Goal: Task Accomplishment & Management: Complete application form

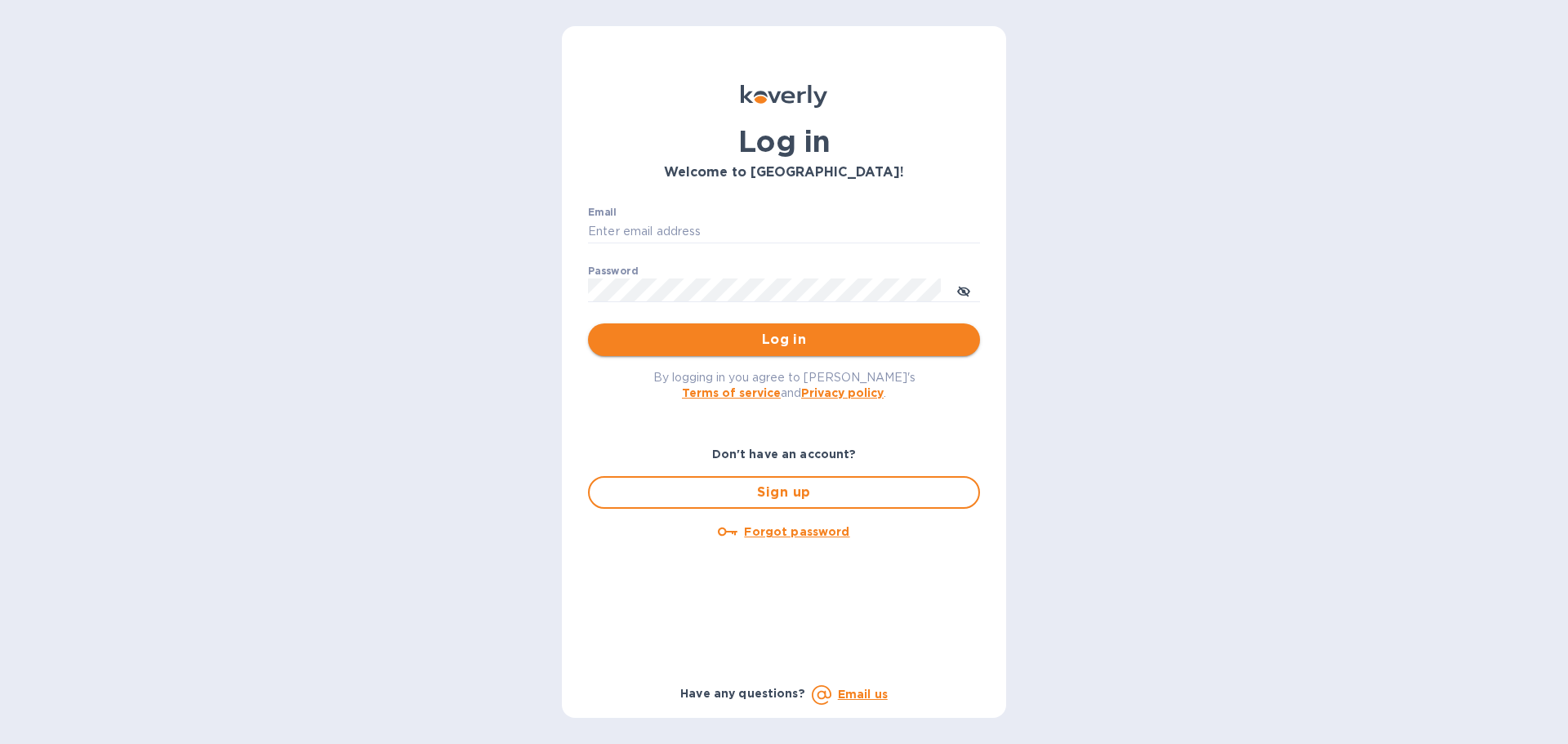
type input "[PERSON_NAME][EMAIL_ADDRESS][DOMAIN_NAME]"
click at [745, 345] on span "Log in" at bounding box center [784, 339] width 365 height 19
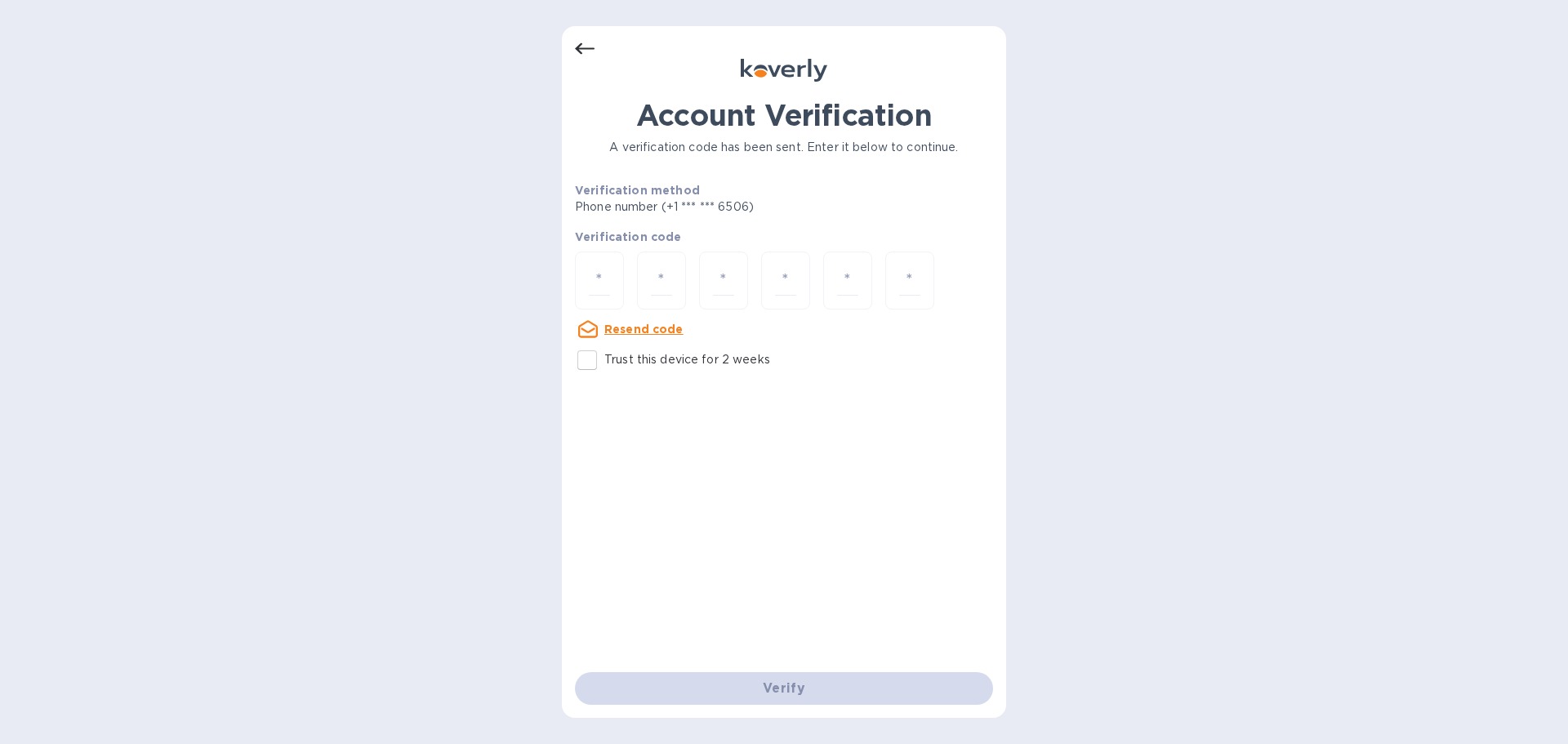
click at [595, 359] on input "Trust this device for 2 weeks" at bounding box center [587, 361] width 34 height 34
checkbox input "true"
click at [595, 281] on input "number" at bounding box center [599, 280] width 21 height 31
type input "1"
type input "7"
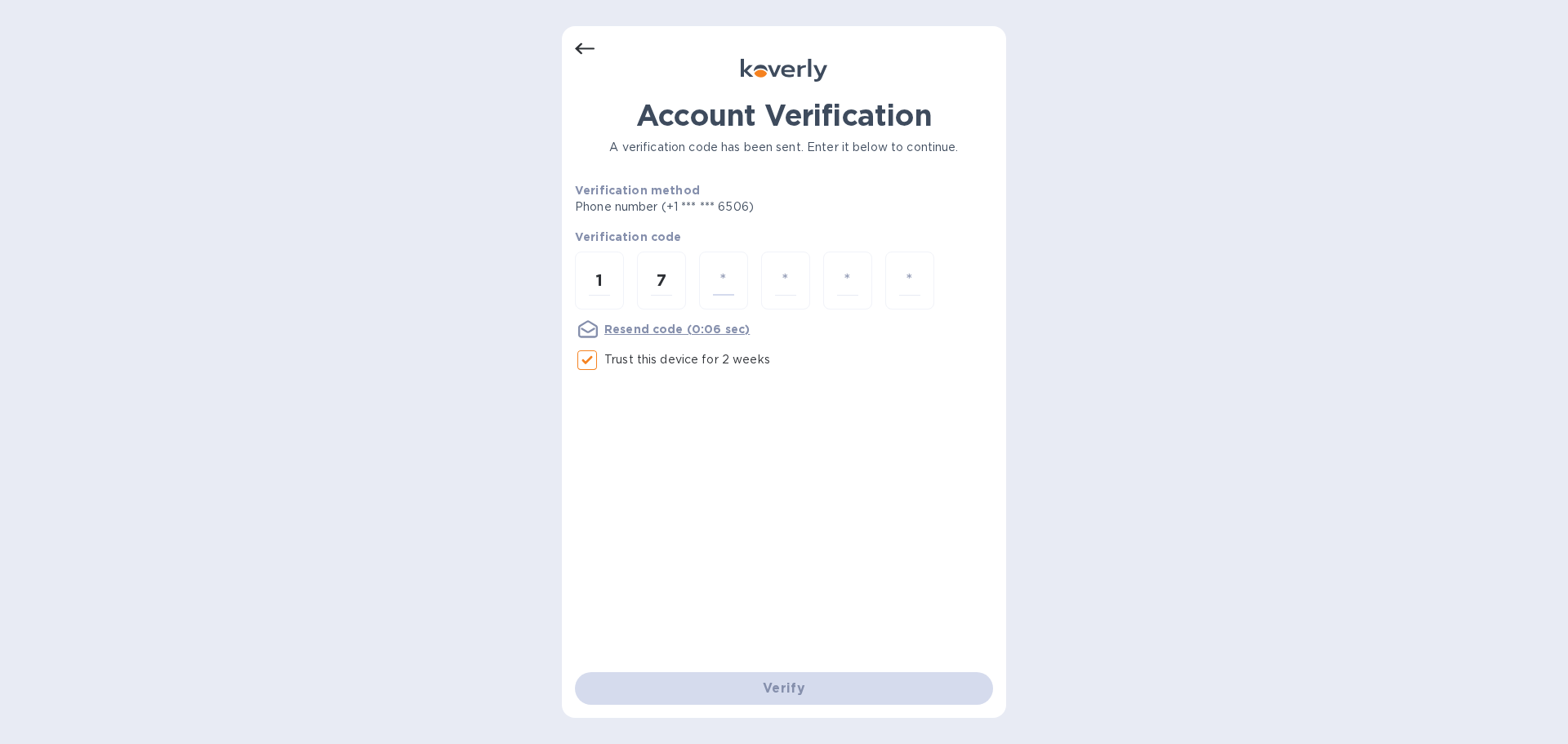
type input "2"
type input "3"
drag, startPoint x: 835, startPoint y: 274, endPoint x: 870, endPoint y: 276, distance: 35.1
click at [870, 276] on div "3" at bounding box center [847, 280] width 49 height 58
type input "0"
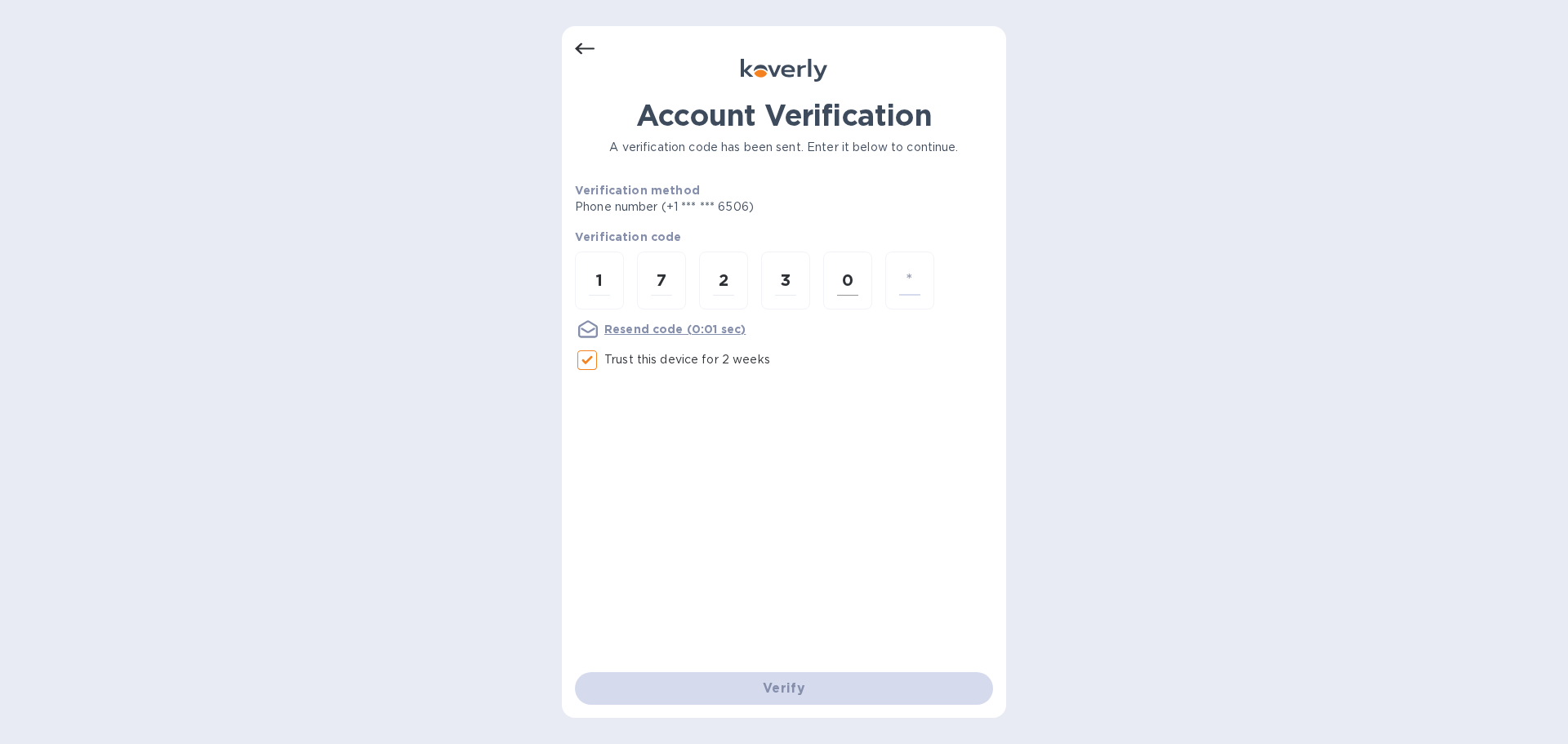
type input "3"
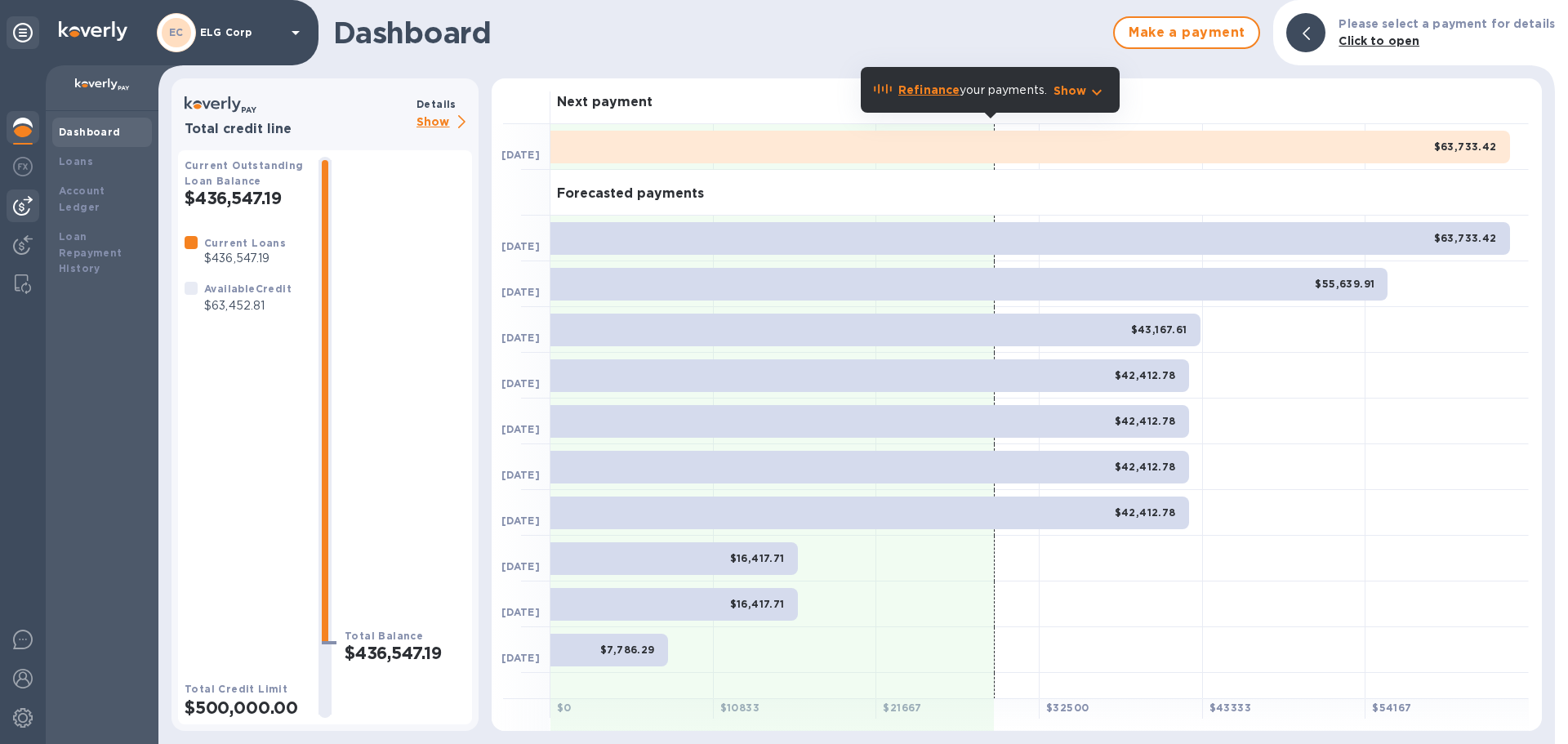
click at [11, 215] on div at bounding box center [23, 206] width 33 height 33
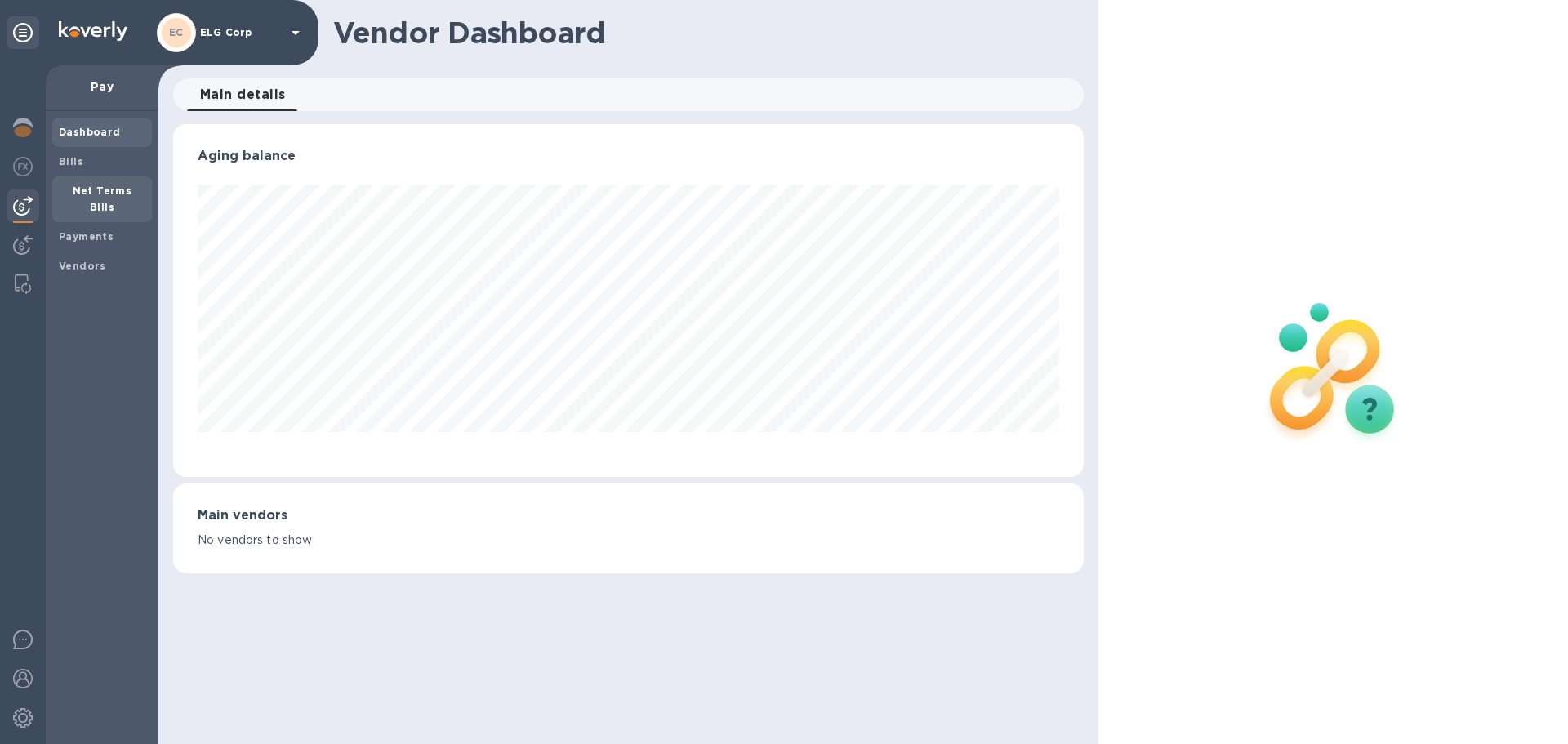
scroll to position [353, 910]
click at [77, 181] on div "Net Terms Bills" at bounding box center [102, 199] width 99 height 46
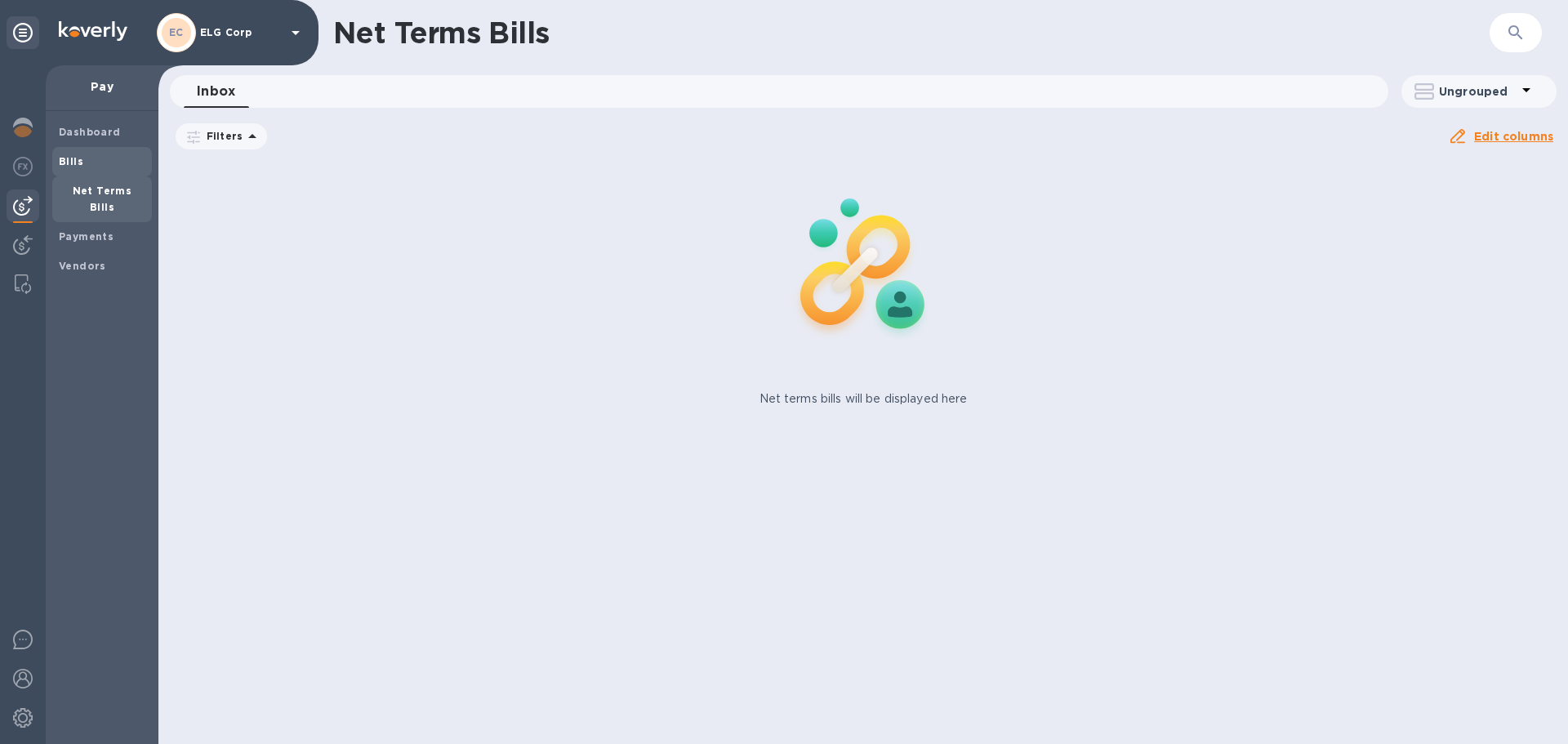
click at [85, 161] on span "Bills" at bounding box center [101, 161] width 86 height 16
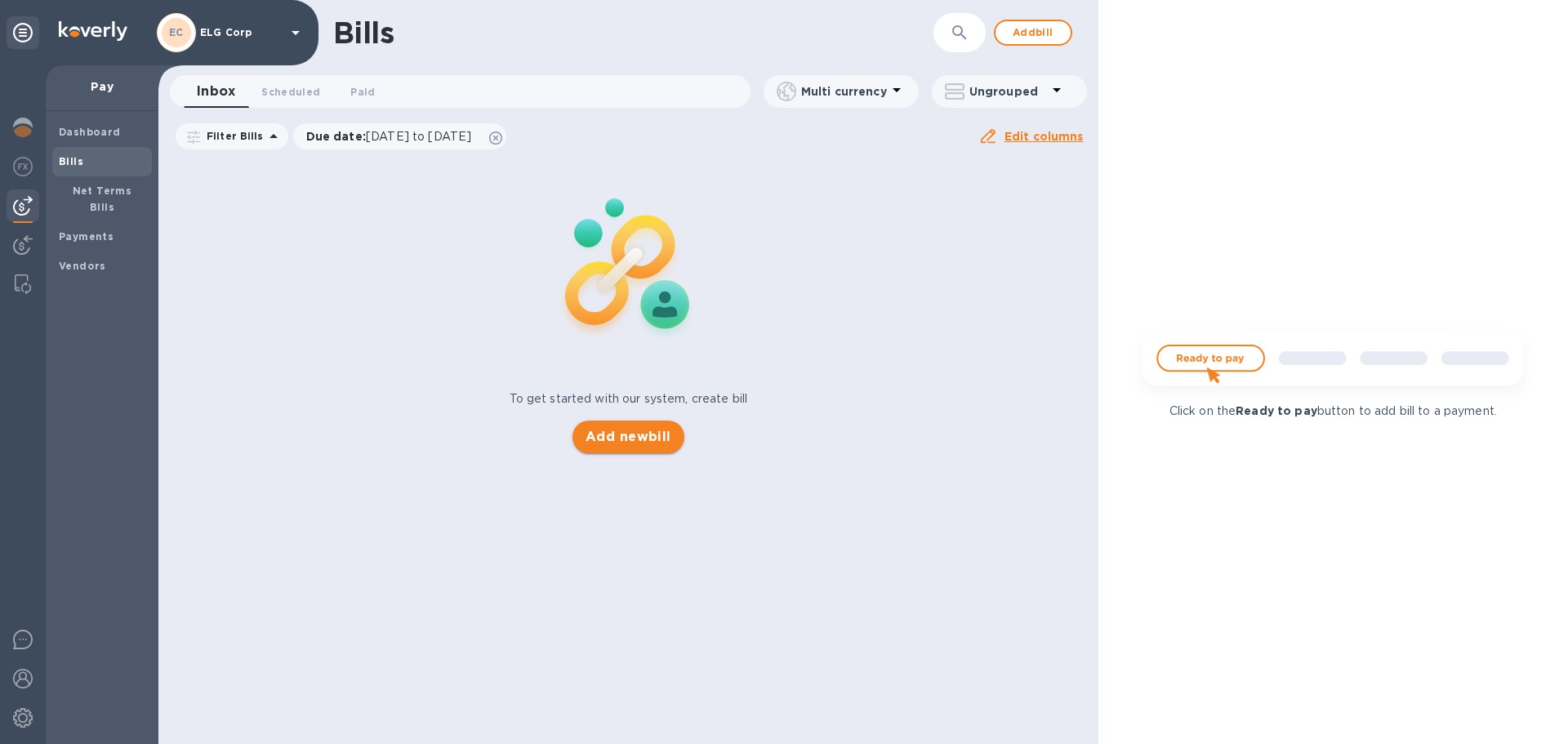
click at [635, 428] on span "Add new bill" at bounding box center [629, 436] width 86 height 19
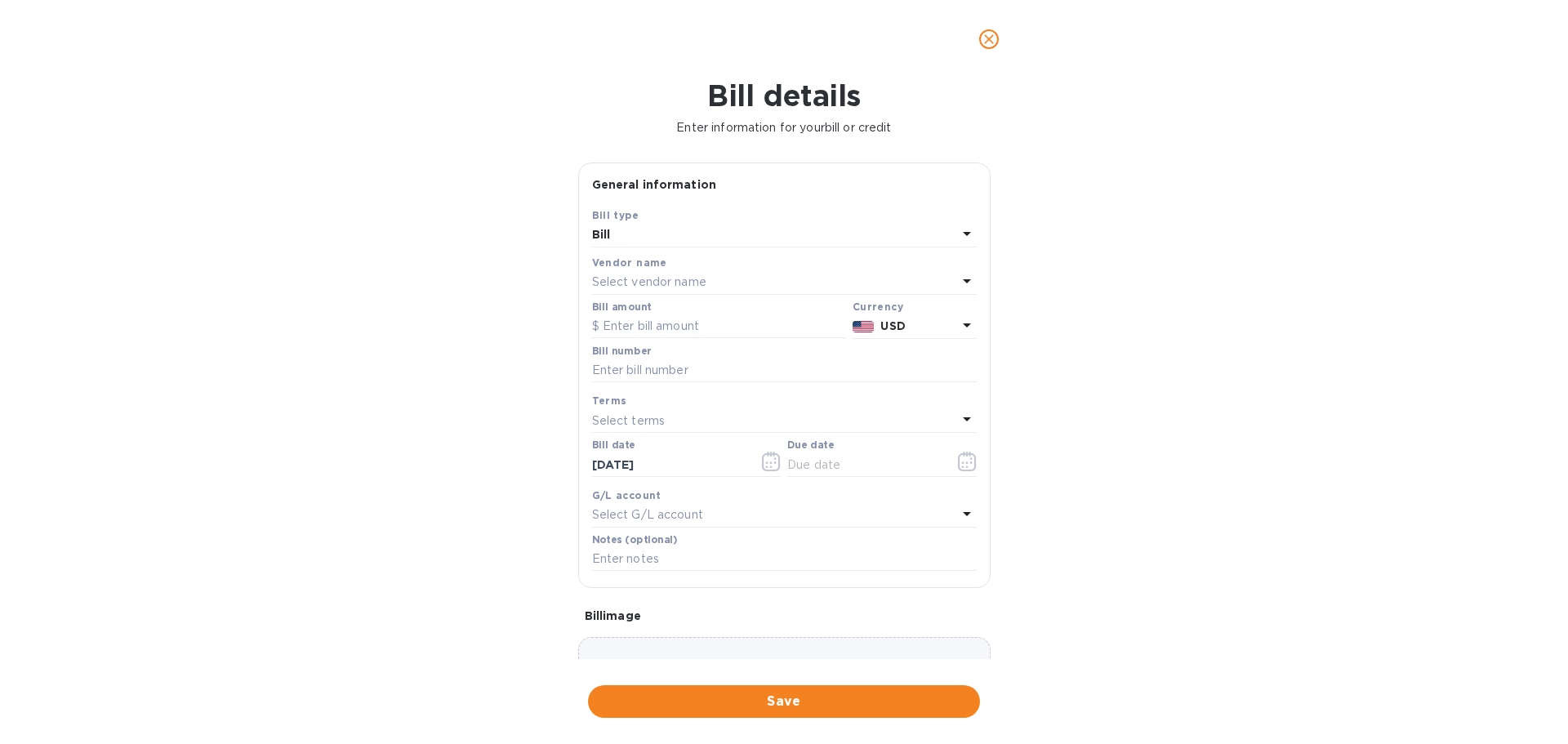
click at [648, 279] on p "Select vendor name" at bounding box center [650, 282] width 115 height 17
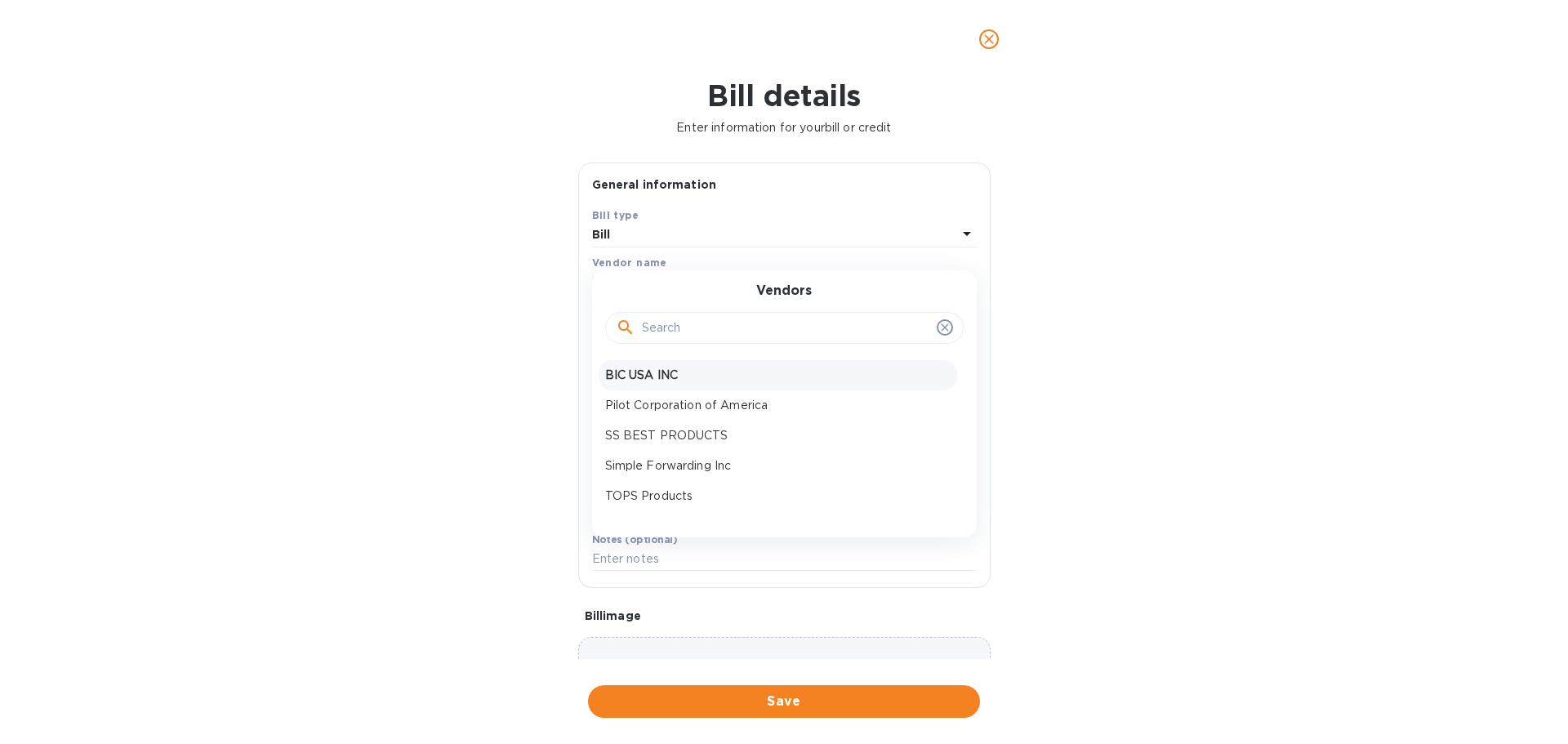
click at [641, 375] on p "BIC USA INC" at bounding box center [778, 375] width 345 height 17
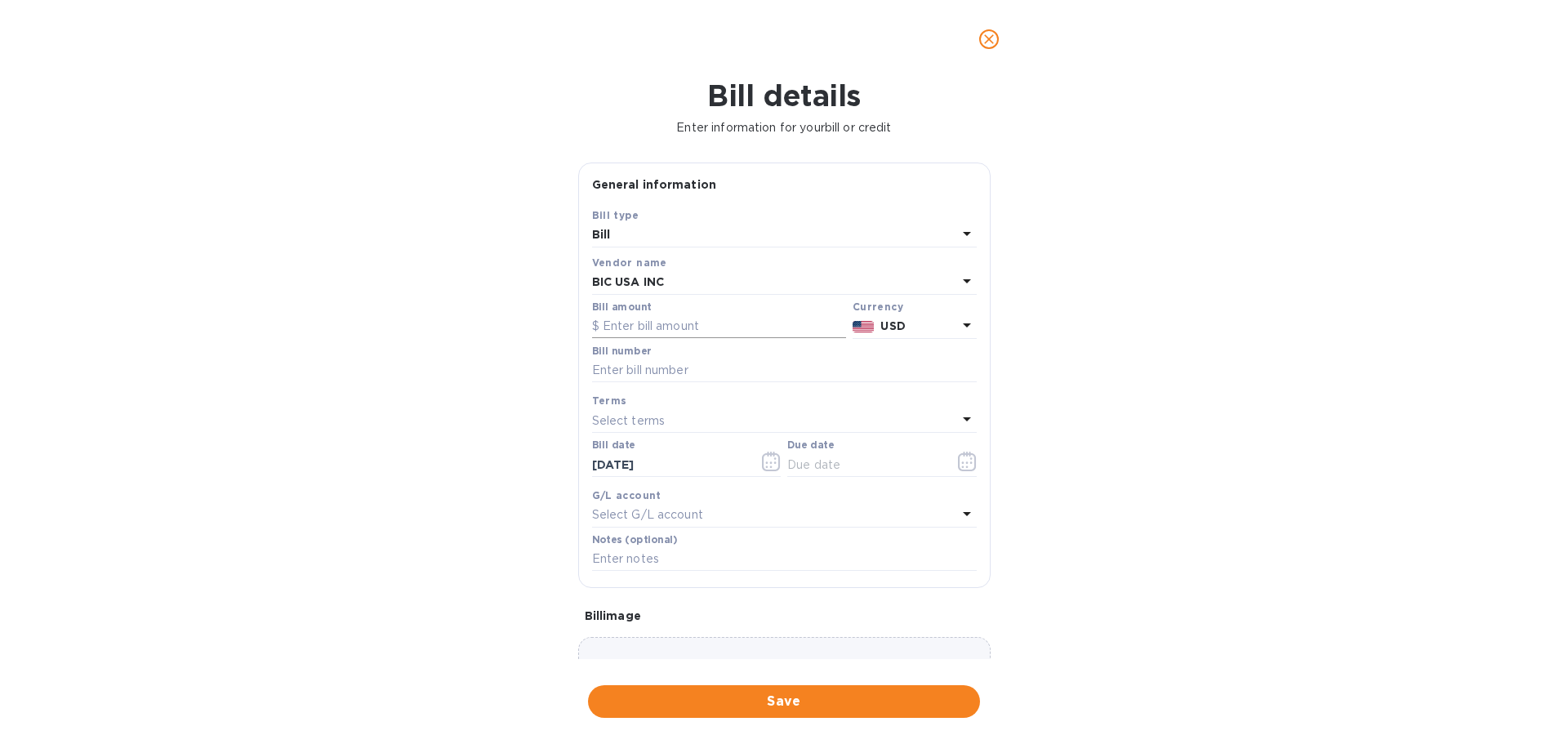
click at [639, 320] on input "text" at bounding box center [718, 327] width 254 height 25
type input "48,744"
paste input "14102984"
type input "14102984"
click at [660, 416] on p "Select terms" at bounding box center [629, 421] width 74 height 17
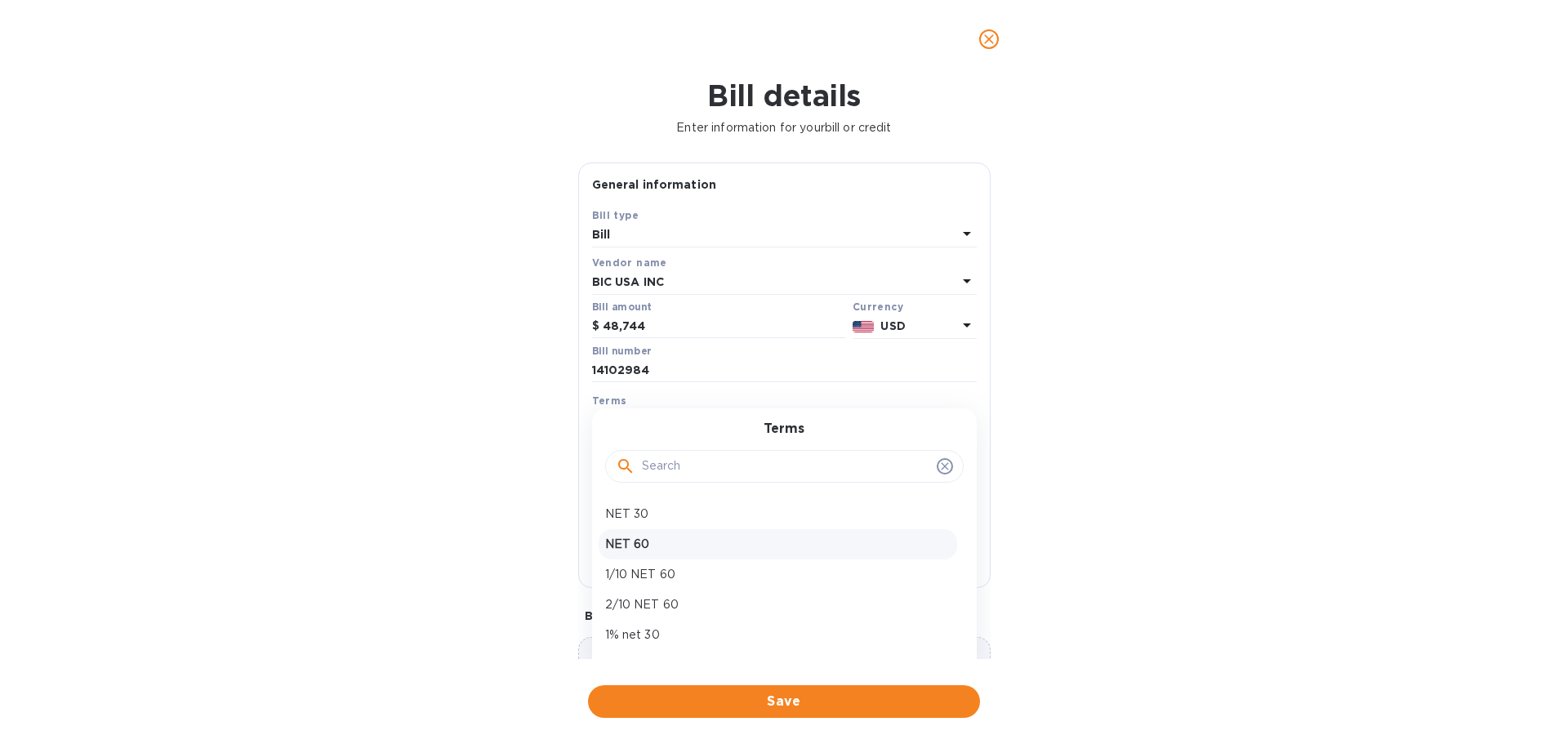
click at [629, 544] on p "NET 60" at bounding box center [778, 544] width 345 height 17
type input "12/02/2025"
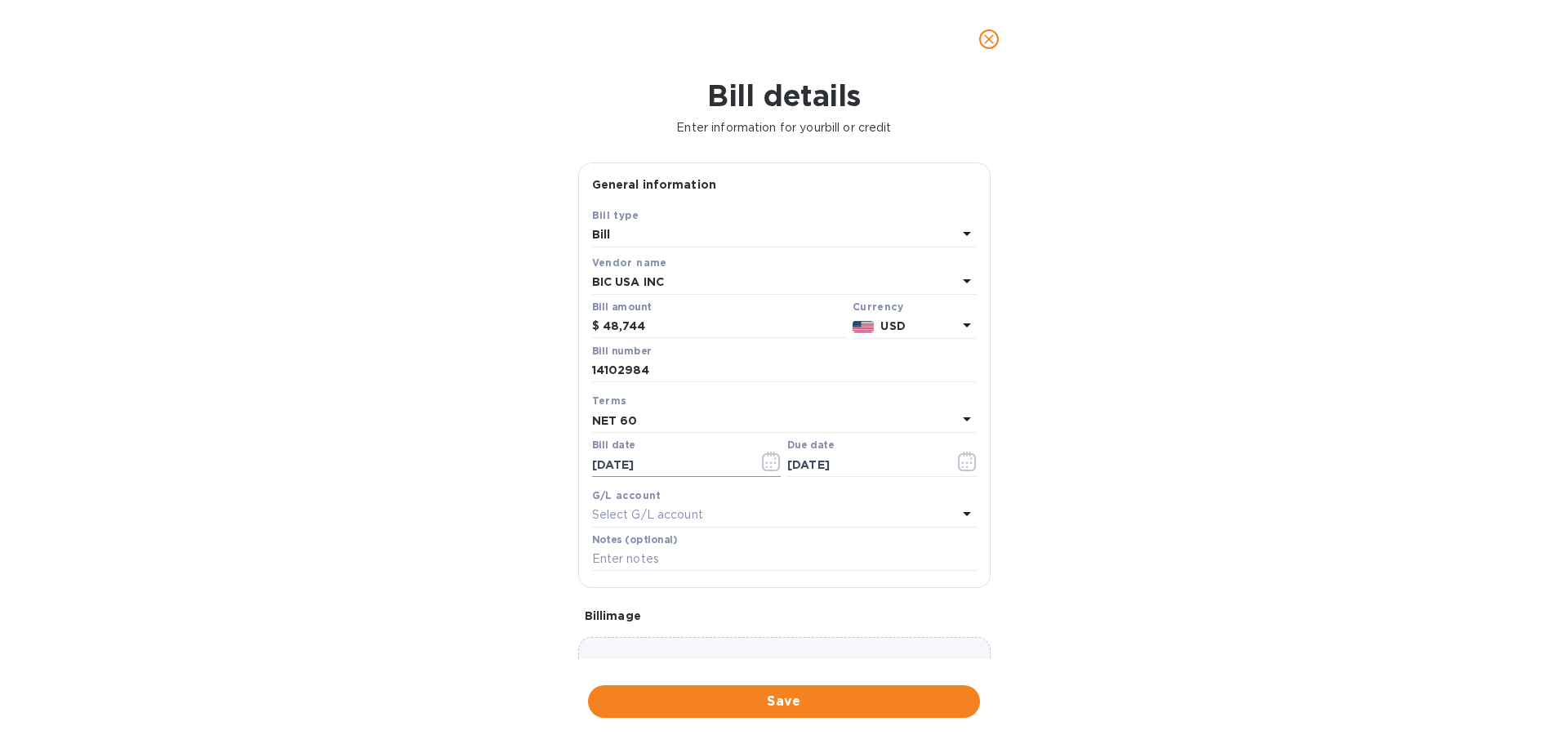
click at [774, 462] on icon "button" at bounding box center [775, 462] width 3 height 3
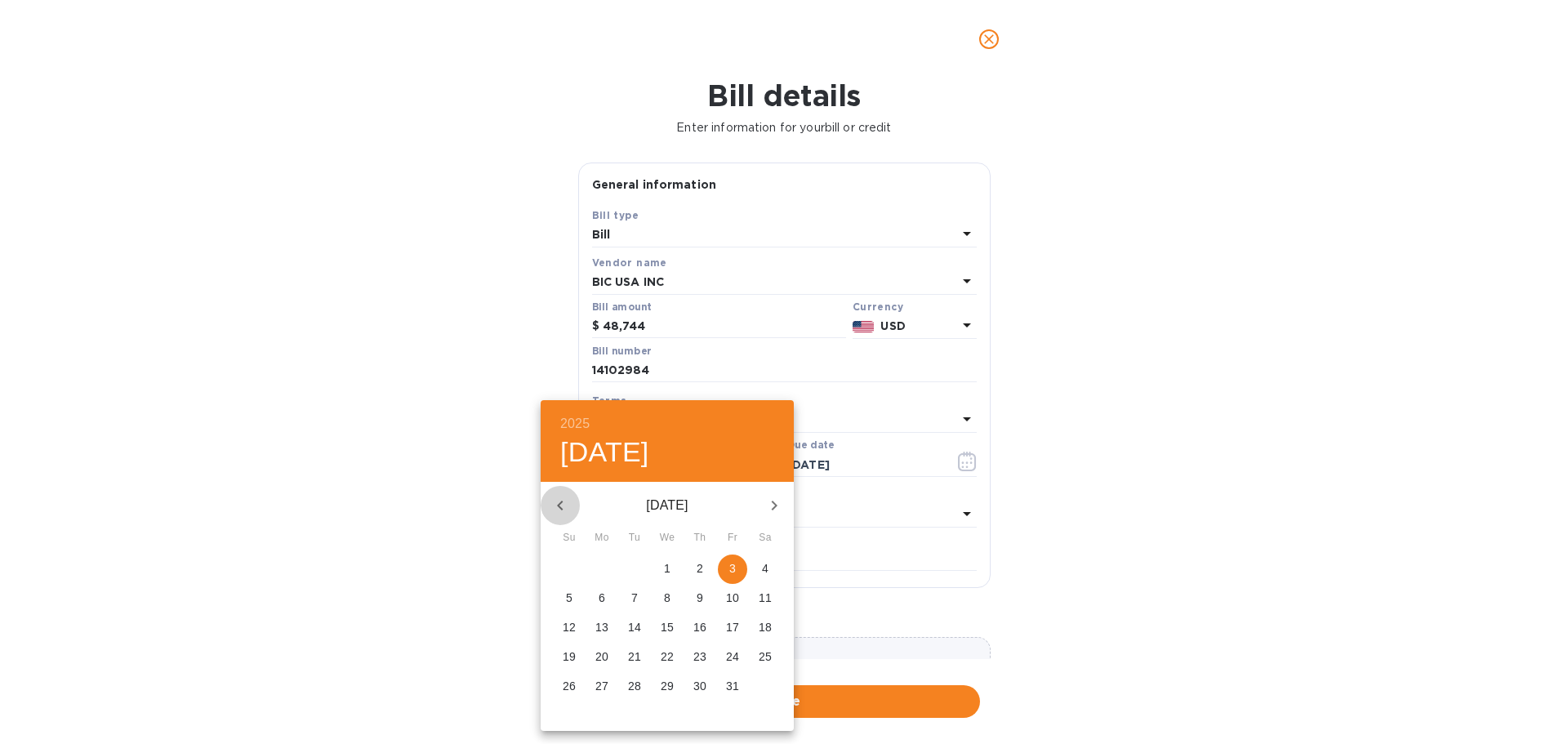
click at [559, 501] on icon "button" at bounding box center [560, 505] width 19 height 19
click at [599, 593] on p "4" at bounding box center [602, 597] width 7 height 16
type input "08/04/2025"
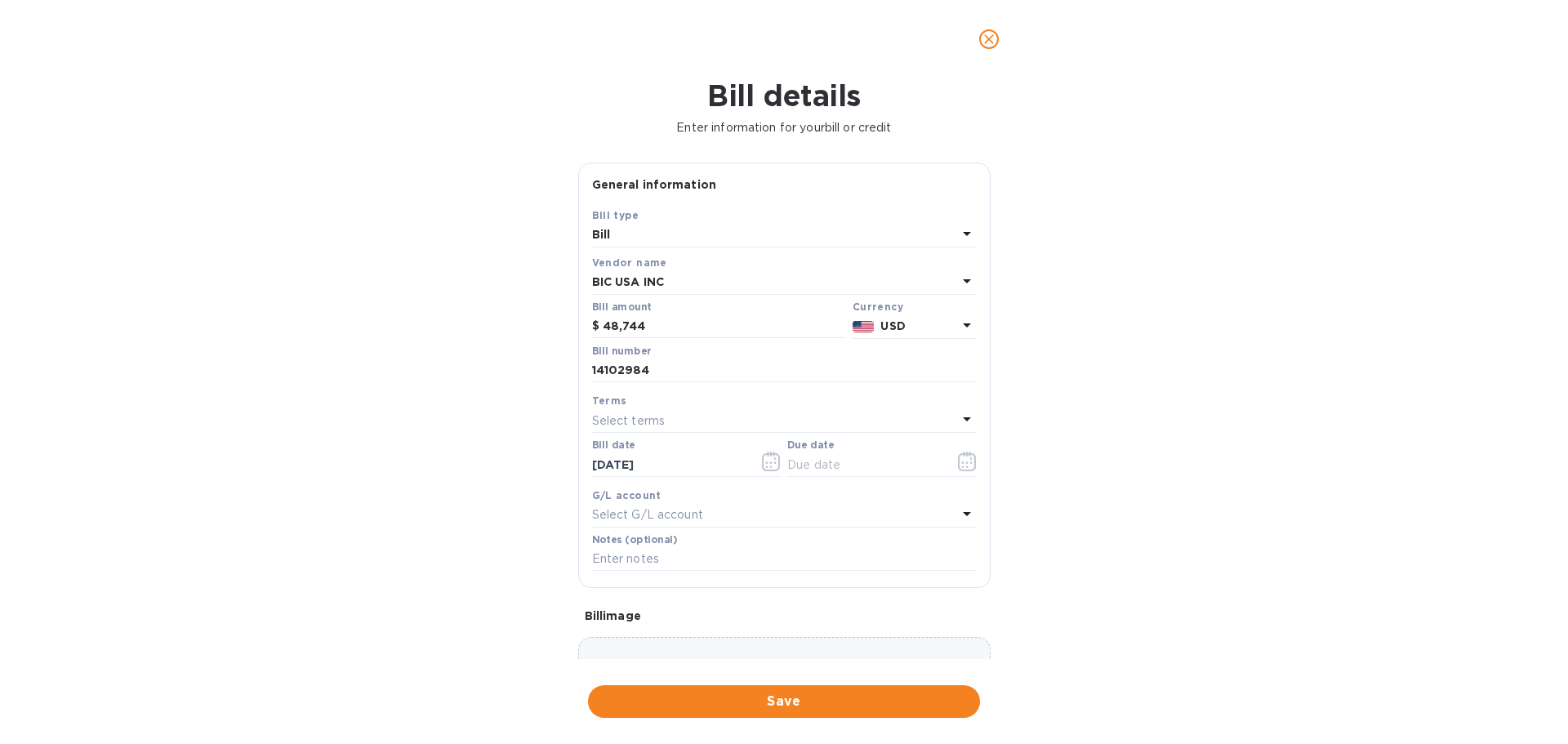
click at [713, 405] on div "Terms" at bounding box center [784, 401] width 385 height 17
click at [670, 426] on div "Select terms" at bounding box center [775, 421] width 365 height 23
click at [640, 543] on p "NET 60" at bounding box center [778, 544] width 345 height 17
type input "10/03/2025"
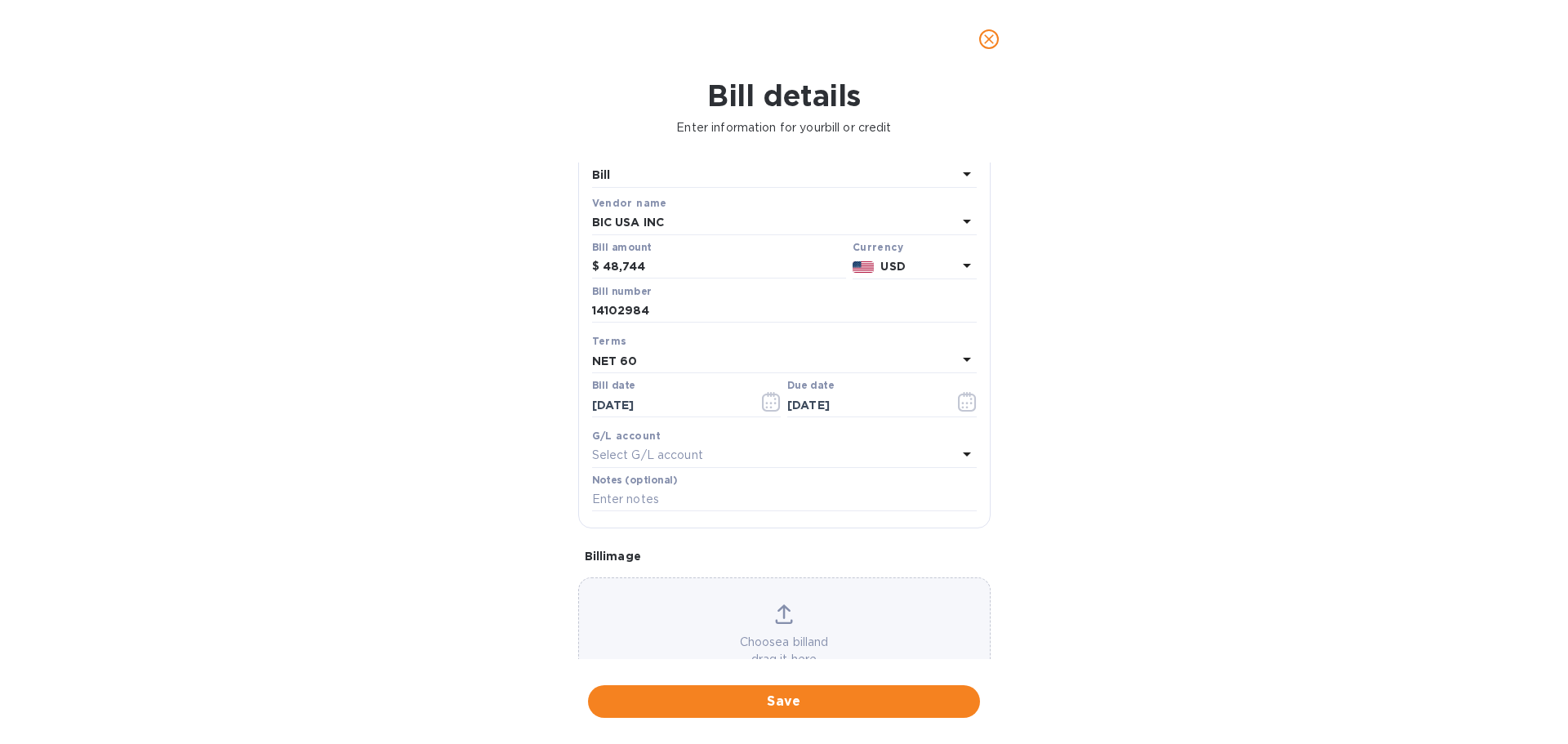
scroll to position [115, 0]
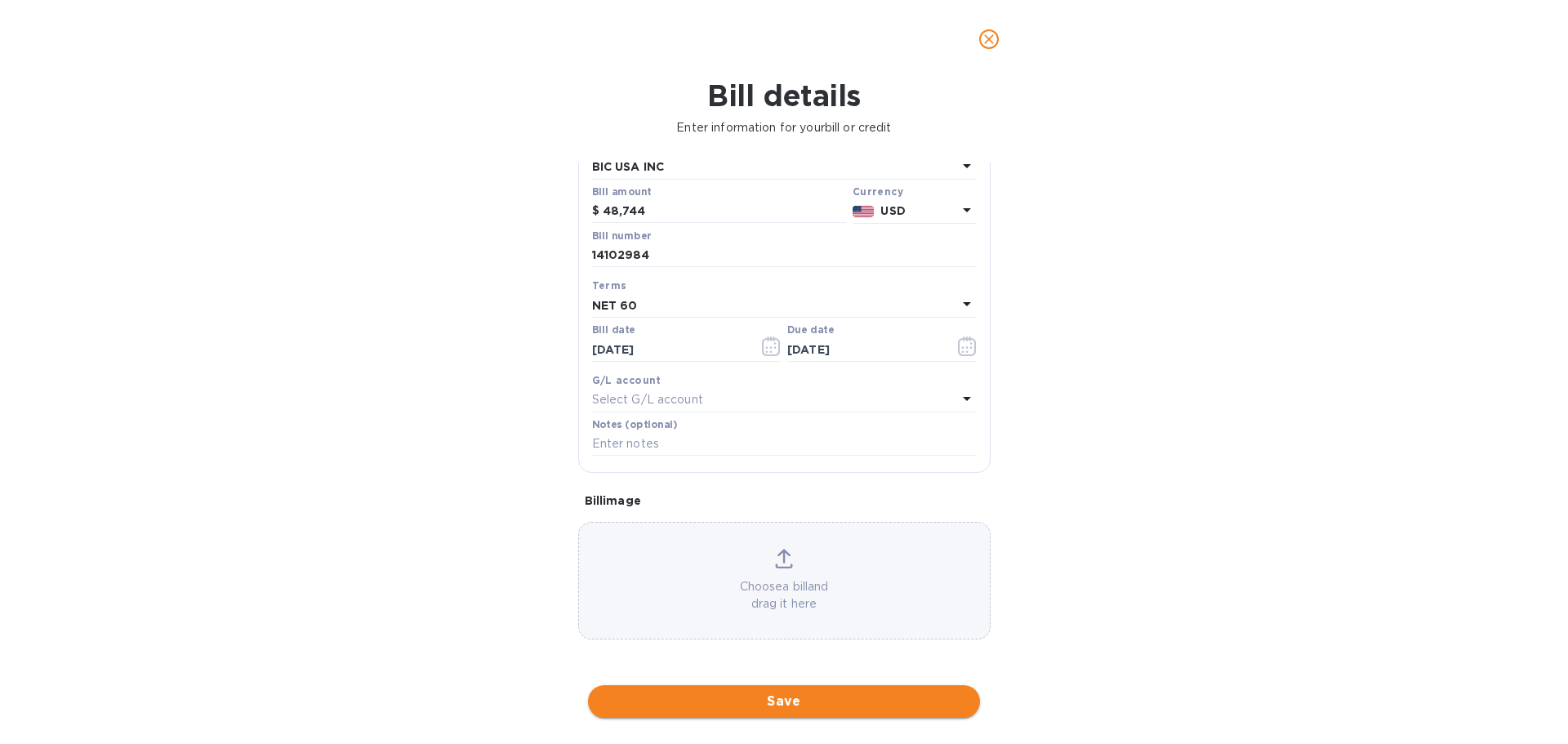
click at [718, 692] on span "Save" at bounding box center [784, 701] width 365 height 19
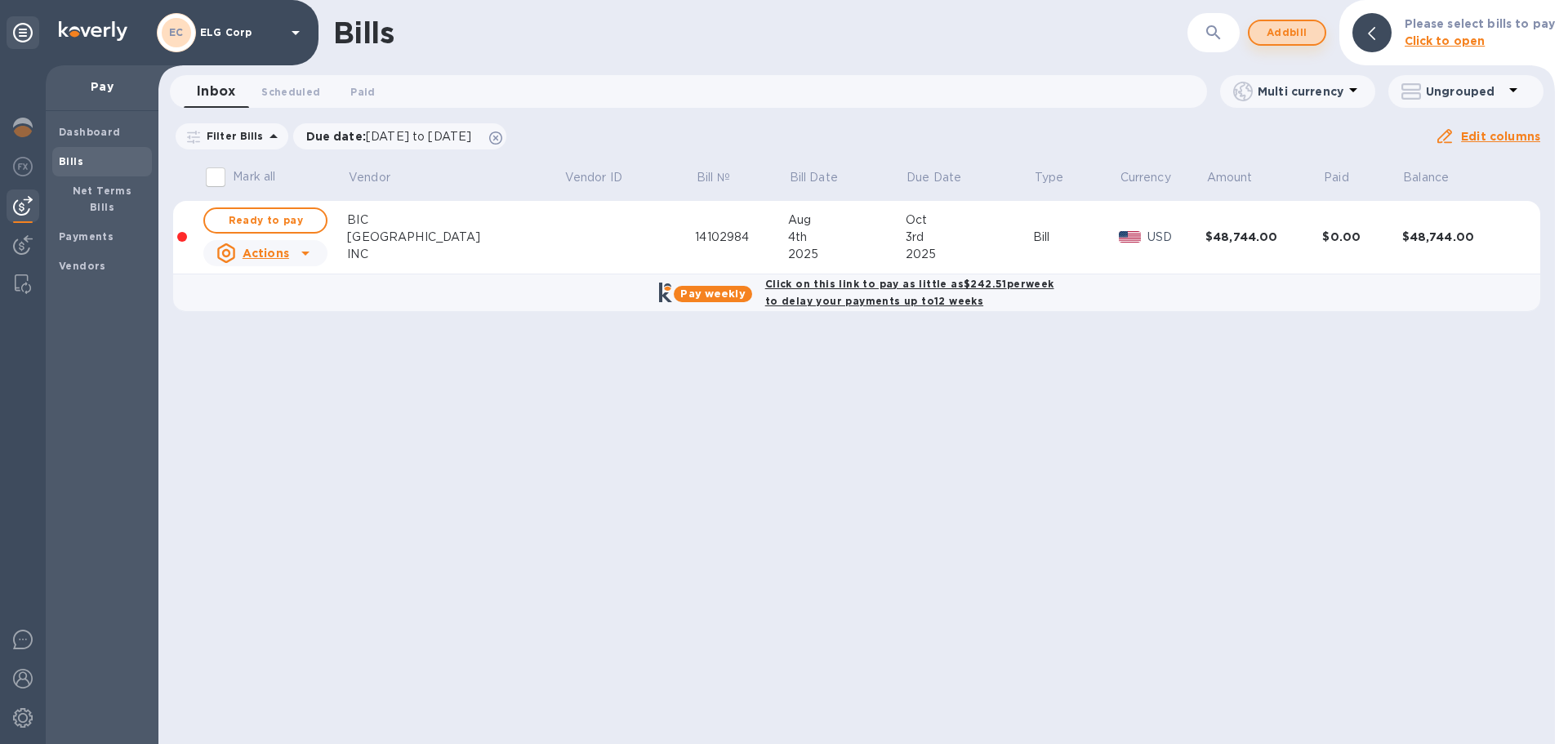
click at [1286, 42] on span "Add bill" at bounding box center [1287, 33] width 49 height 19
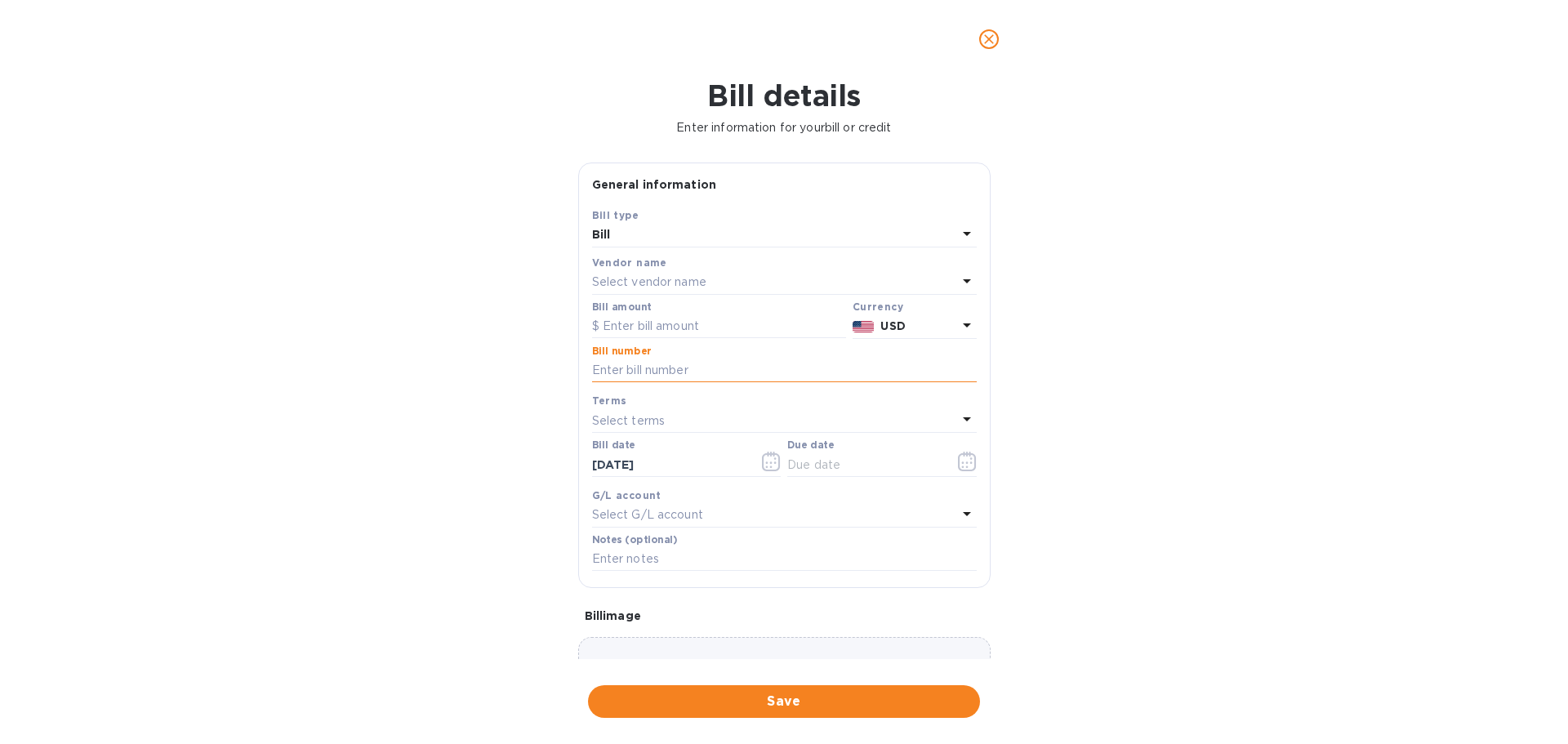
click at [696, 373] on input "text" at bounding box center [784, 371] width 385 height 25
click at [701, 324] on input "text" at bounding box center [718, 327] width 254 height 25
paste input "87,870.72"
type input "87,870.72"
click at [684, 370] on input "text" at bounding box center [784, 371] width 385 height 25
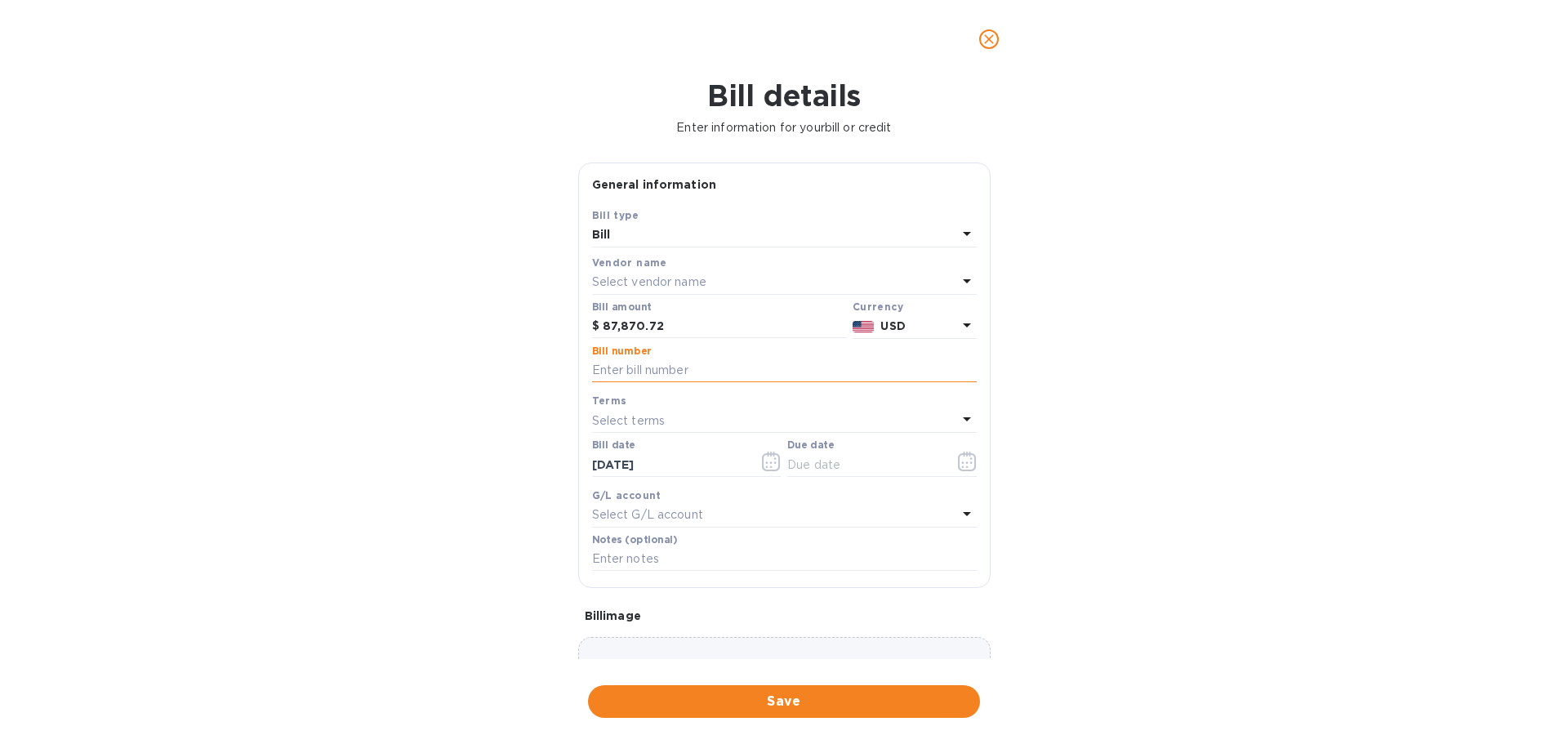
click at [602, 371] on input "text" at bounding box center [784, 371] width 385 height 25
paste input "617639"
type input "617639"
click at [657, 291] on p "Select vendor name" at bounding box center [650, 282] width 115 height 17
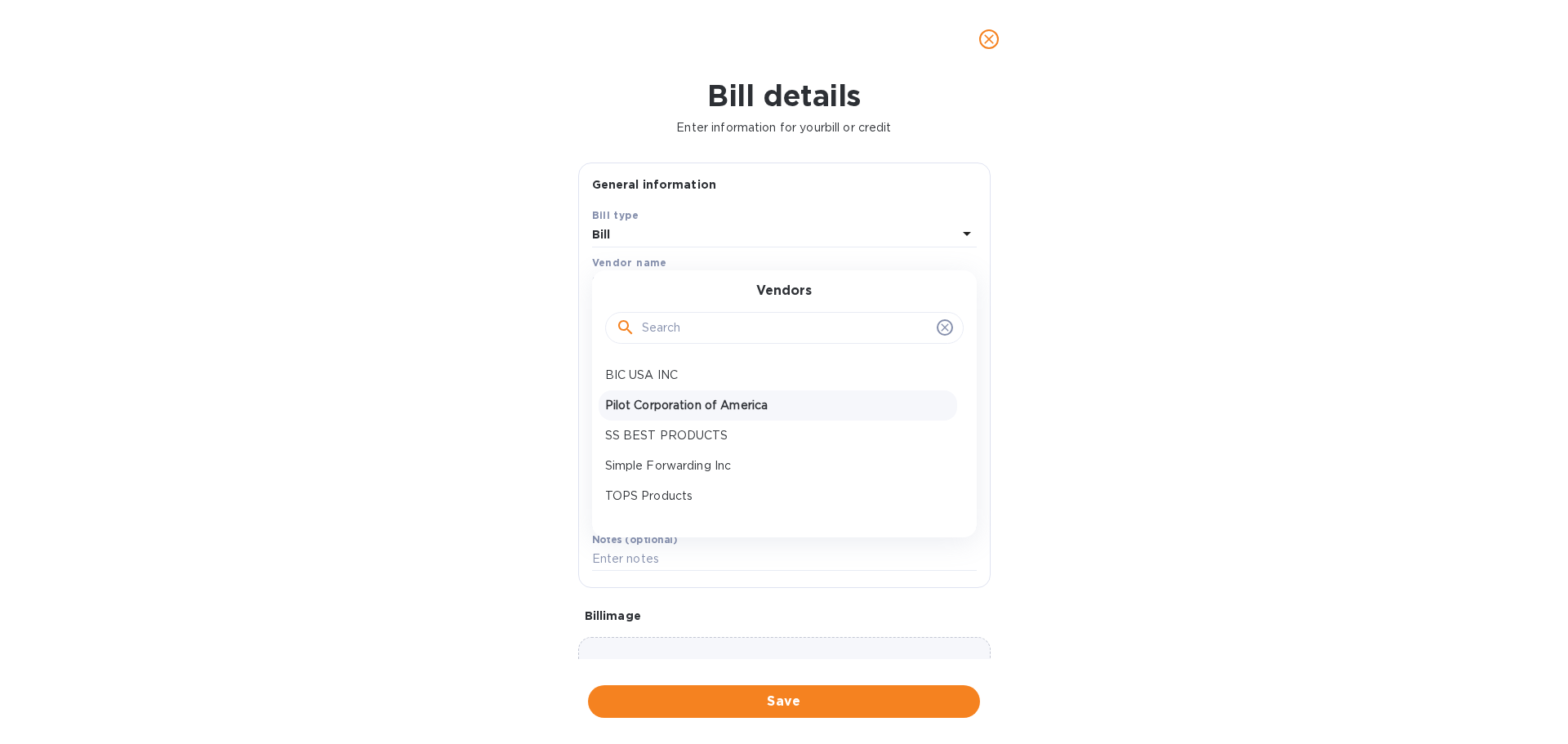
click at [695, 409] on p "Pilot Corporation of America" at bounding box center [778, 405] width 345 height 17
type input "11/02/2025"
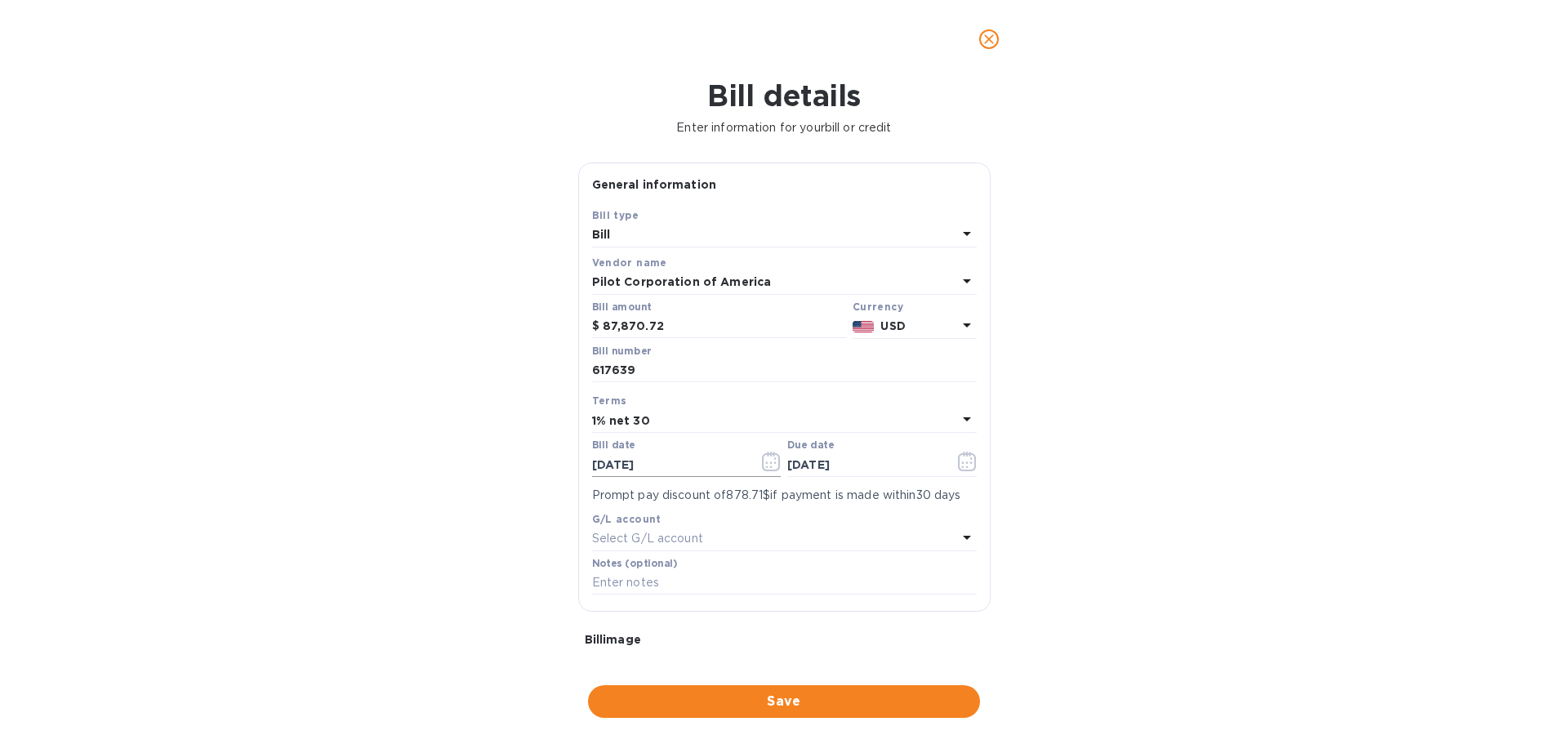
click at [763, 460] on icon "button" at bounding box center [771, 461] width 19 height 19
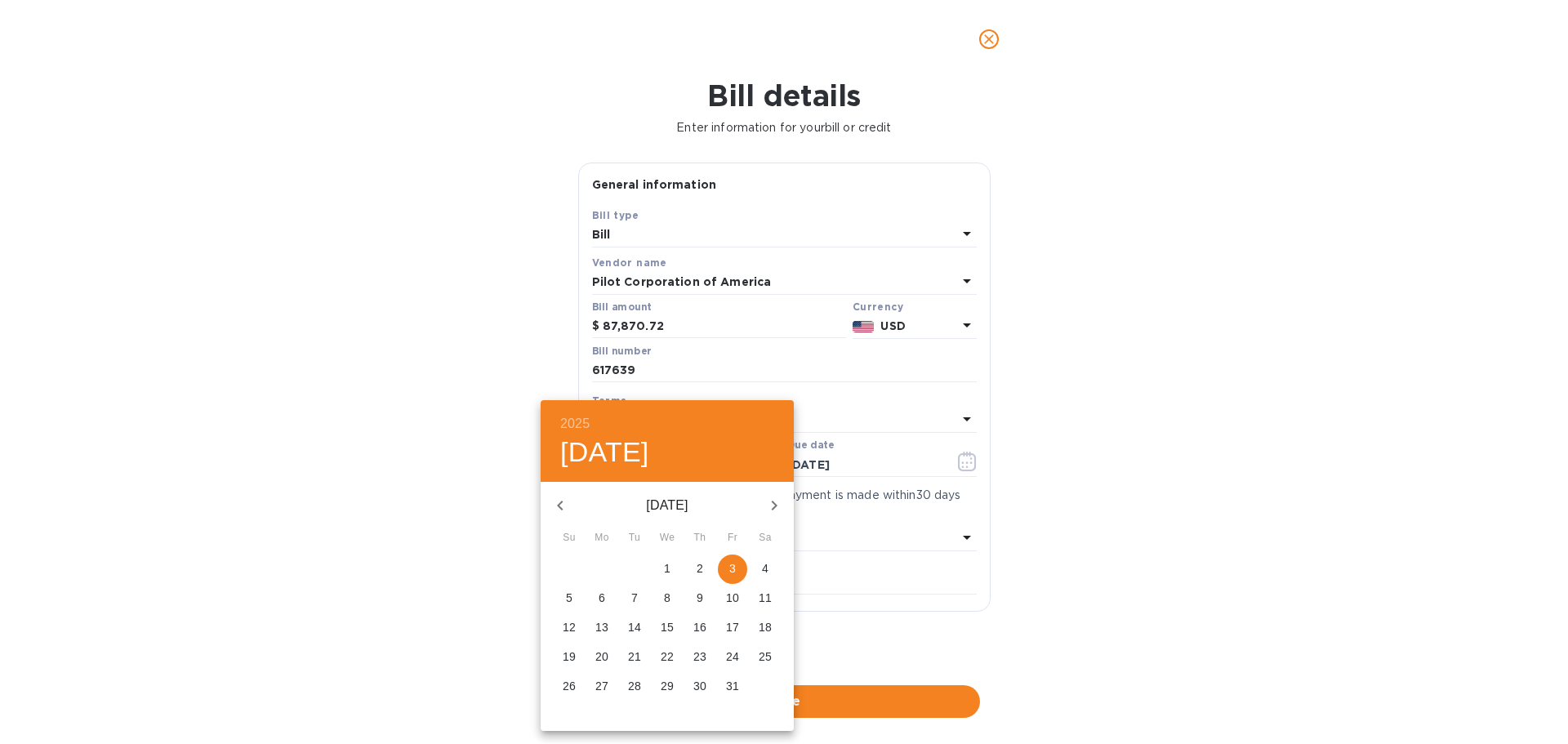
click at [555, 504] on icon "button" at bounding box center [560, 505] width 19 height 19
click at [649, 689] on span "26" at bounding box center [634, 685] width 30 height 16
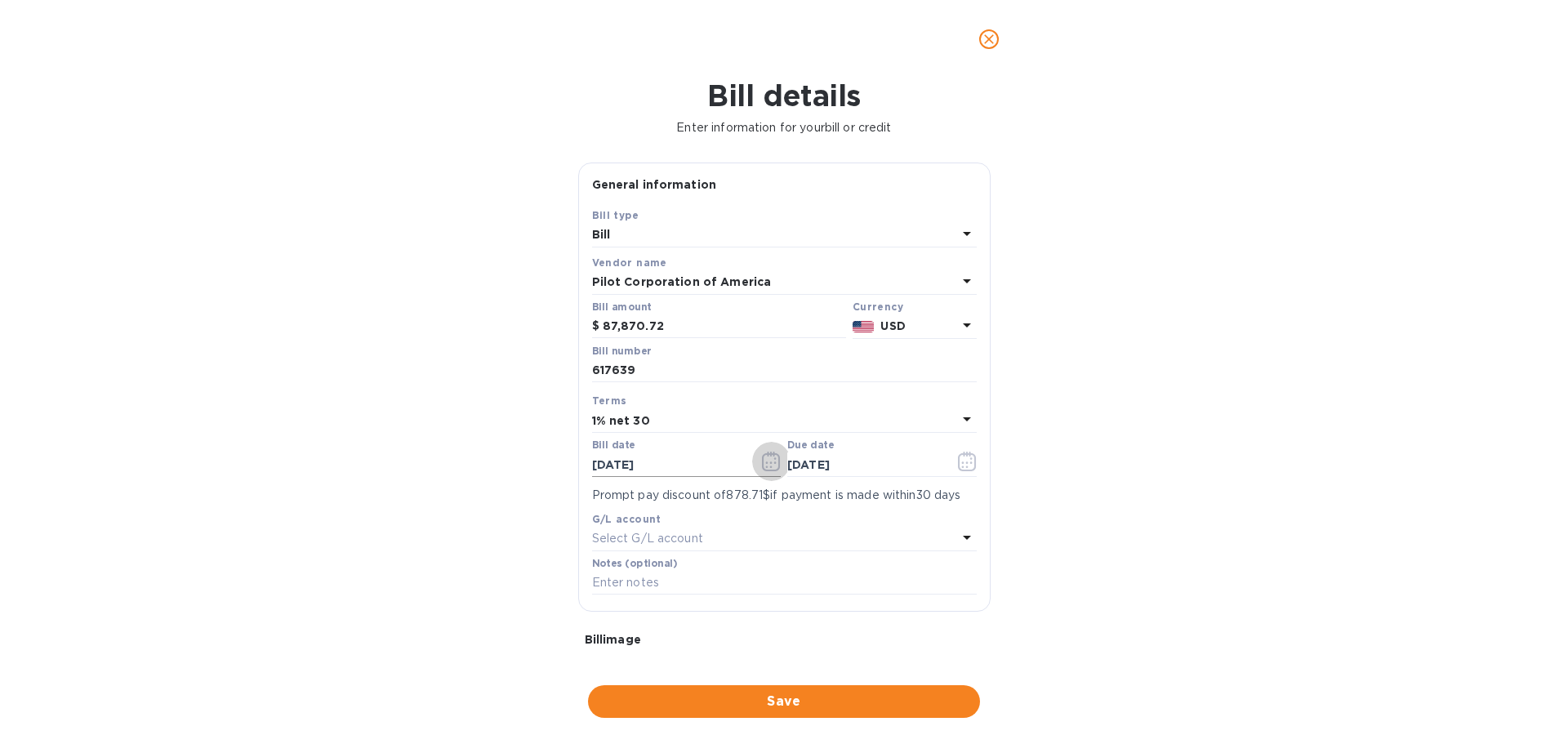
click at [768, 460] on icon "button" at bounding box center [771, 461] width 19 height 19
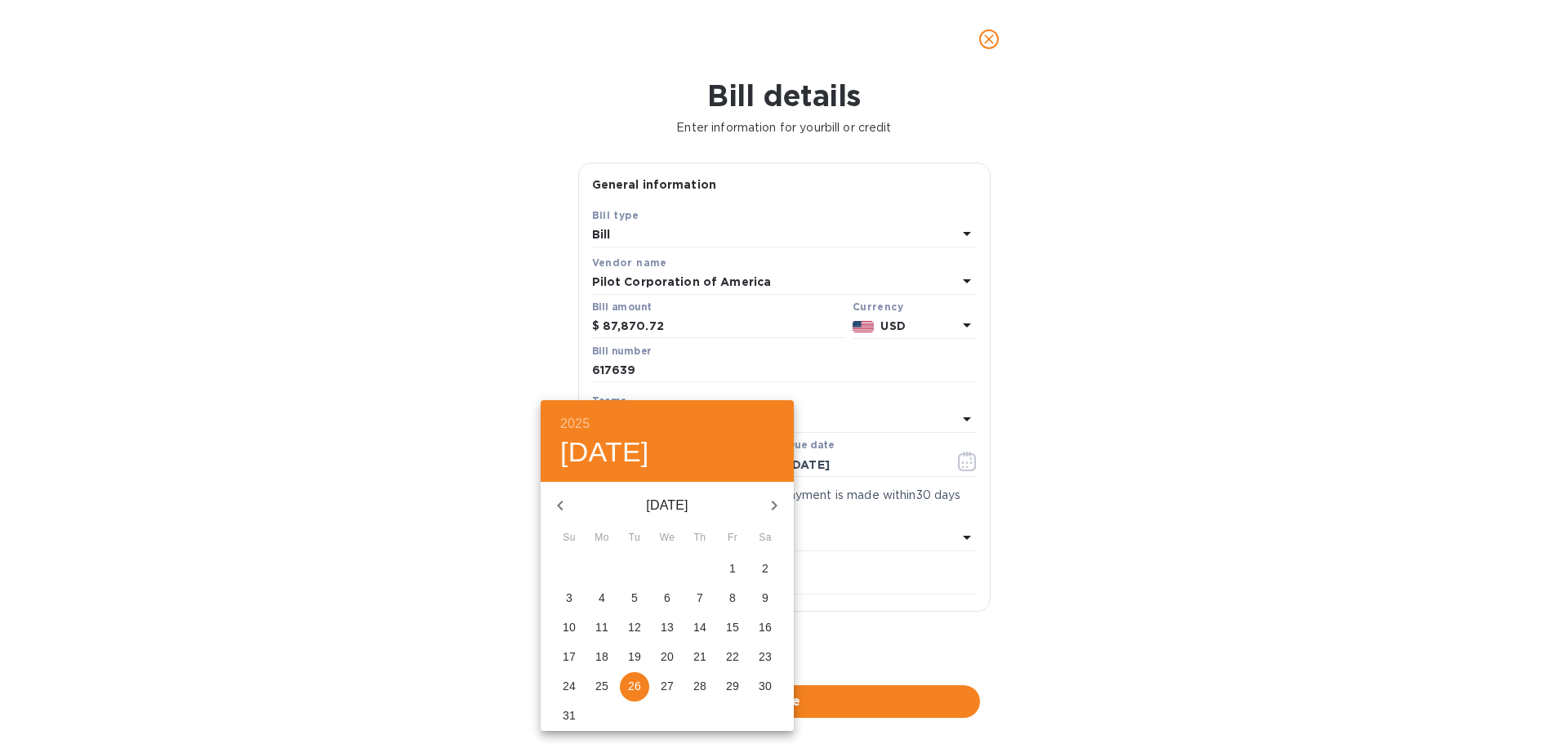
click at [670, 680] on p "27" at bounding box center [668, 685] width 13 height 16
type input "08/27/2025"
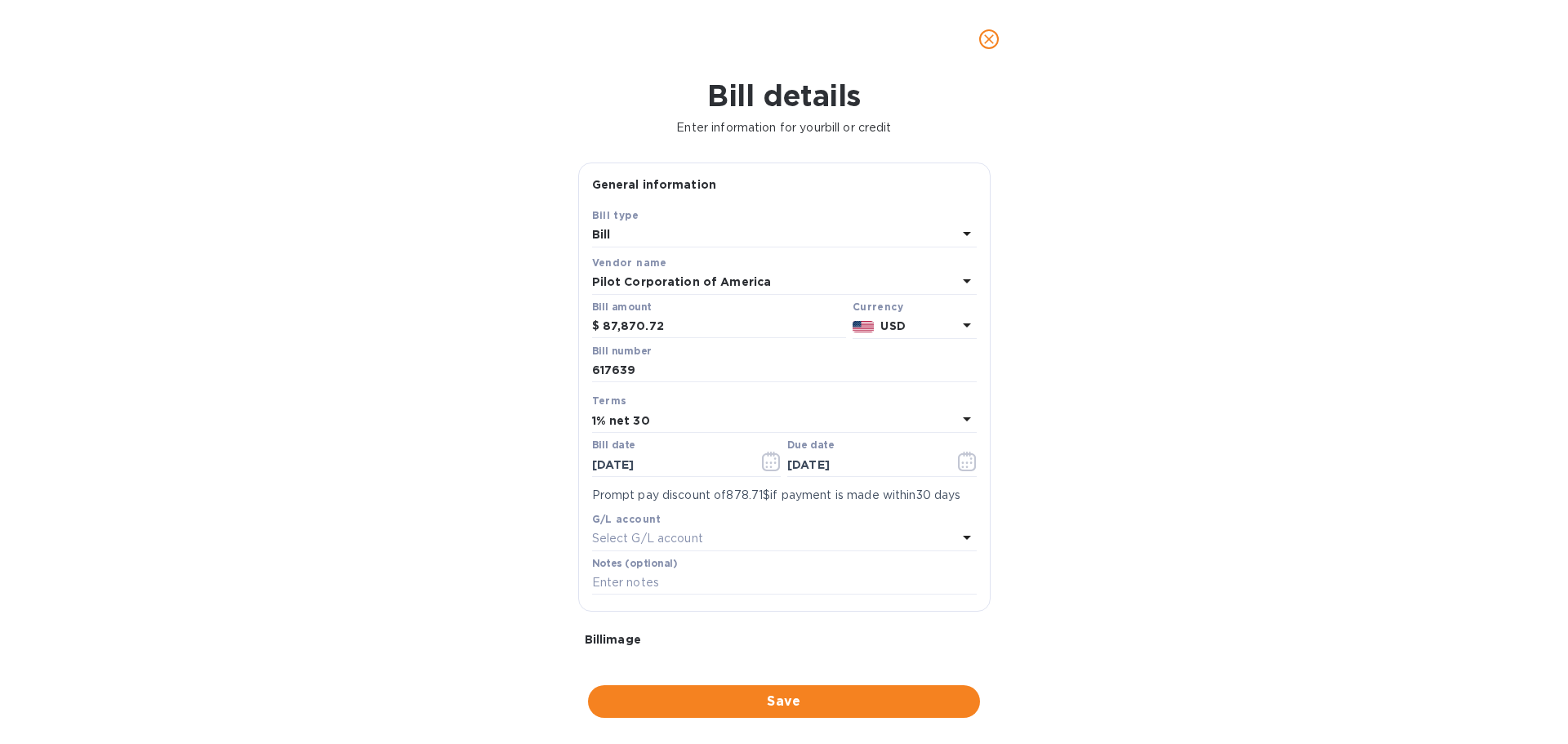
click at [679, 418] on div "1% net 30" at bounding box center [775, 421] width 365 height 23
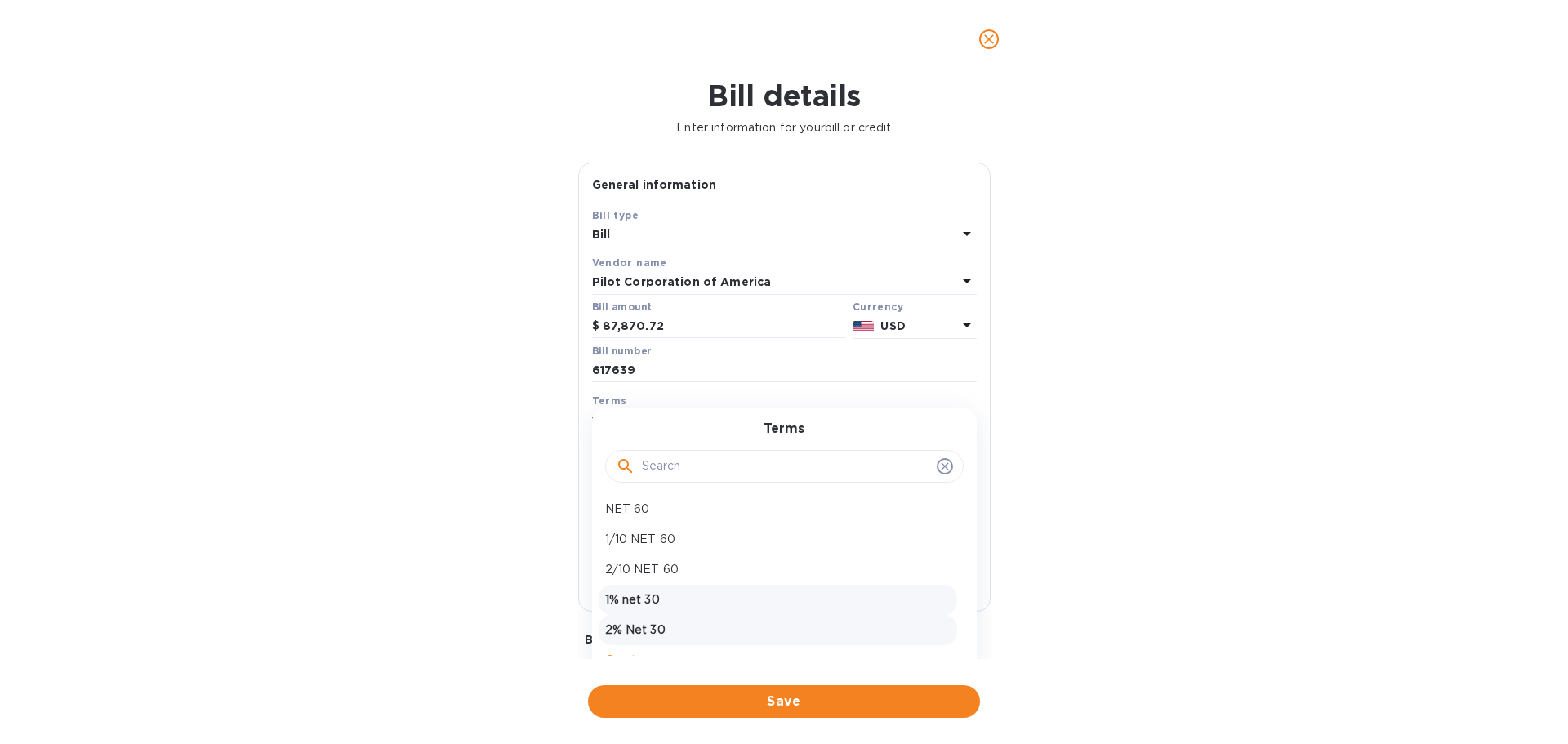
scroll to position [55, 0]
click at [699, 600] on div "2% Net 30" at bounding box center [778, 610] width 359 height 31
type input "09/26/2025"
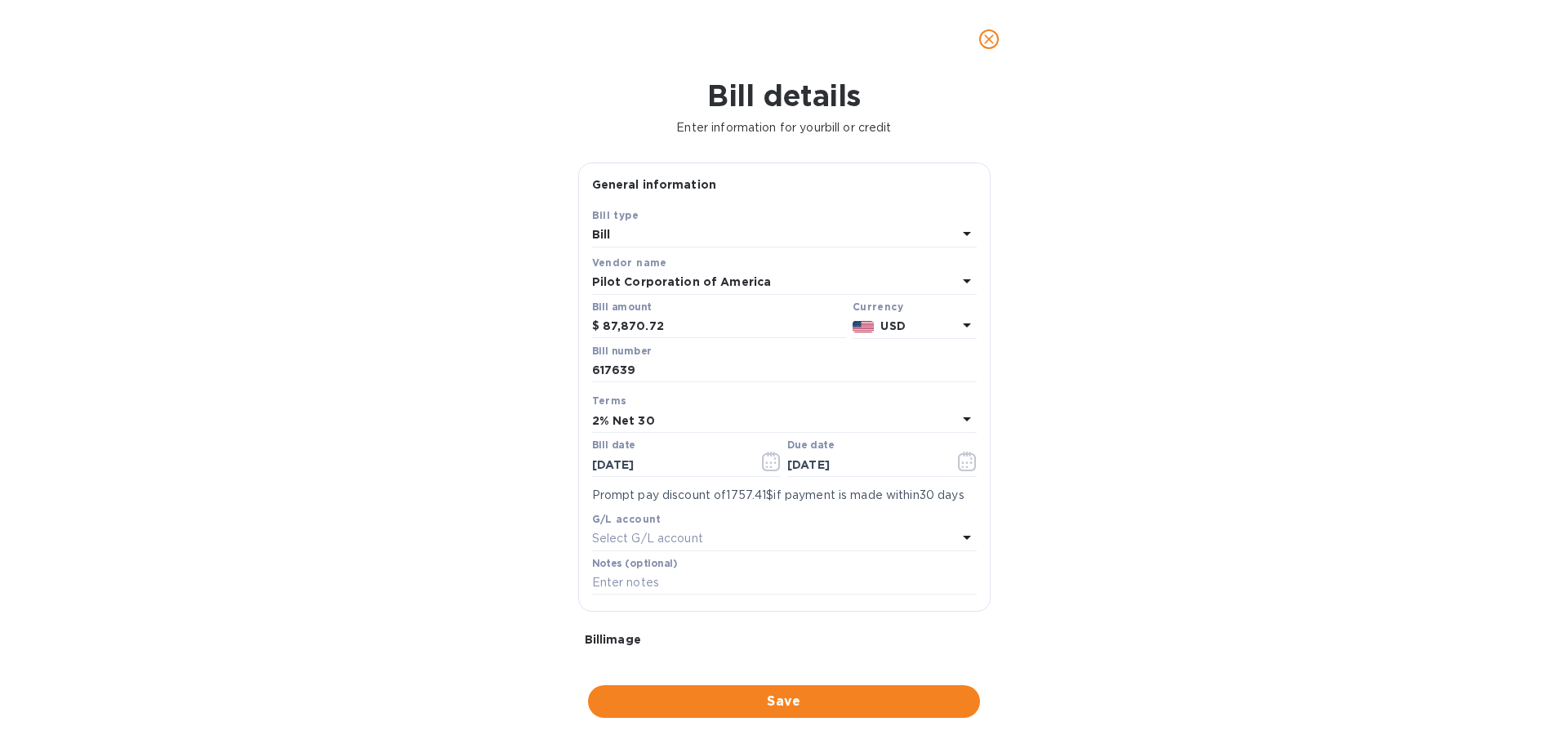
click at [683, 417] on div "2% Net 30" at bounding box center [775, 421] width 365 height 23
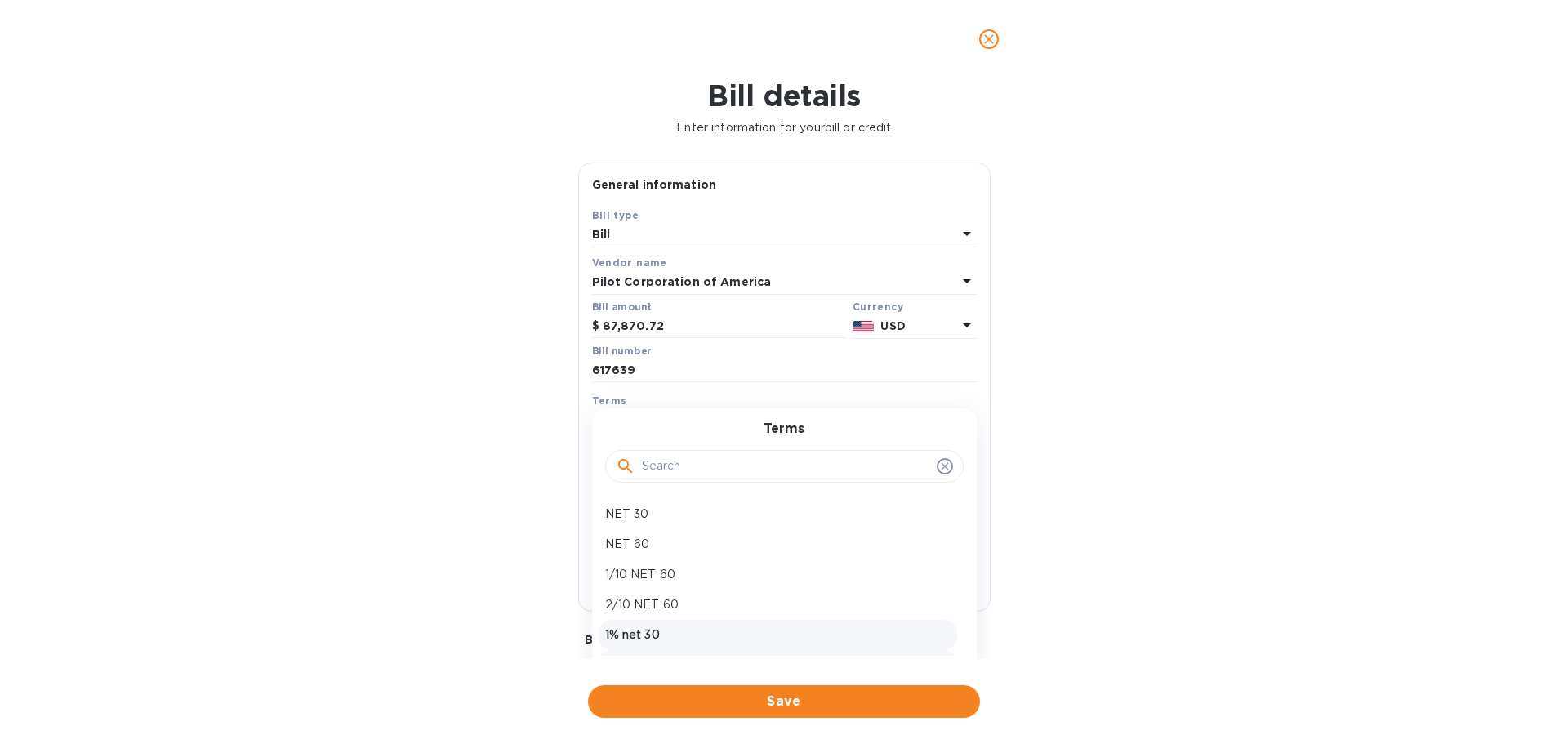
click at [658, 627] on p "1% net 30" at bounding box center [778, 635] width 345 height 17
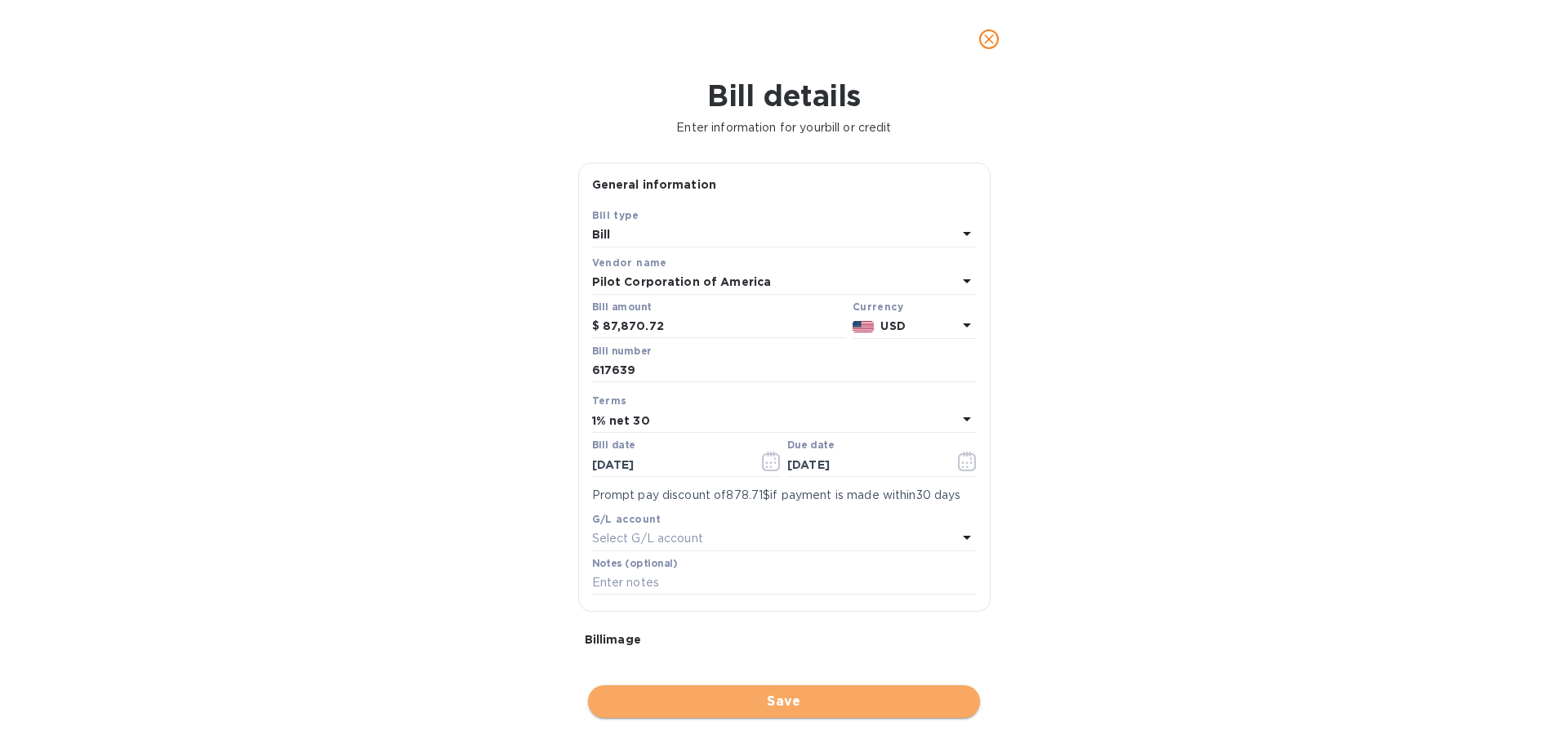
click at [811, 699] on span "Save" at bounding box center [784, 701] width 365 height 19
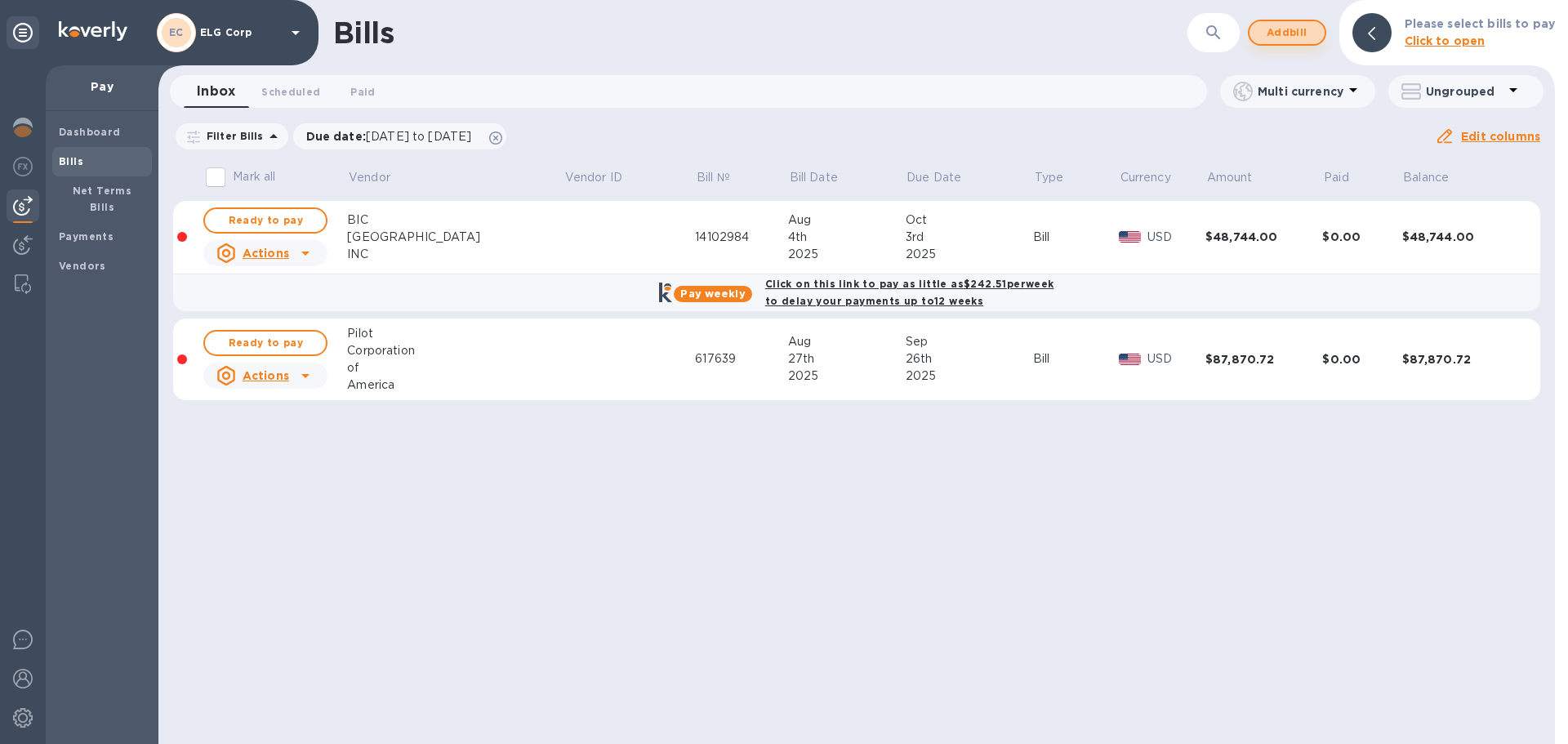
click at [1292, 28] on span "Add bill" at bounding box center [1287, 33] width 49 height 19
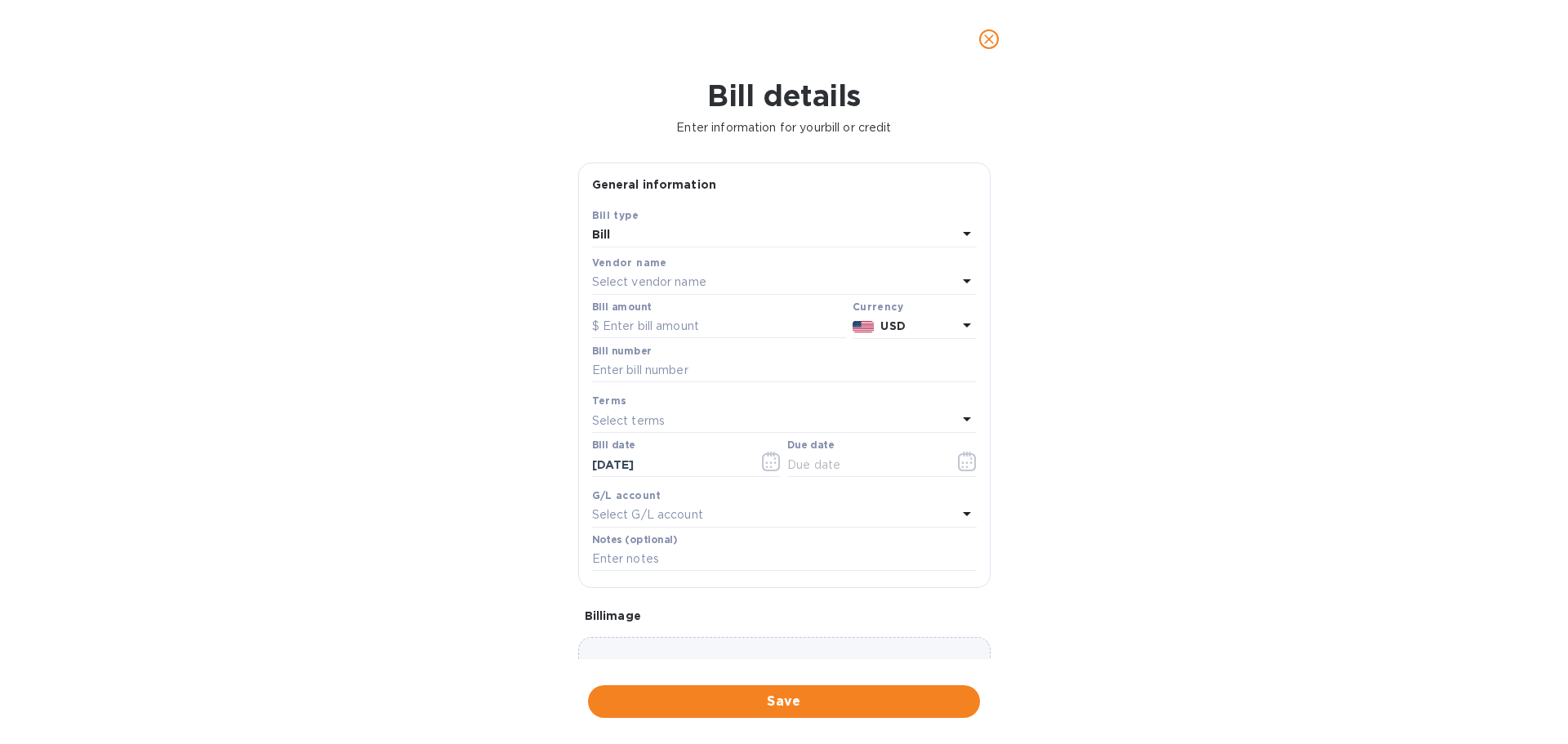
click at [636, 272] on div "Select vendor name" at bounding box center [775, 282] width 365 height 23
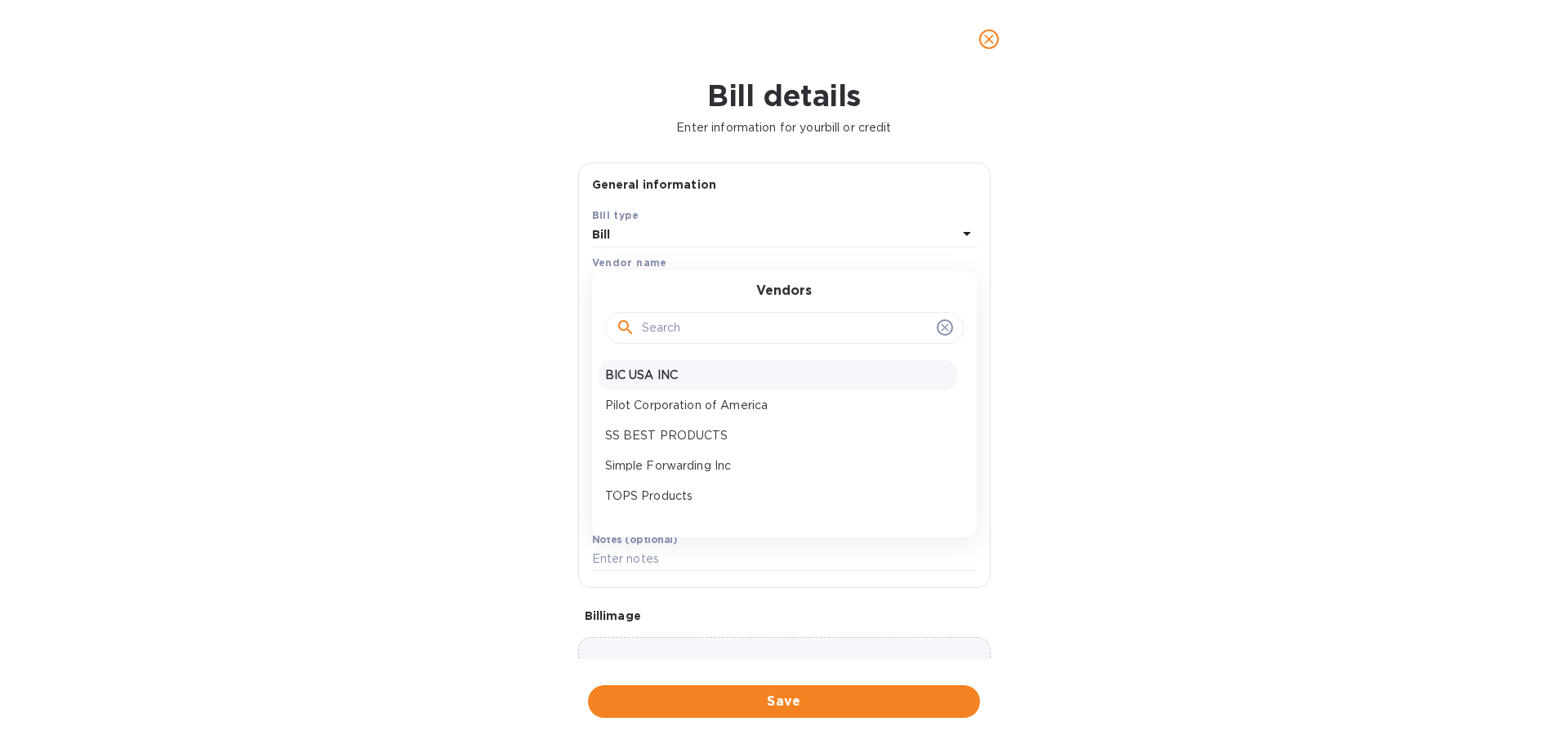
click at [650, 383] on p "BIC USA INC" at bounding box center [778, 375] width 345 height 17
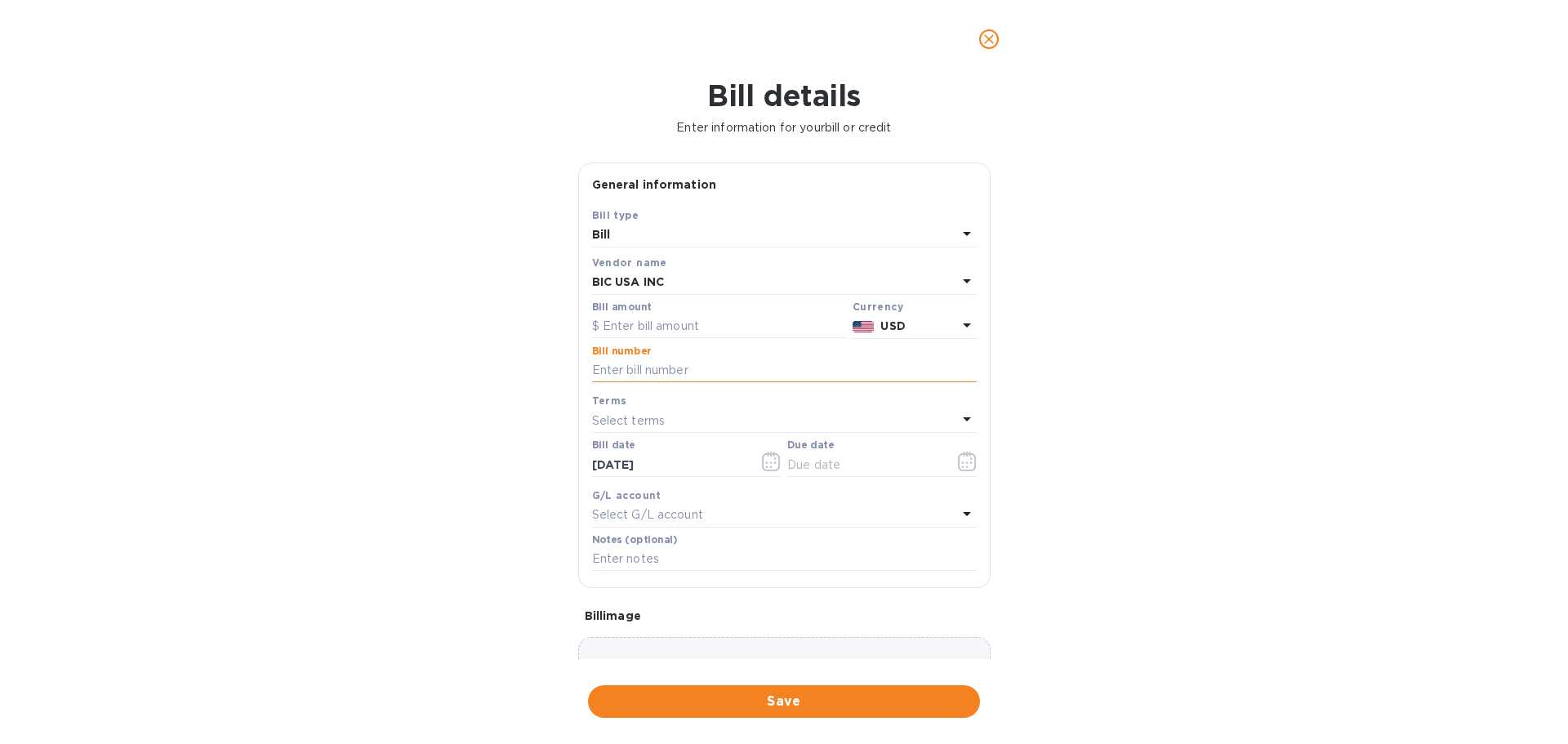
click at [651, 372] on input "text" at bounding box center [784, 371] width 385 height 25
click at [706, 367] on input "text" at bounding box center [784, 371] width 385 height 25
paste input "14095647"
type input "14095647"
click at [705, 324] on input "text" at bounding box center [718, 327] width 254 height 25
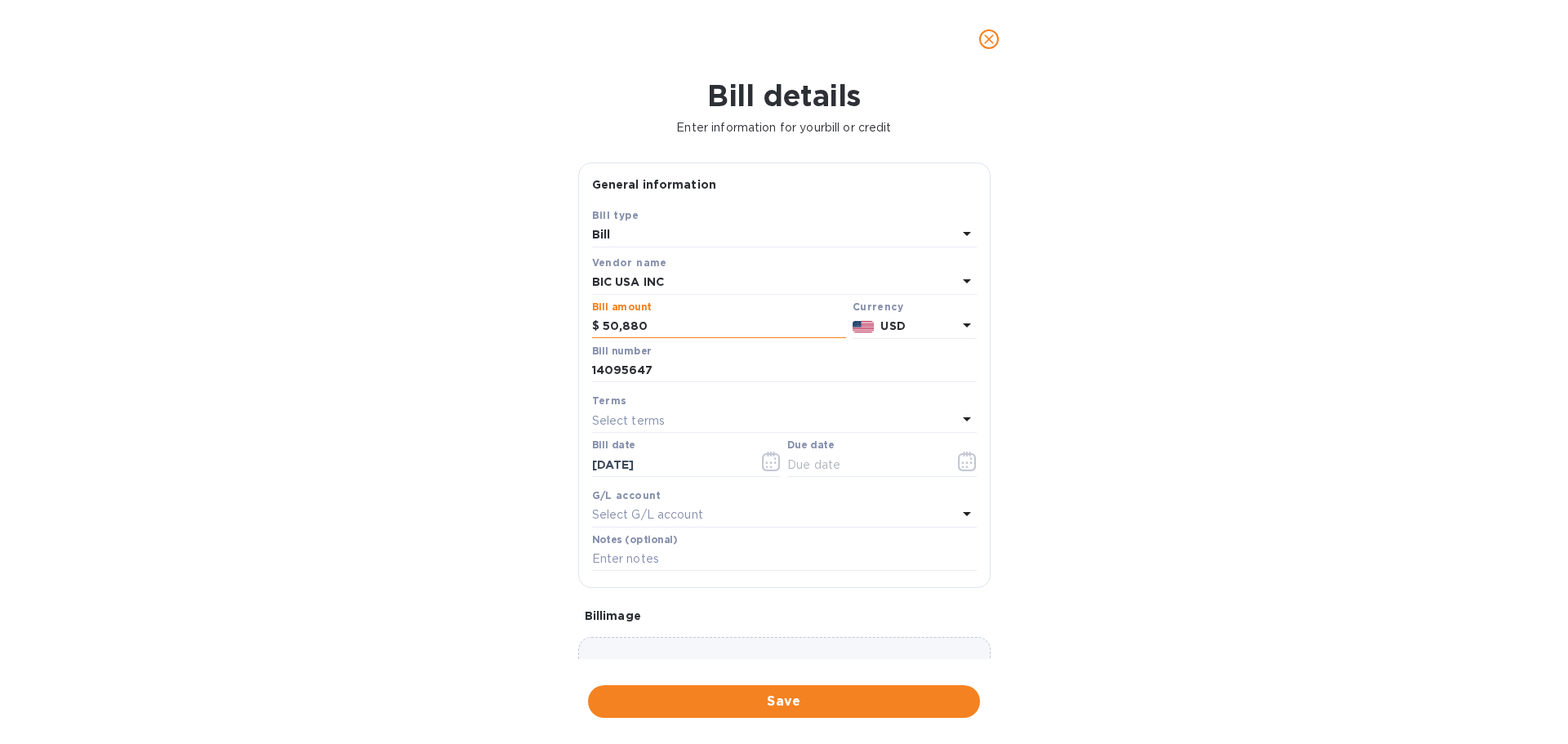
type input "50,880"
click at [679, 421] on div "Select terms" at bounding box center [775, 421] width 365 height 23
click at [696, 394] on div "Terms" at bounding box center [784, 401] width 385 height 17
click at [770, 463] on icon "button" at bounding box center [771, 462] width 3 height 3
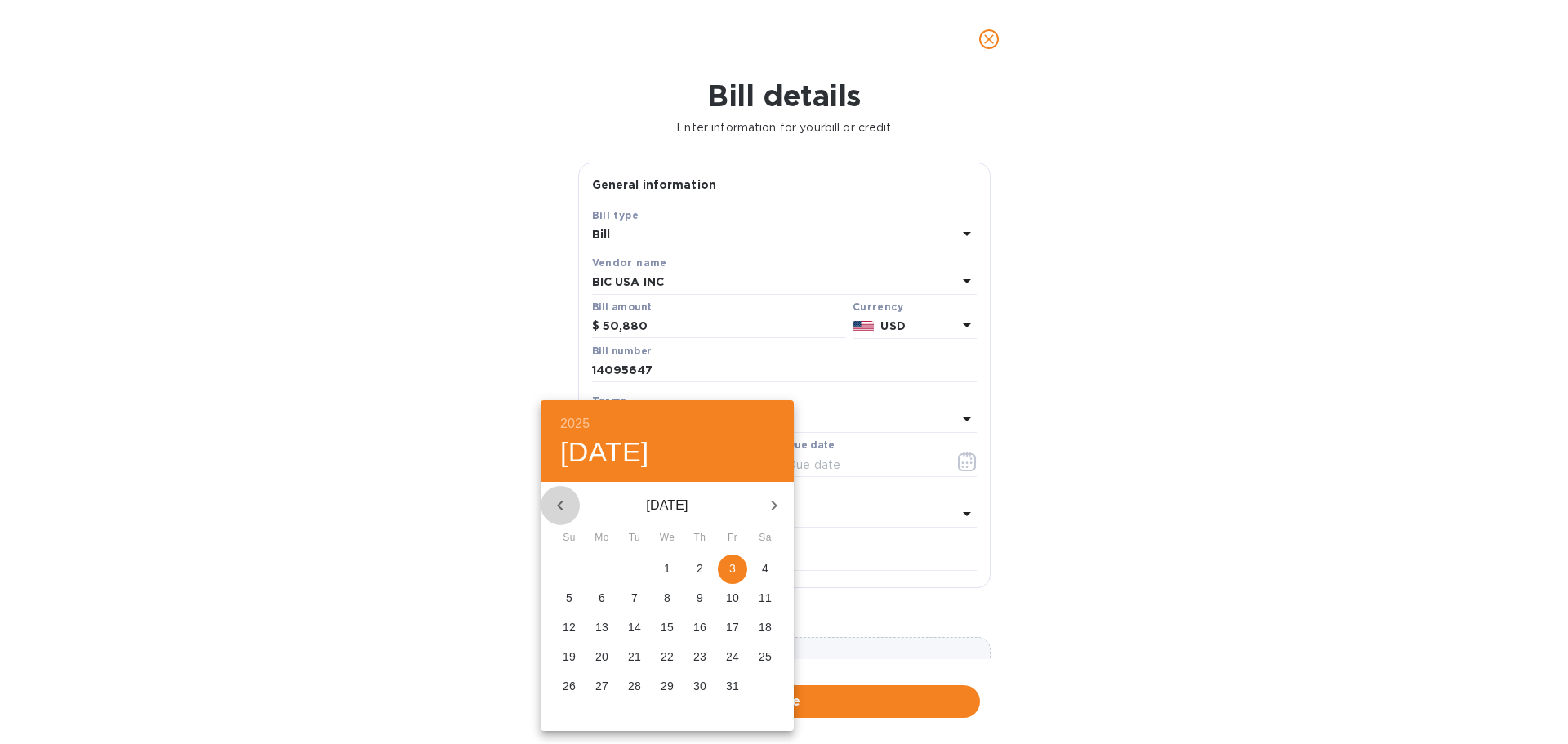
click at [559, 507] on icon "button" at bounding box center [560, 505] width 19 height 19
click at [571, 501] on button "button" at bounding box center [560, 505] width 39 height 39
drag, startPoint x: 710, startPoint y: 684, endPoint x: 695, endPoint y: 651, distance: 36.2
click at [707, 684] on span "31" at bounding box center [699, 685] width 30 height 16
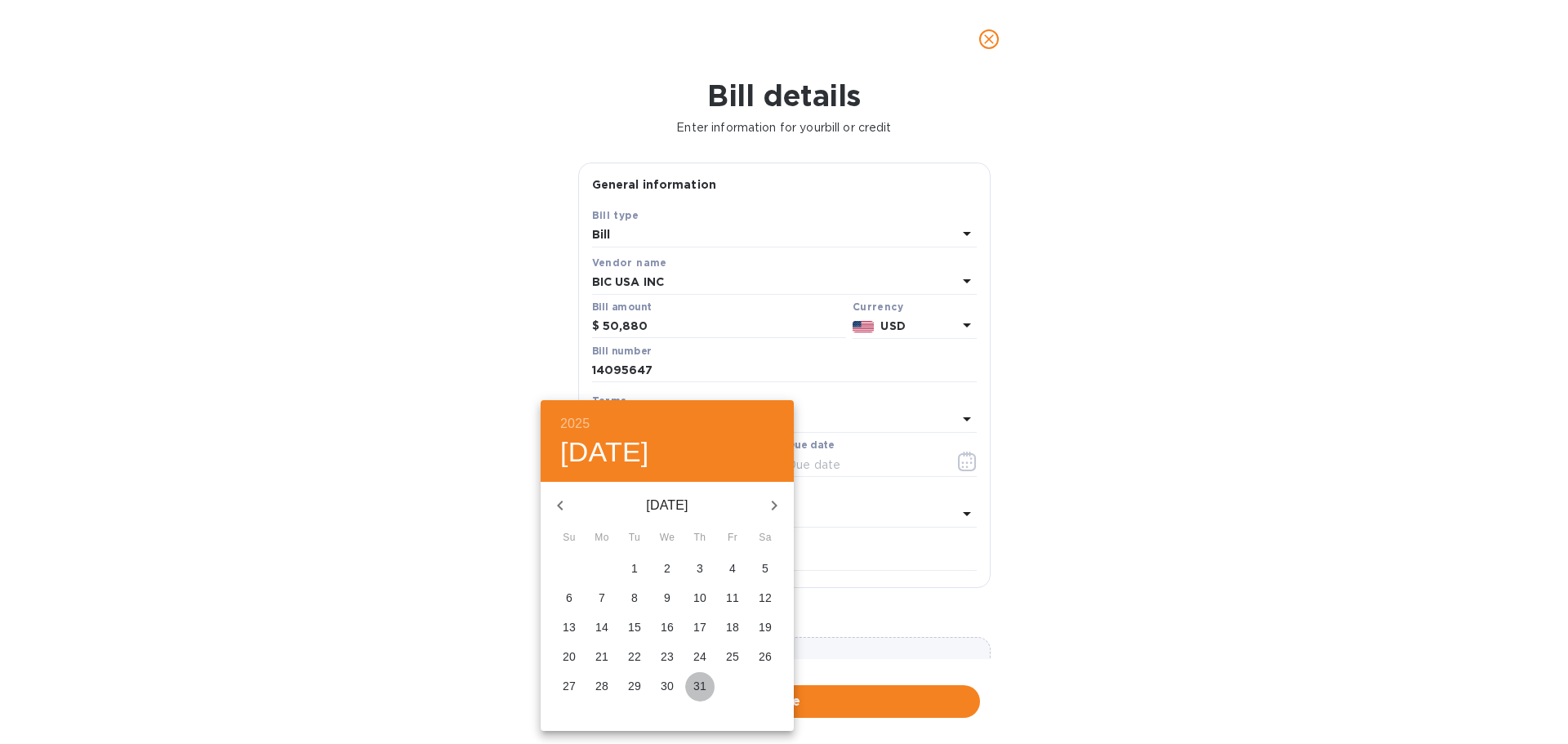
type input "07/31/2025"
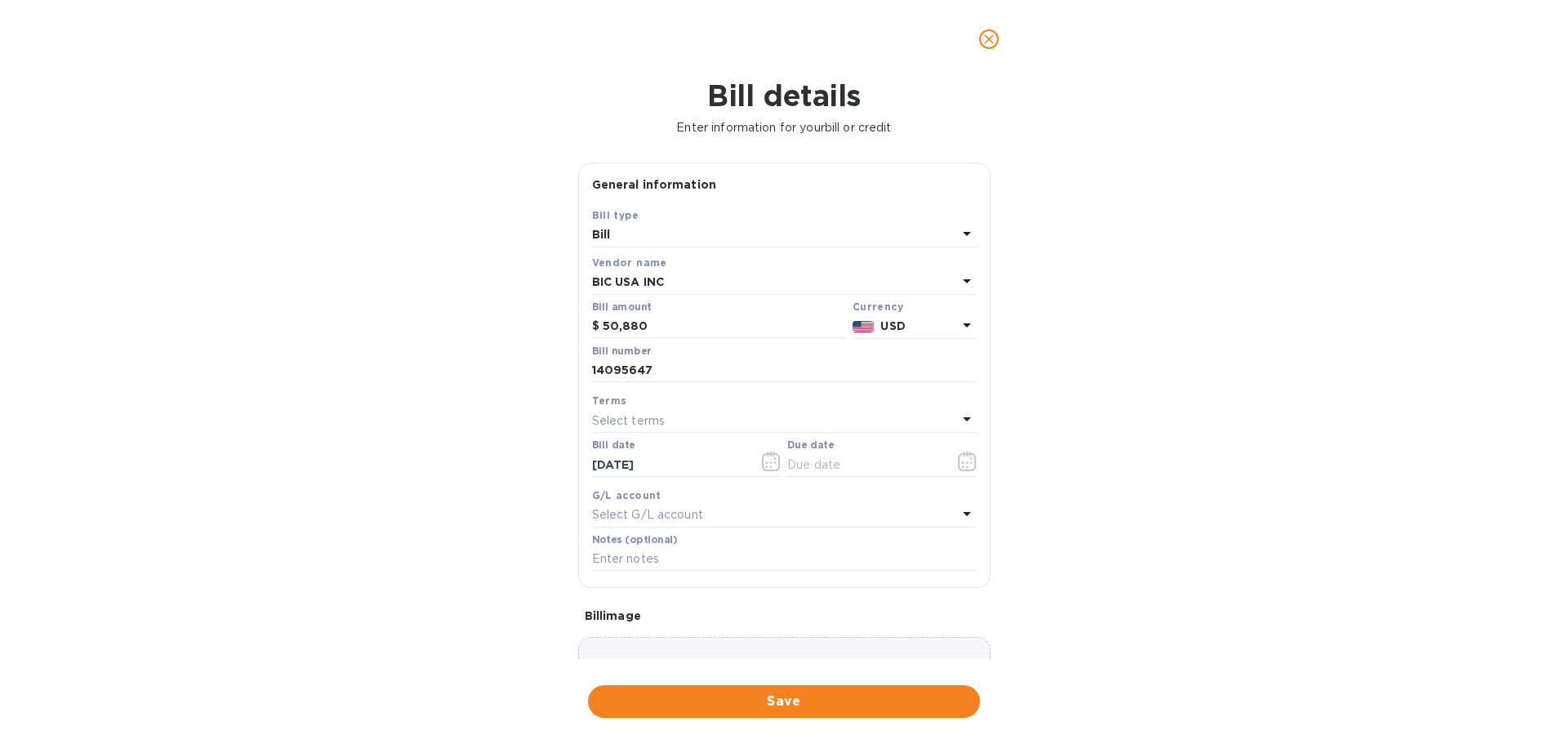
click at [683, 416] on div "Select terms" at bounding box center [775, 421] width 365 height 23
click at [667, 551] on p "NET 60" at bounding box center [778, 544] width 345 height 17
type input "09/29/2025"
click at [809, 699] on span "Save" at bounding box center [784, 701] width 365 height 19
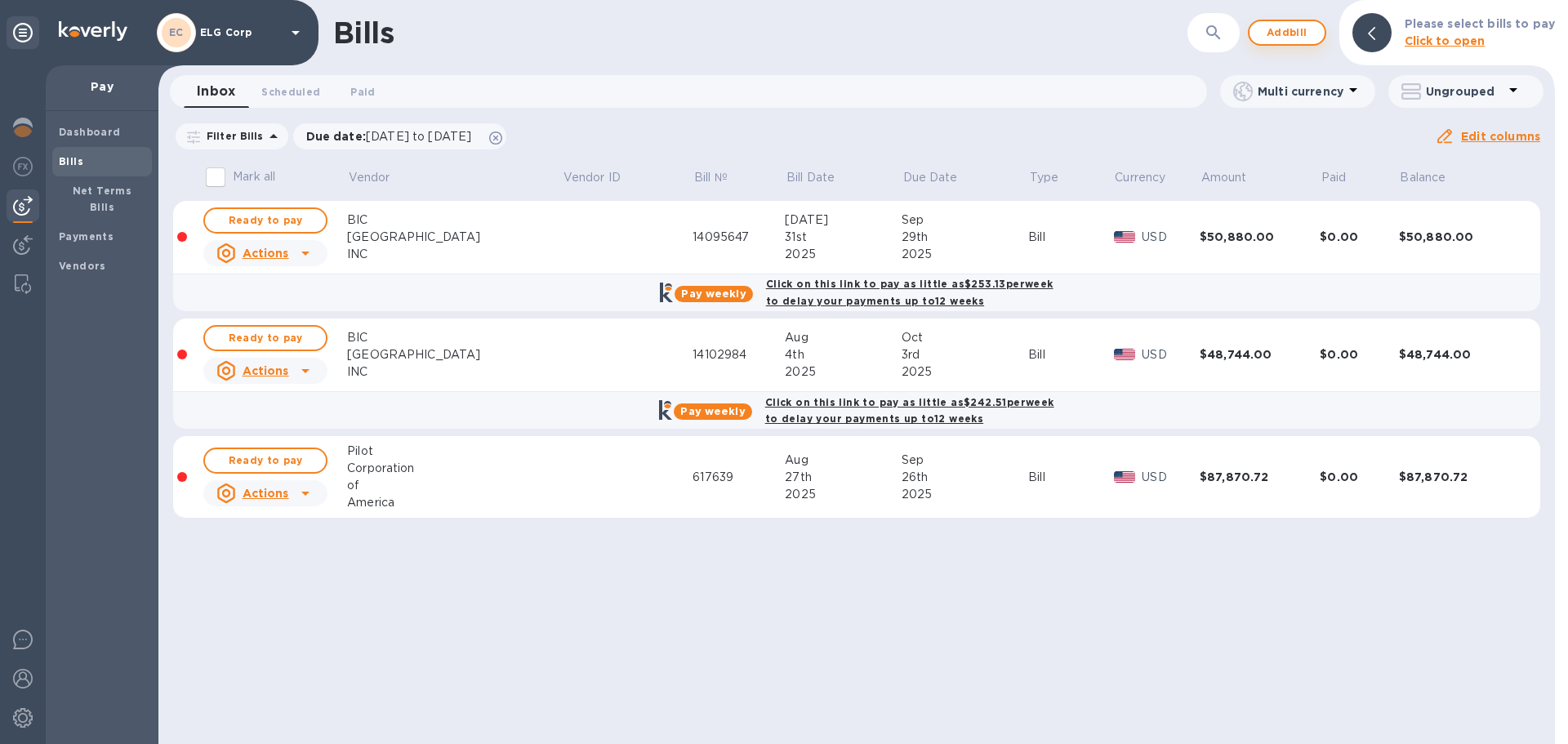
click at [1278, 28] on span "Add bill" at bounding box center [1287, 33] width 49 height 19
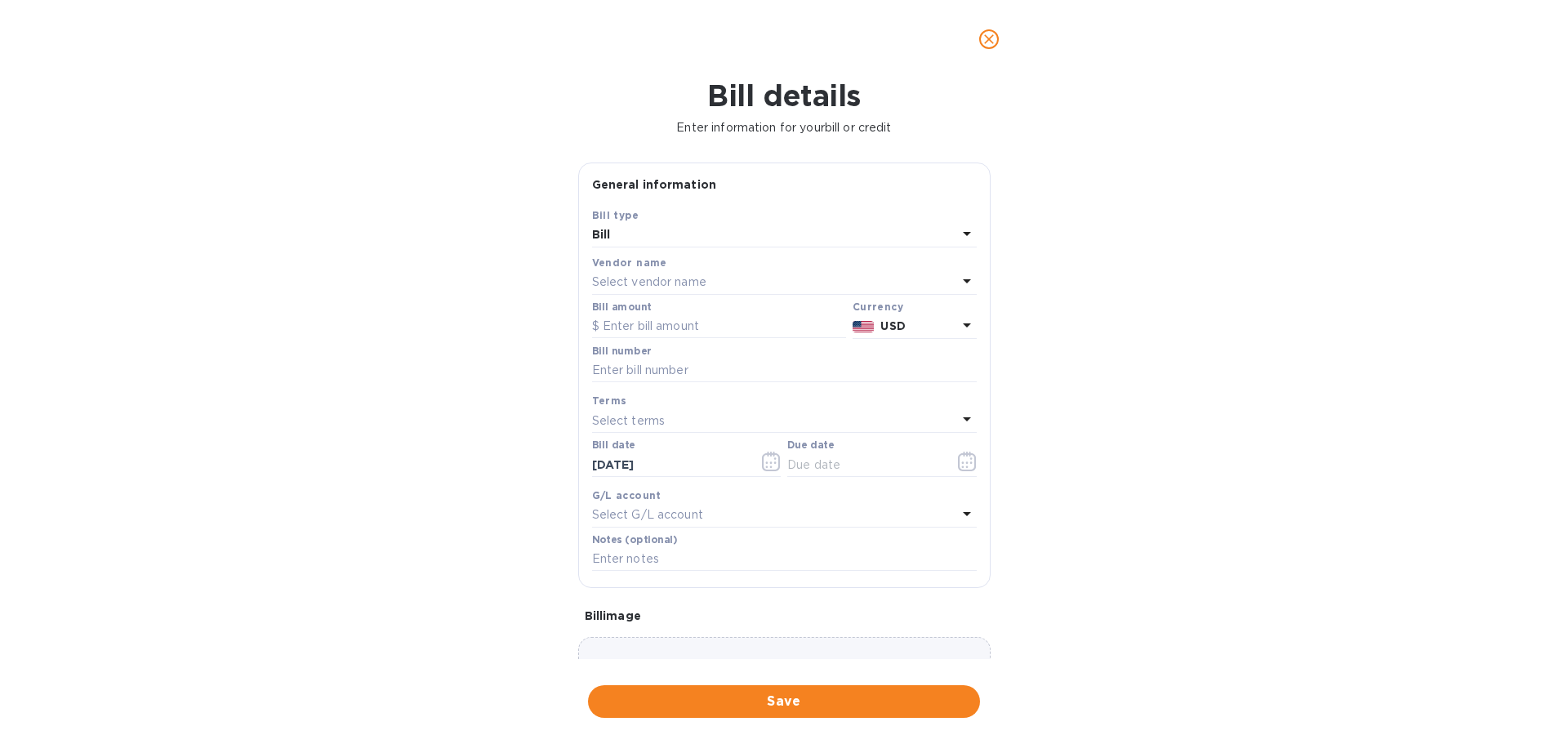
click at [698, 275] on p "Select vendor name" at bounding box center [650, 282] width 115 height 17
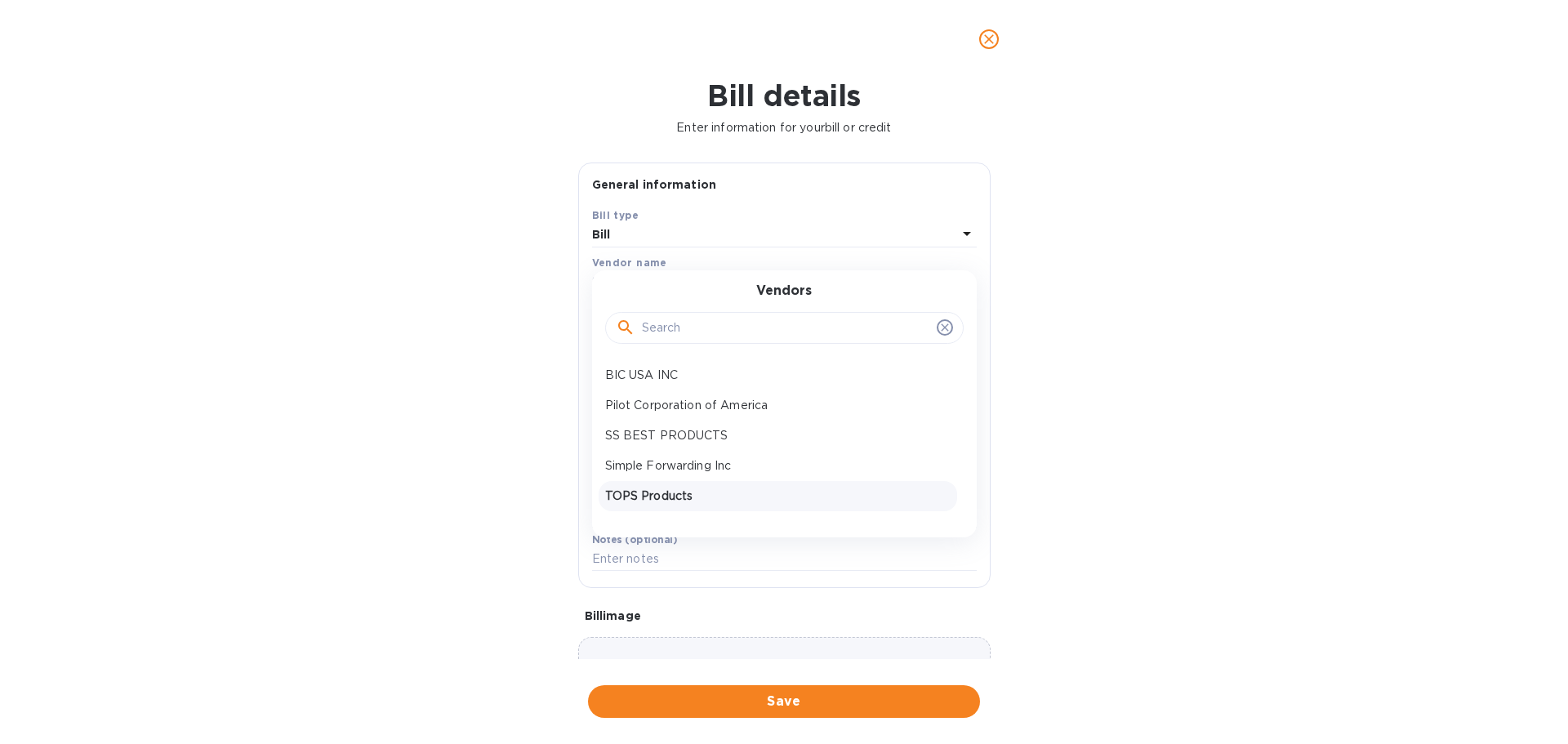
click at [657, 497] on p "TOPS Products" at bounding box center [778, 496] width 345 height 17
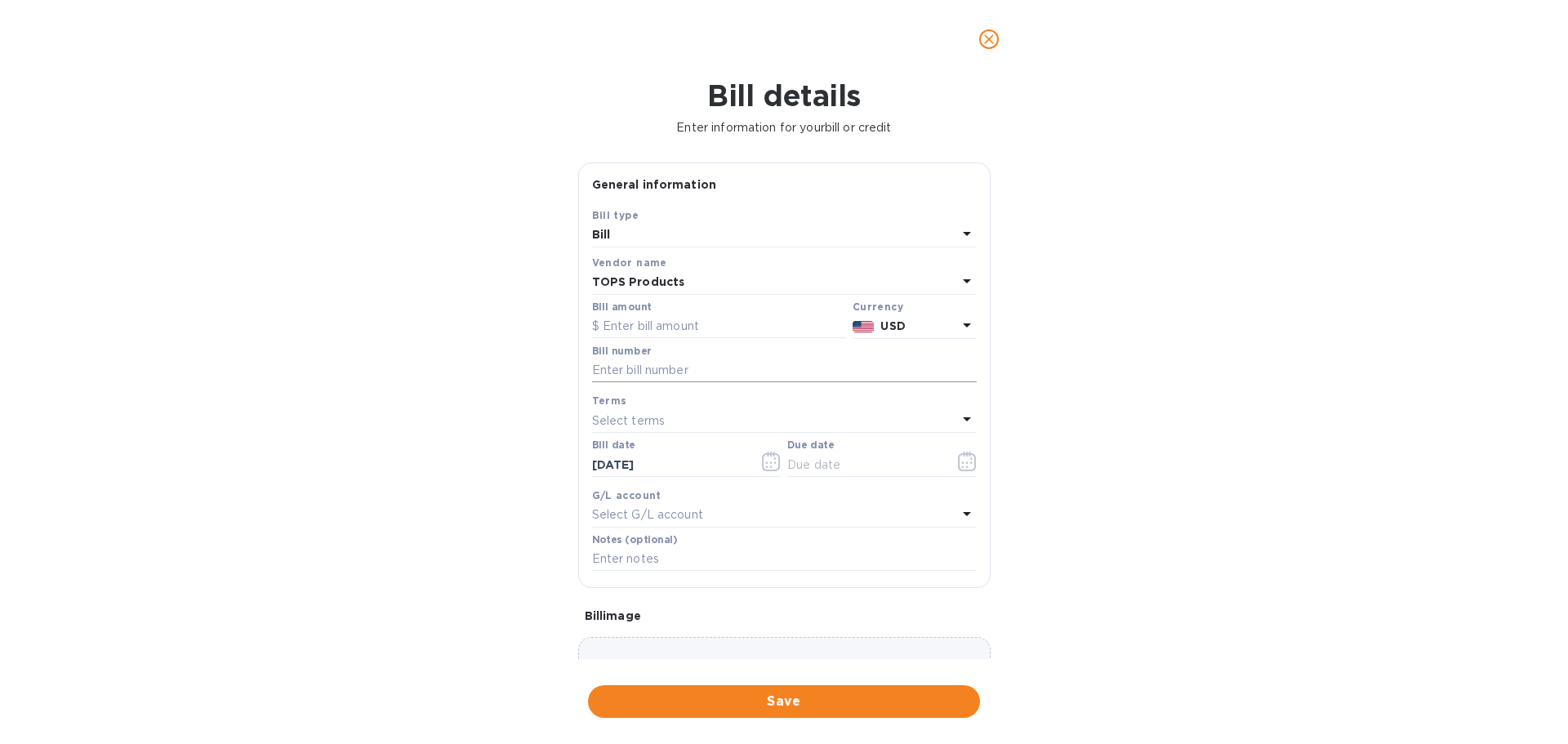
click at [679, 373] on input "text" at bounding box center [784, 371] width 385 height 25
click at [690, 360] on input "text" at bounding box center [784, 371] width 385 height 25
paste input "IV-00231536"
type input "IV-00231536"
click at [688, 330] on input "text" at bounding box center [718, 327] width 254 height 25
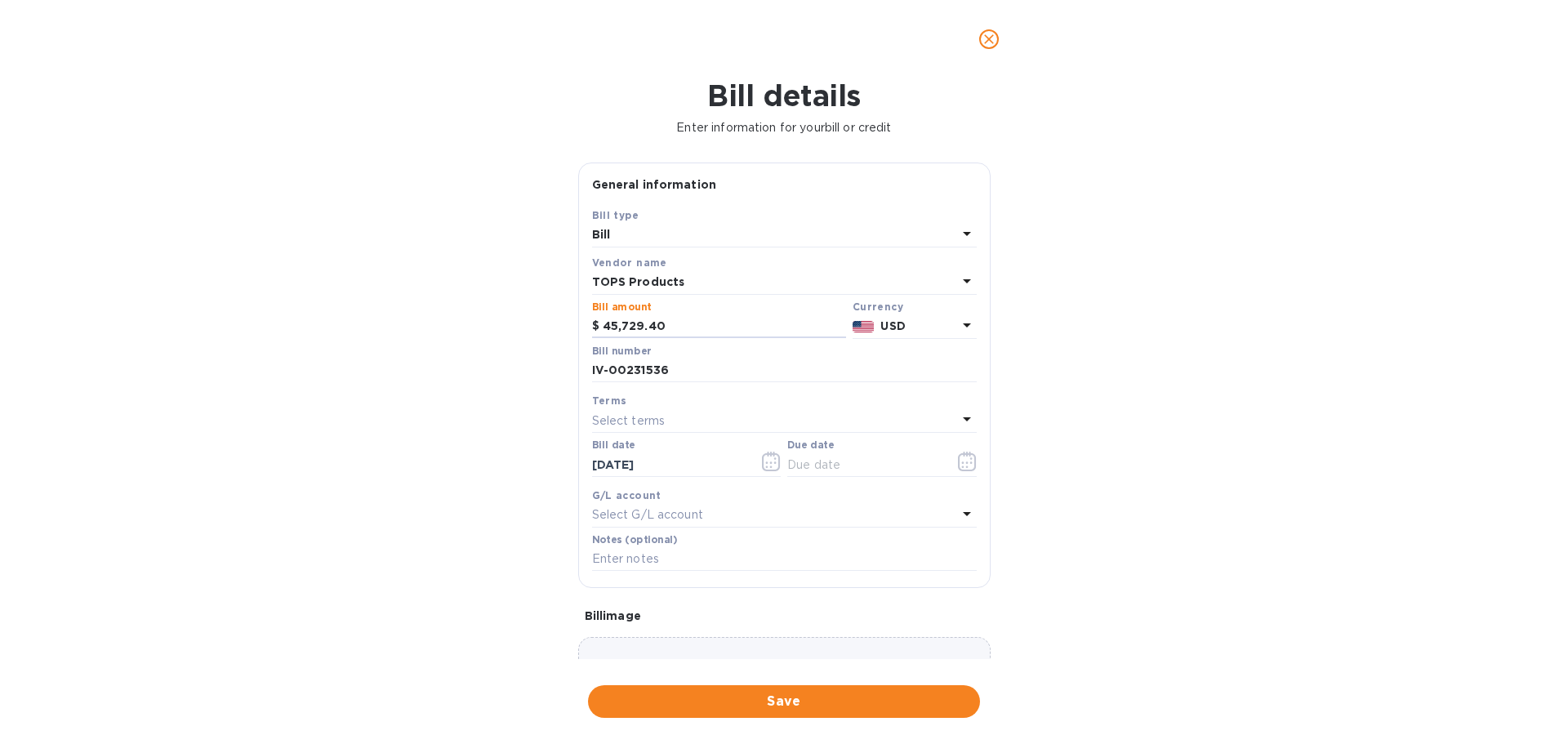
type input "45,729.40"
click at [762, 460] on icon "button" at bounding box center [770, 461] width 18 height 19
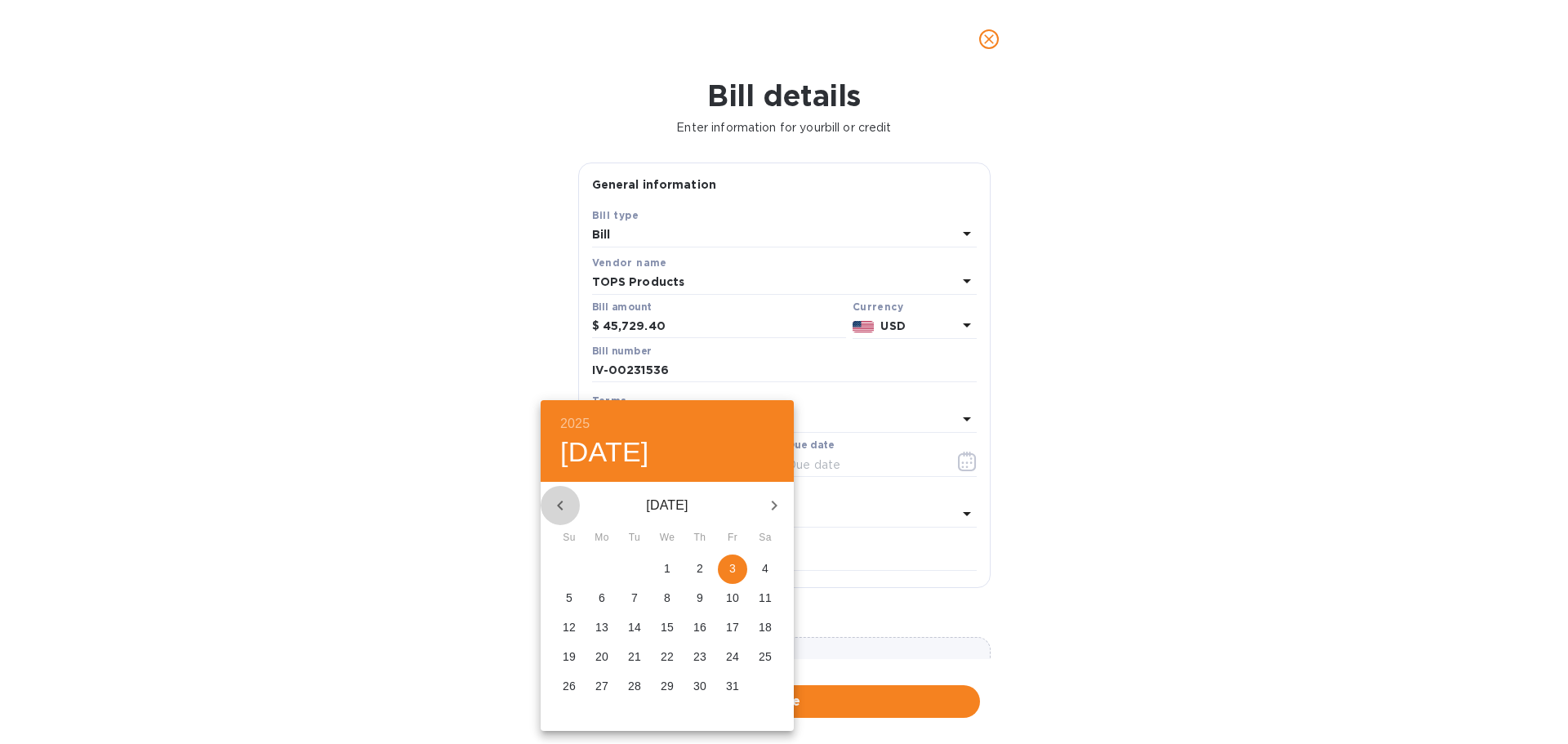
click at [559, 501] on icon "button" at bounding box center [560, 505] width 19 height 19
click at [671, 561] on span "3" at bounding box center [667, 568] width 30 height 16
type input "09/03/2025"
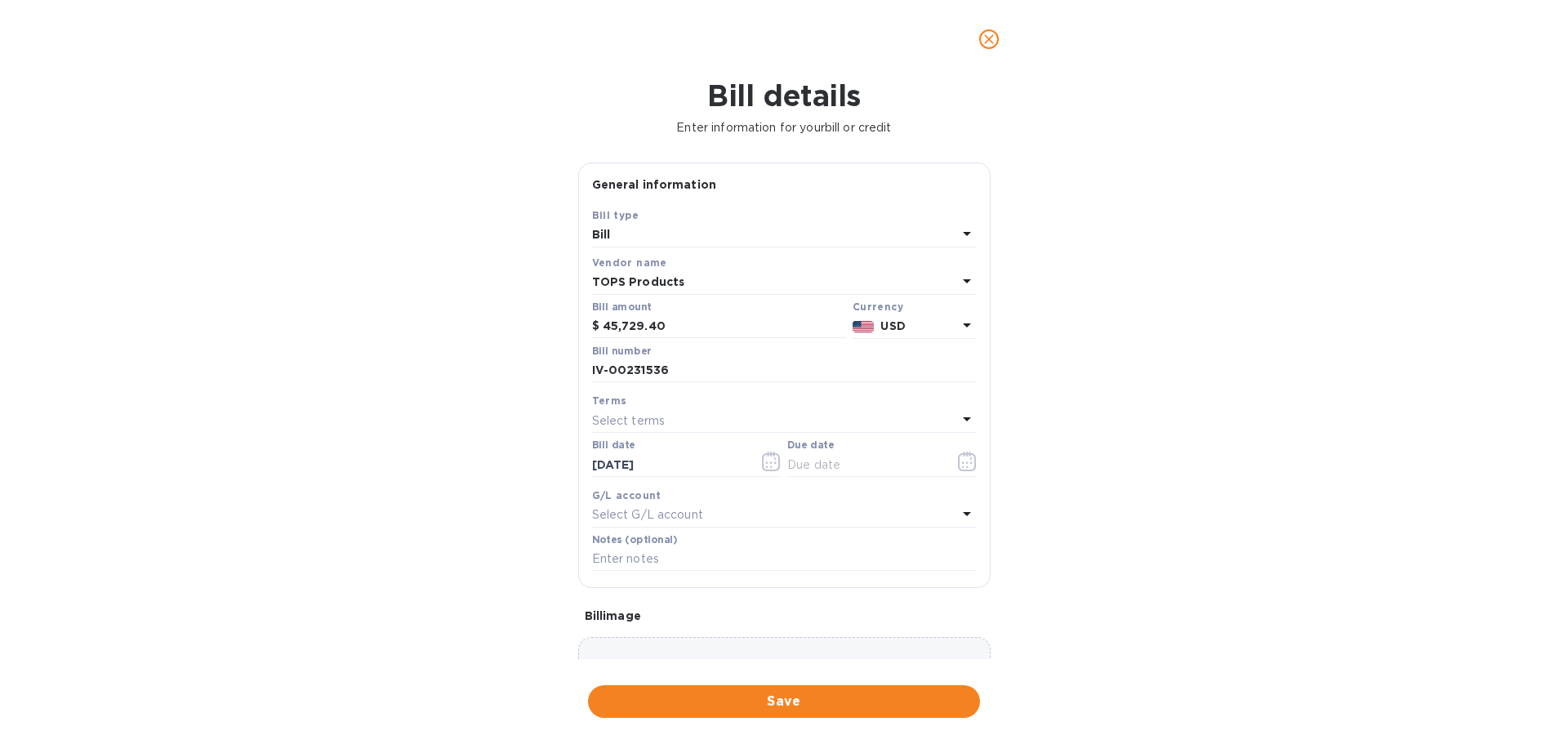
click at [802, 409] on div "Select terms" at bounding box center [775, 421] width 365 height 23
click at [641, 624] on div "1% net 30" at bounding box center [778, 635] width 359 height 31
type input "10/03/2025"
click at [711, 705] on span "Save" at bounding box center [784, 701] width 365 height 19
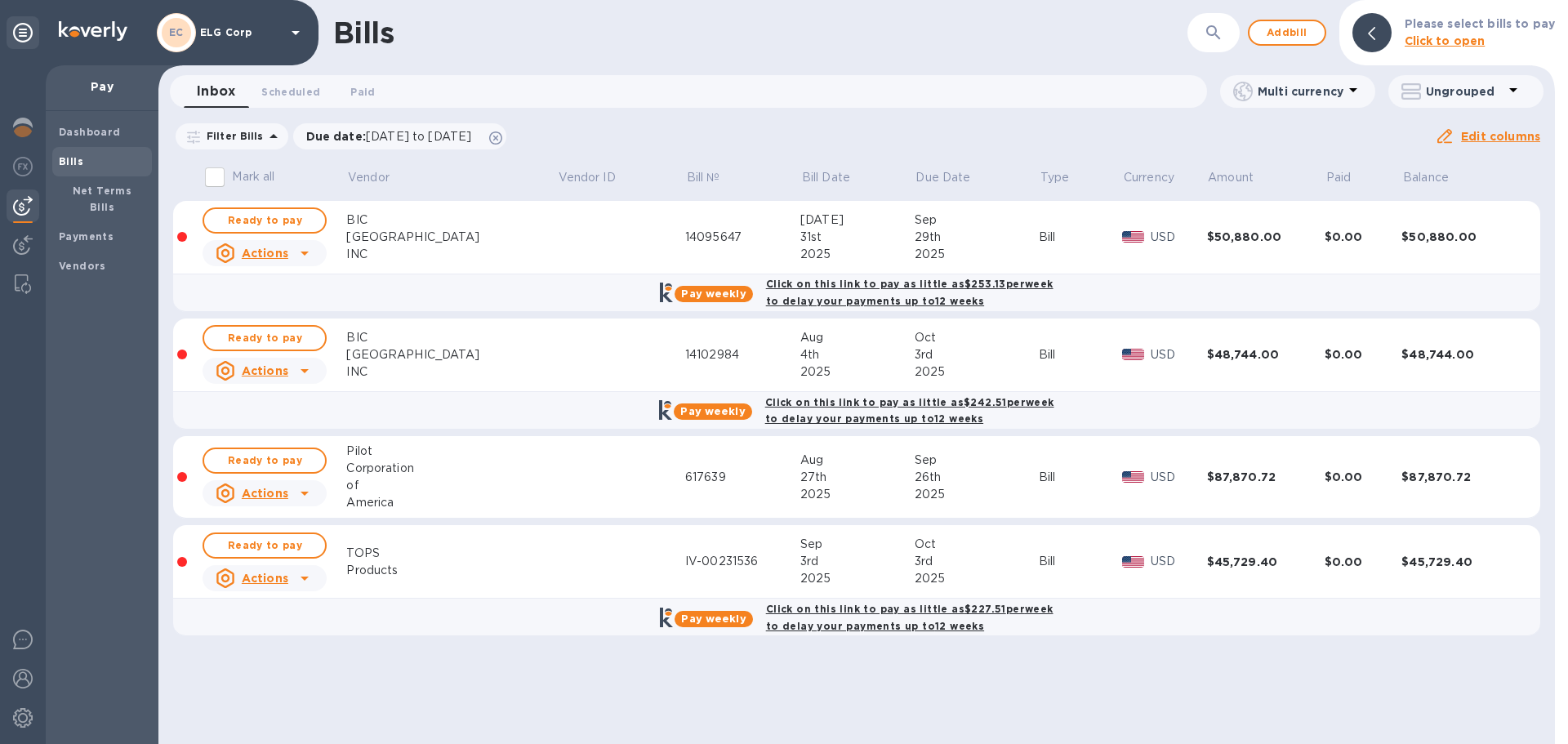
click at [214, 173] on input "Mark all" at bounding box center [215, 177] width 34 height 34
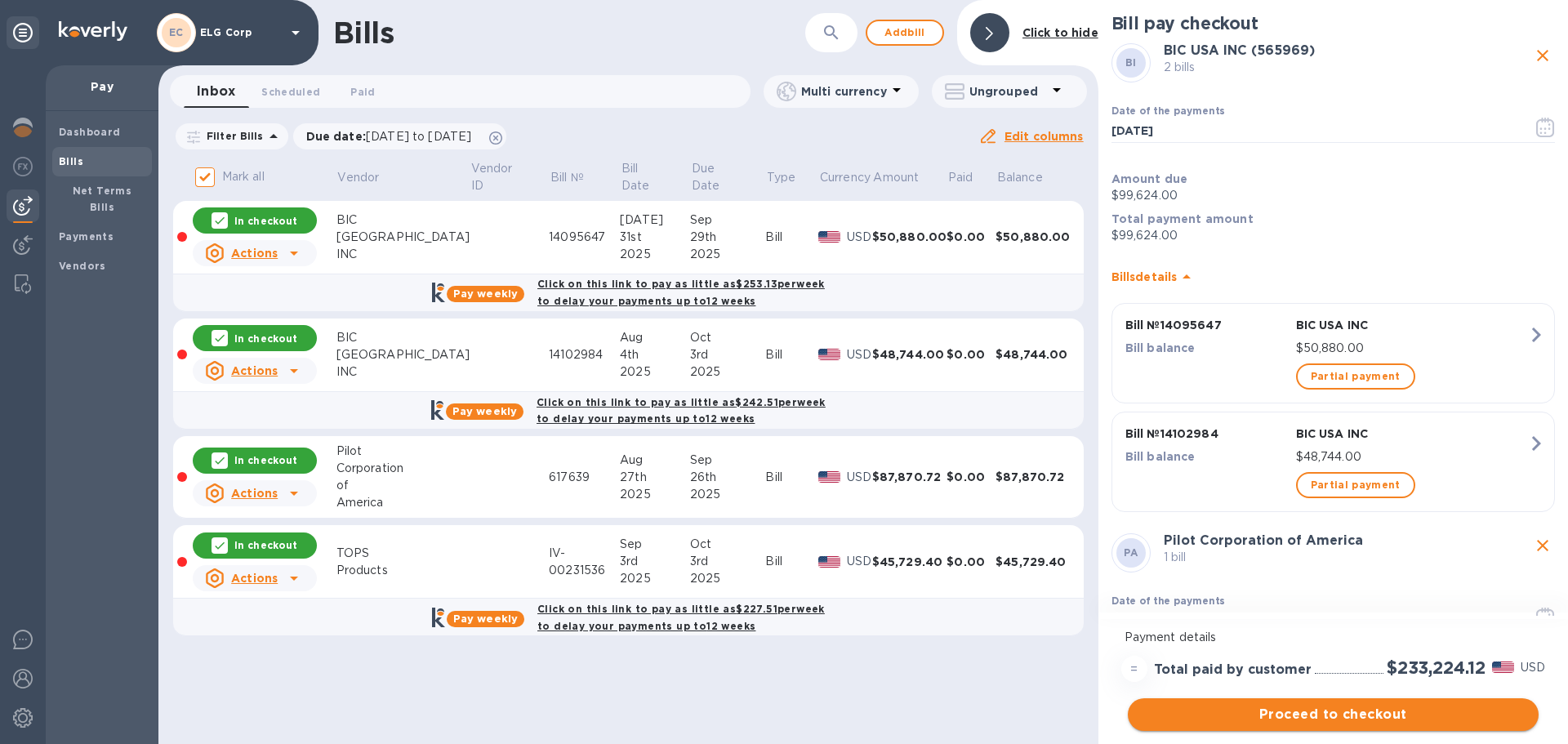
click at [1319, 722] on span "Proceed to checkout" at bounding box center [1333, 714] width 385 height 19
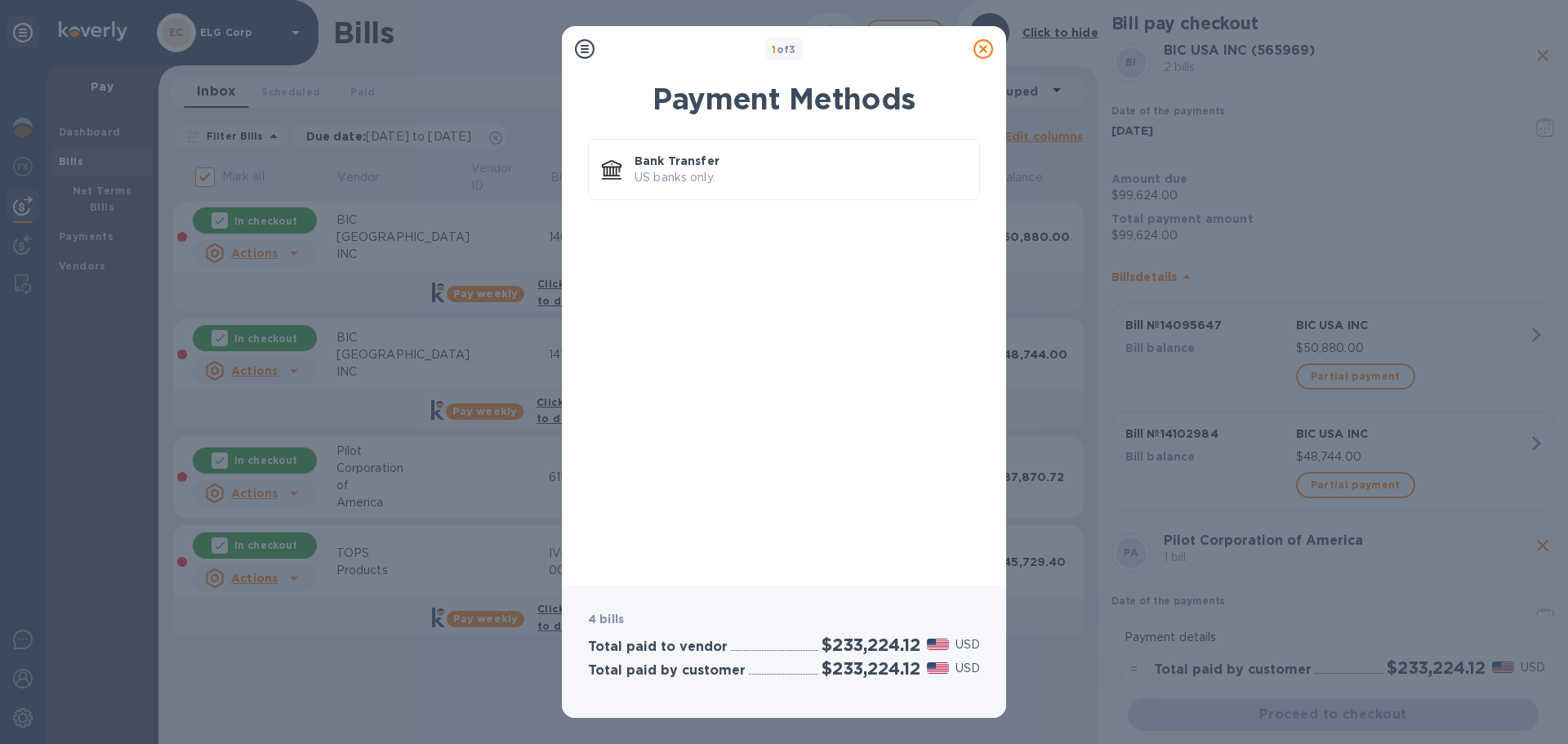
click at [999, 49] on div at bounding box center [983, 49] width 33 height 33
click at [983, 51] on icon at bounding box center [983, 49] width 19 height 19
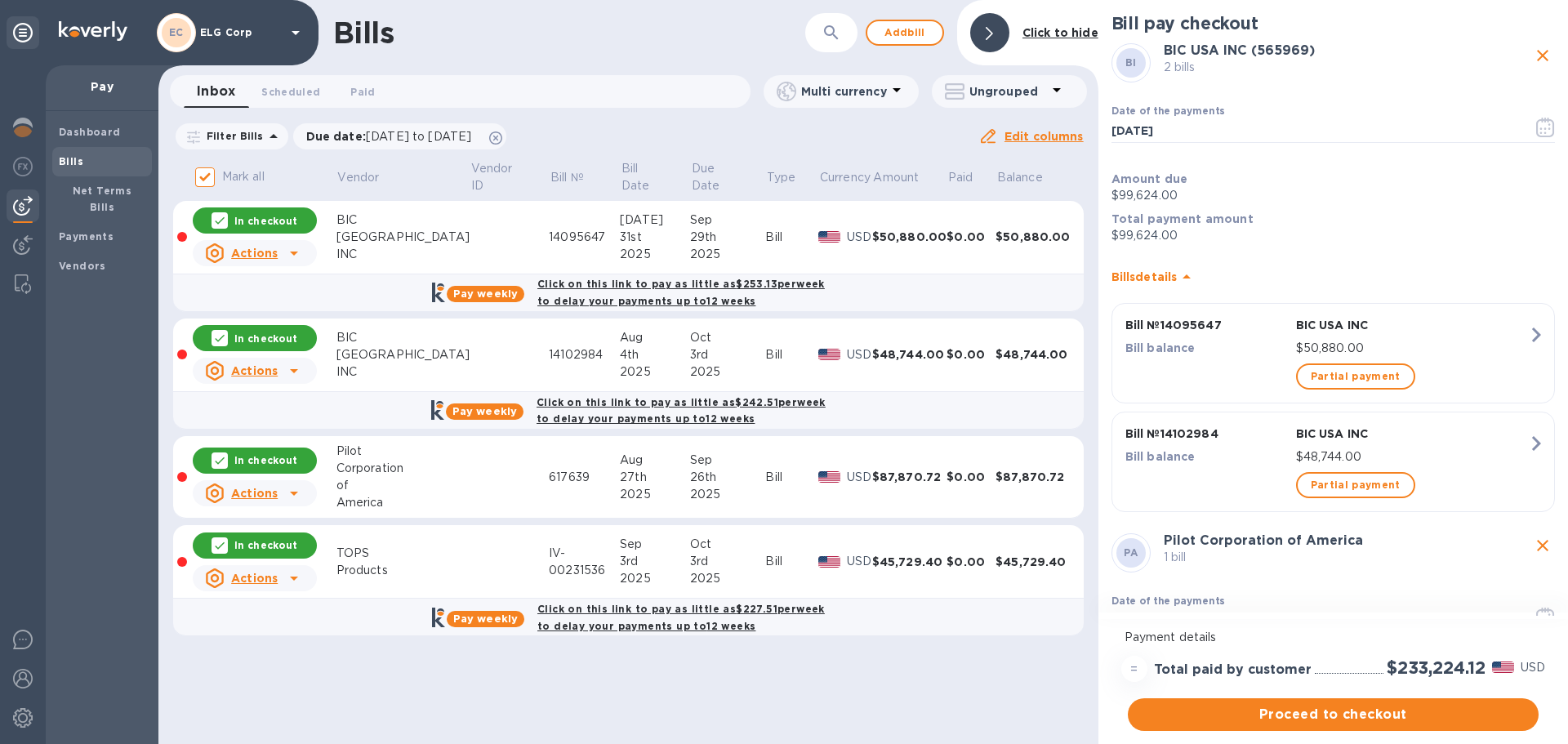
click at [214, 463] on div at bounding box center [219, 460] width 16 height 16
checkbox input "false"
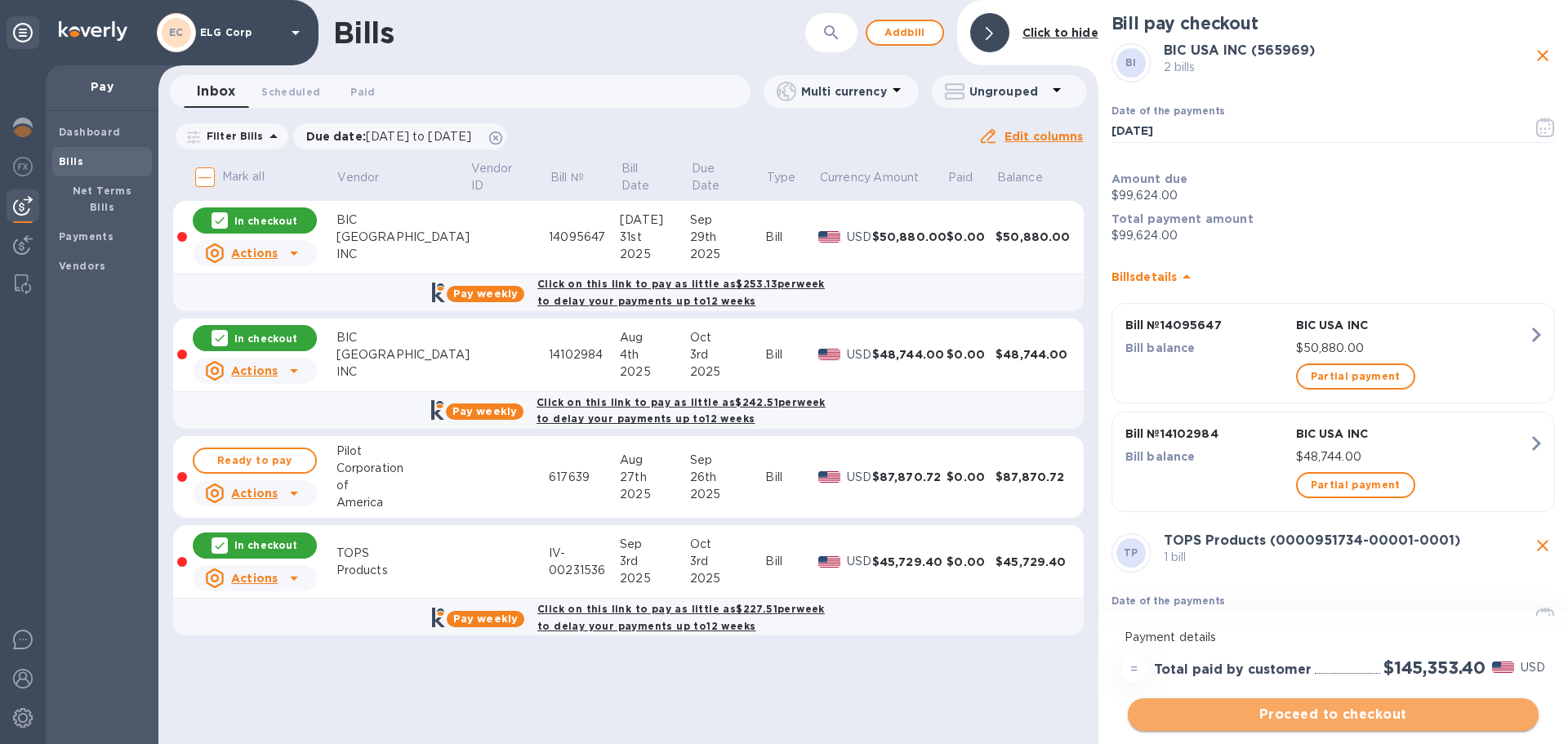
click at [1347, 710] on span "Proceed to checkout" at bounding box center [1333, 714] width 385 height 19
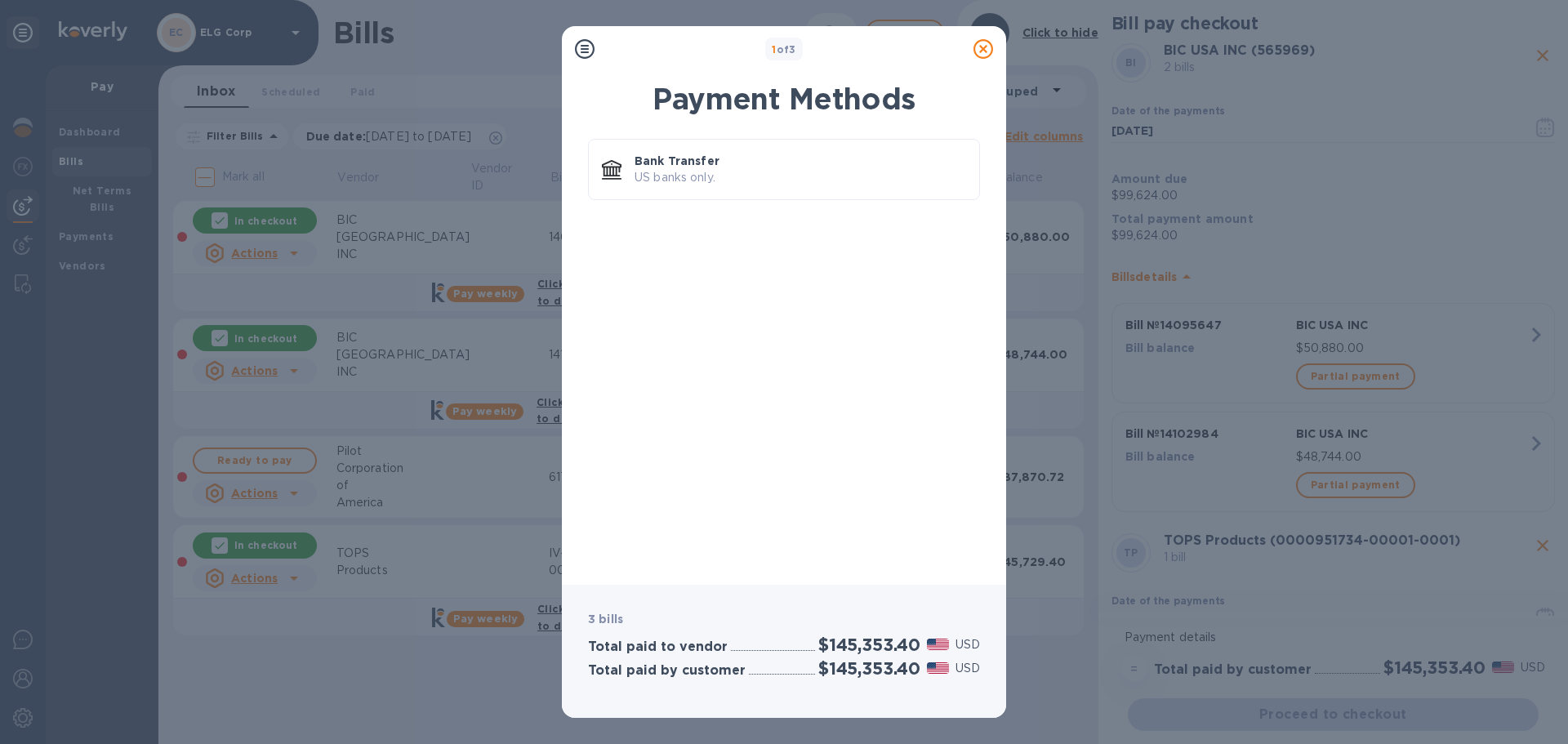
click at [976, 53] on icon at bounding box center [983, 49] width 19 height 19
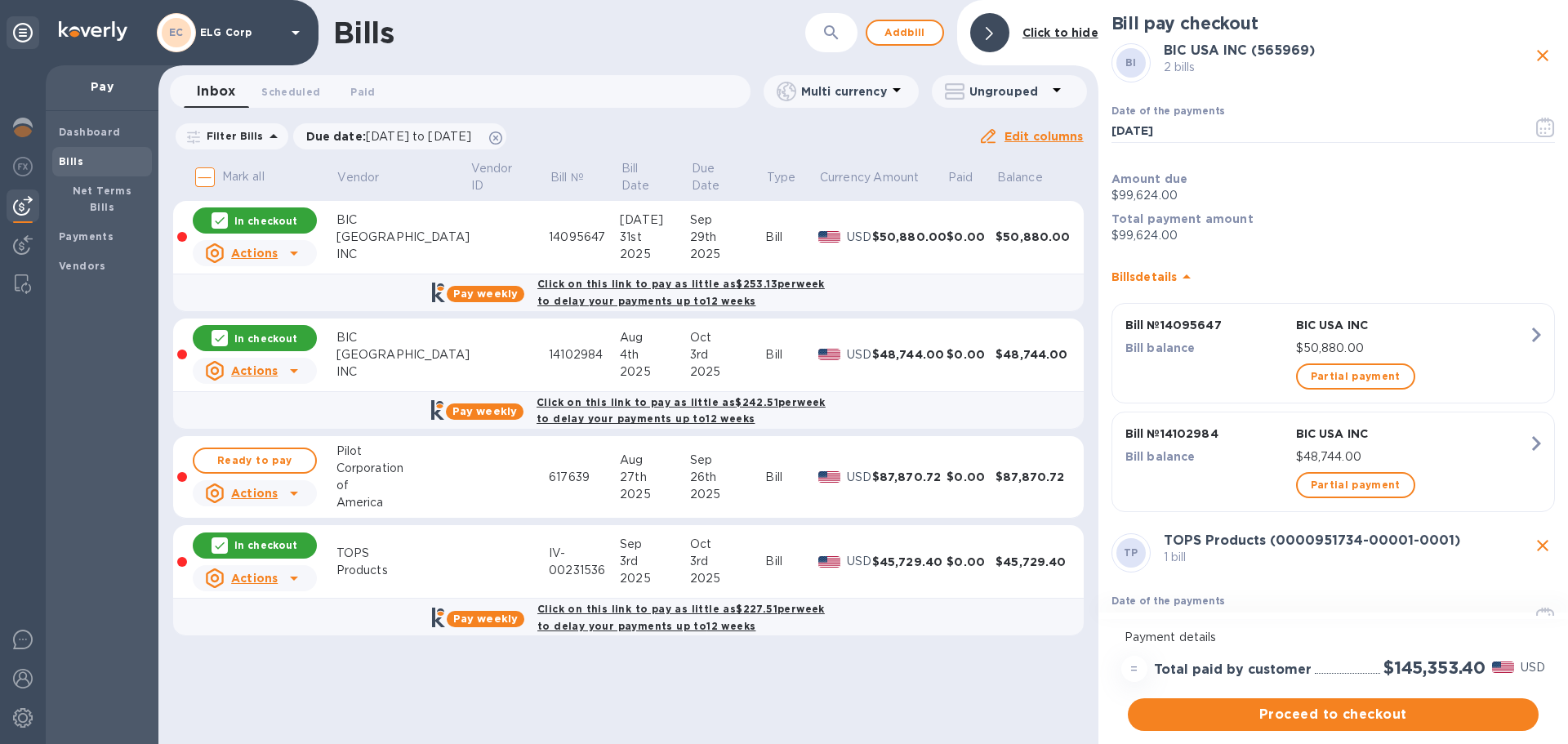
click at [219, 339] on icon at bounding box center [220, 339] width 13 height 13
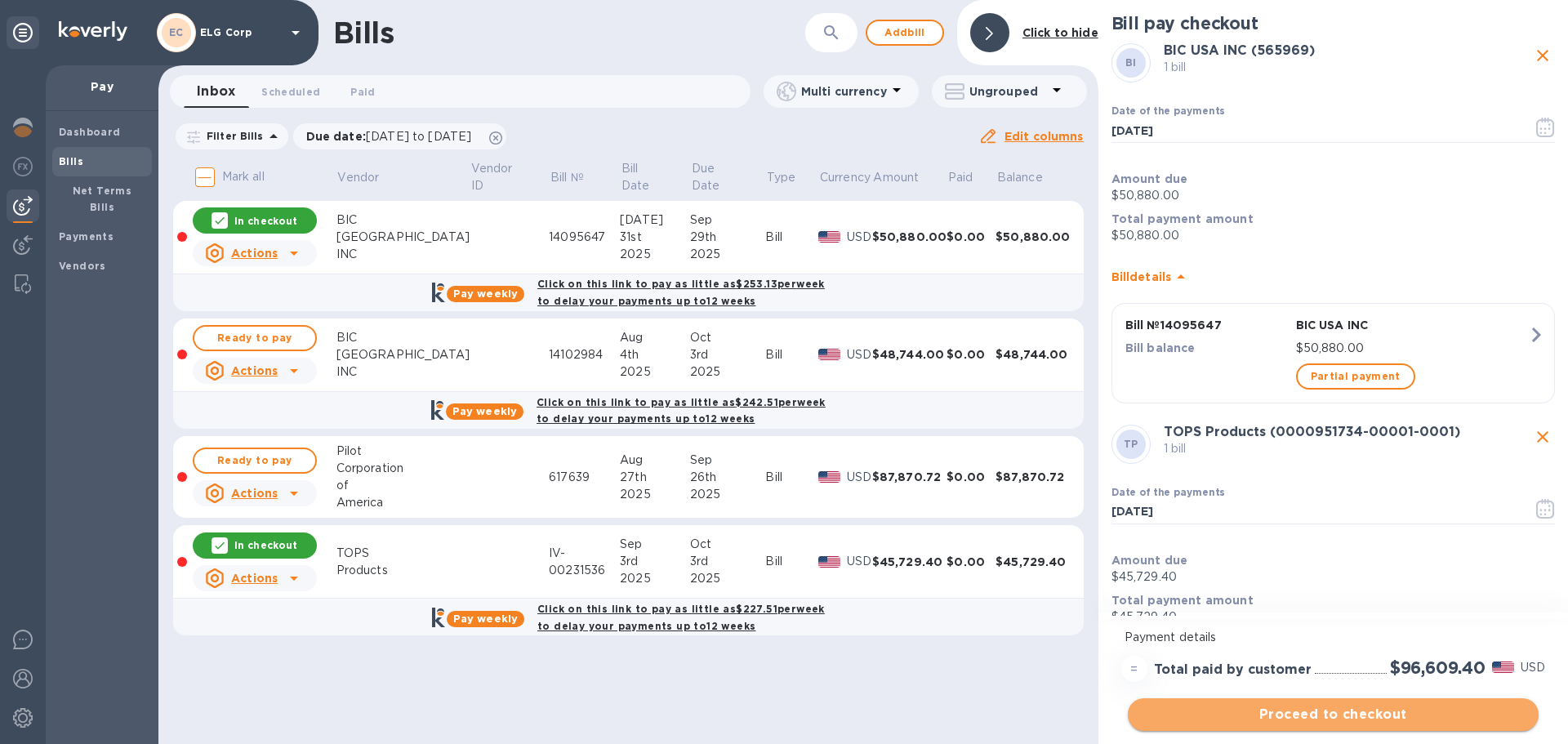
click at [1351, 721] on span "Proceed to checkout" at bounding box center [1333, 714] width 385 height 19
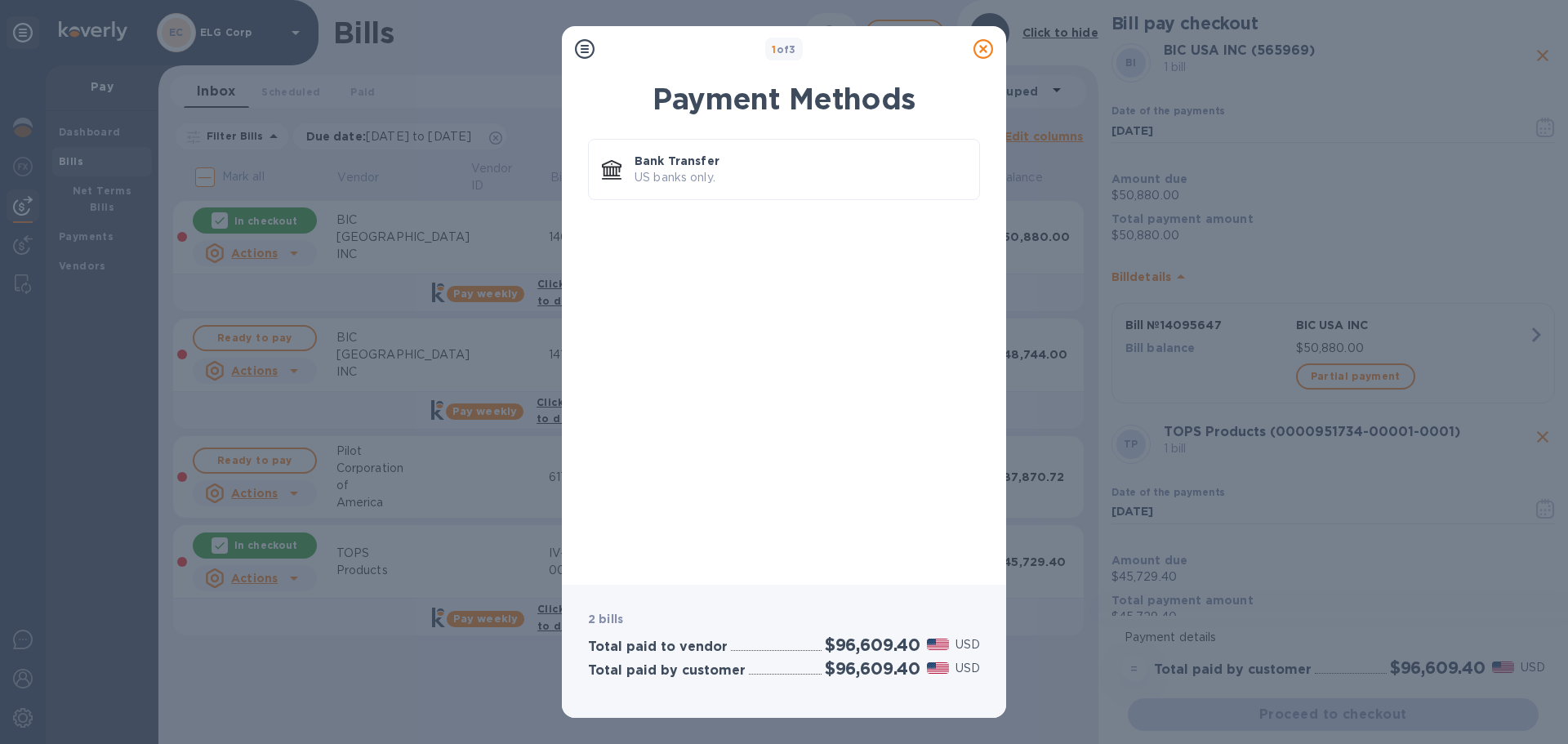
click at [979, 46] on icon at bounding box center [983, 49] width 19 height 19
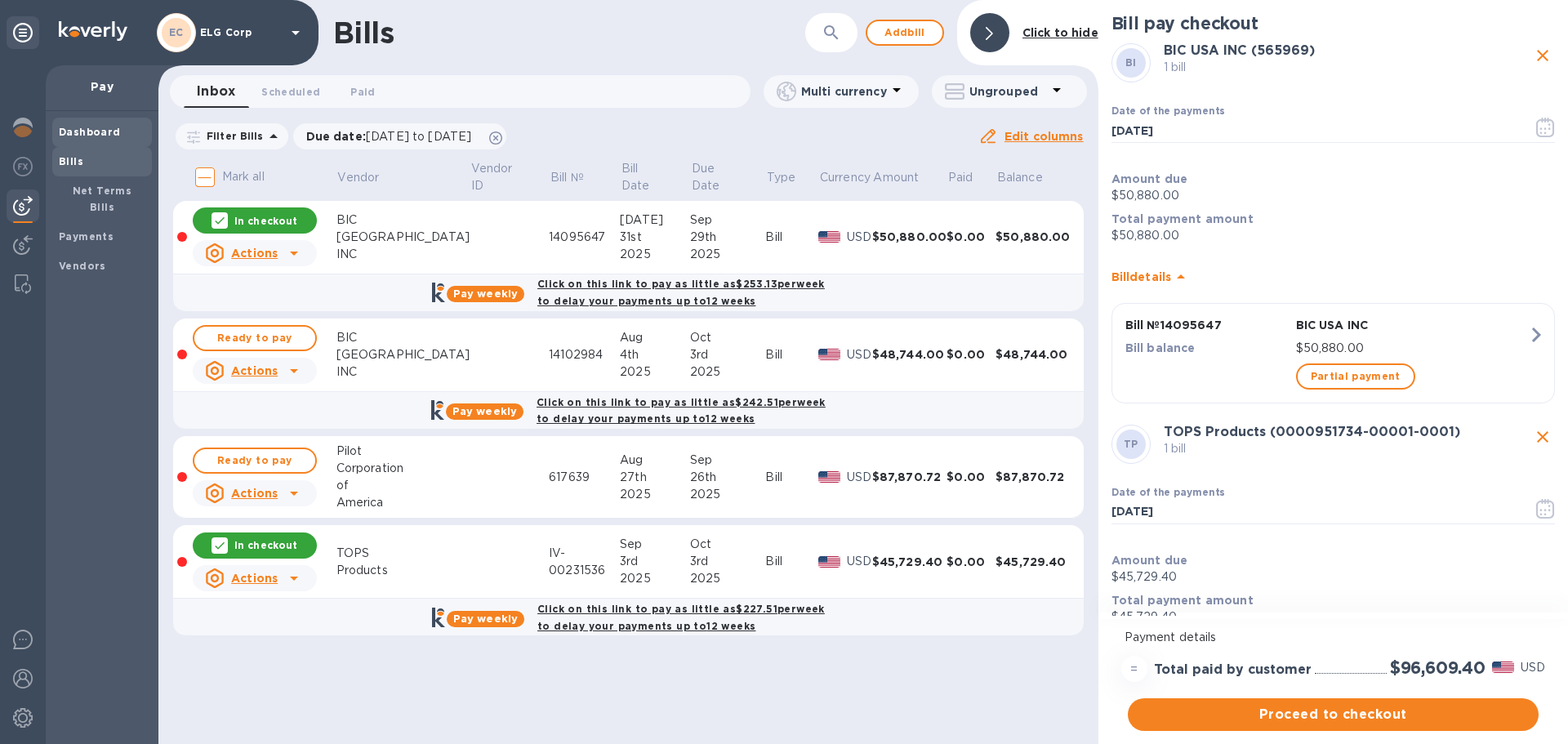
click at [77, 133] on b "Dashboard" at bounding box center [89, 131] width 62 height 12
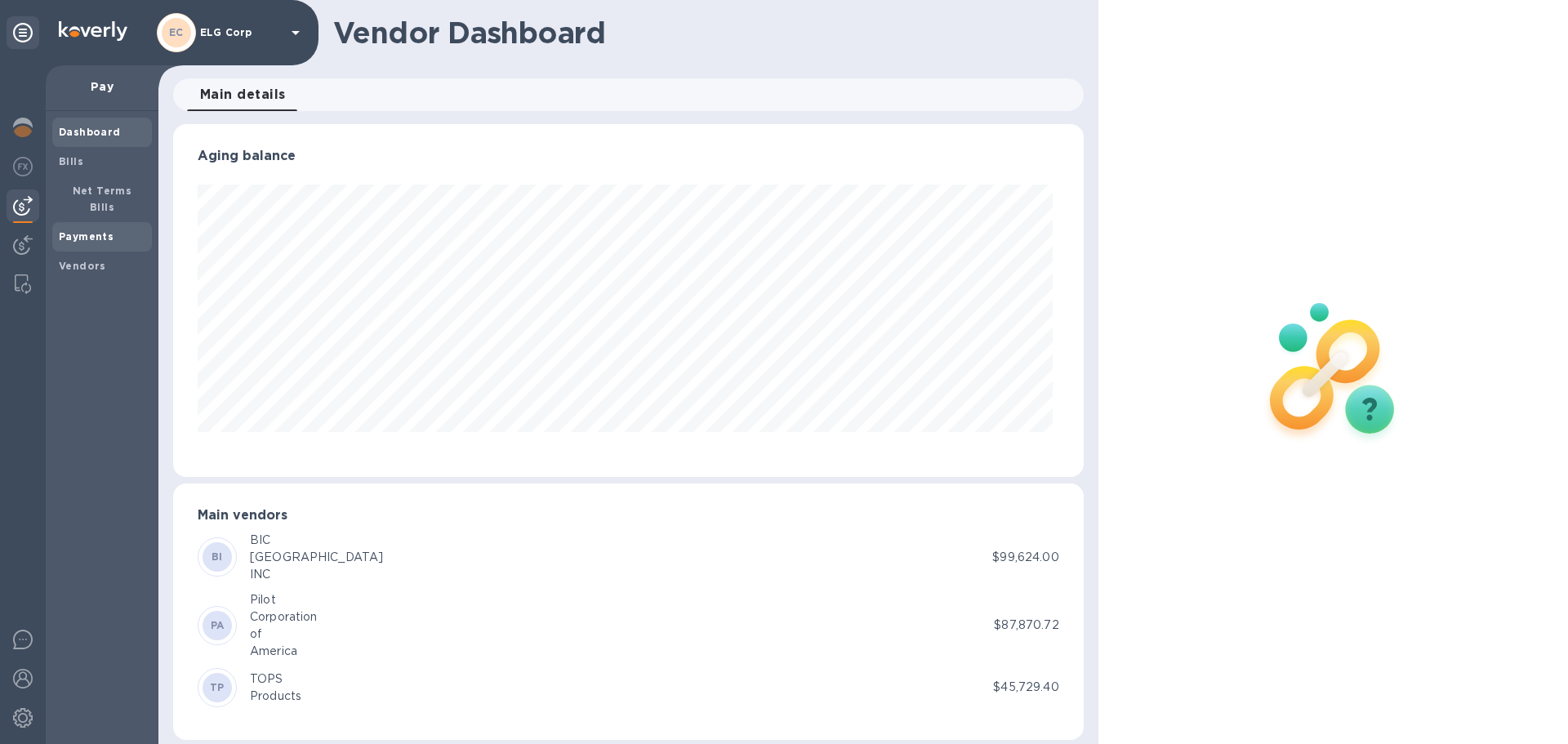
scroll to position [353, 903]
click at [21, 125] on img at bounding box center [23, 127] width 19 height 19
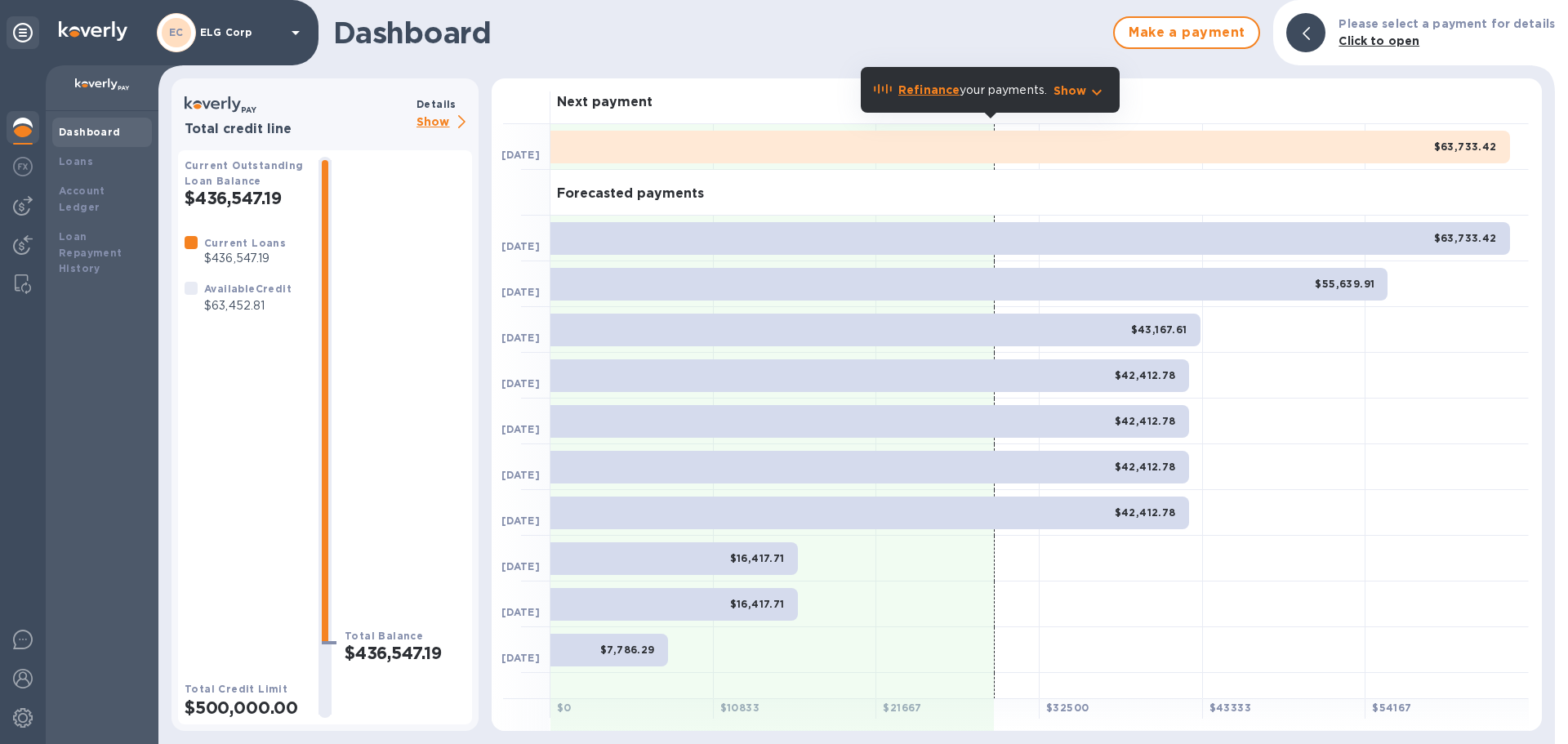
click at [910, 89] on b "Refinance" at bounding box center [929, 90] width 61 height 13
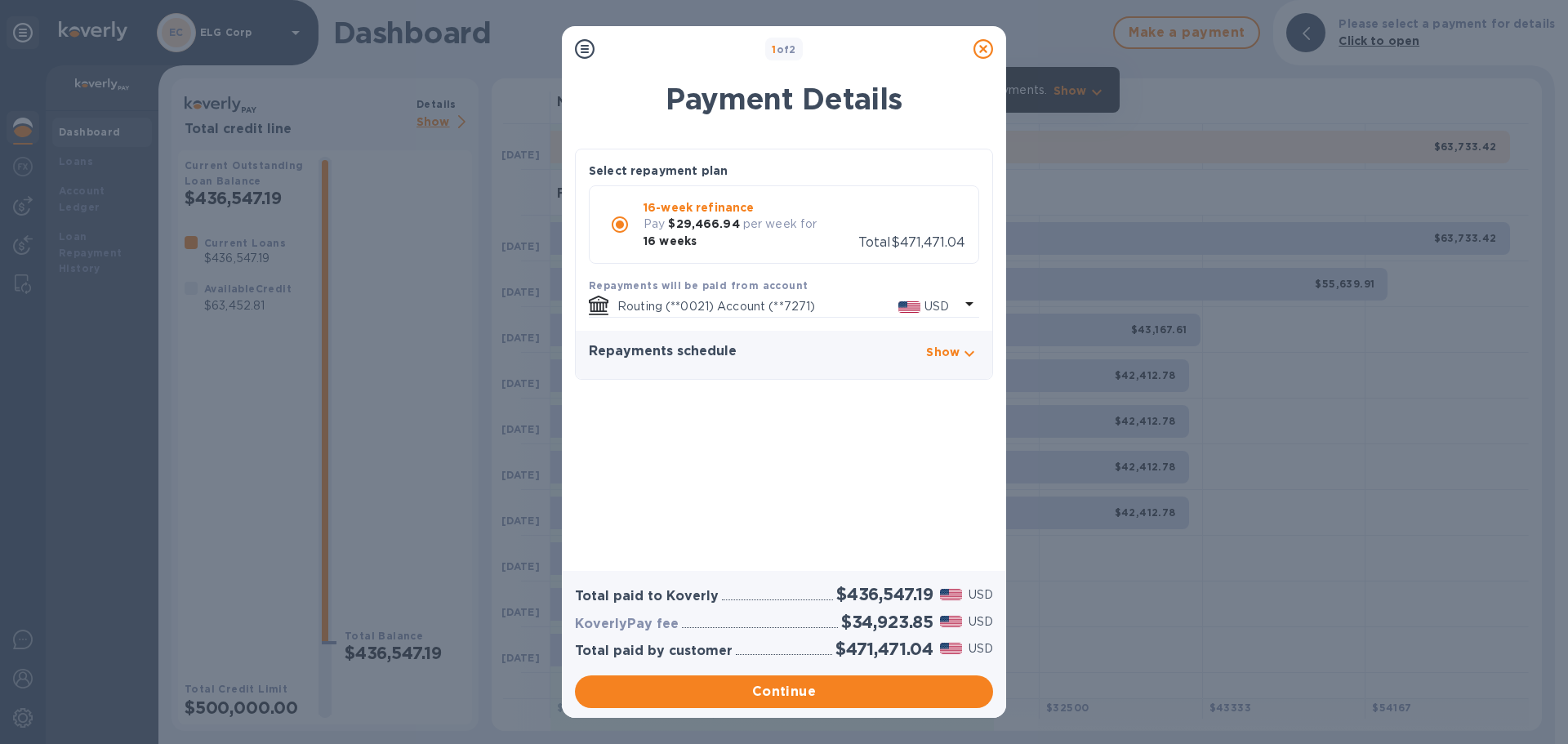
click at [979, 51] on icon at bounding box center [983, 49] width 19 height 19
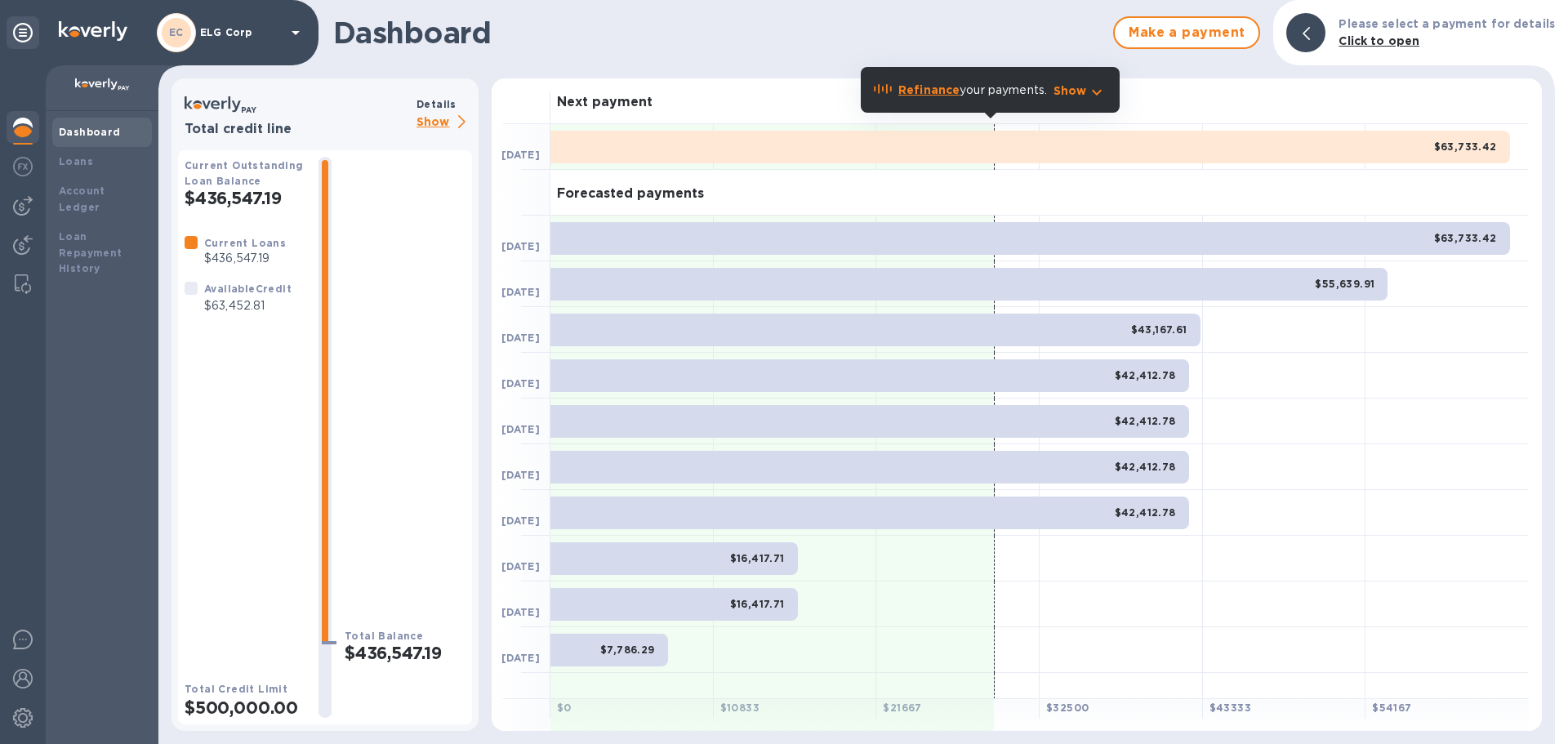
click at [929, 90] on b "Refinance" at bounding box center [929, 90] width 61 height 13
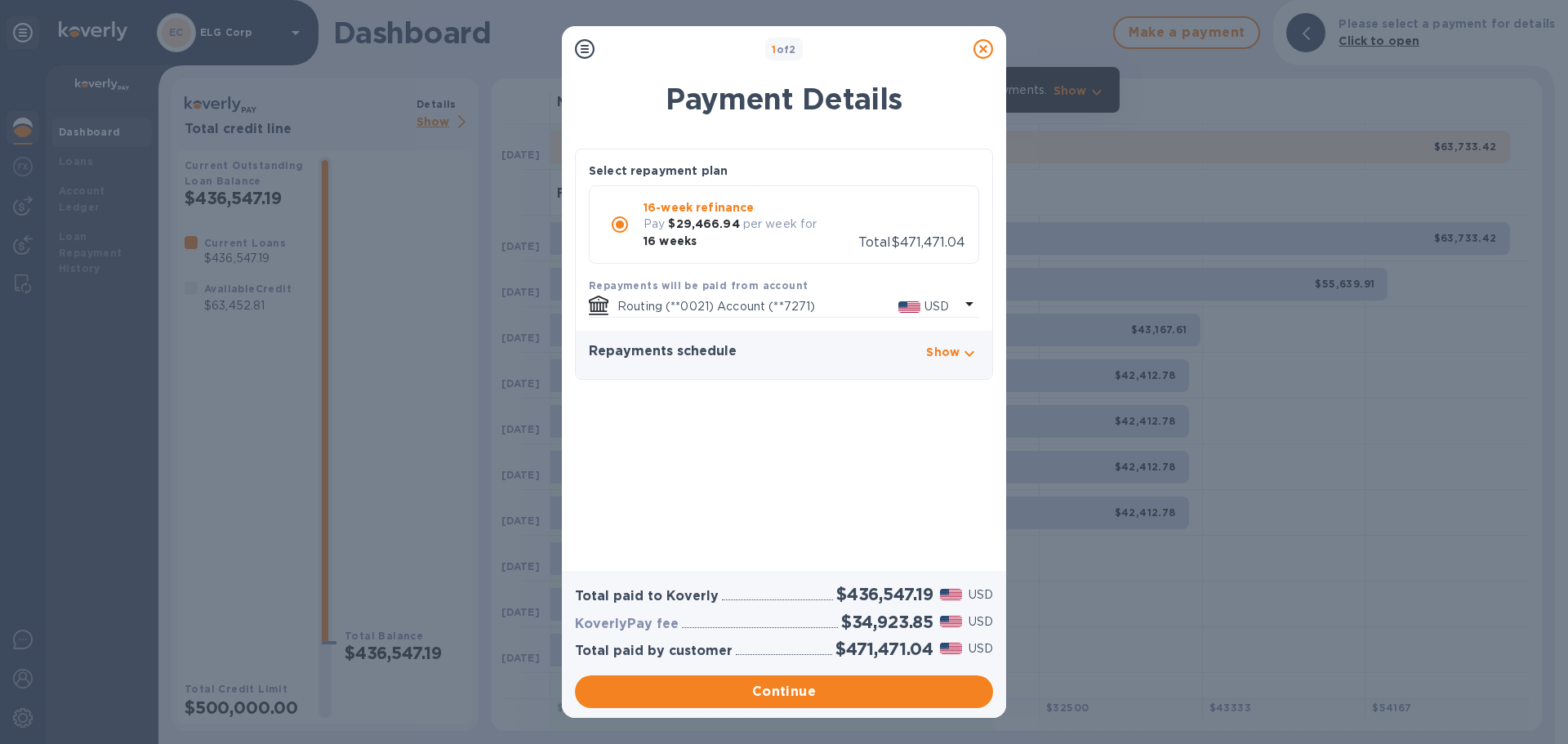
click at [985, 56] on icon at bounding box center [983, 49] width 19 height 19
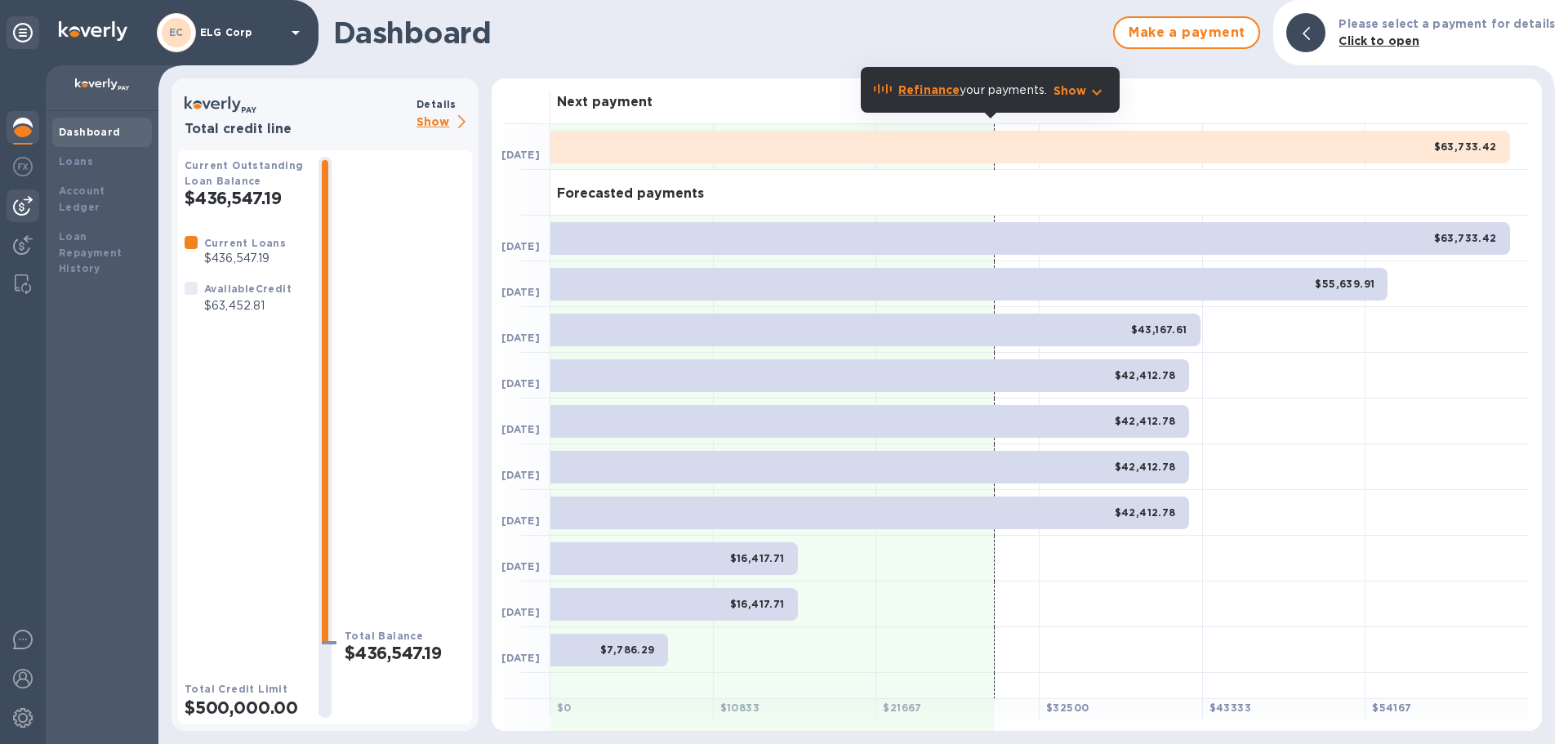
click at [22, 212] on img at bounding box center [23, 206] width 19 height 19
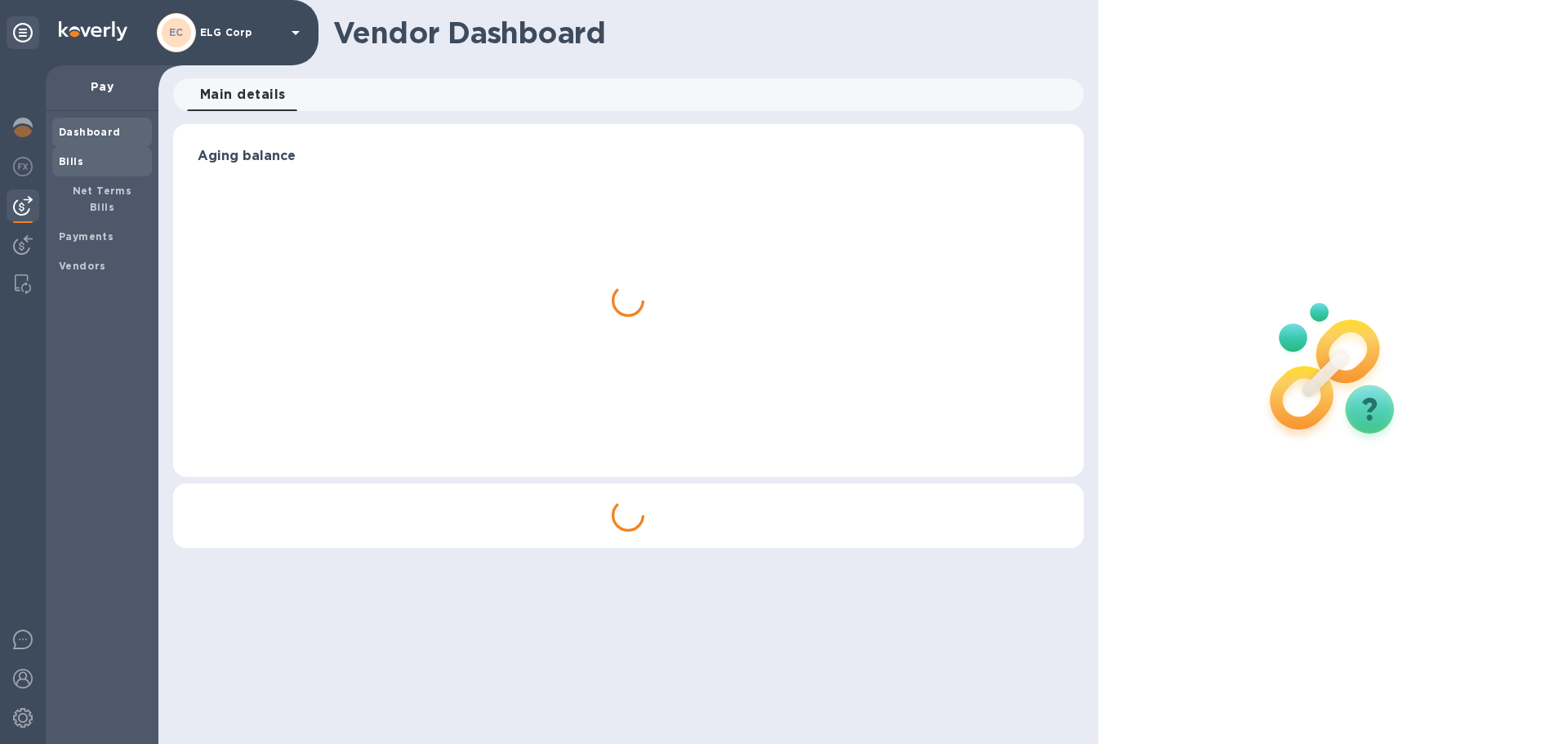
click at [98, 164] on span "Bills" at bounding box center [101, 161] width 86 height 16
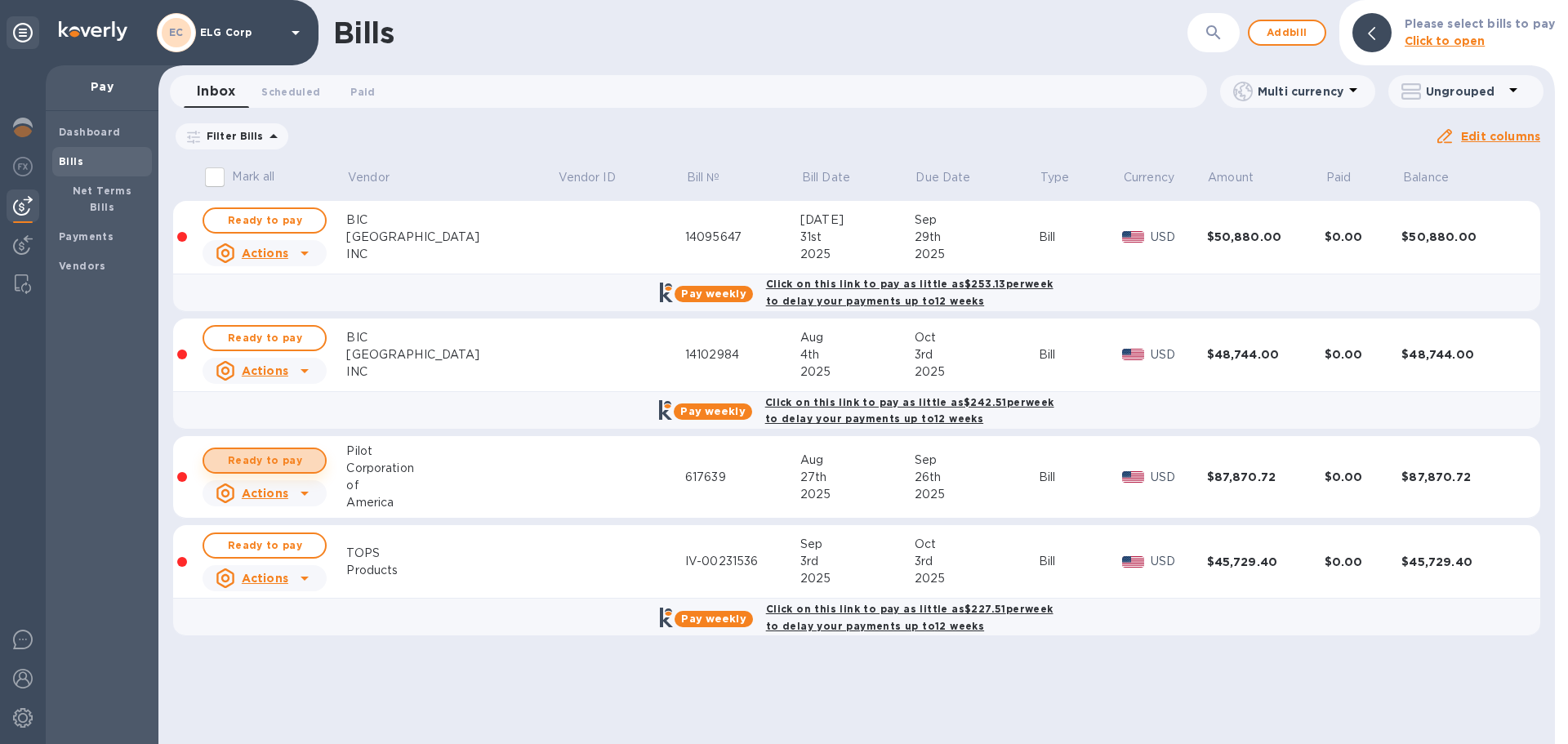
click at [293, 466] on span "Ready to pay" at bounding box center [264, 460] width 95 height 19
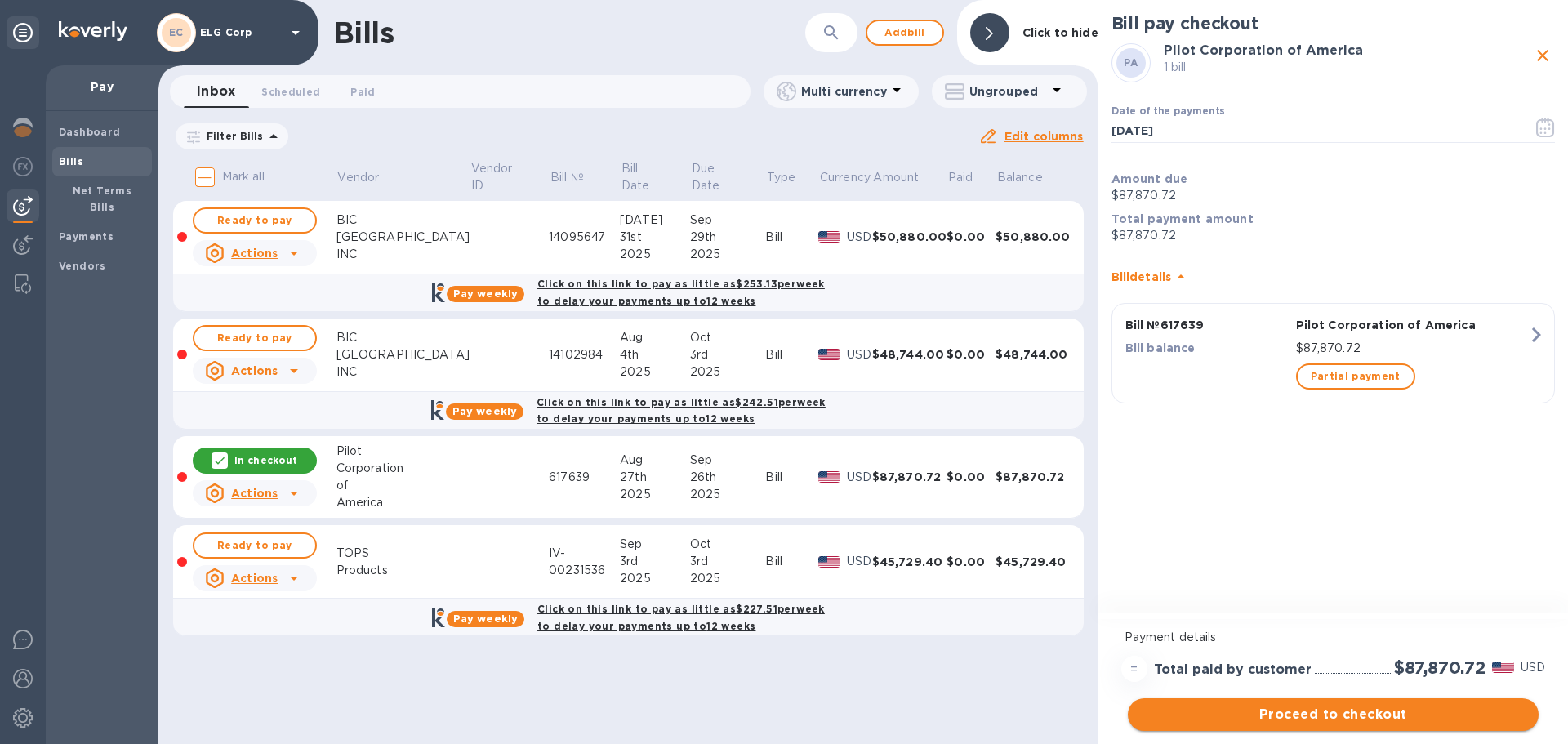
click at [1339, 714] on span "Proceed to checkout" at bounding box center [1333, 714] width 385 height 19
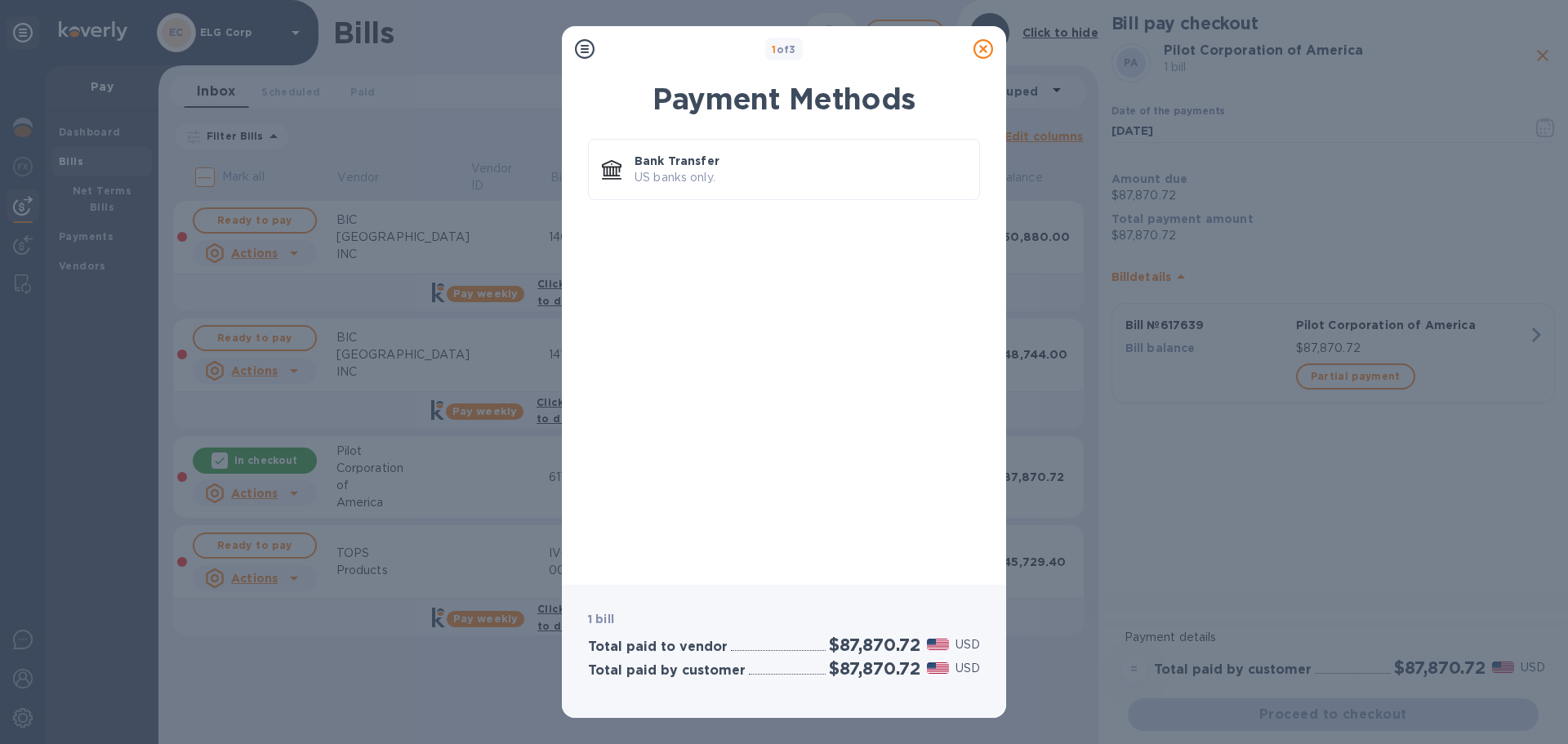
click at [976, 49] on icon at bounding box center [983, 49] width 19 height 19
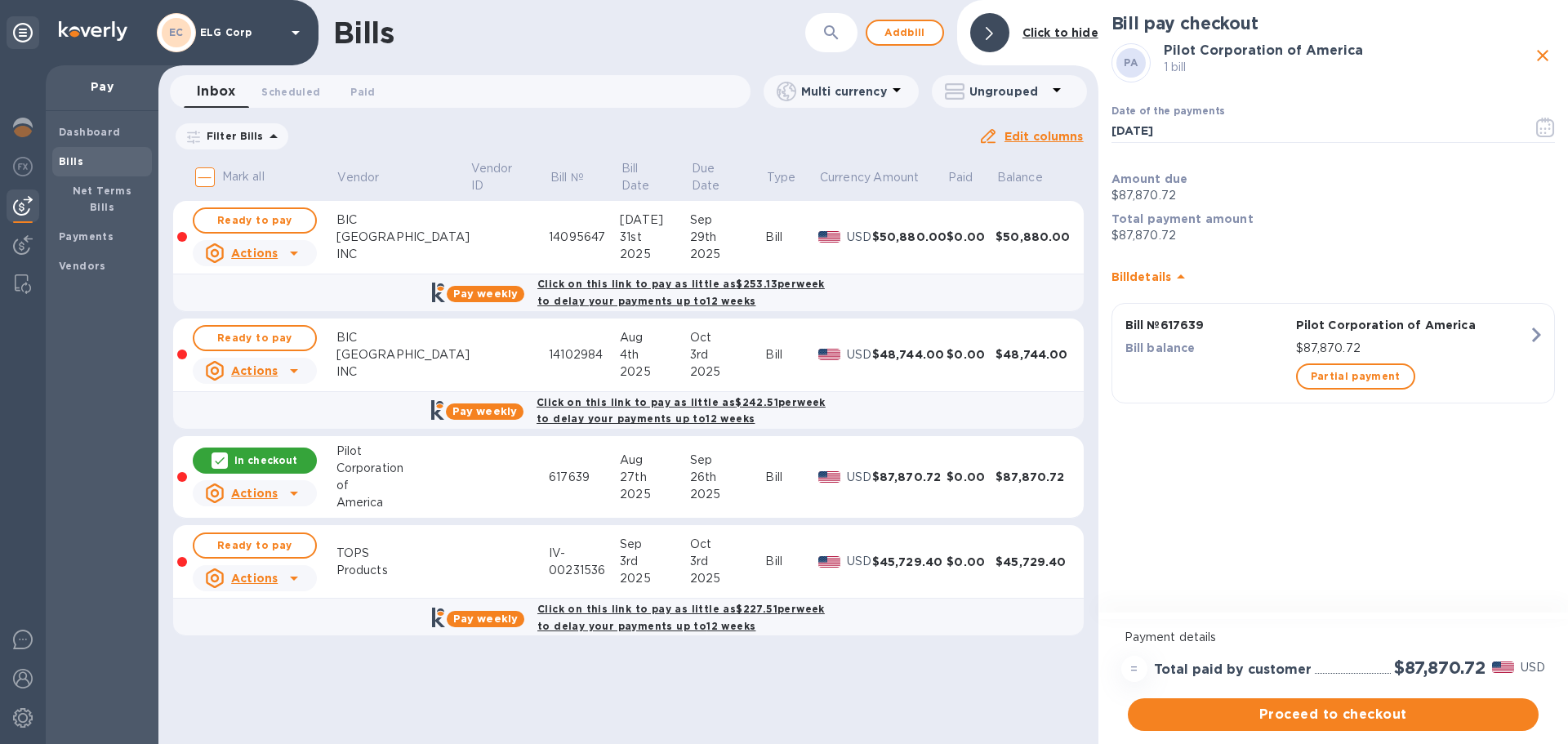
click at [221, 458] on icon at bounding box center [220, 461] width 13 height 13
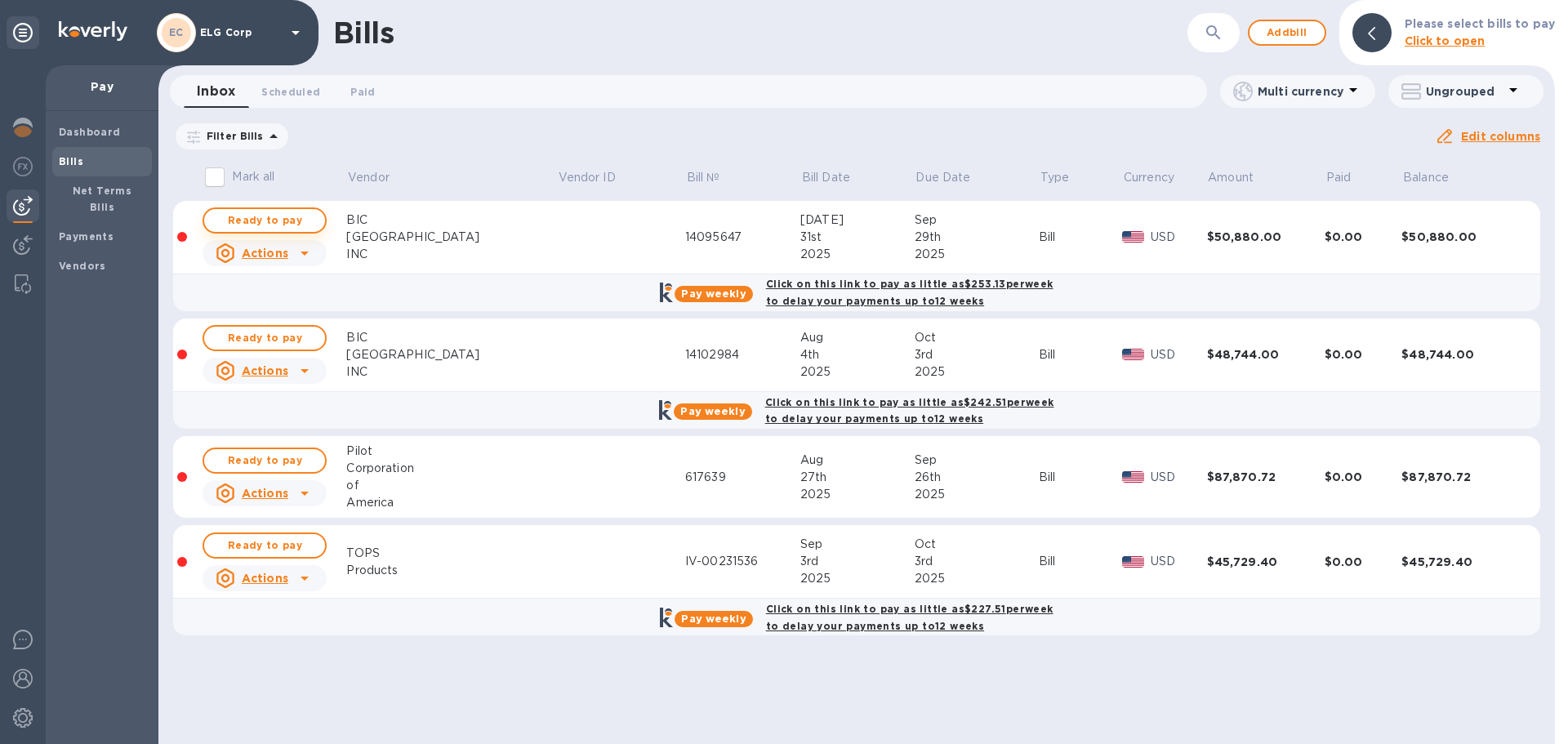
click at [307, 215] on span "Ready to pay" at bounding box center [264, 220] width 95 height 19
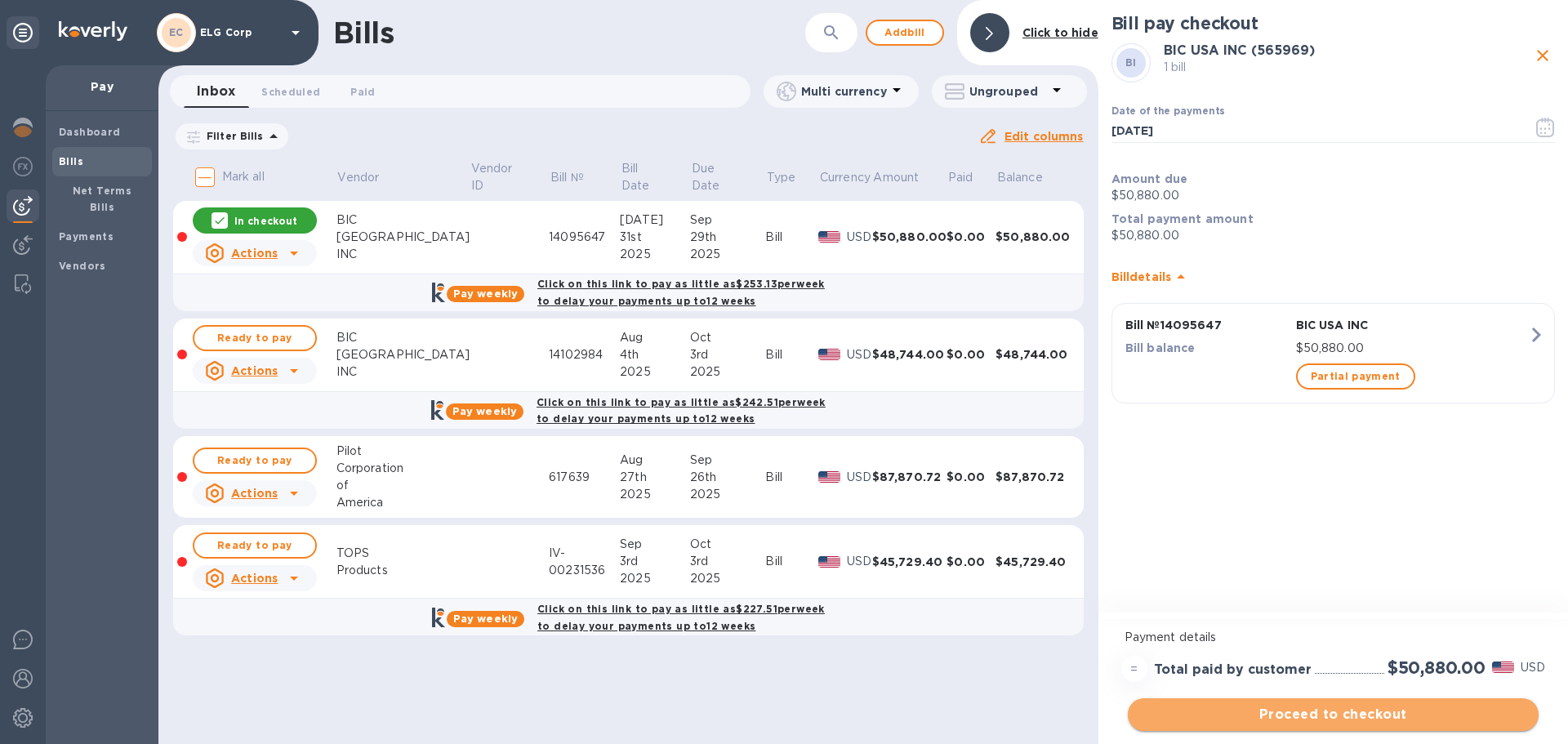
click at [1329, 713] on span "Proceed to checkout" at bounding box center [1333, 714] width 385 height 19
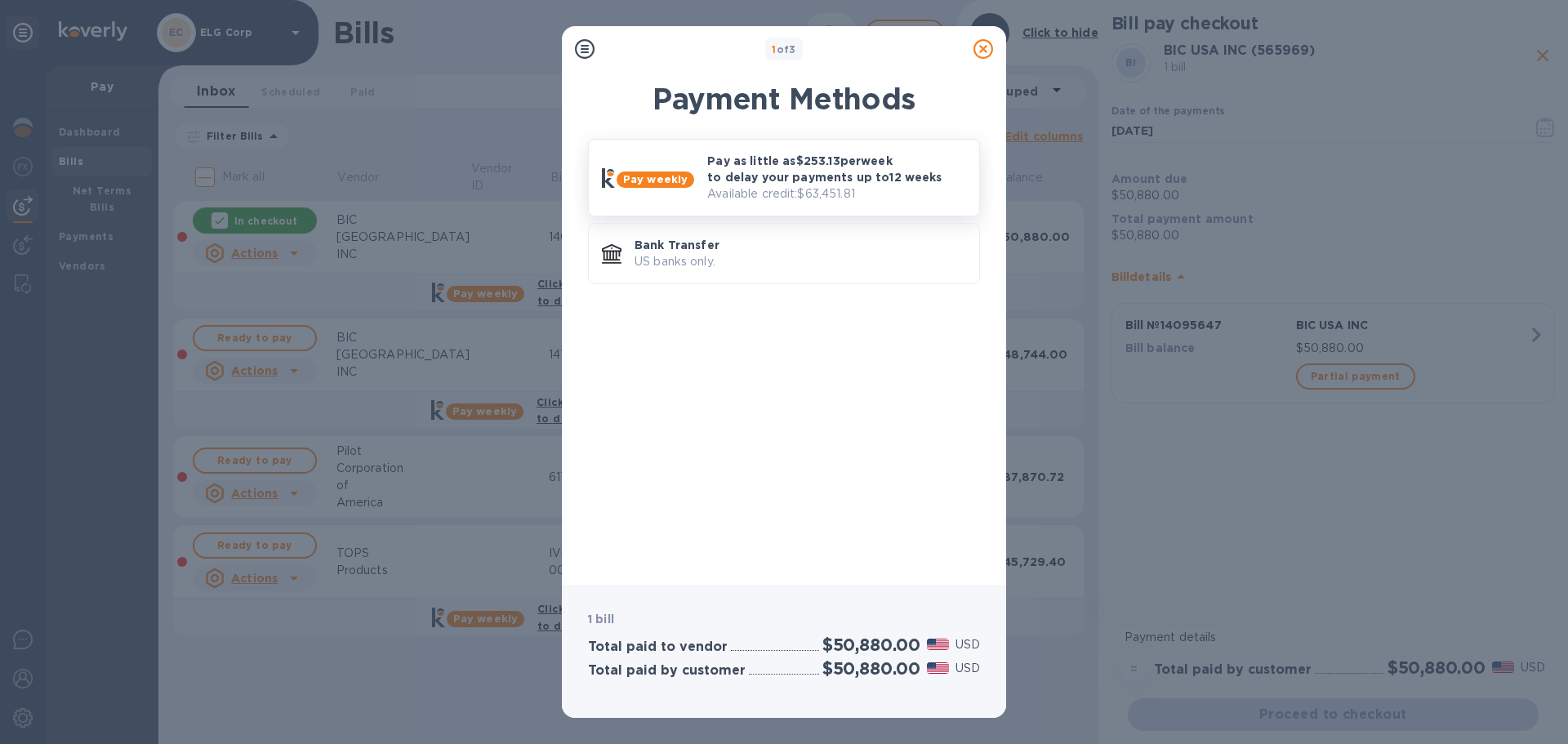
click at [799, 181] on p "Pay as little as $253.13 per week to delay your payments up to 12 weeks" at bounding box center [836, 169] width 259 height 33
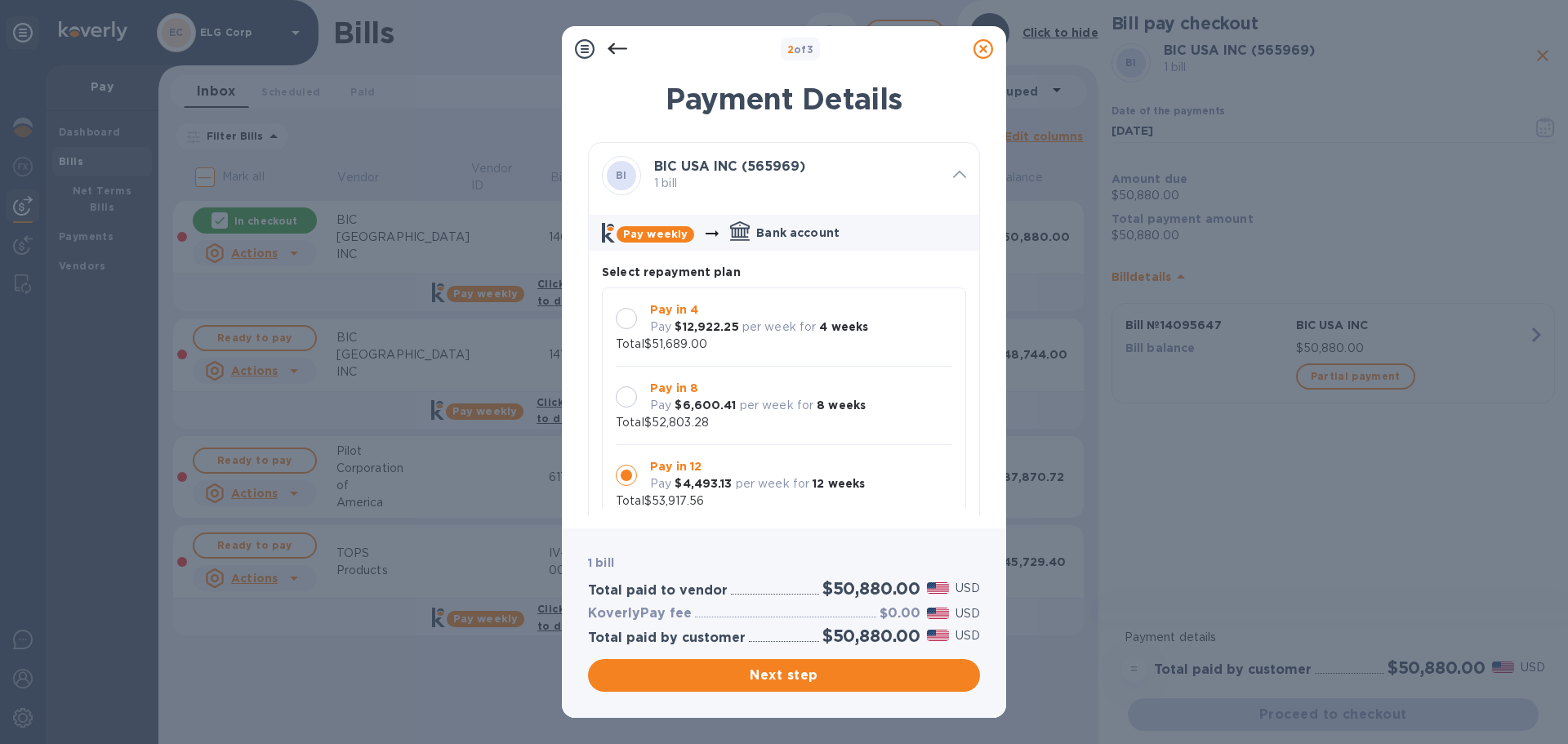
scroll to position [15, 0]
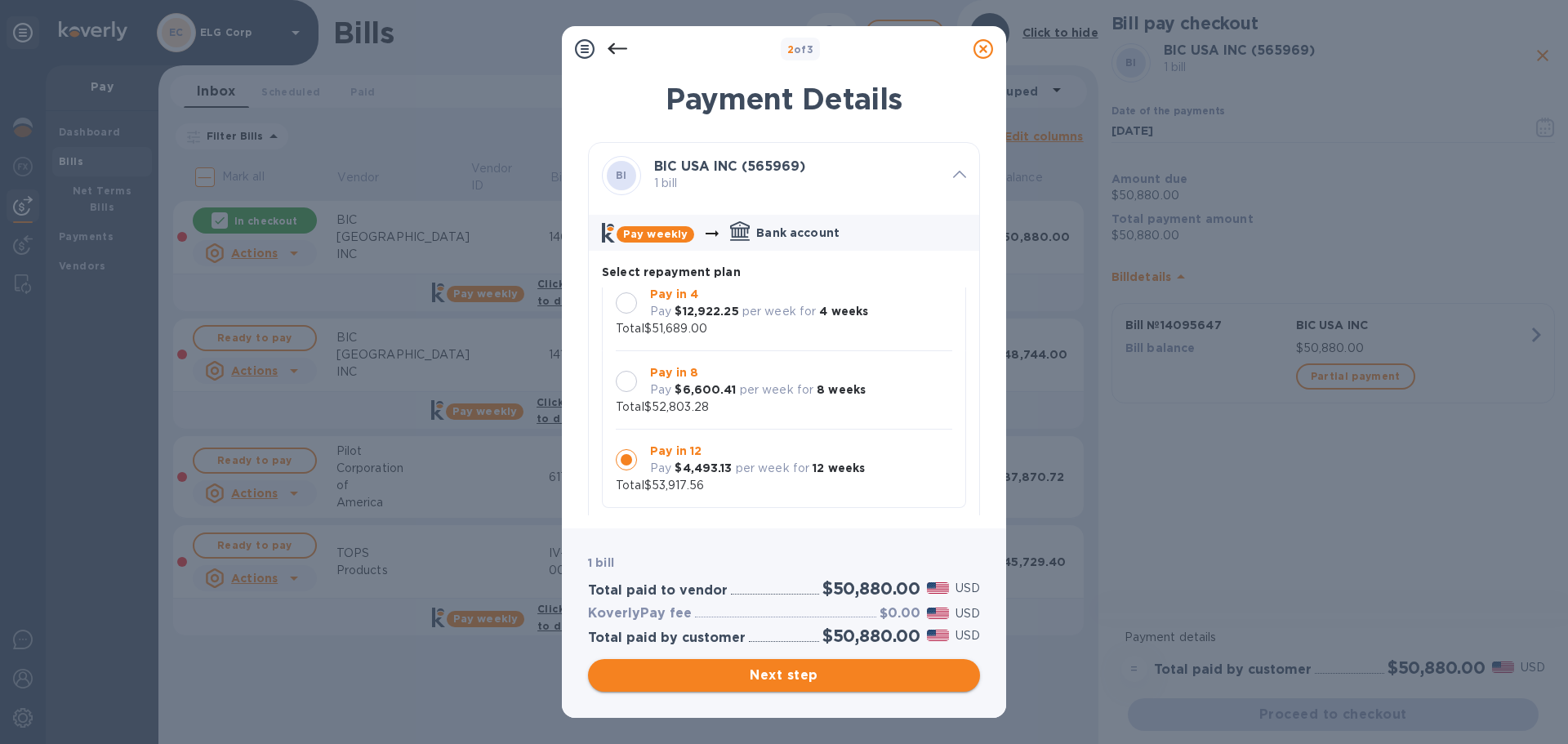
click at [879, 670] on span "Next step" at bounding box center [784, 675] width 365 height 19
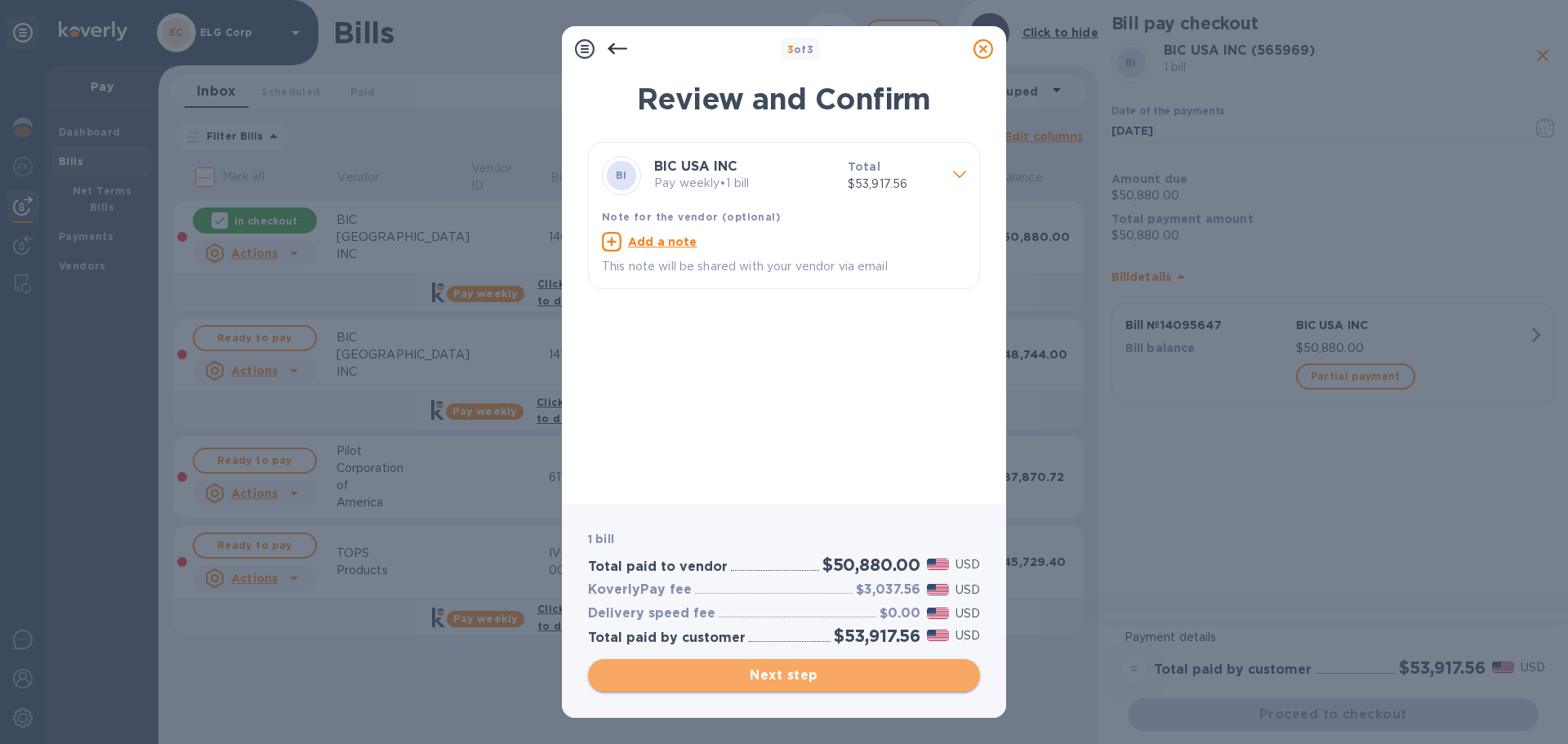
click at [791, 689] on button "Next step" at bounding box center [784, 675] width 392 height 33
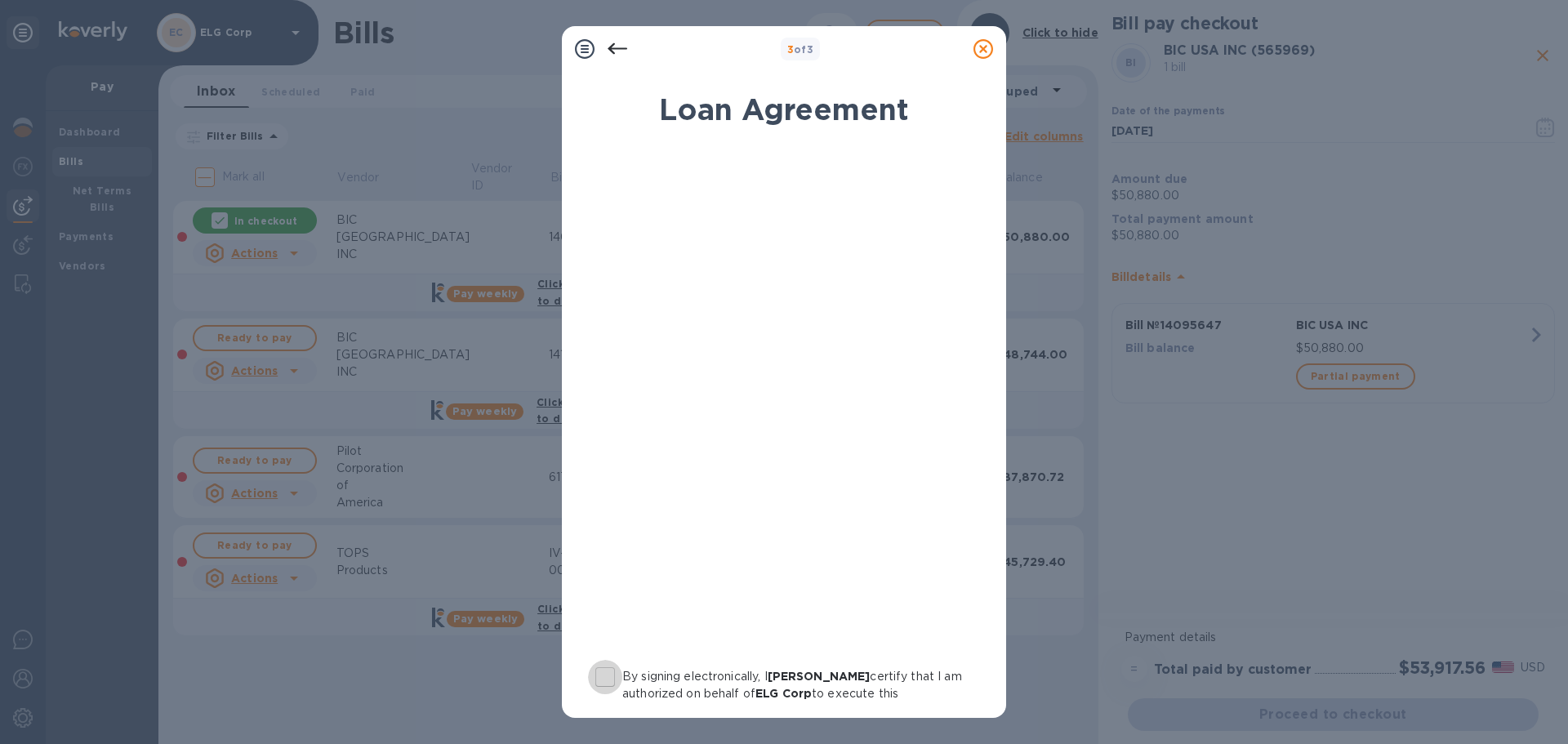
click at [612, 671] on input "By signing electronically, I David Goldberger certify that I am authorized on b…" at bounding box center [606, 677] width 34 height 34
checkbox input "true"
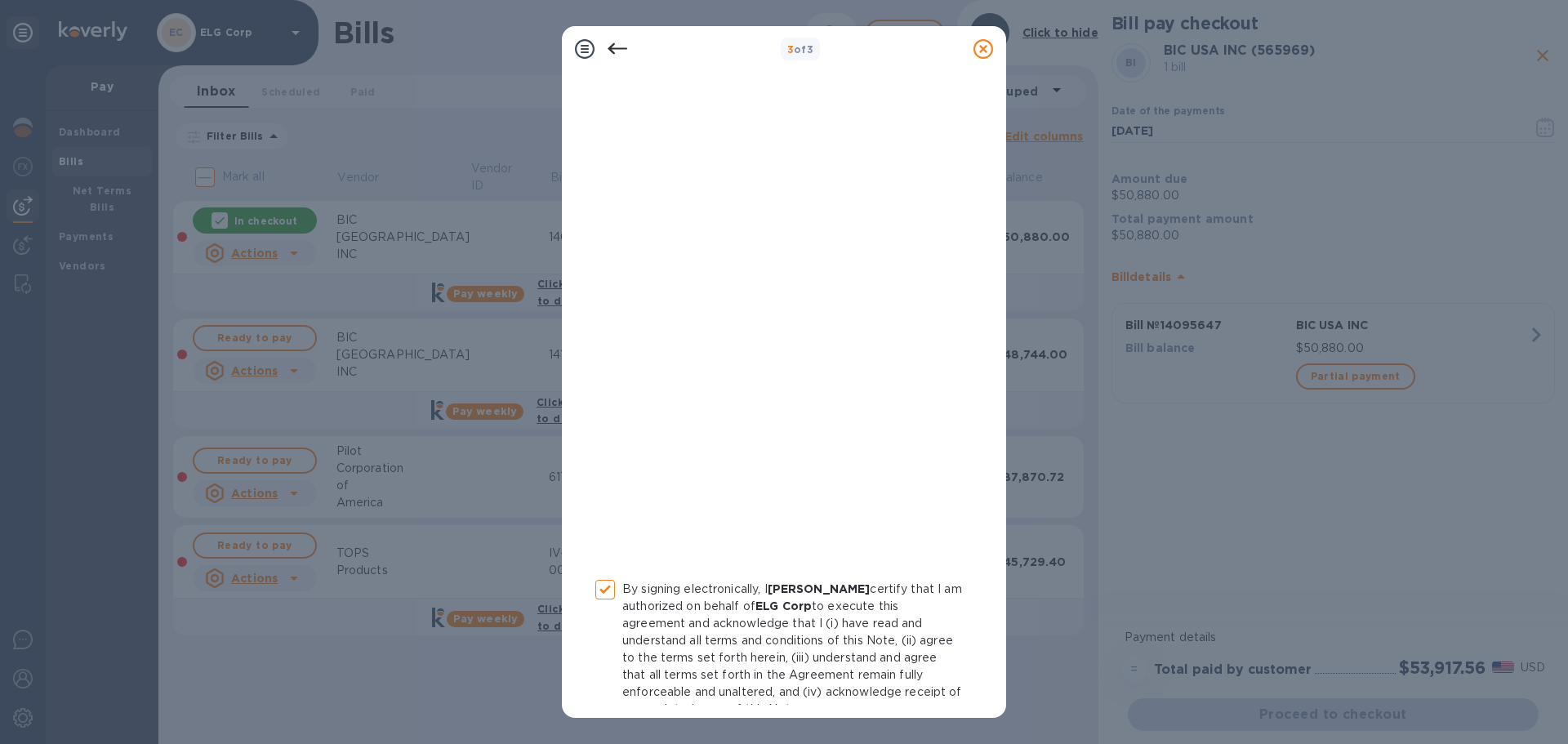
scroll to position [169, 0]
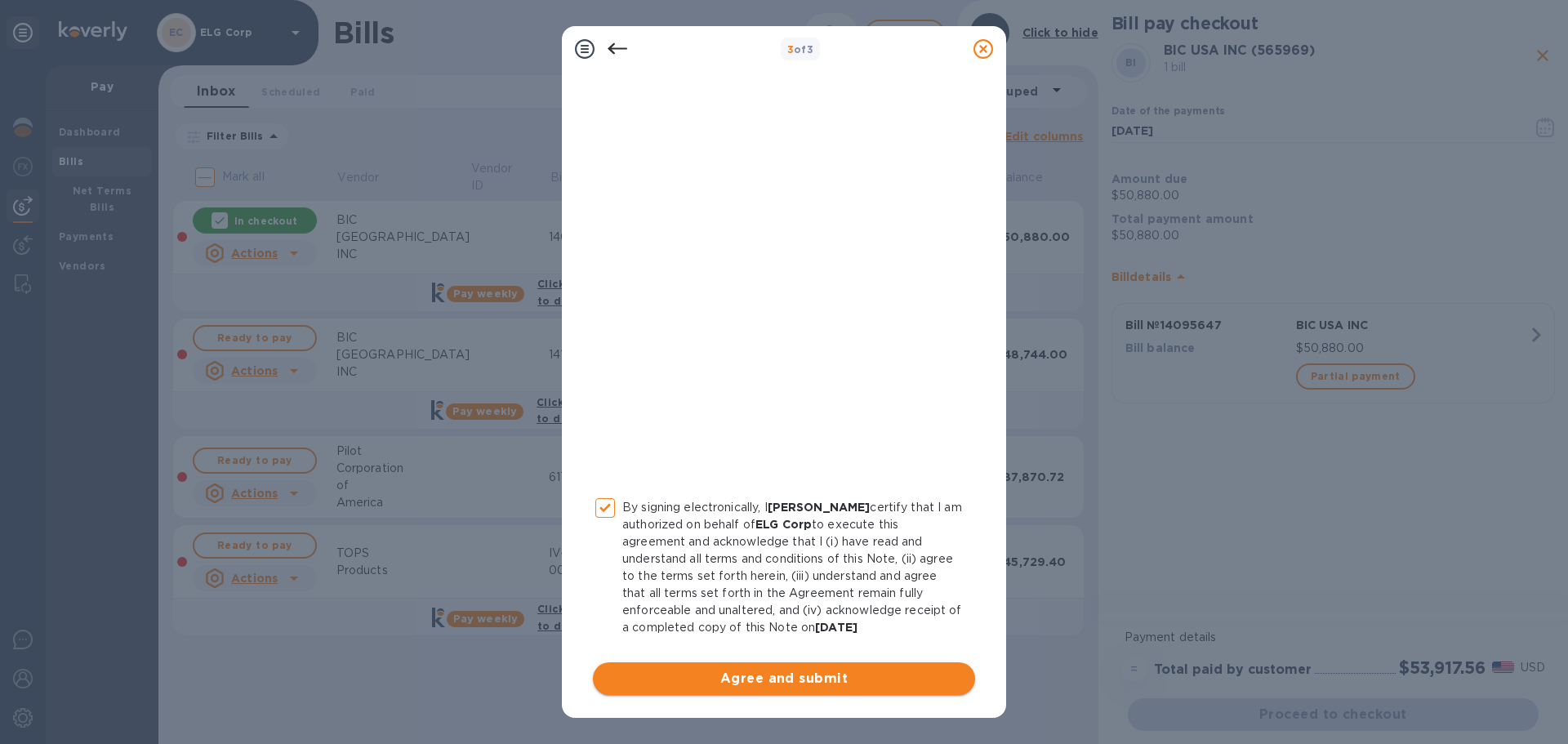
click at [814, 675] on span "Agree and submit" at bounding box center [784, 678] width 356 height 19
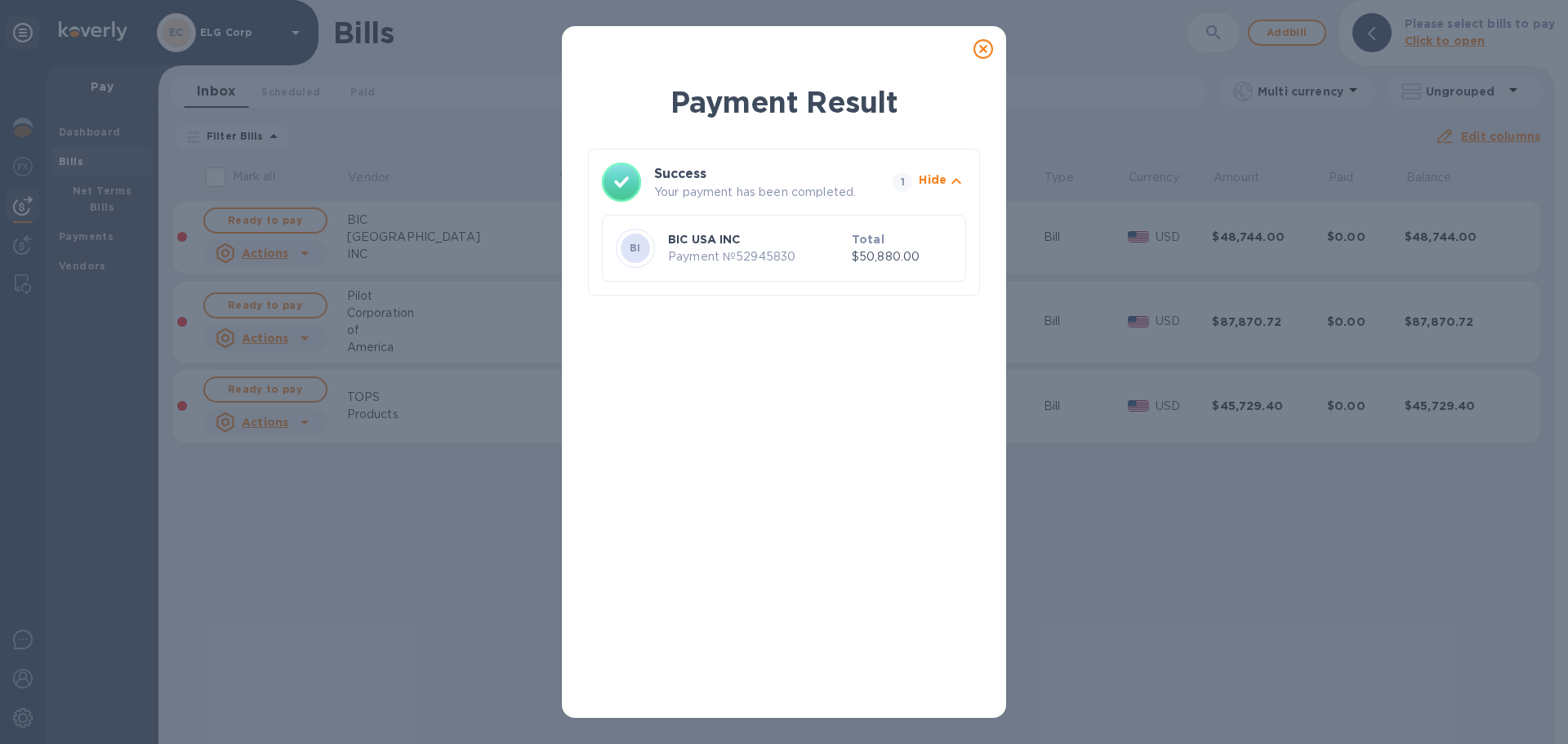
click at [983, 51] on icon at bounding box center [983, 49] width 19 height 19
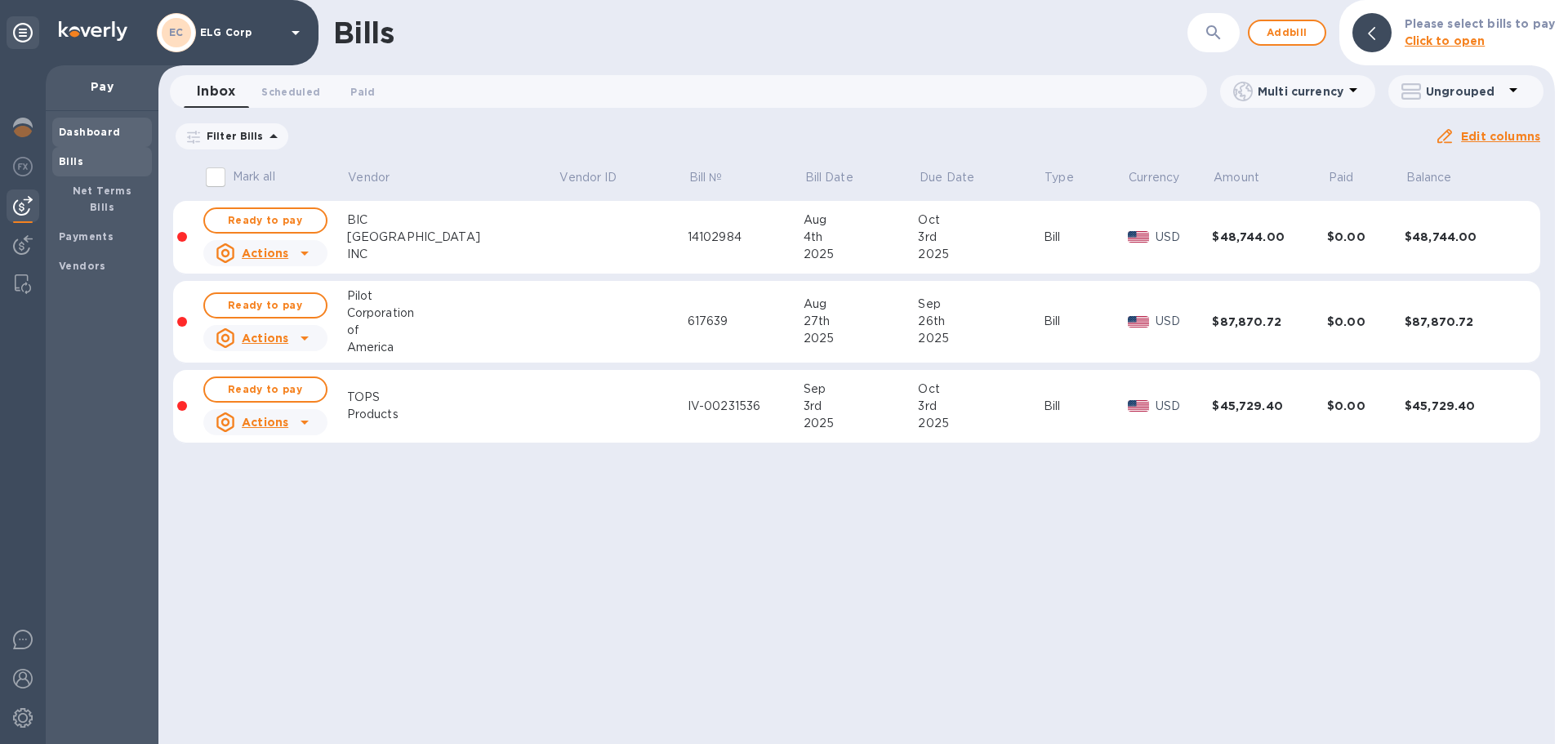
click at [75, 131] on b "Dashboard" at bounding box center [89, 131] width 62 height 12
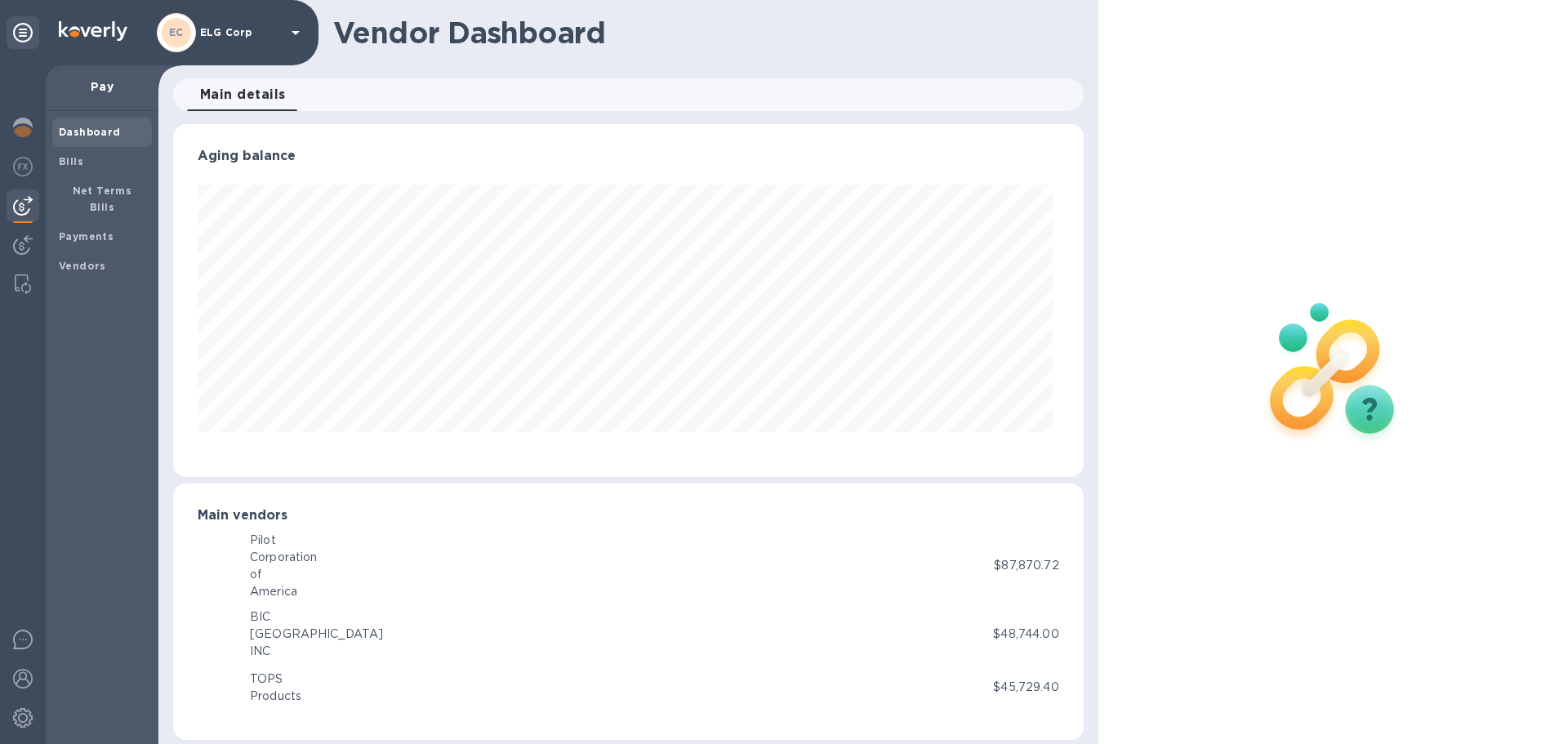
scroll to position [353, 903]
click at [29, 125] on img at bounding box center [23, 127] width 19 height 19
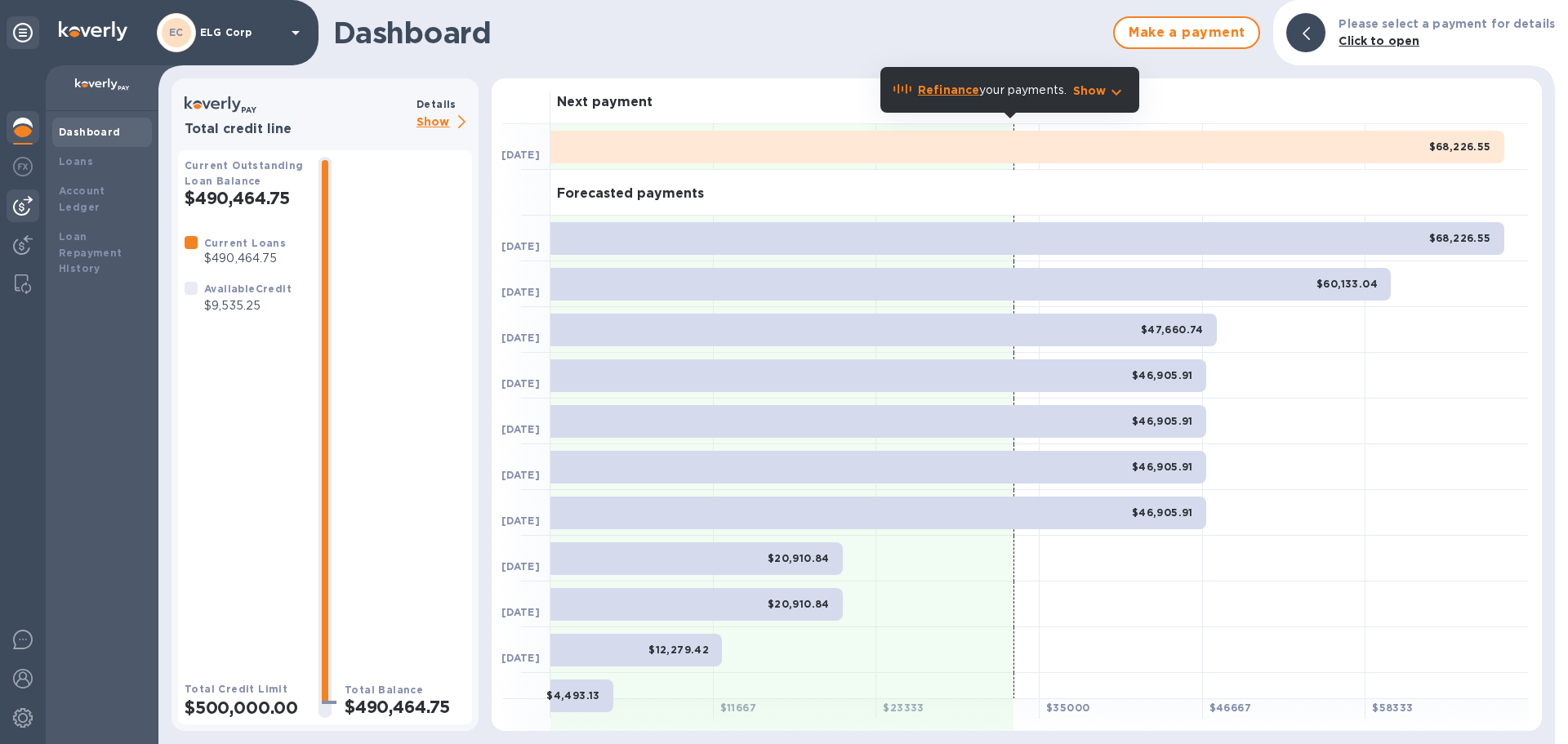
click at [18, 205] on img at bounding box center [23, 206] width 19 height 19
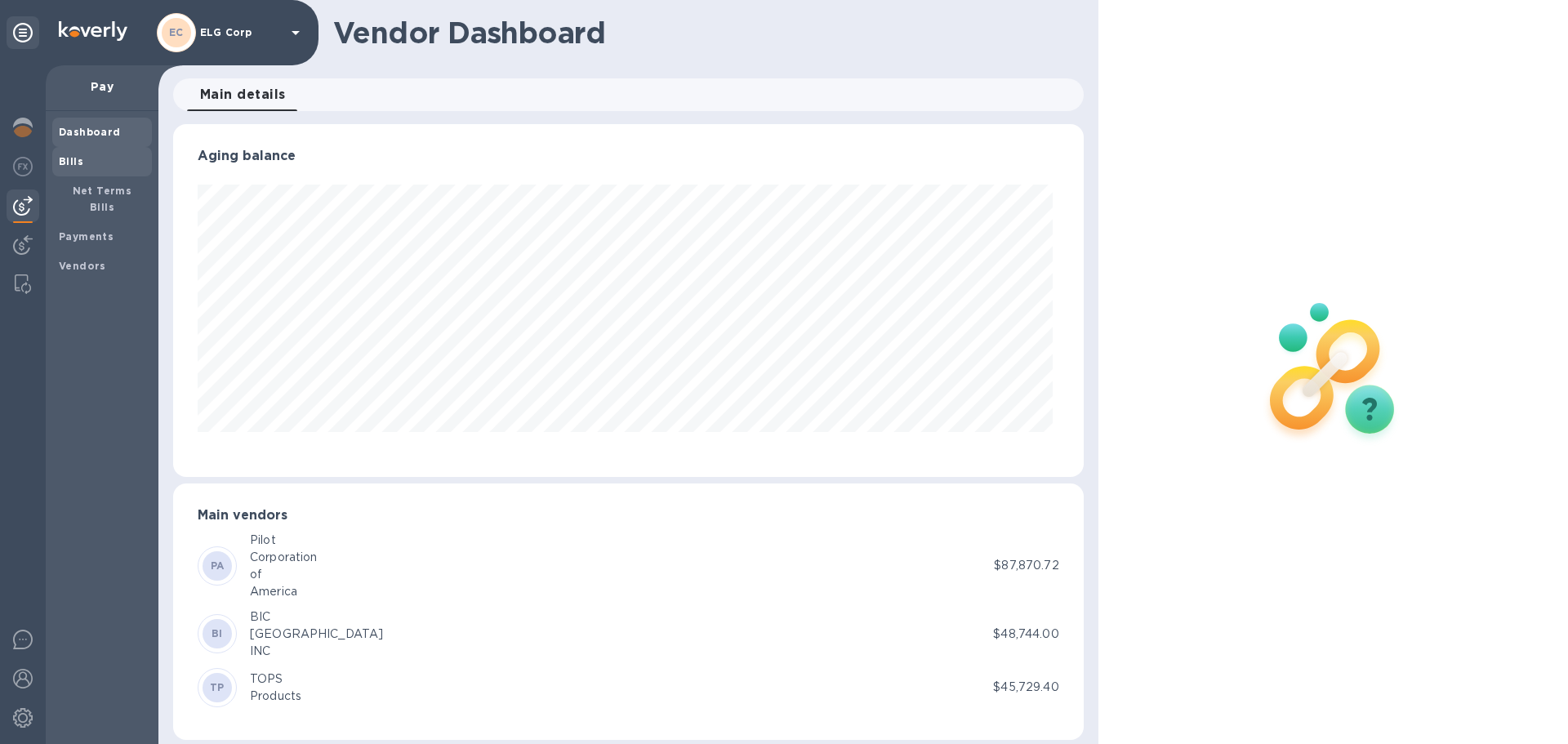
scroll to position [353, 903]
click at [89, 164] on span "Bills" at bounding box center [101, 161] width 86 height 16
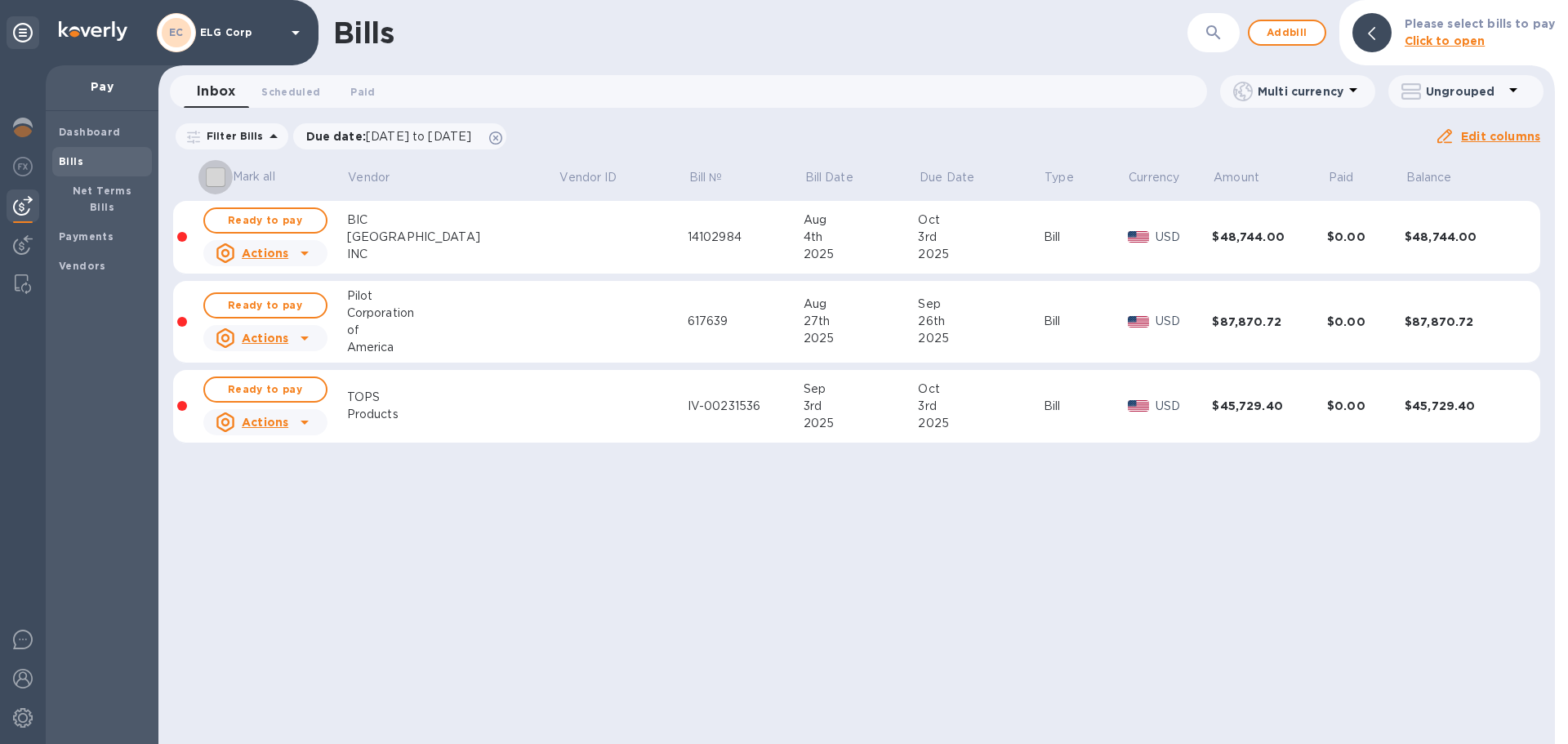
click at [219, 176] on input "Mark all" at bounding box center [215, 177] width 34 height 34
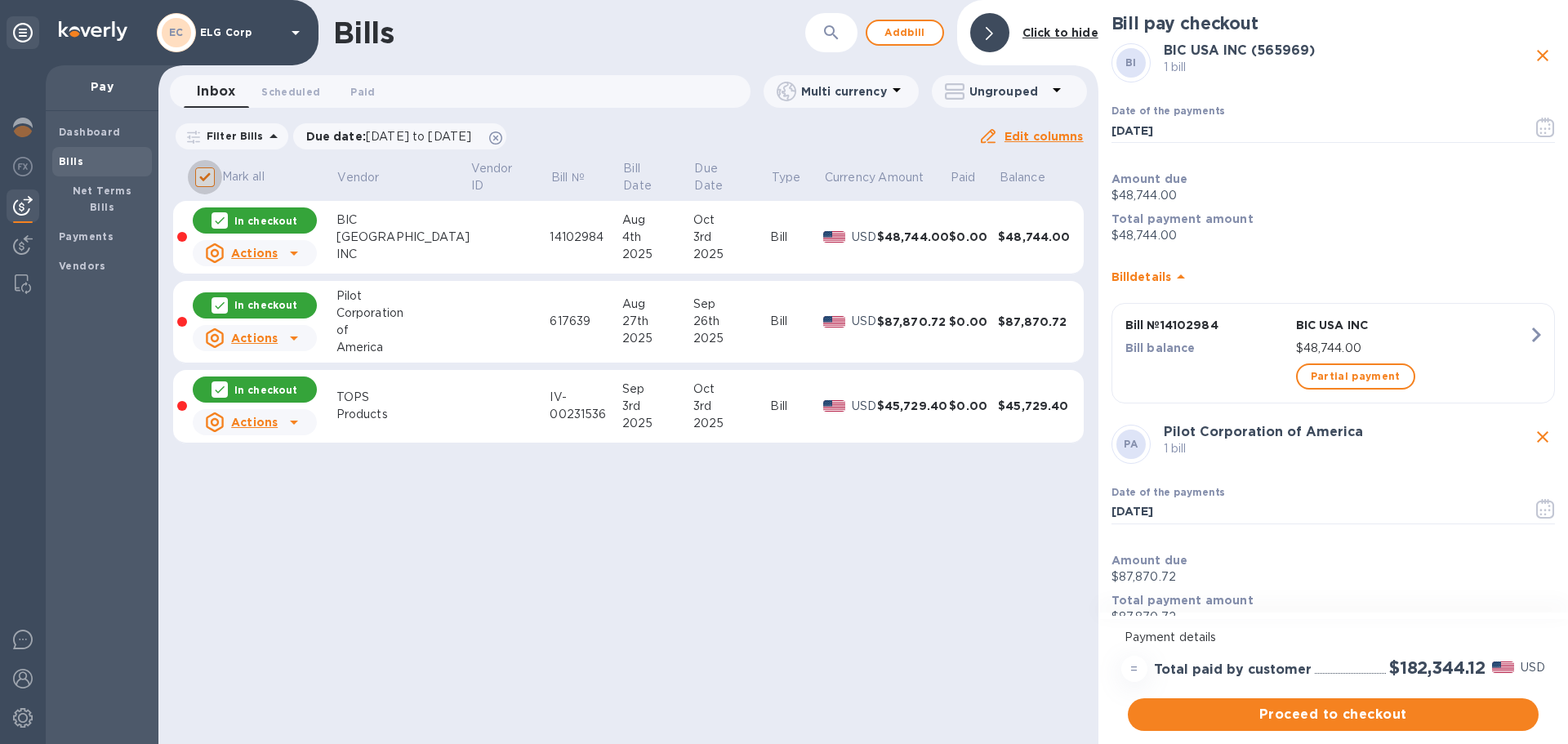
click at [190, 181] on input "Mark all" at bounding box center [205, 177] width 34 height 34
checkbox input "false"
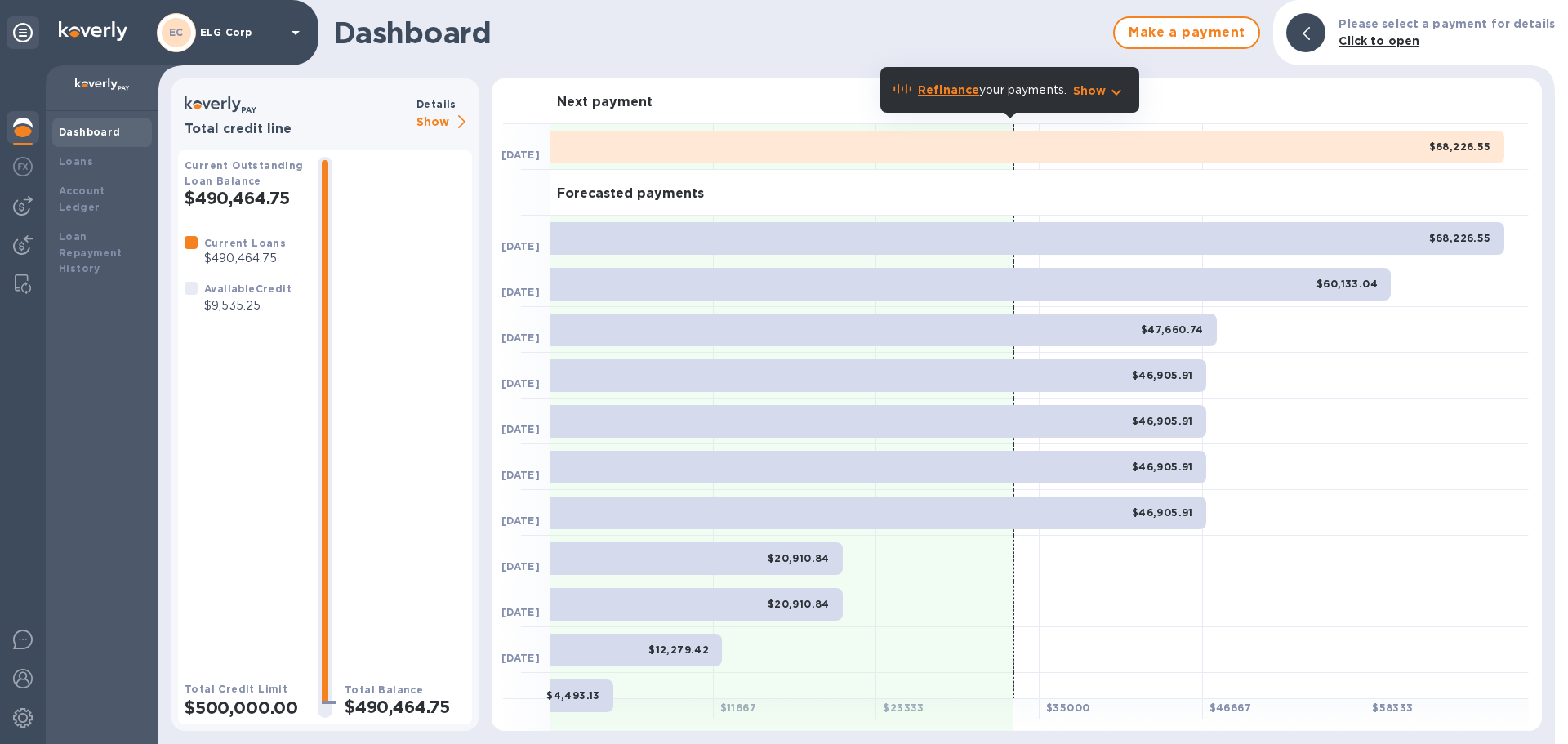
click at [96, 126] on b "Dashboard" at bounding box center [89, 131] width 62 height 12
click at [15, 197] on img at bounding box center [23, 206] width 19 height 19
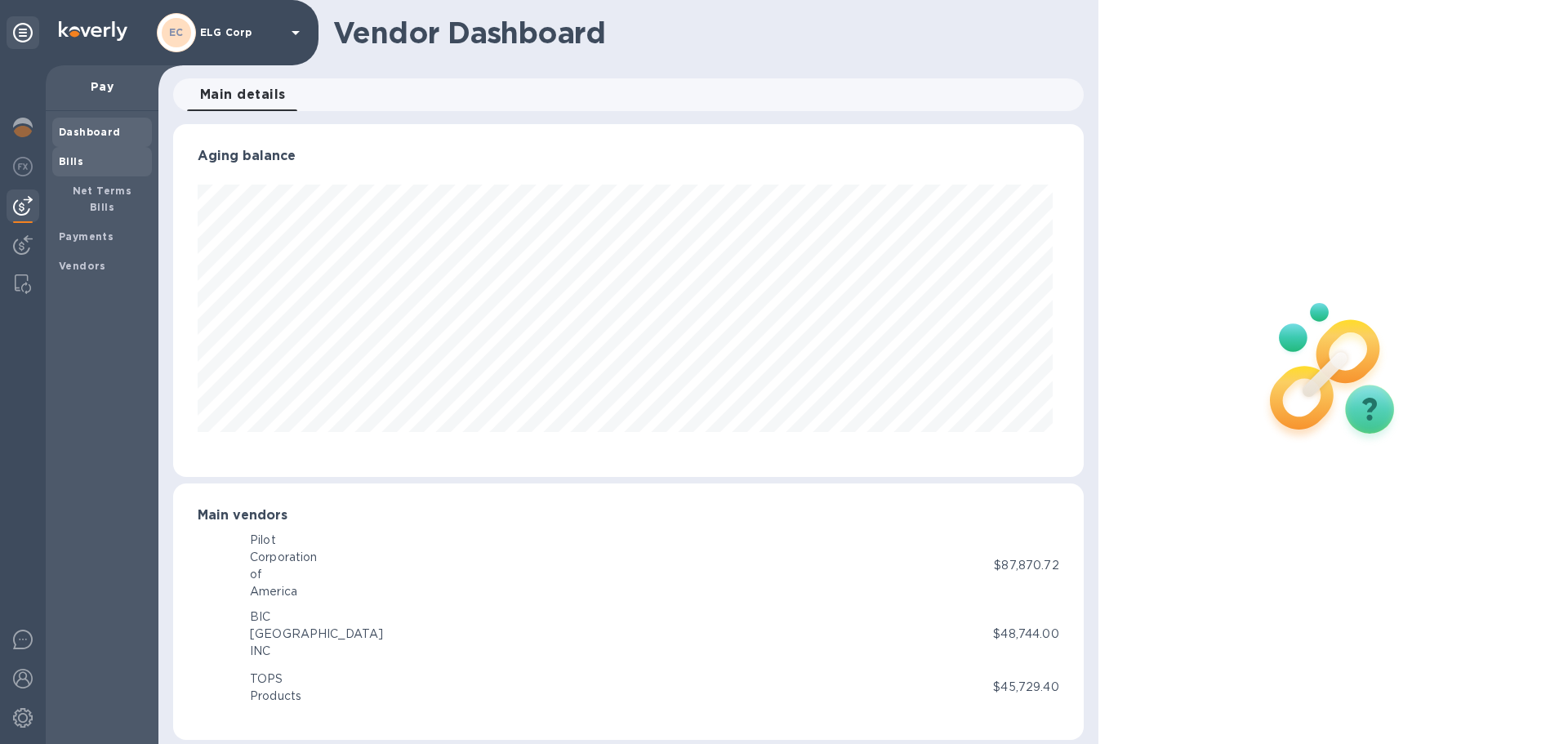
scroll to position [353, 903]
click at [76, 163] on b "Bills" at bounding box center [71, 161] width 25 height 12
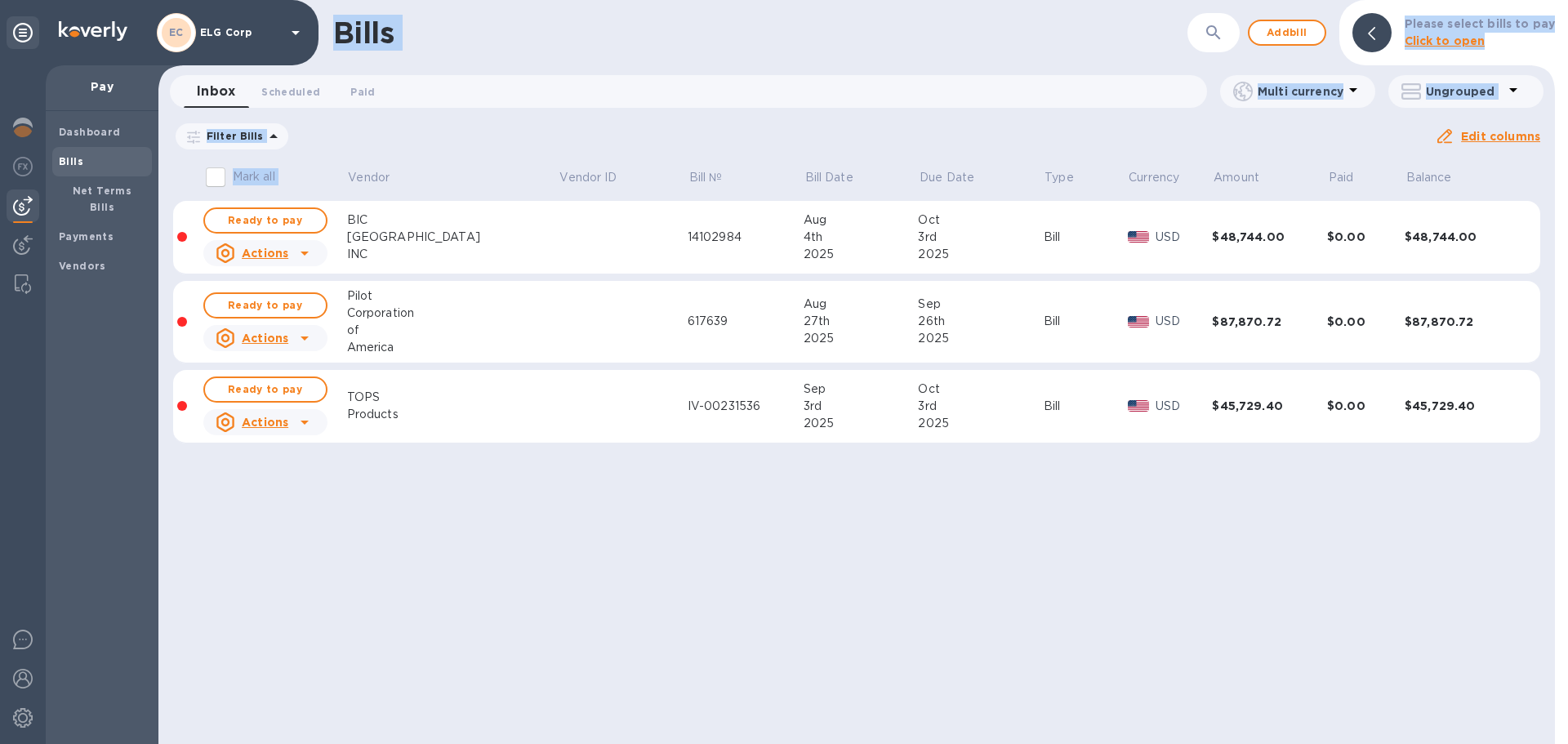
drag, startPoint x: 330, startPoint y: 34, endPoint x: 652, endPoint y: 159, distance: 345.4
click at [652, 159] on div "Bills ​ Add bill Please select bills to pay Click to open Inbox 0 Scheduled 0 P…" at bounding box center [857, 372] width 1397 height 744
click at [688, 159] on th "Bill №" at bounding box center [745, 180] width 116 height 42
drag, startPoint x: 652, startPoint y: 159, endPoint x: 320, endPoint y: 27, distance: 357.3
click at [320, 27] on div "Bills ​ Add bill Please select bills to pay Click to open Inbox 0 Scheduled 0 P…" at bounding box center [857, 372] width 1397 height 744
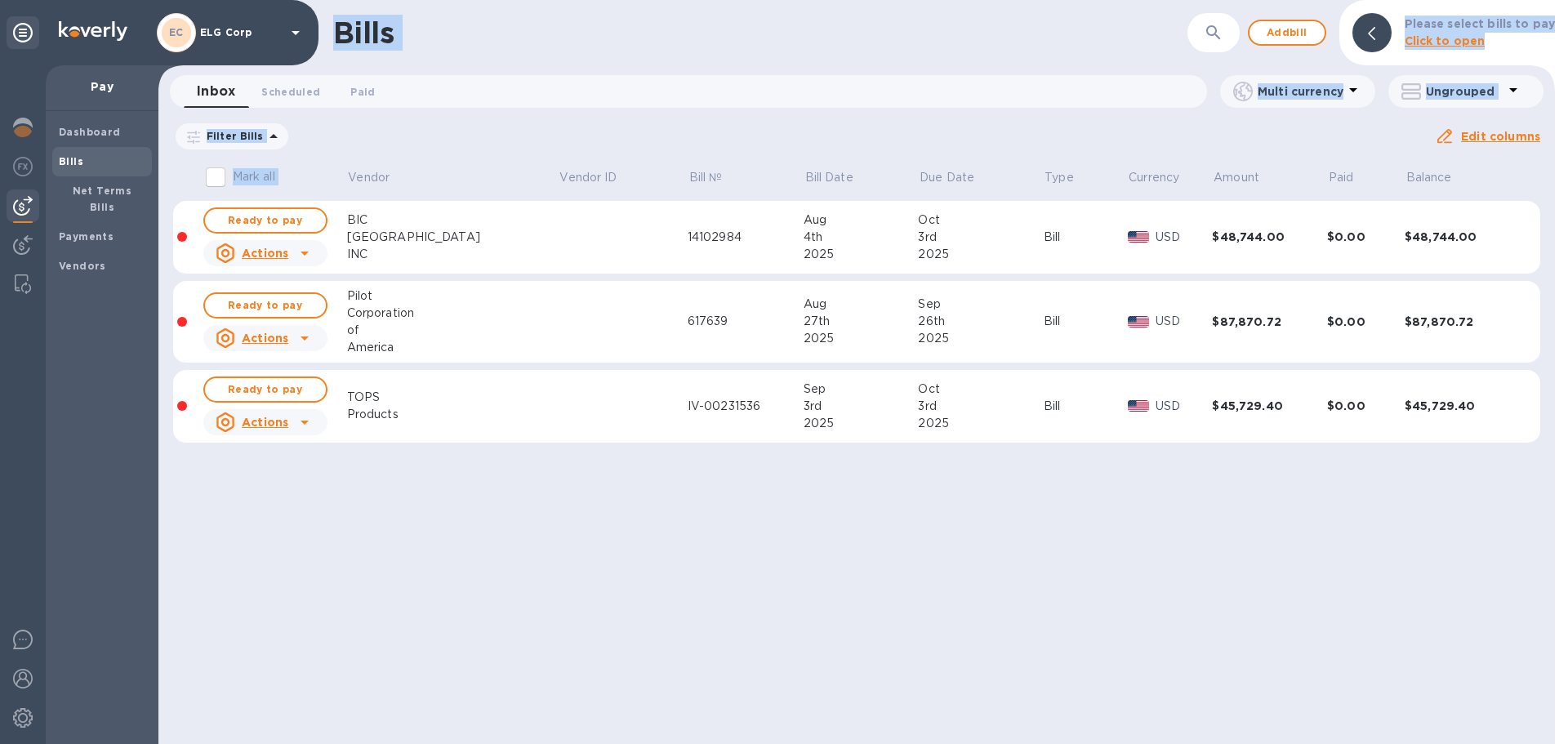
click at [320, 27] on div "Bills ​ Add bill Please select bills to pay Click to open" at bounding box center [857, 33] width 1397 height 65
drag, startPoint x: 321, startPoint y: 27, endPoint x: 1514, endPoint y: 558, distance: 1305.8
click at [1514, 558] on div "Bills ​ Add bill Please select bills to pay Click to open Inbox 0 Scheduled 0 P…" at bounding box center [857, 372] width 1397 height 744
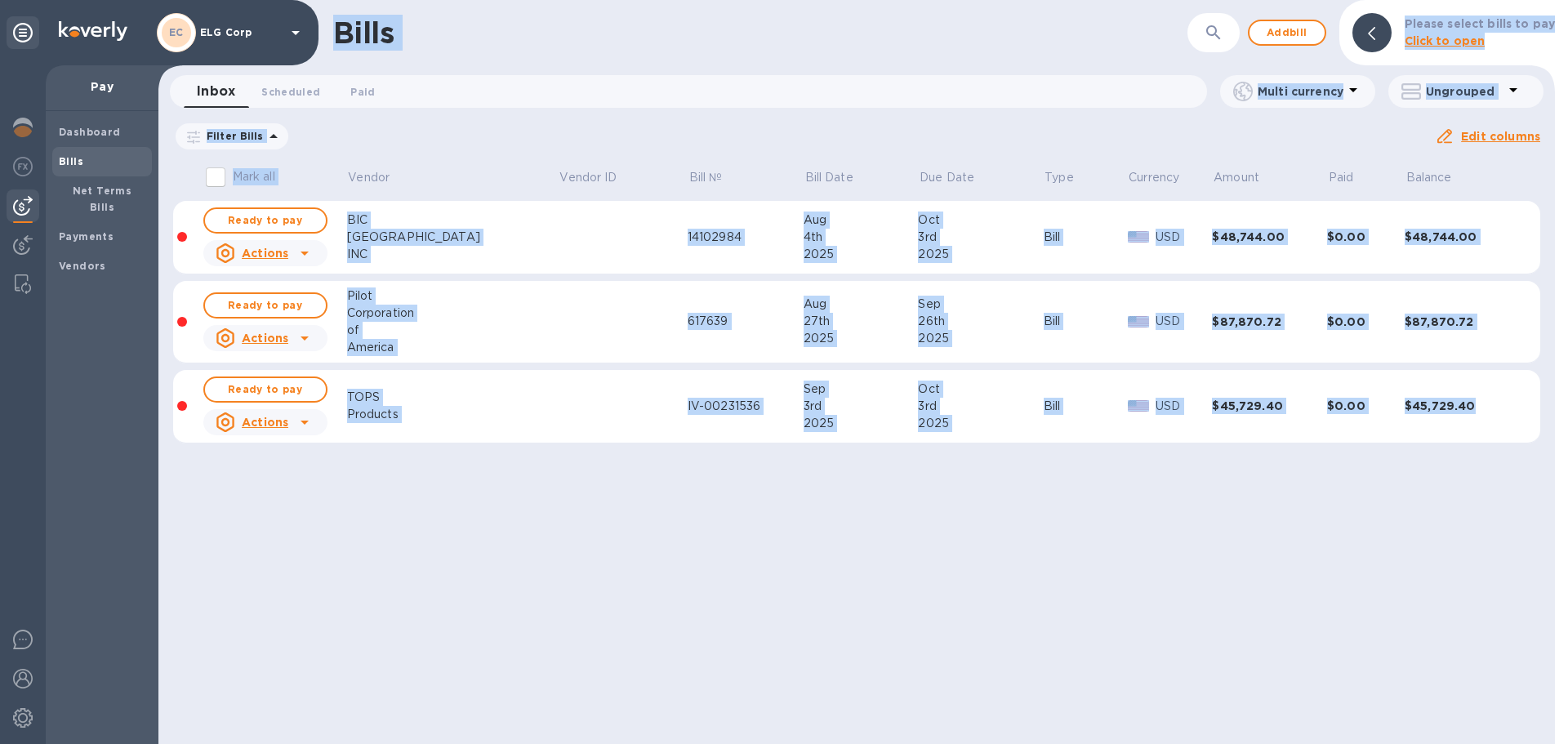
drag, startPoint x: 1514, startPoint y: 558, endPoint x: 339, endPoint y: 34, distance: 1286.5
click at [339, 34] on div "Bills ​ Add bill Please select bills to pay Click to open Inbox 0 Scheduled 0 P…" at bounding box center [857, 372] width 1397 height 744
click at [338, 34] on h1 "Bills" at bounding box center [363, 33] width 60 height 34
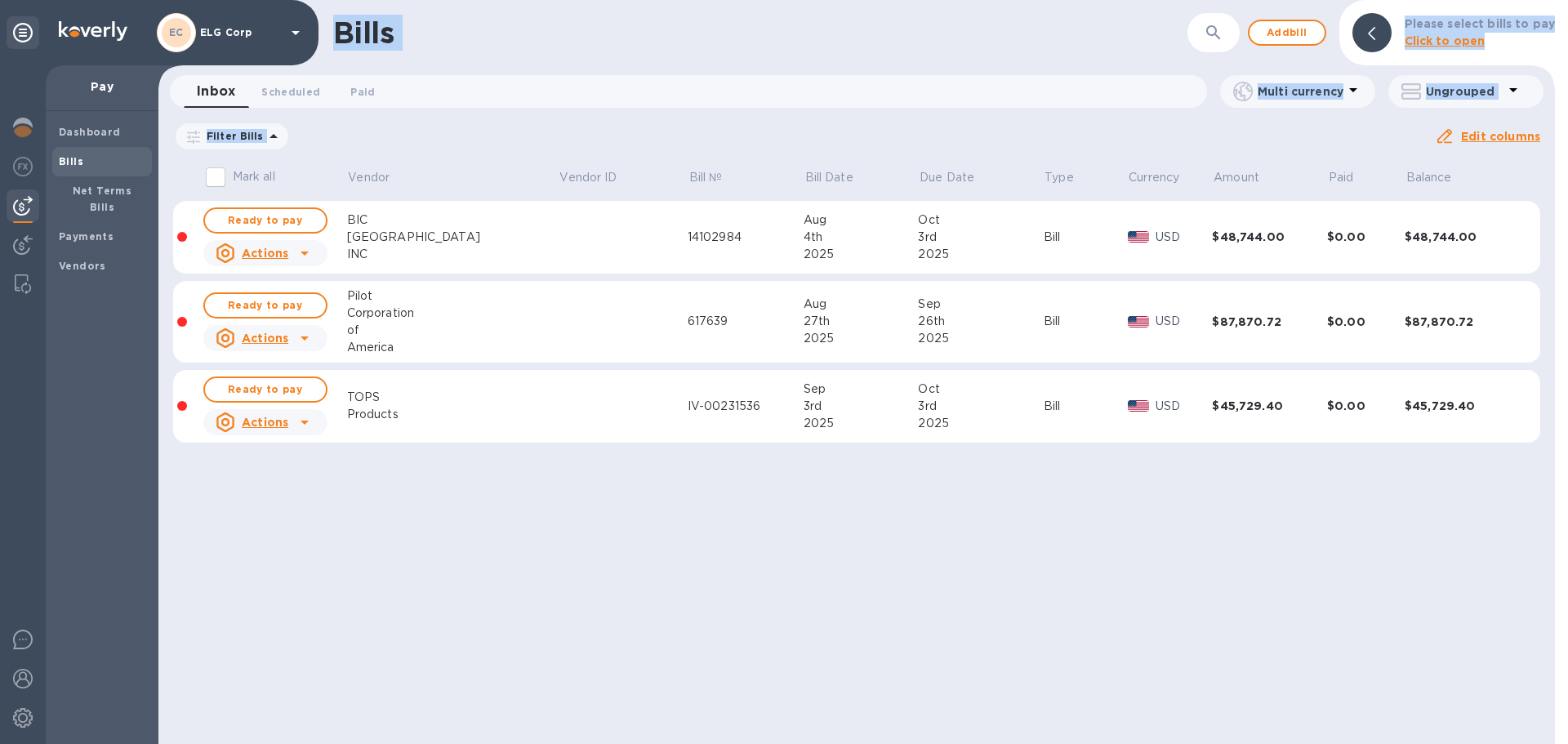
drag, startPoint x: 332, startPoint y: 31, endPoint x: 1330, endPoint y: 467, distance: 1089.1
click at [1330, 467] on div "Bills ​ Add bill Please select bills to pay Click to open Inbox 0 Scheduled 0 P…" at bounding box center [857, 372] width 1397 height 744
drag, startPoint x: 1400, startPoint y: 486, endPoint x: 329, endPoint y: 31, distance: 1163.6
click at [329, 31] on div "Bills ​ Add bill Please select bills to pay Click to open Inbox 0 Scheduled 0 P…" at bounding box center [857, 372] width 1397 height 744
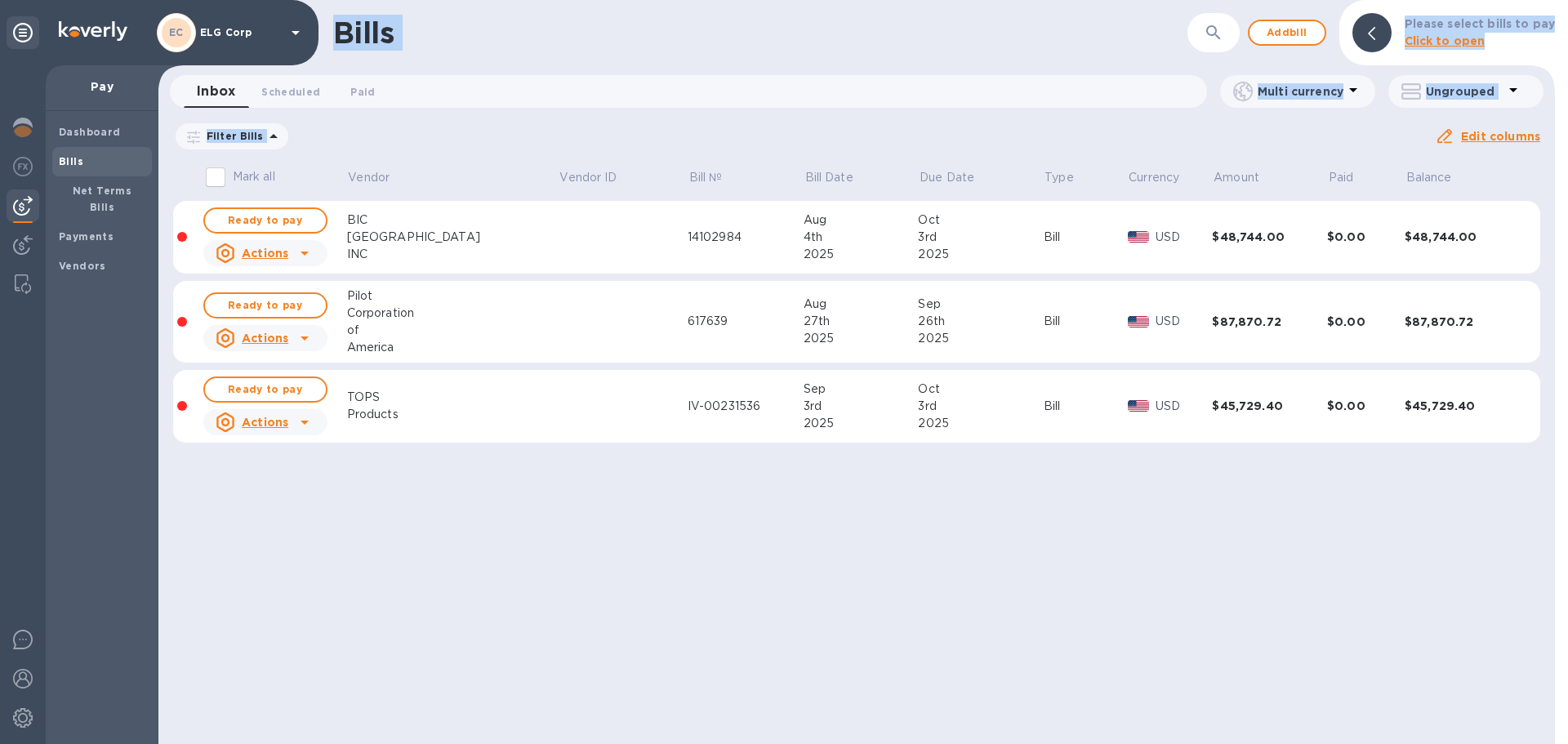
click at [329, 31] on div "Bills ​ Add bill Please select bills to pay Click to open" at bounding box center [857, 33] width 1397 height 65
drag, startPoint x: 329, startPoint y: 31, endPoint x: 1386, endPoint y: 488, distance: 1151.6
click at [1386, 488] on div "Bills ​ Add bill Please select bills to pay Click to open Inbox 0 Scheduled 0 P…" at bounding box center [857, 372] width 1397 height 744
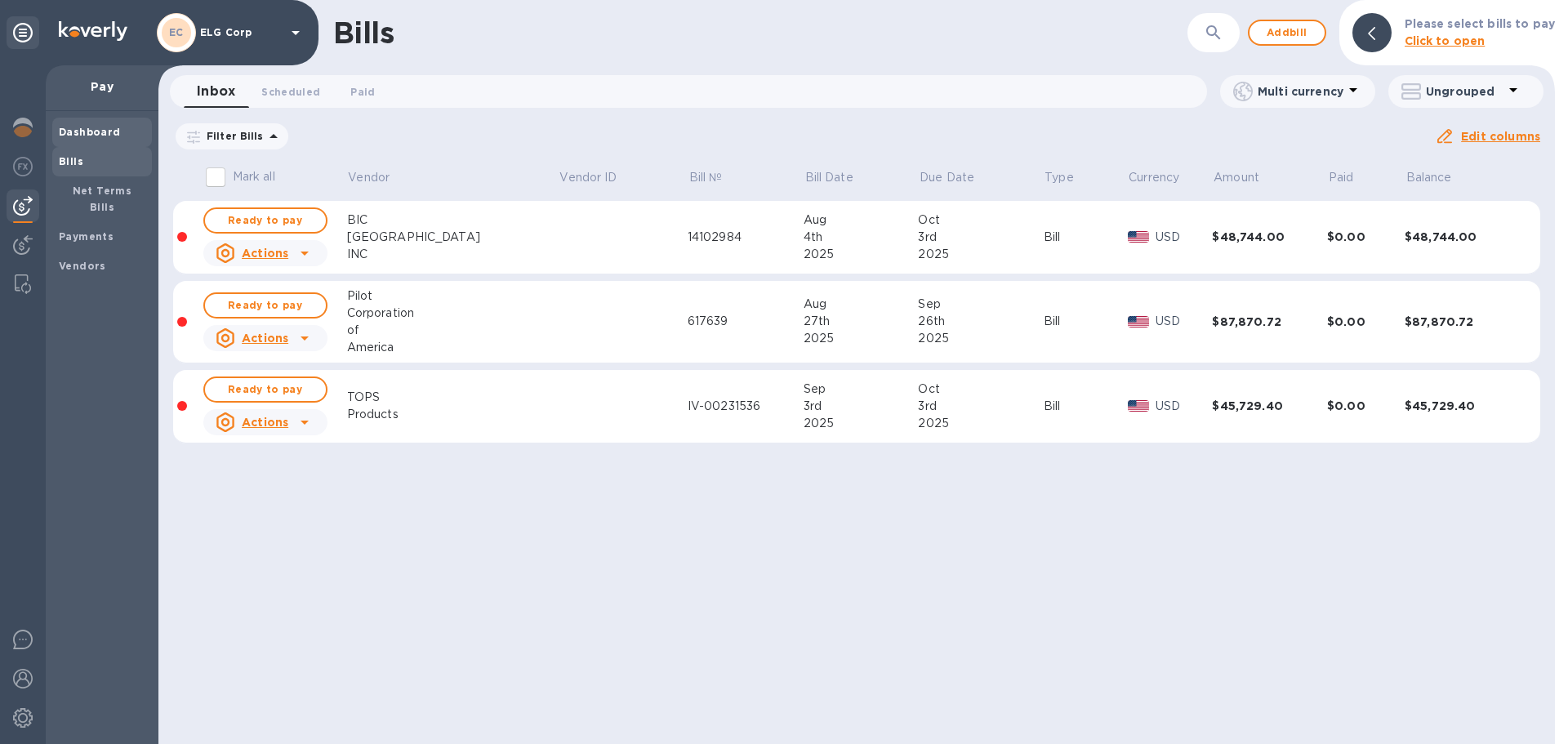
click at [89, 124] on span "Dashboard" at bounding box center [89, 132] width 62 height 16
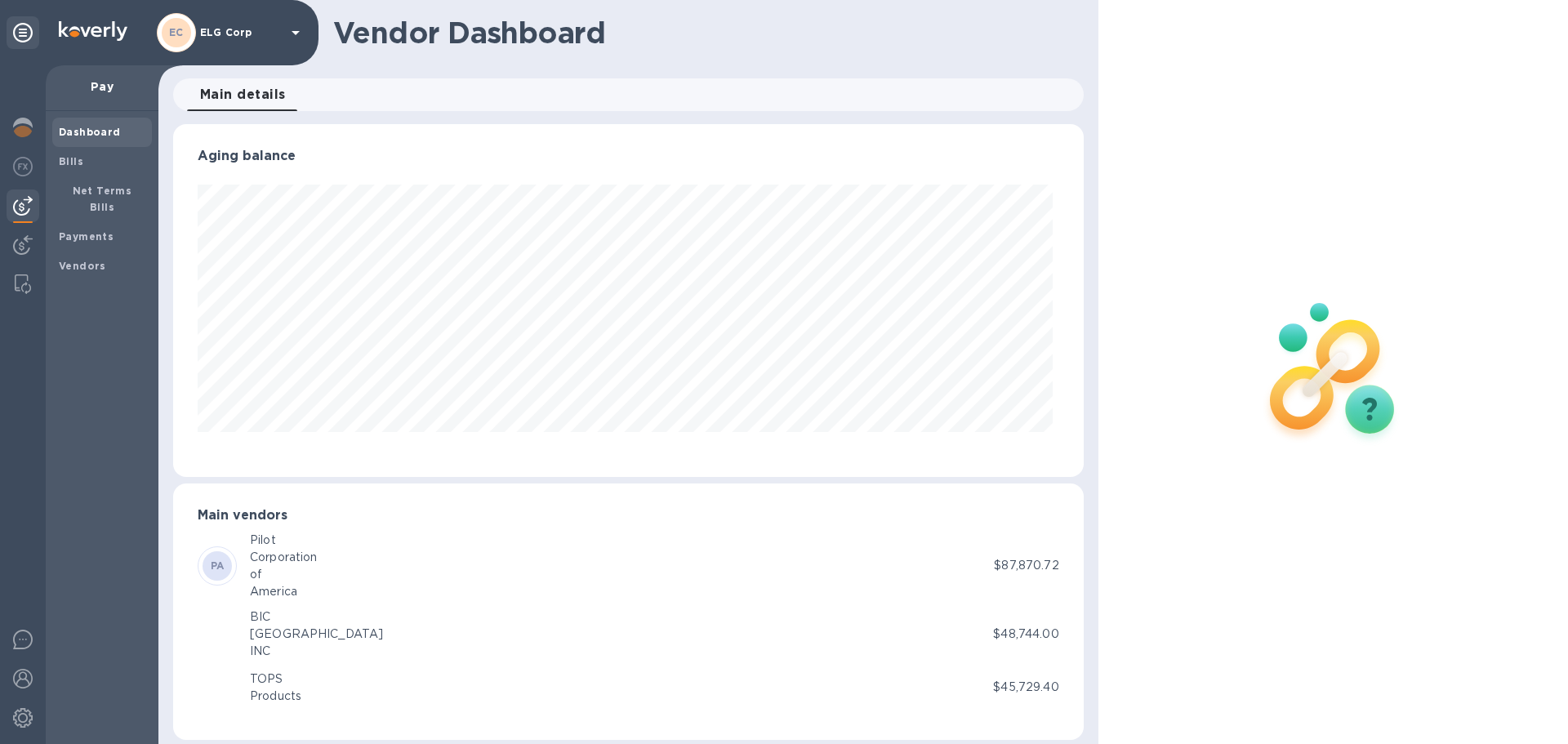
scroll to position [353, 903]
click at [31, 166] on img at bounding box center [23, 166] width 19 height 19
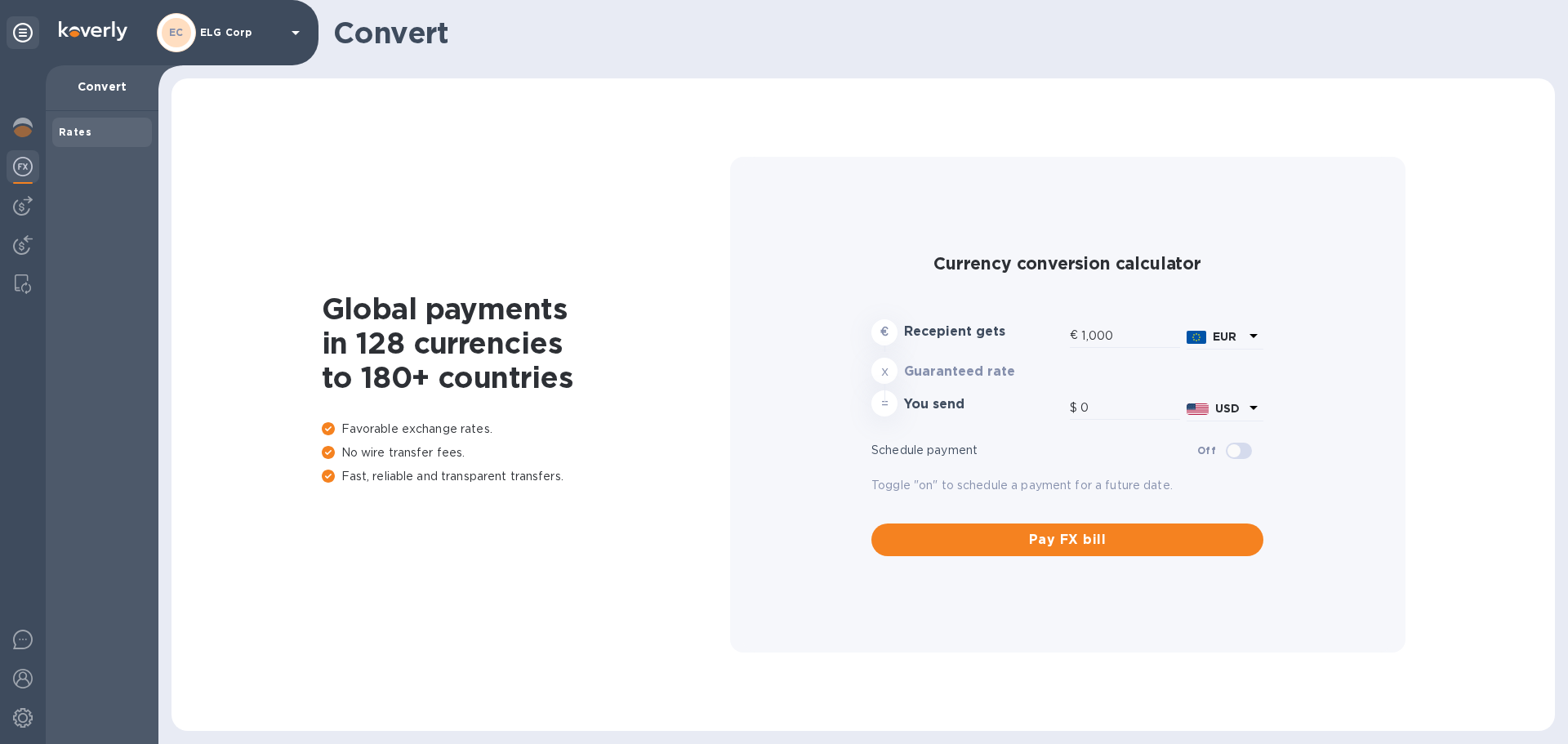
type input "1,180.69"
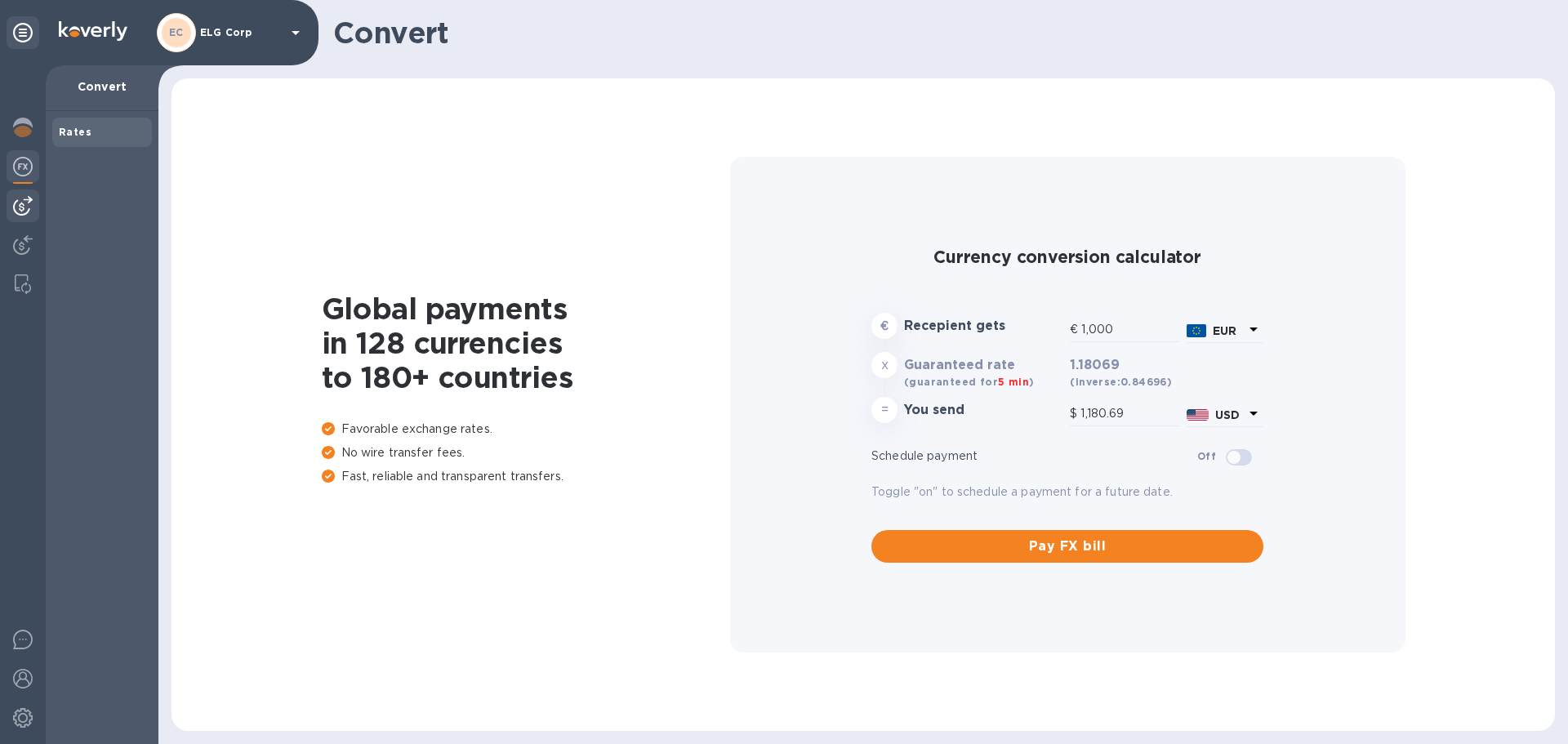
click at [18, 208] on img at bounding box center [23, 206] width 19 height 19
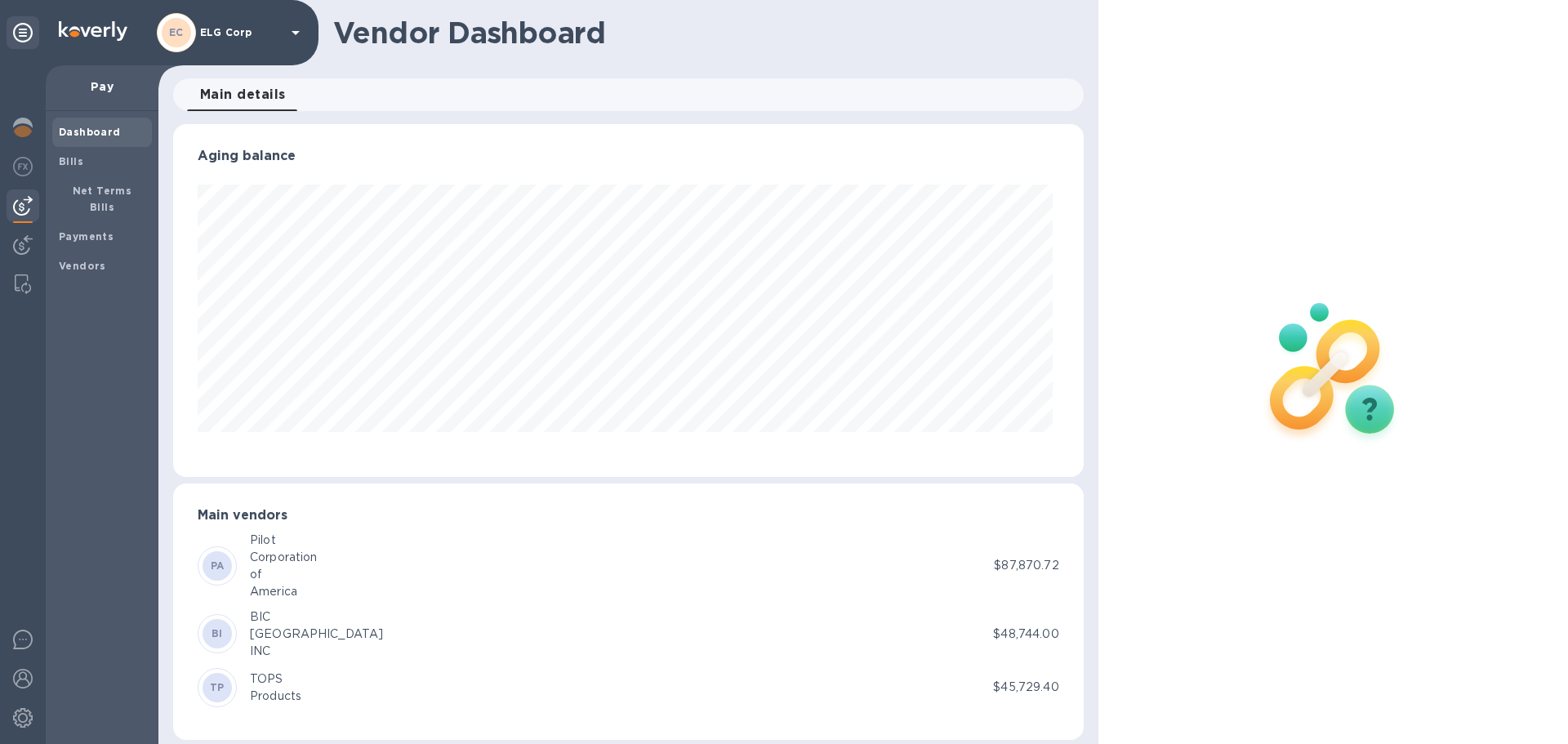
scroll to position [353, 903]
click at [14, 136] on img at bounding box center [23, 127] width 19 height 19
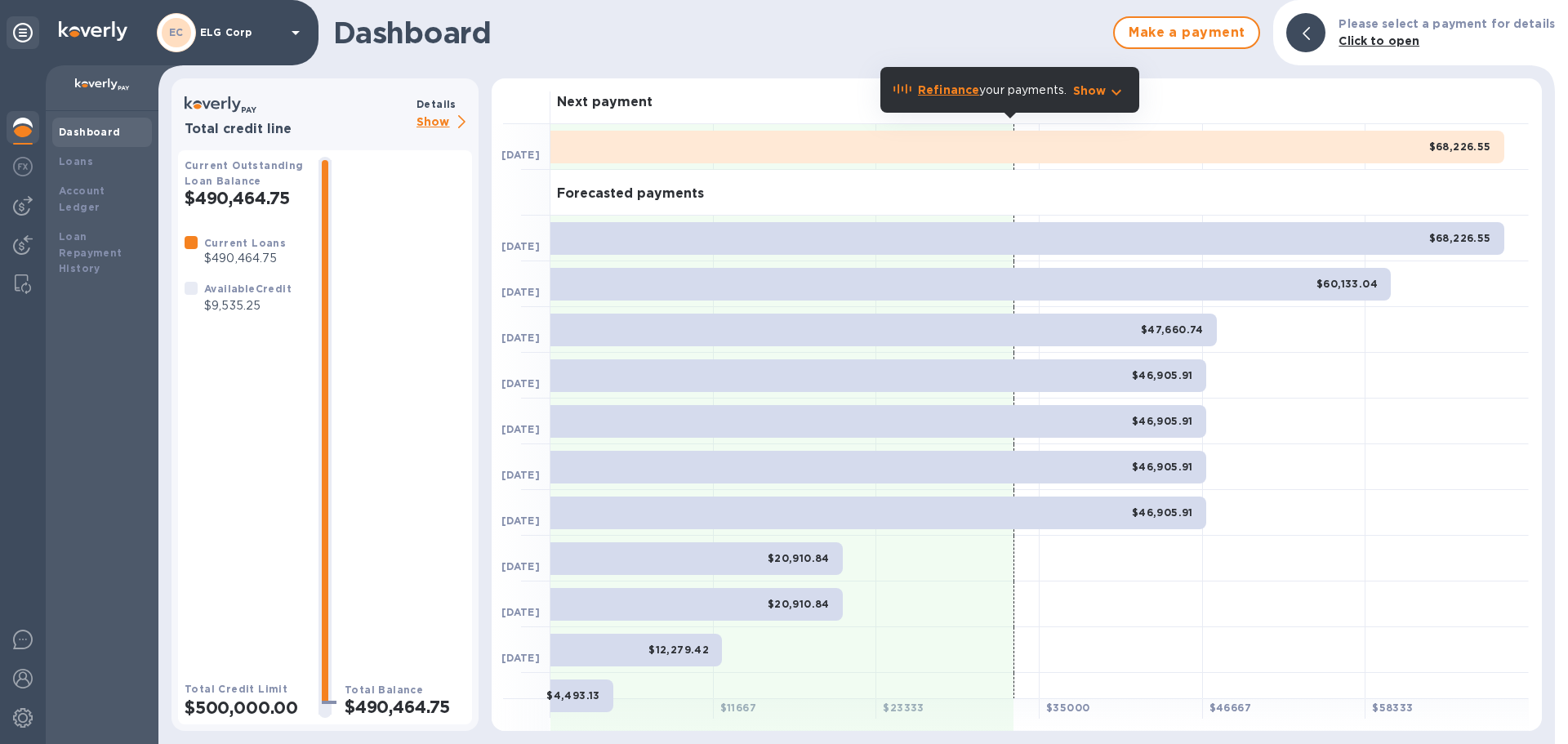
click at [750, 161] on div "$68,226.55" at bounding box center [1027, 147] width 954 height 33
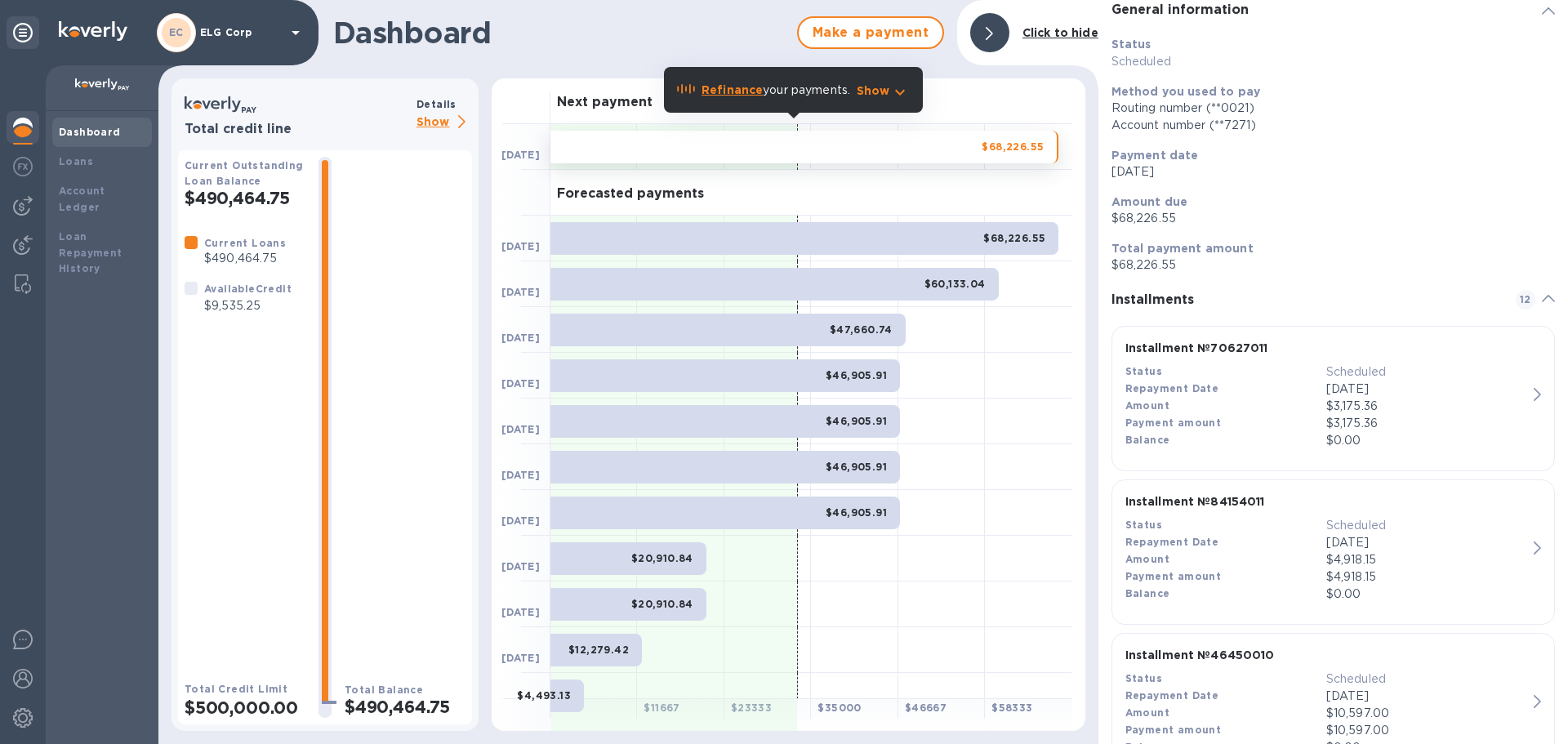
click at [614, 52] on div "Dashboard Make a payment Click to hide" at bounding box center [629, 33] width 939 height 65
click at [902, 32] on span "Make a payment" at bounding box center [870, 33] width 118 height 19
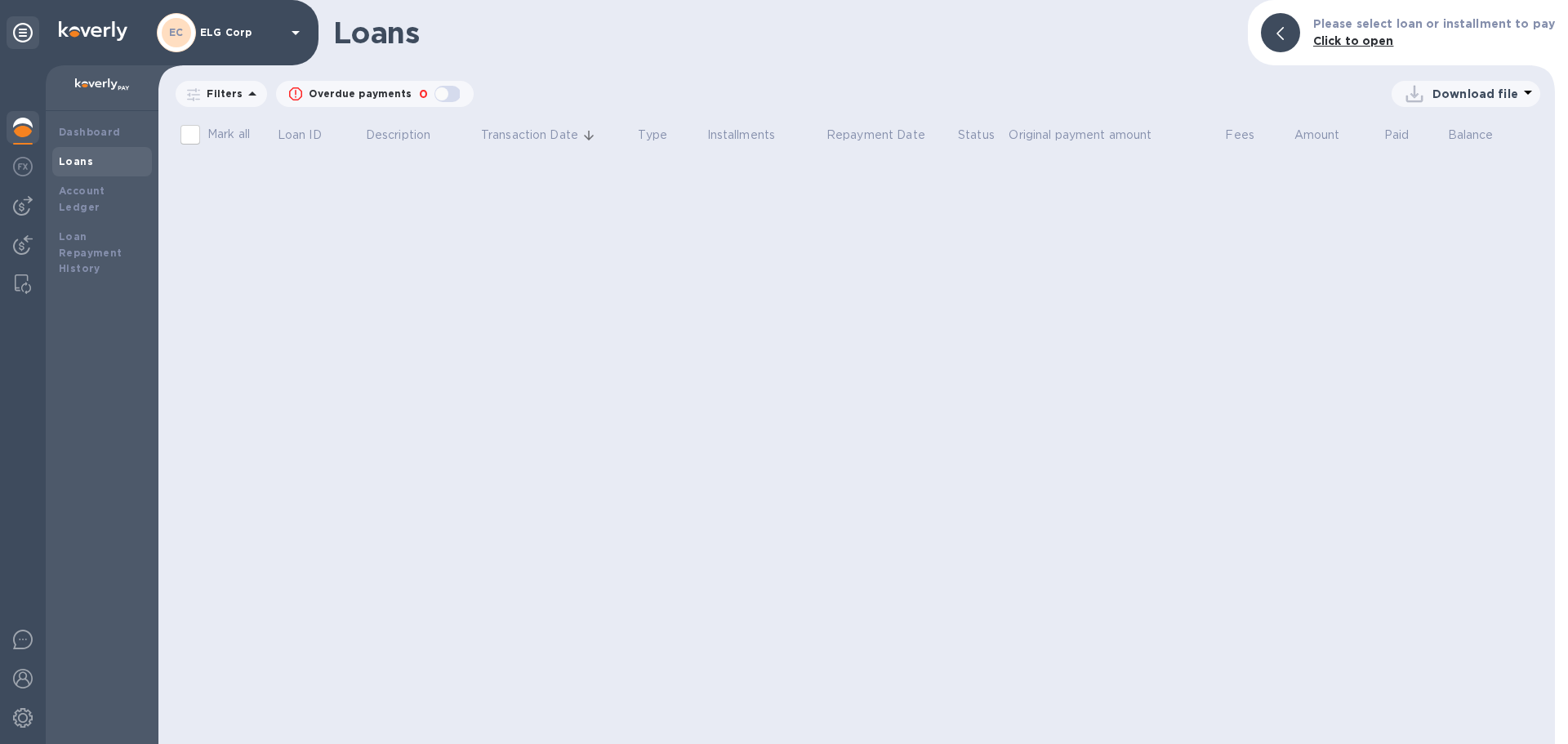
click at [204, 100] on p "Filters" at bounding box center [221, 93] width 42 height 14
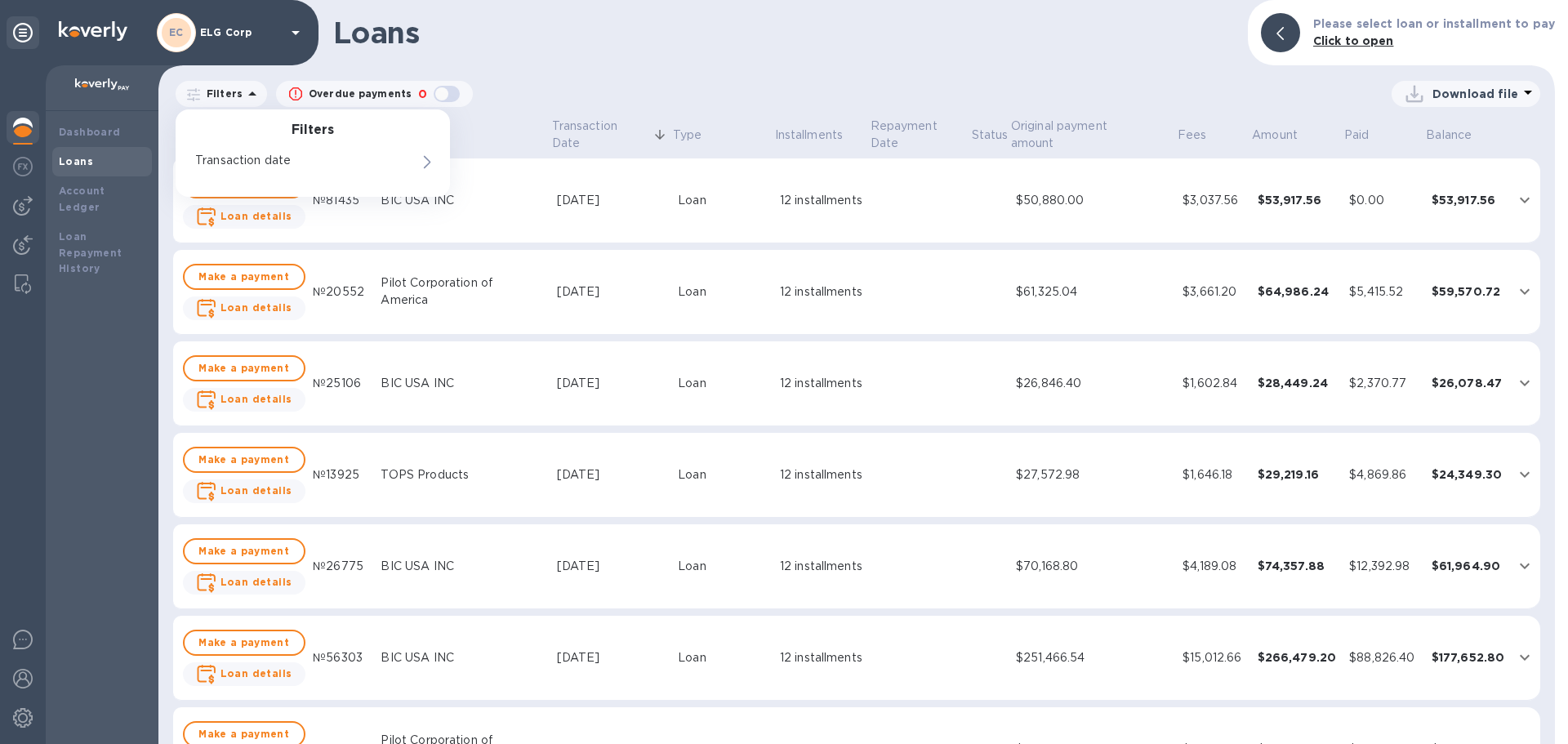
click at [798, 77] on div "Loans Please select loan or installment to pay Click to open Filters Filters Tr…" at bounding box center [857, 372] width 1397 height 744
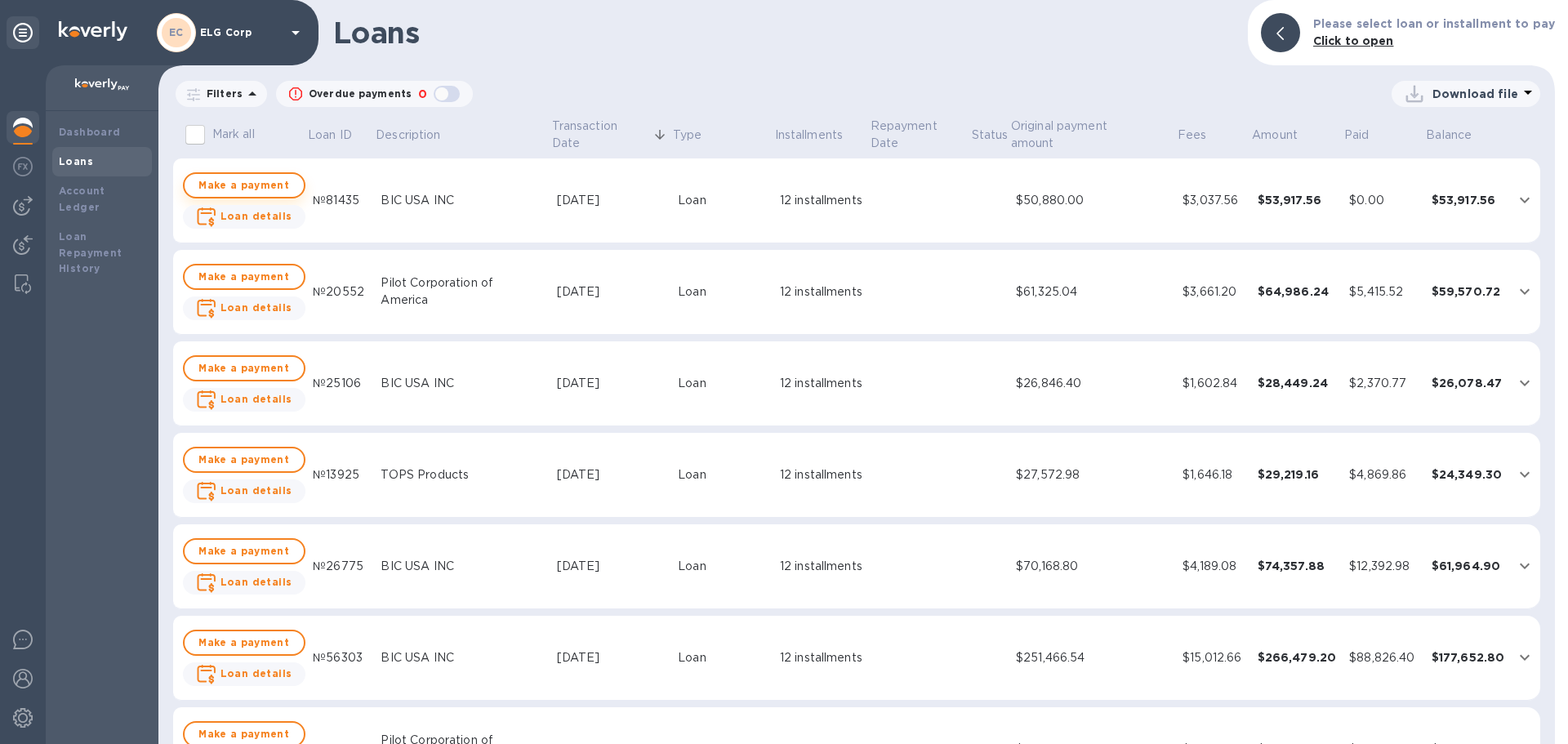
click at [252, 188] on span "Make a payment" at bounding box center [244, 186] width 93 height 19
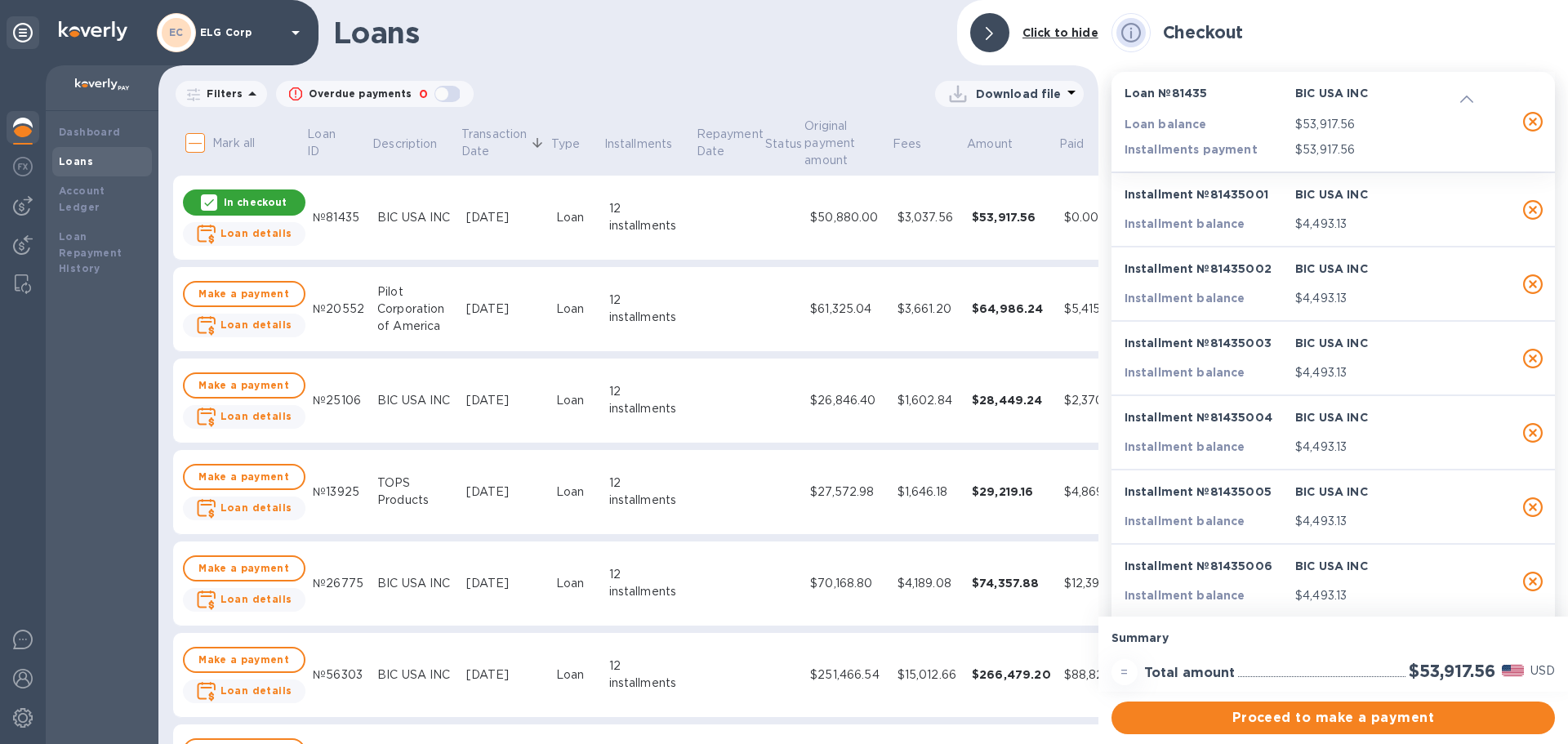
click at [249, 198] on p "In checkout" at bounding box center [255, 202] width 63 height 14
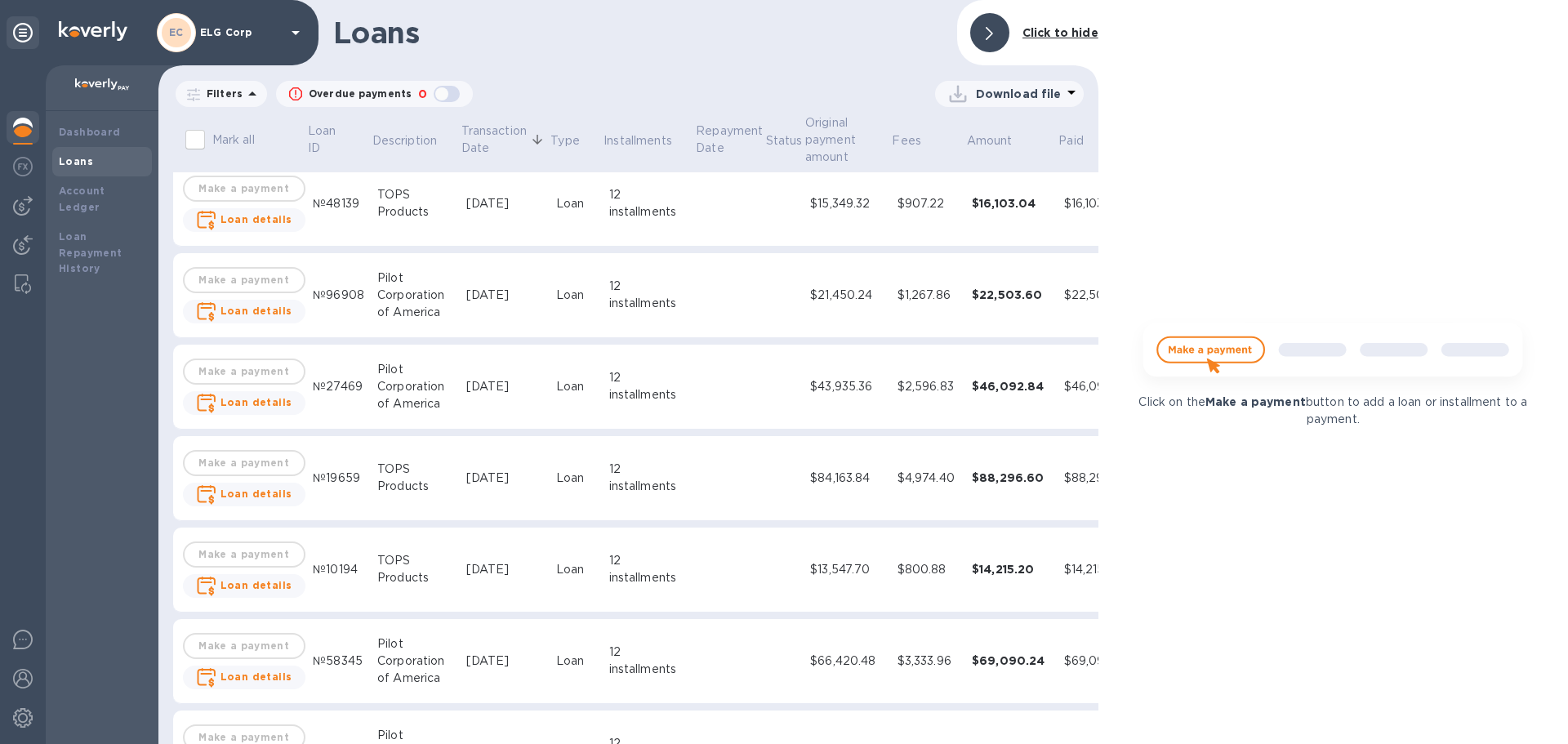
scroll to position [4022, 0]
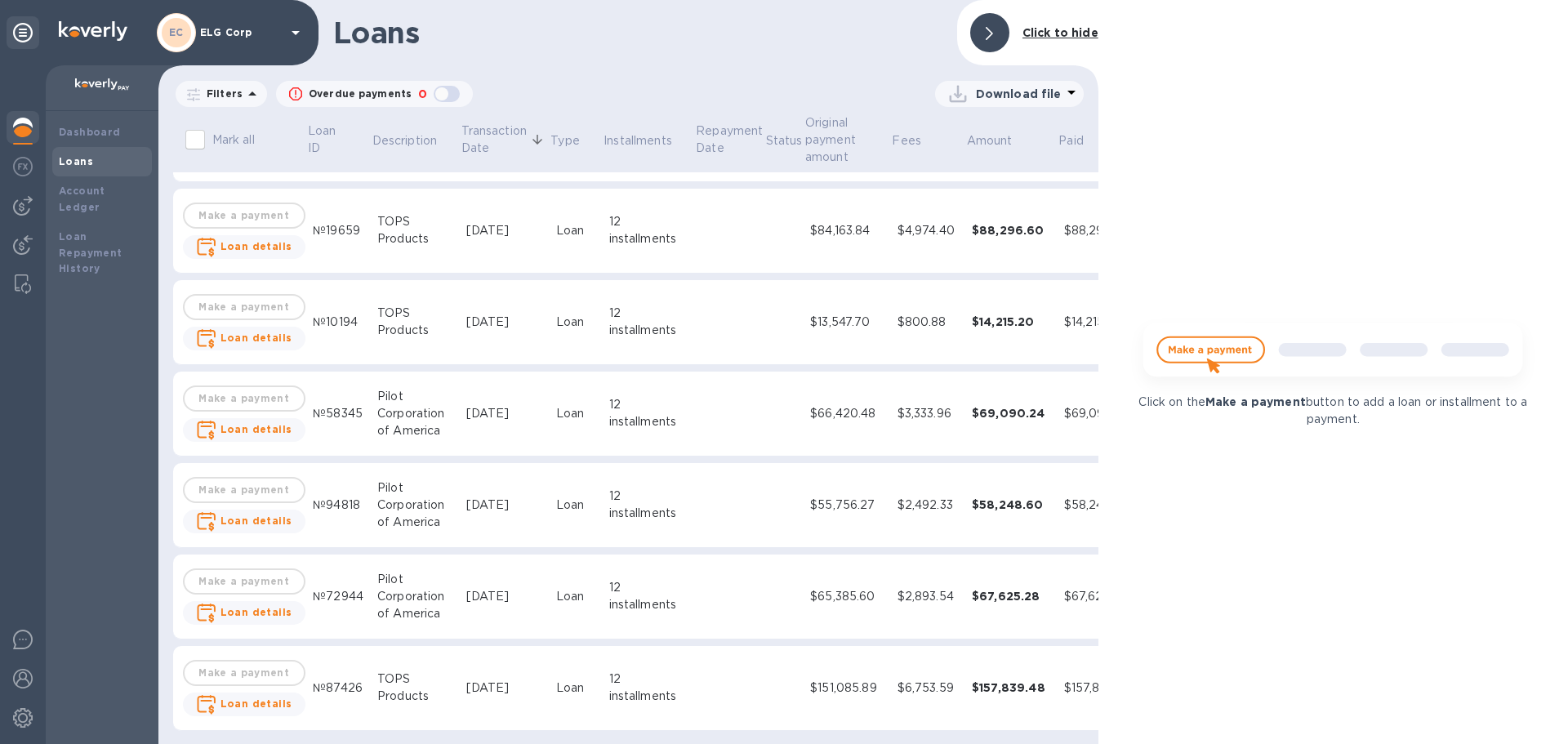
click at [195, 141] on input "Mark all" at bounding box center [195, 140] width 34 height 34
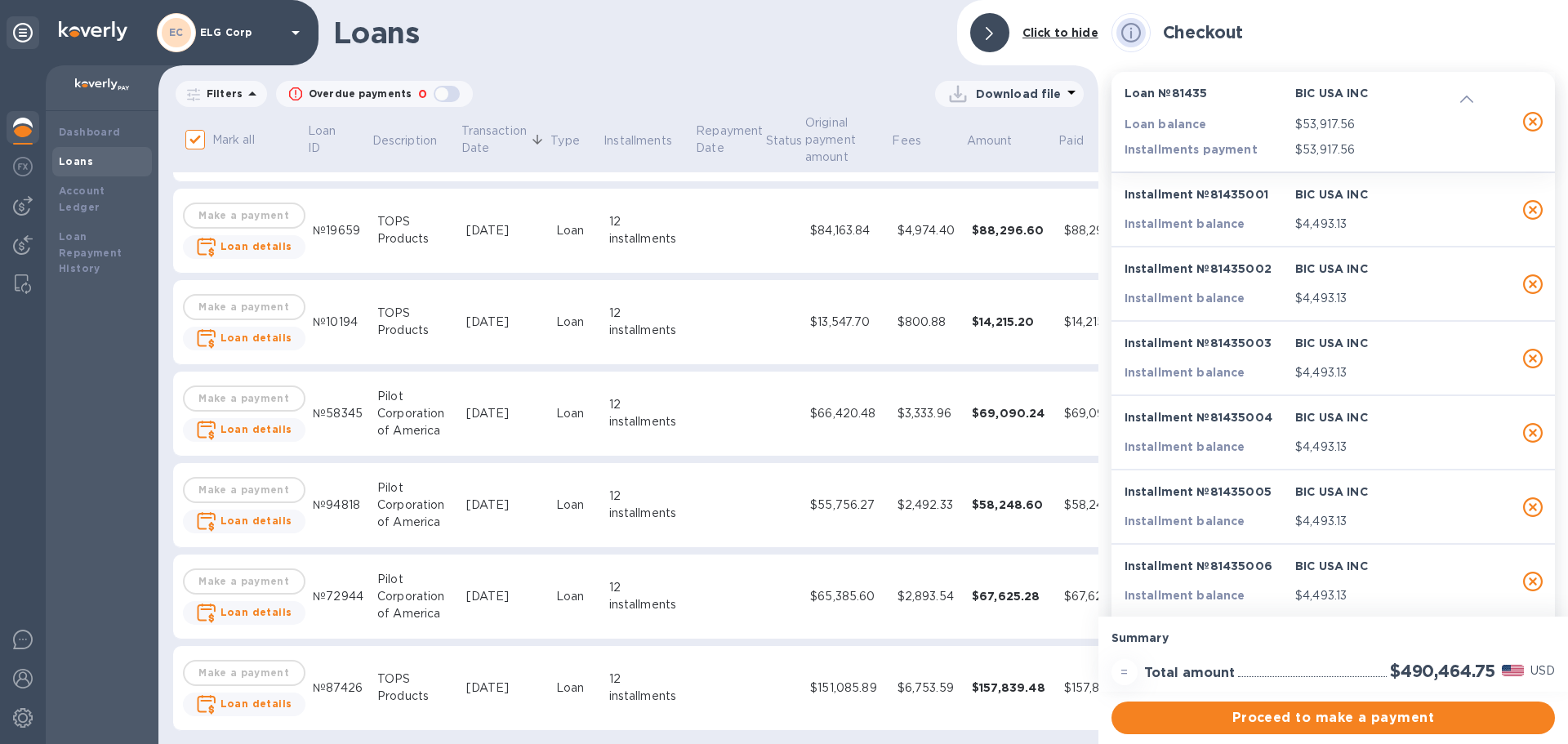
click at [195, 141] on input "Mark all" at bounding box center [195, 140] width 34 height 34
checkbox input "false"
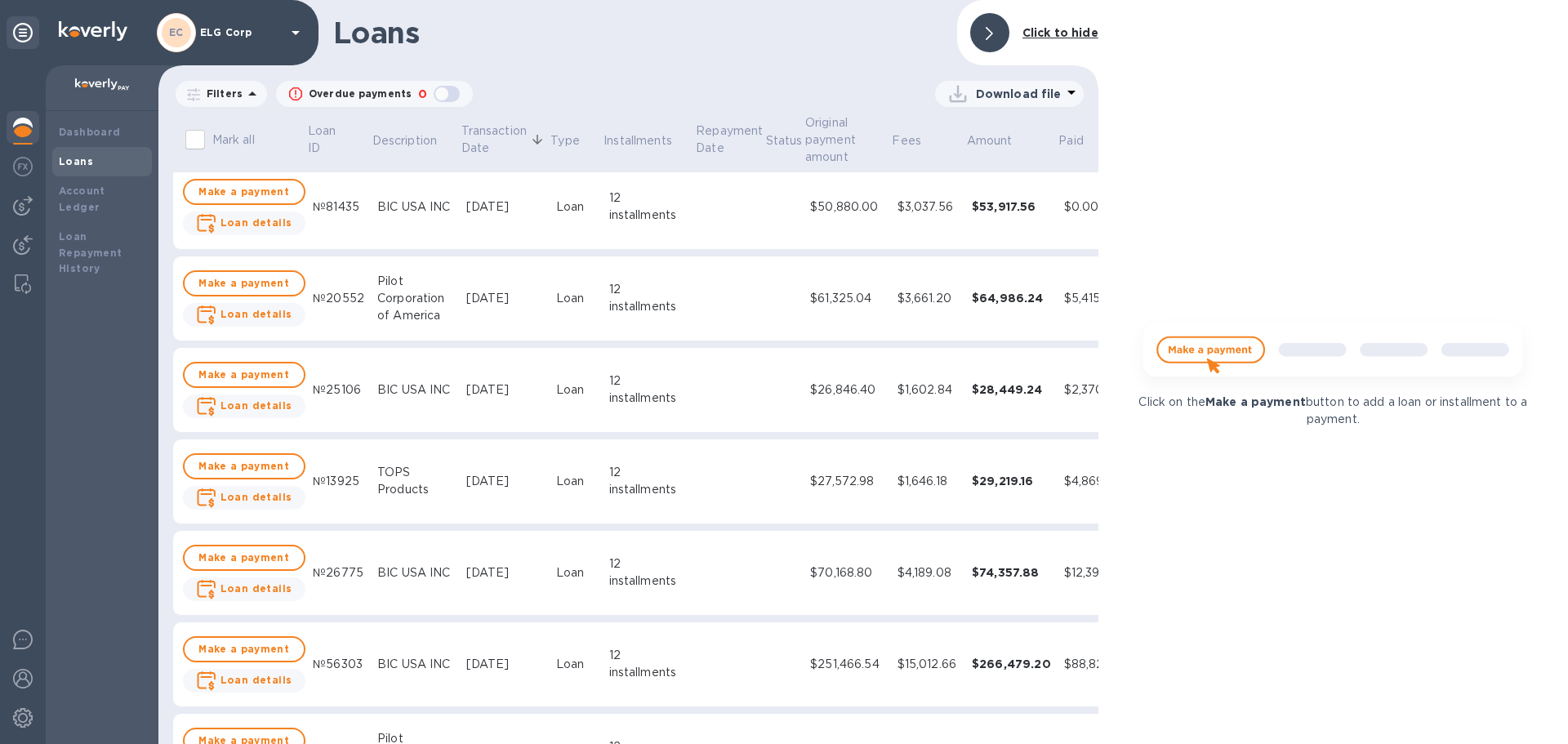
scroll to position [0, 0]
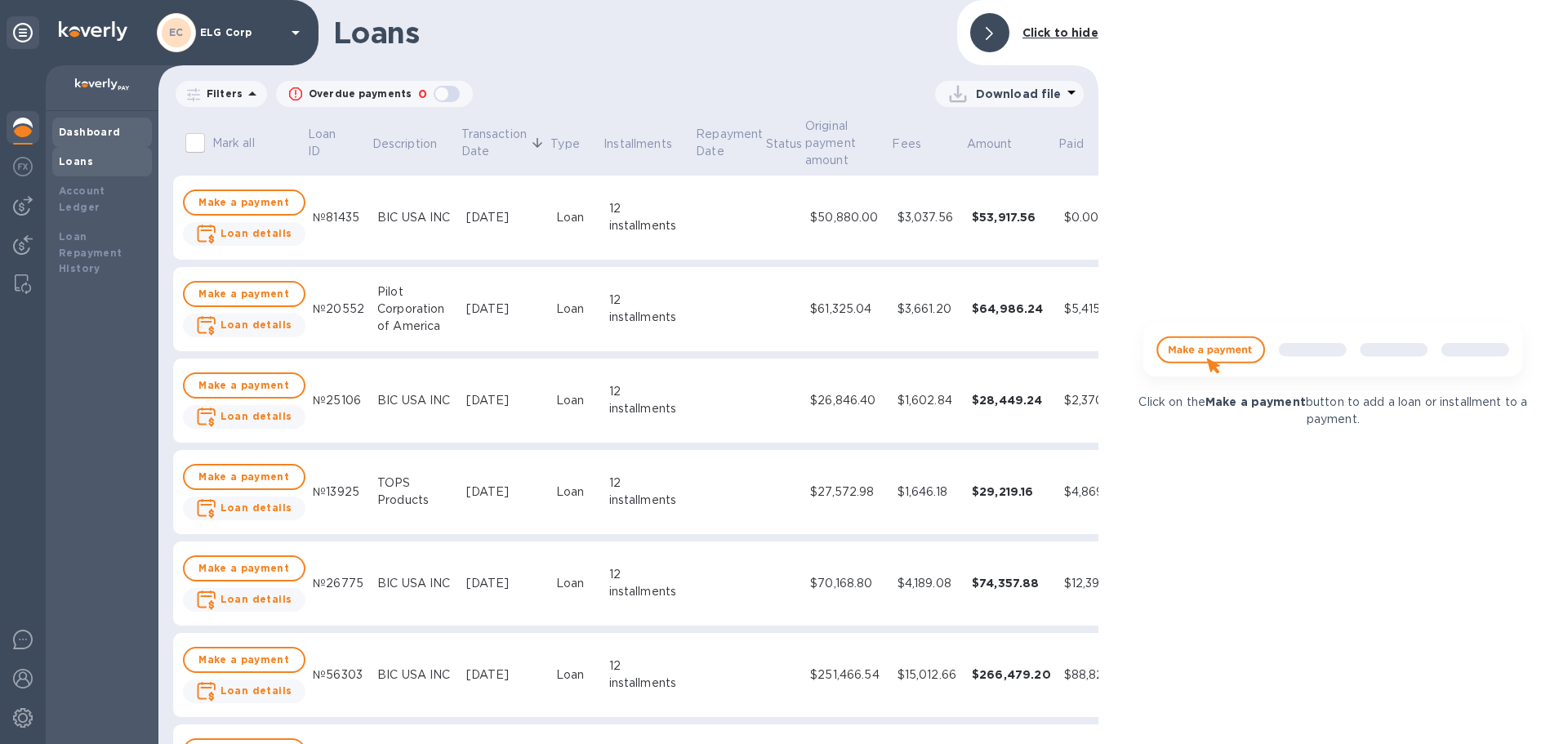
click at [84, 140] on div "Dashboard" at bounding box center [101, 132] width 86 height 16
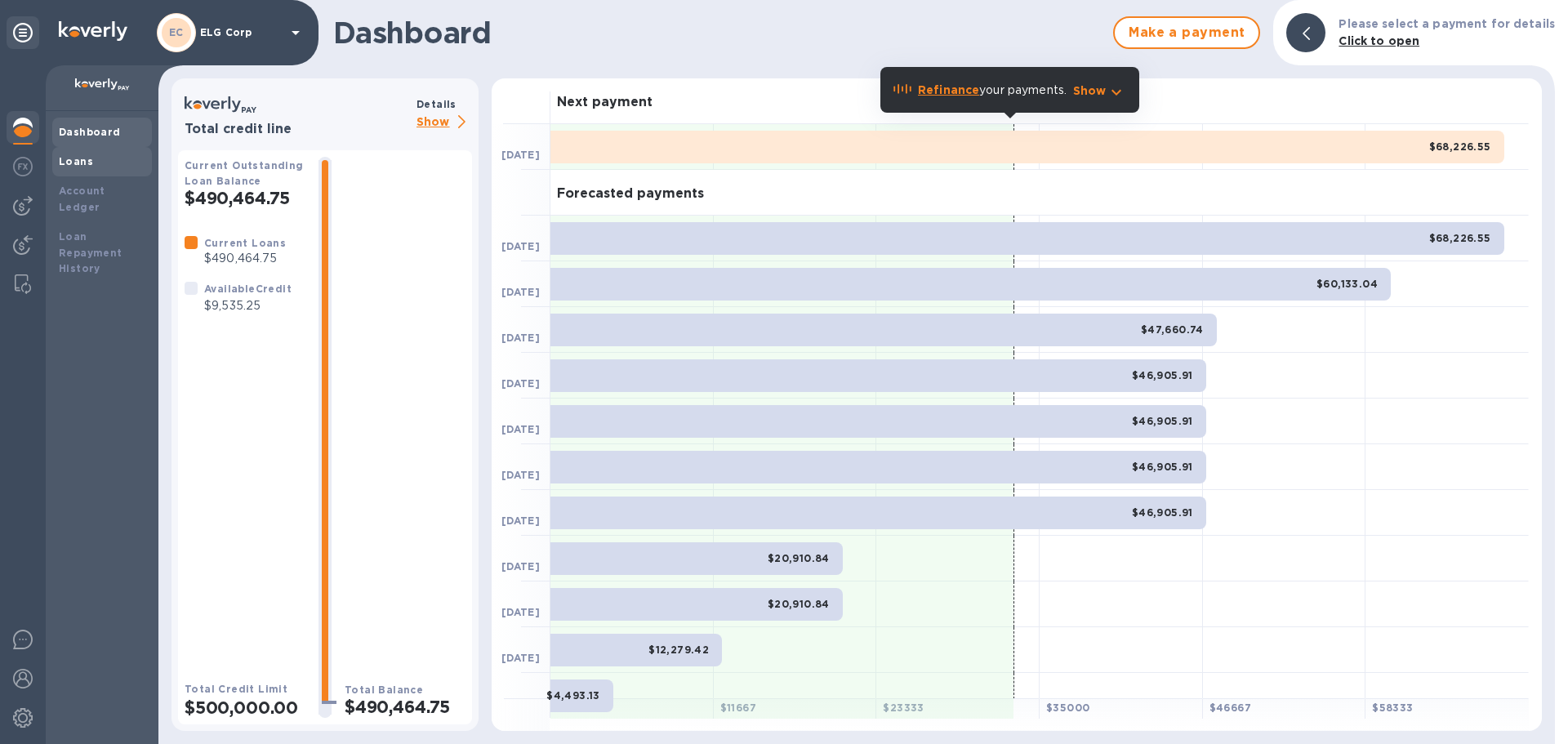
click at [102, 165] on div "Loans" at bounding box center [101, 161] width 86 height 16
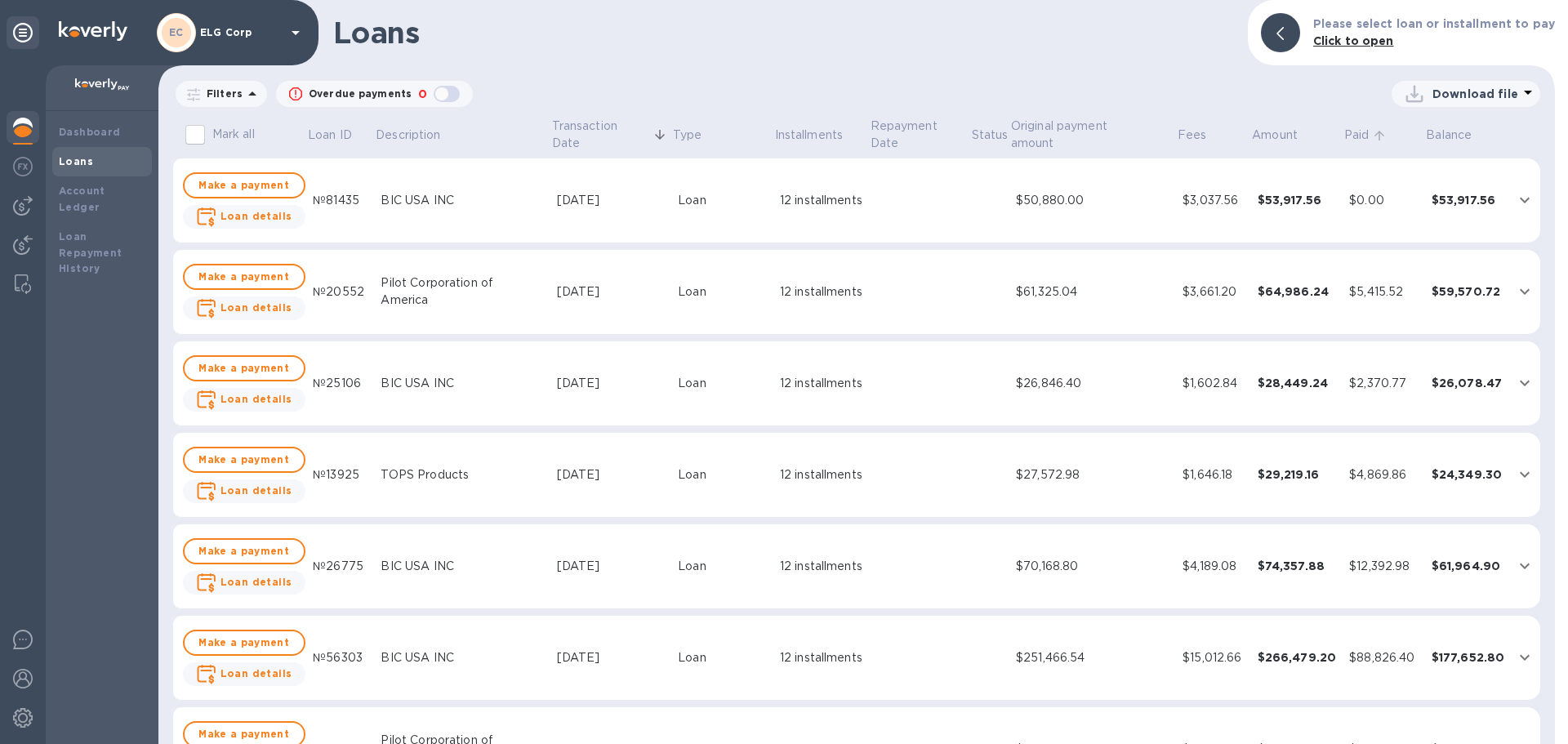
click at [1351, 132] on p "Paid" at bounding box center [1357, 135] width 25 height 17
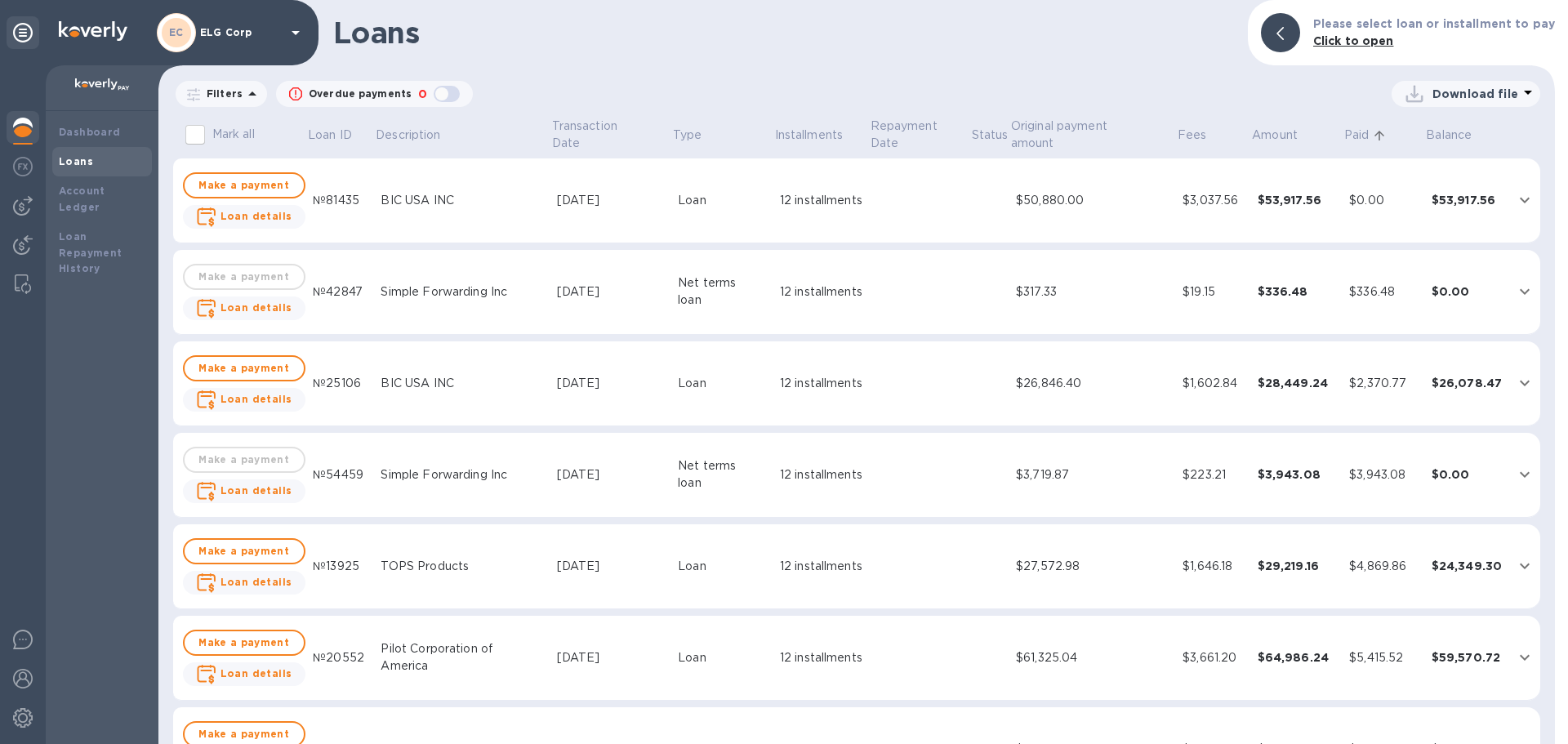
click at [1351, 133] on p "Paid" at bounding box center [1357, 135] width 25 height 17
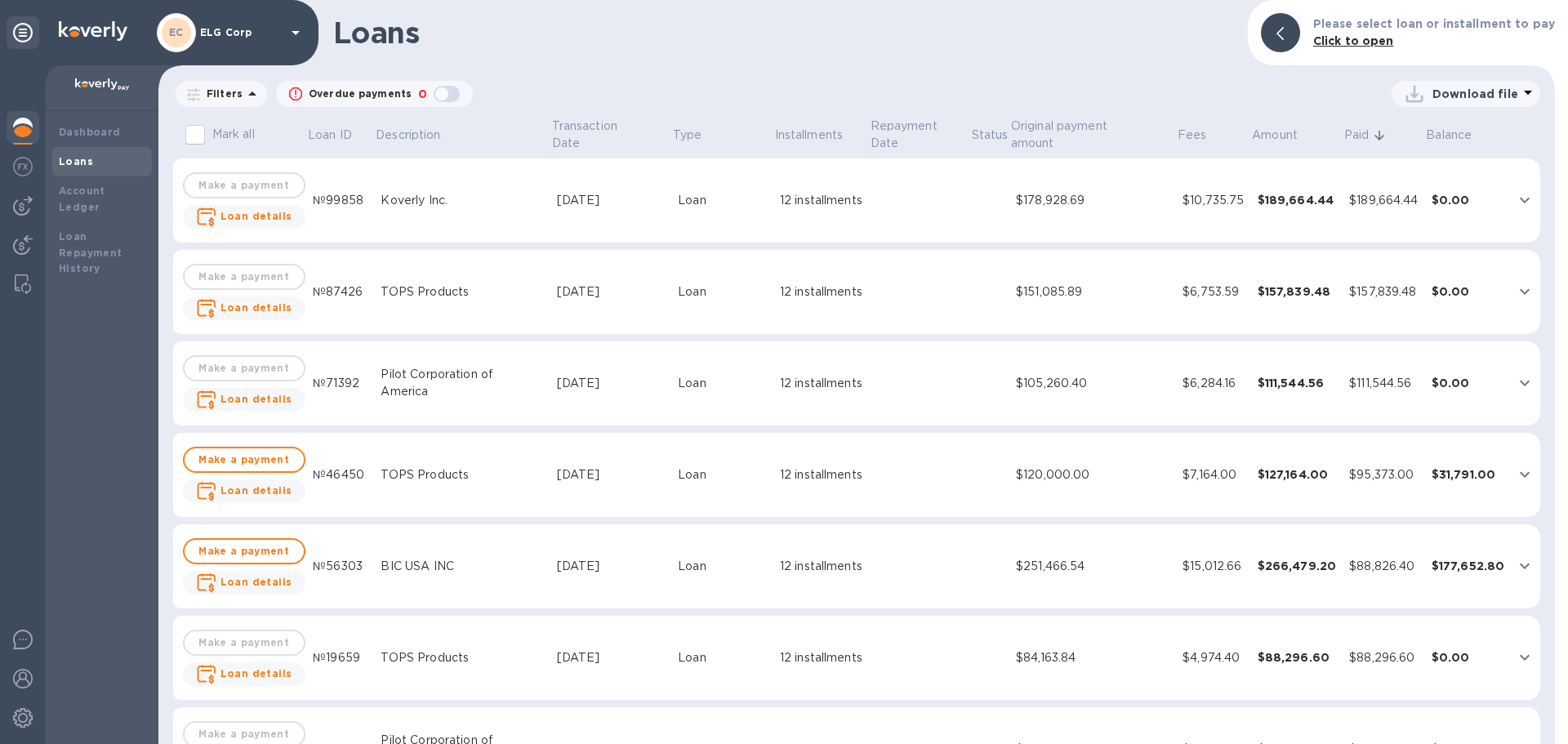
scroll to position [164, 0]
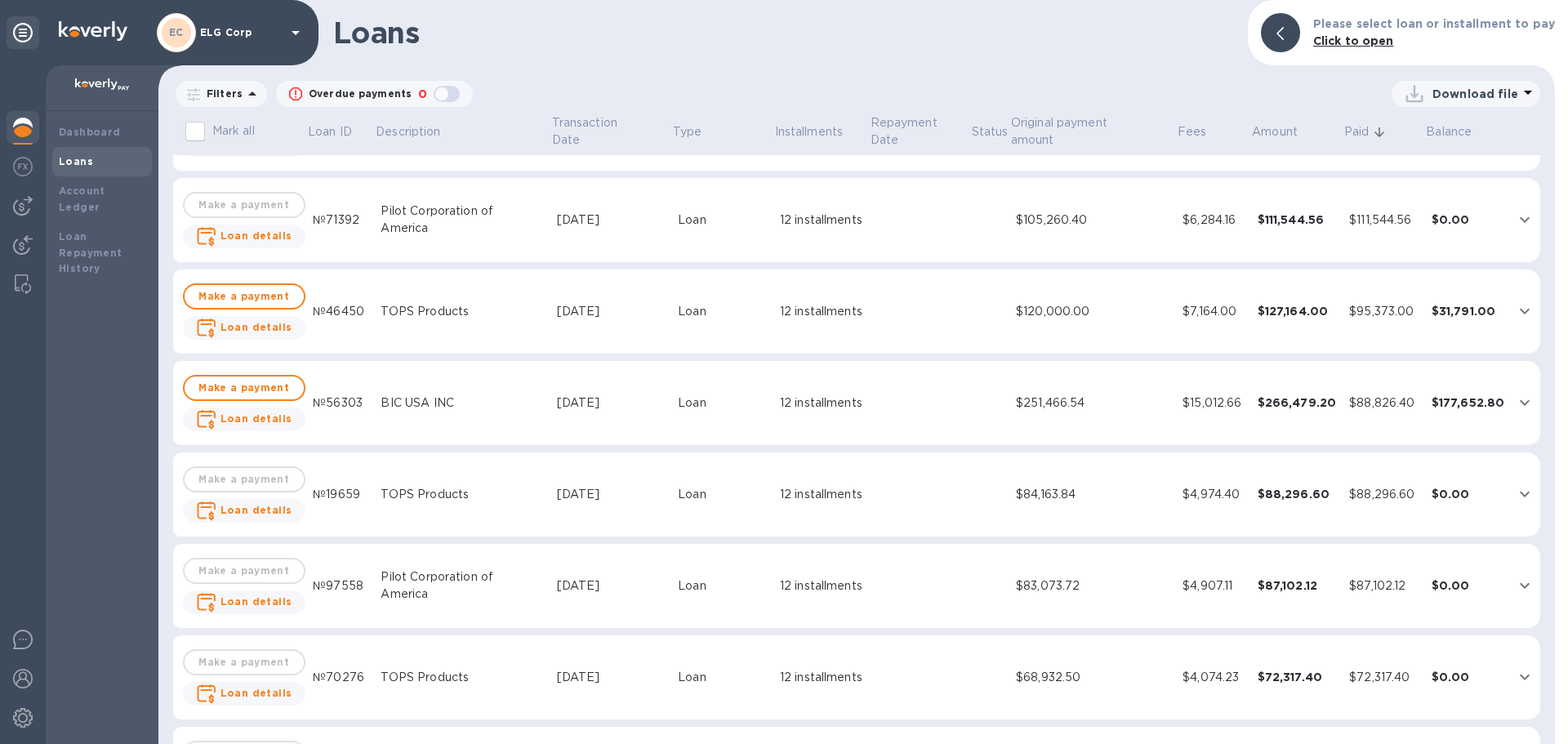
click at [415, 316] on div "TOPS Products" at bounding box center [462, 312] width 163 height 17
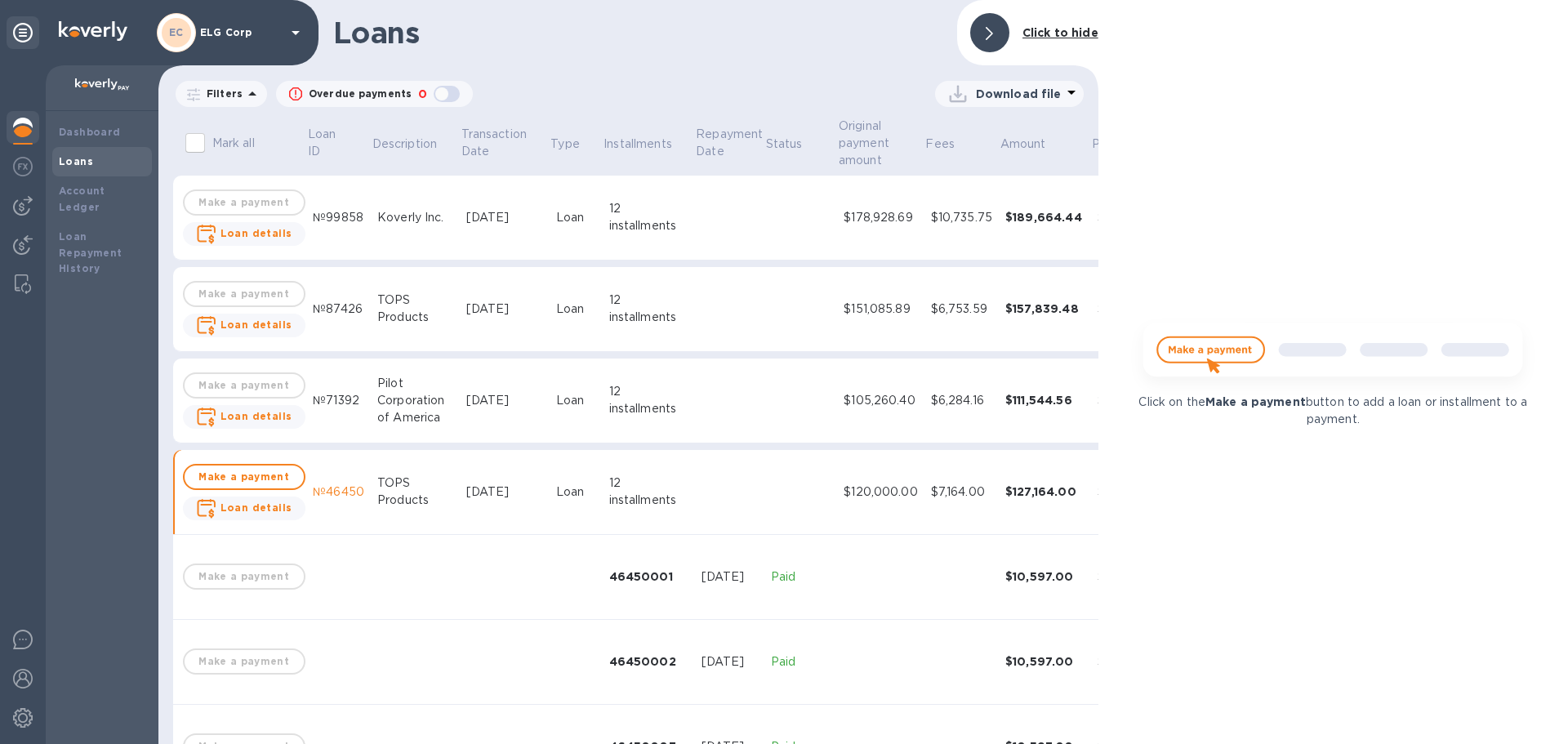
click at [797, 81] on div "Download file" at bounding box center [778, 94] width 610 height 26
click at [983, 18] on div at bounding box center [989, 33] width 39 height 39
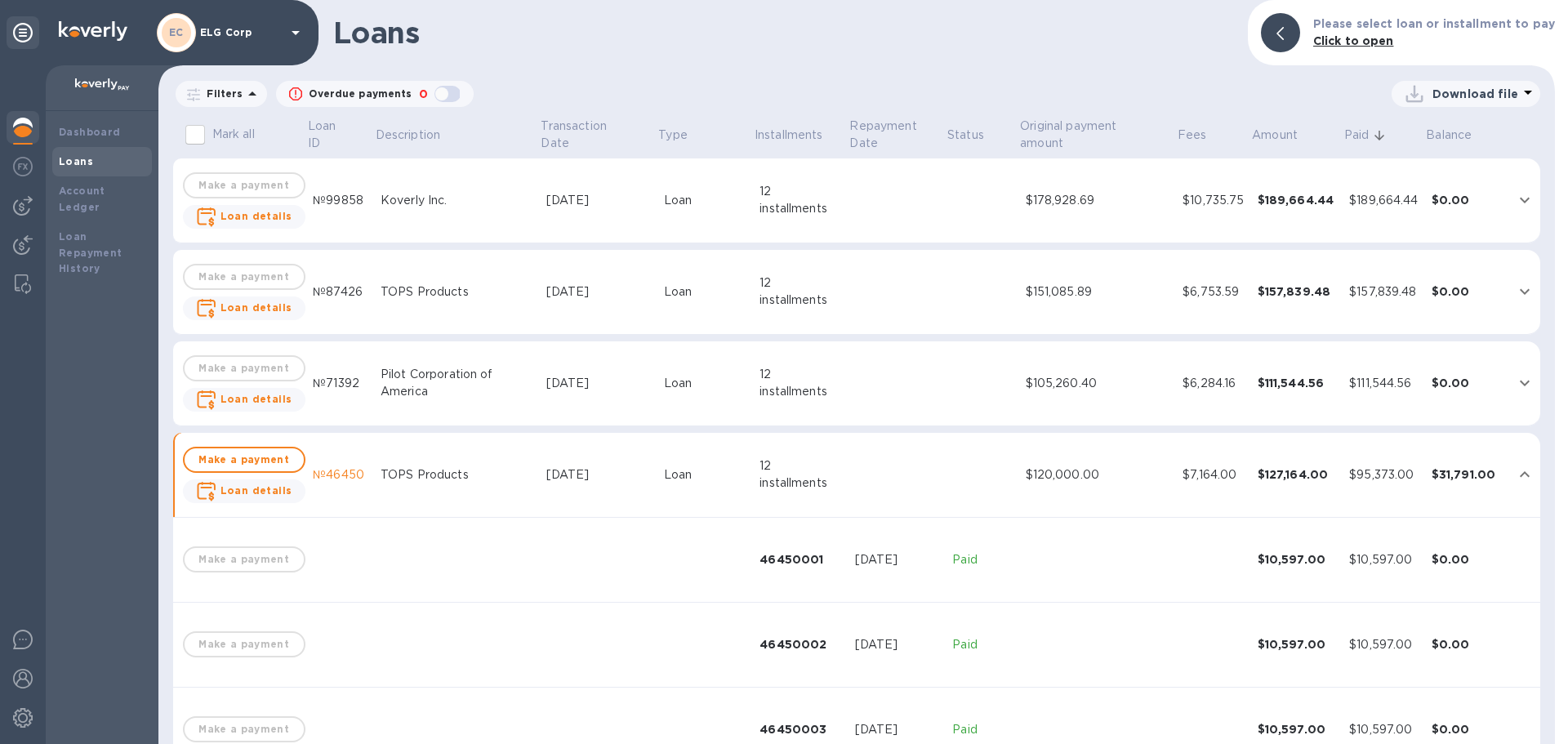
click at [110, 164] on div "Loans" at bounding box center [101, 161] width 86 height 16
click at [111, 142] on div "Dashboard" at bounding box center [102, 132] width 99 height 30
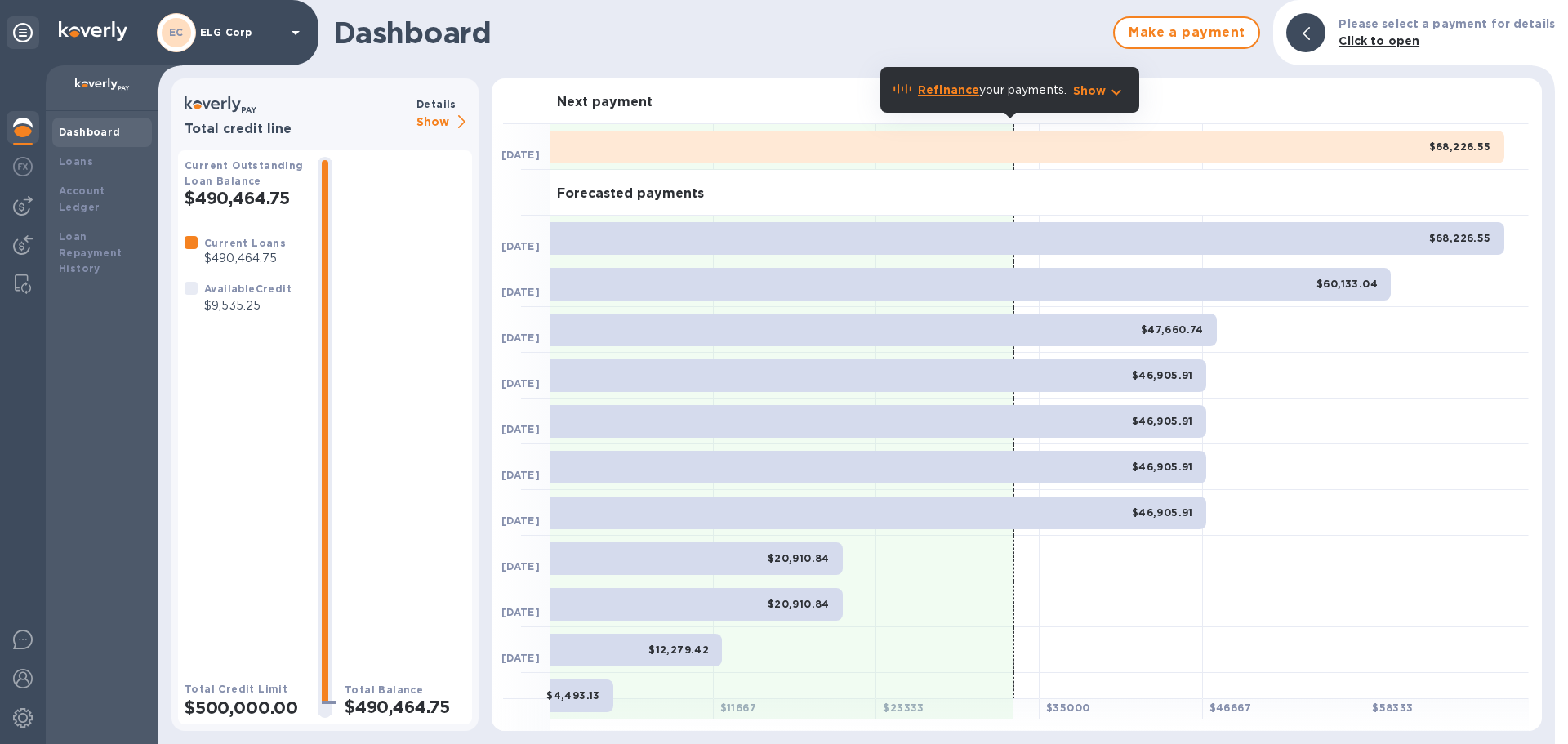
click at [870, 152] on div "$68,226.55" at bounding box center [1027, 147] width 954 height 33
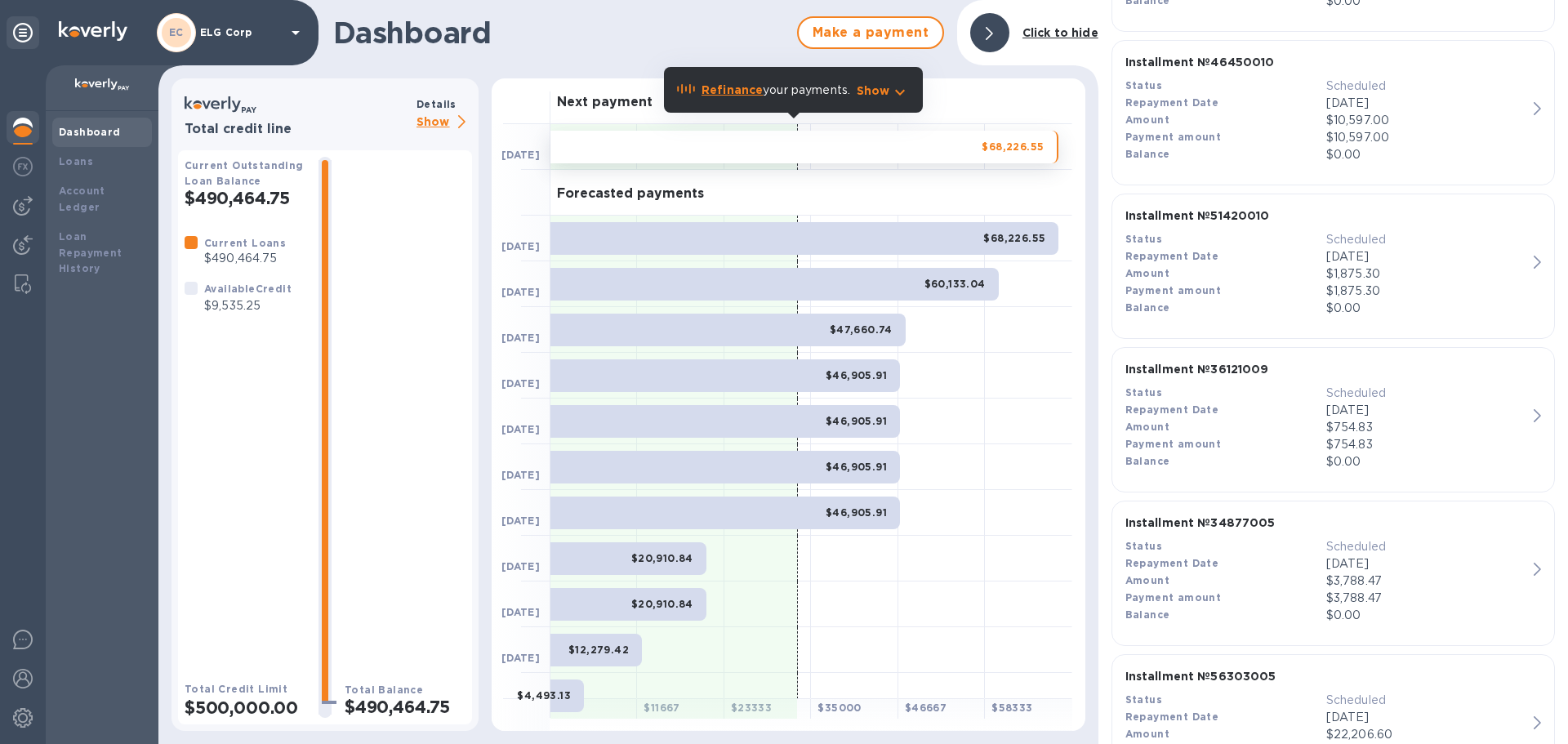
scroll to position [538, 0]
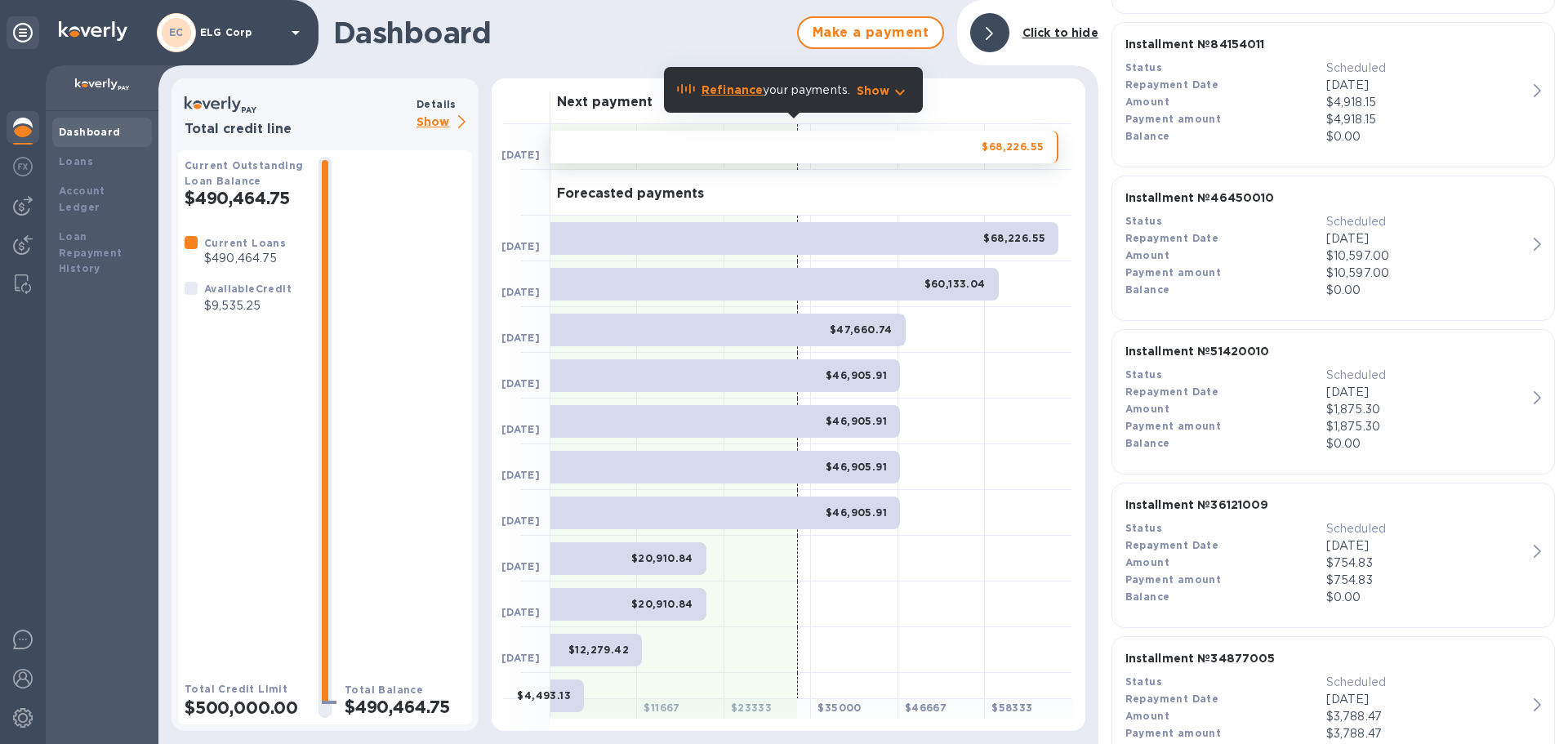
click at [996, 25] on div at bounding box center [989, 33] width 39 height 39
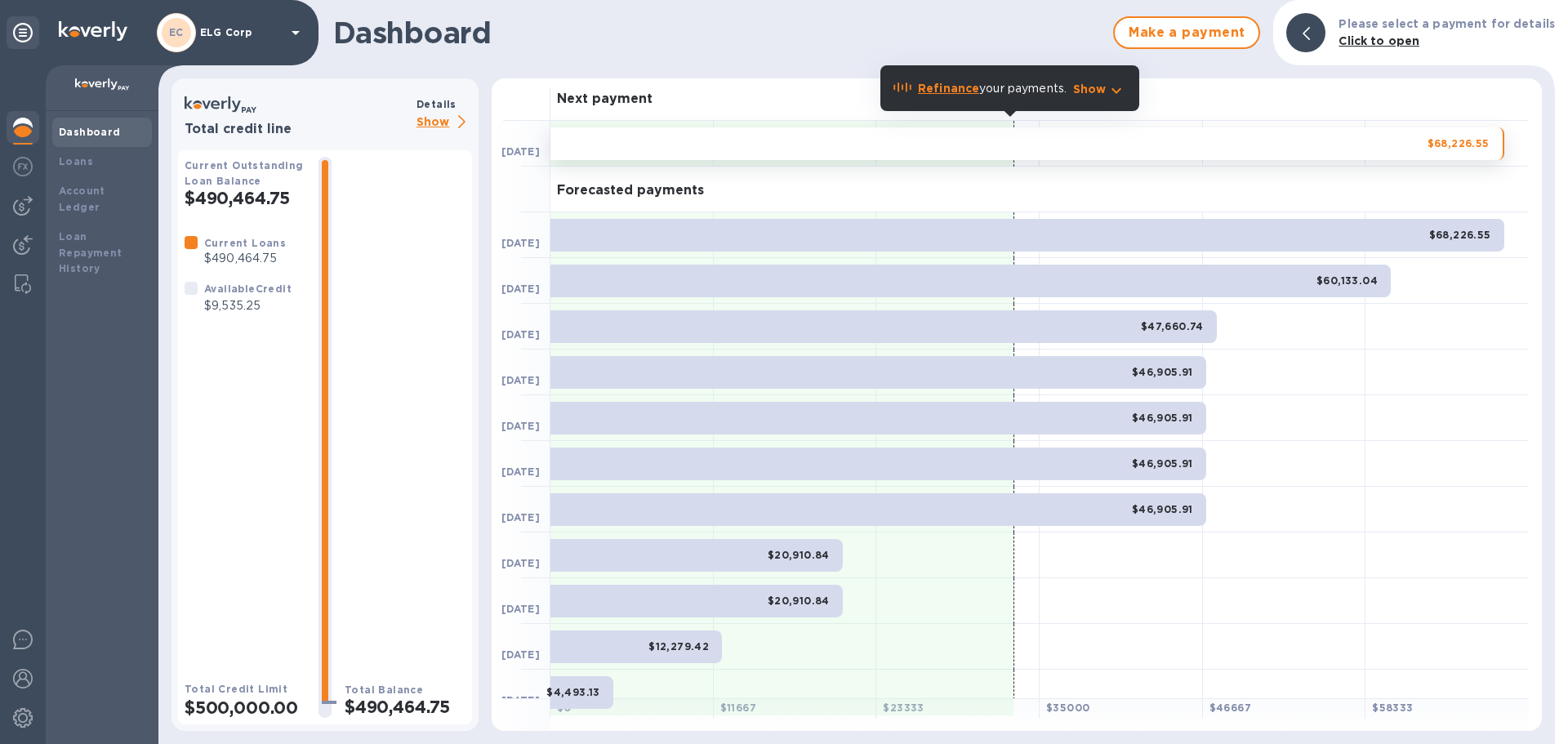
scroll to position [0, 0]
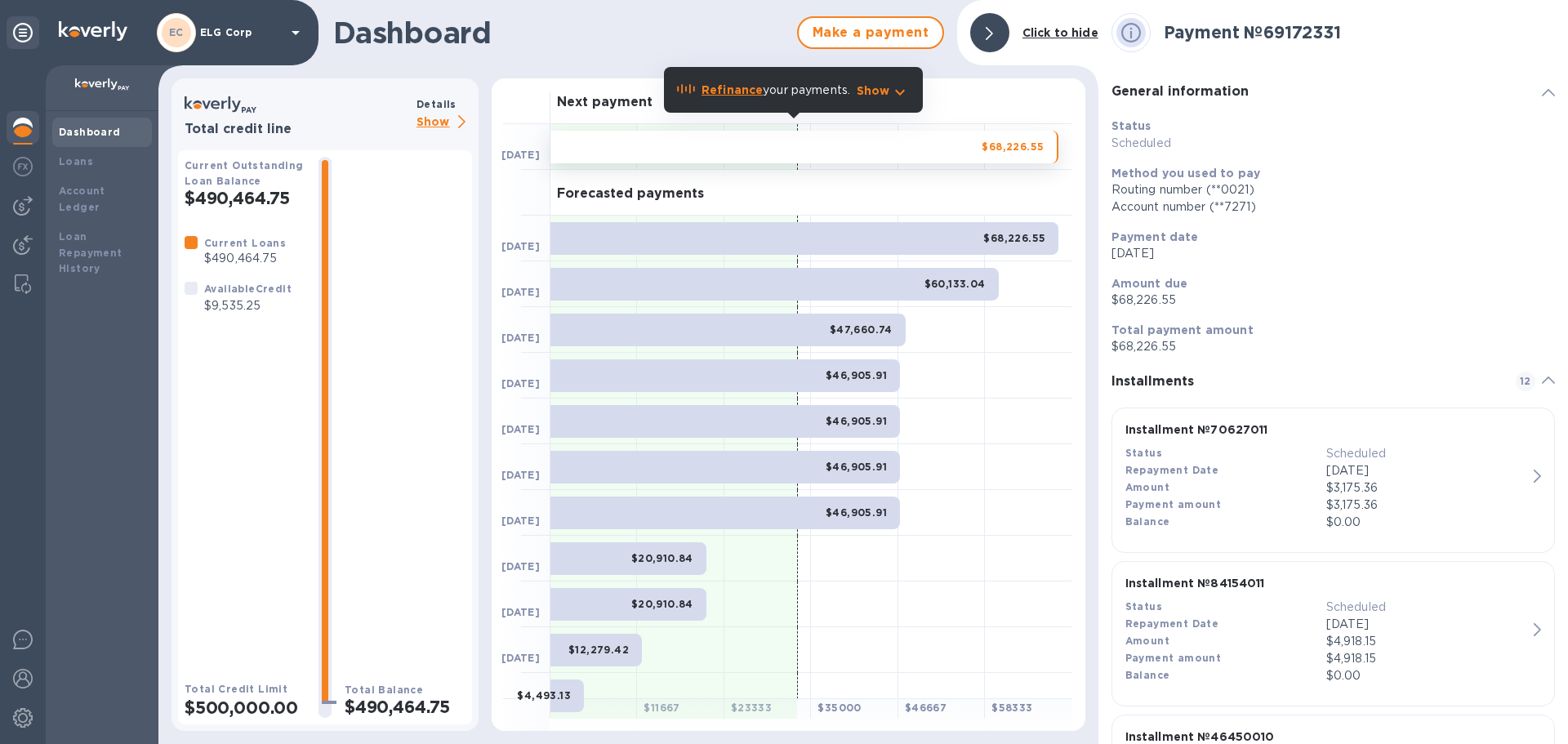
click at [996, 37] on div at bounding box center [989, 33] width 39 height 39
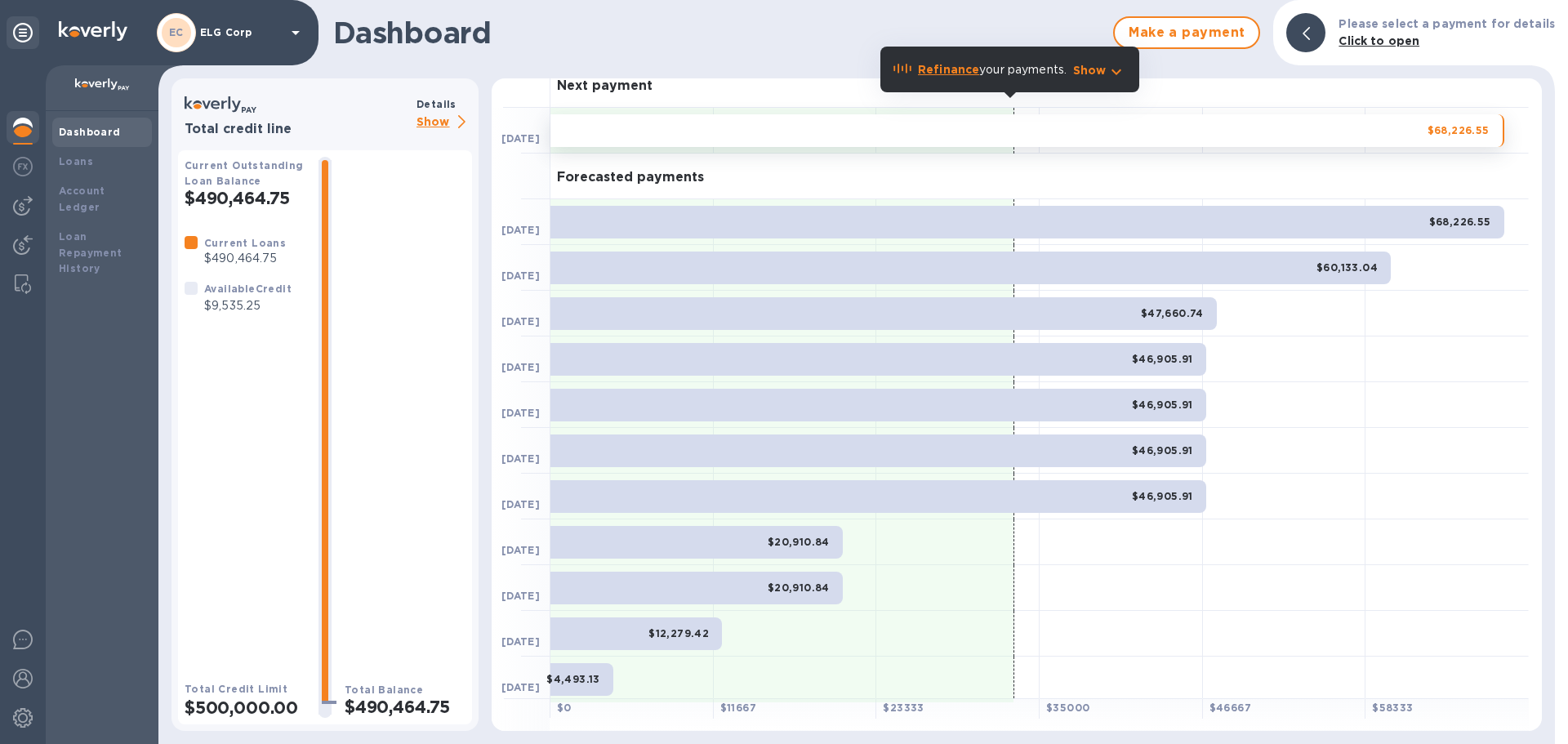
scroll to position [20, 0]
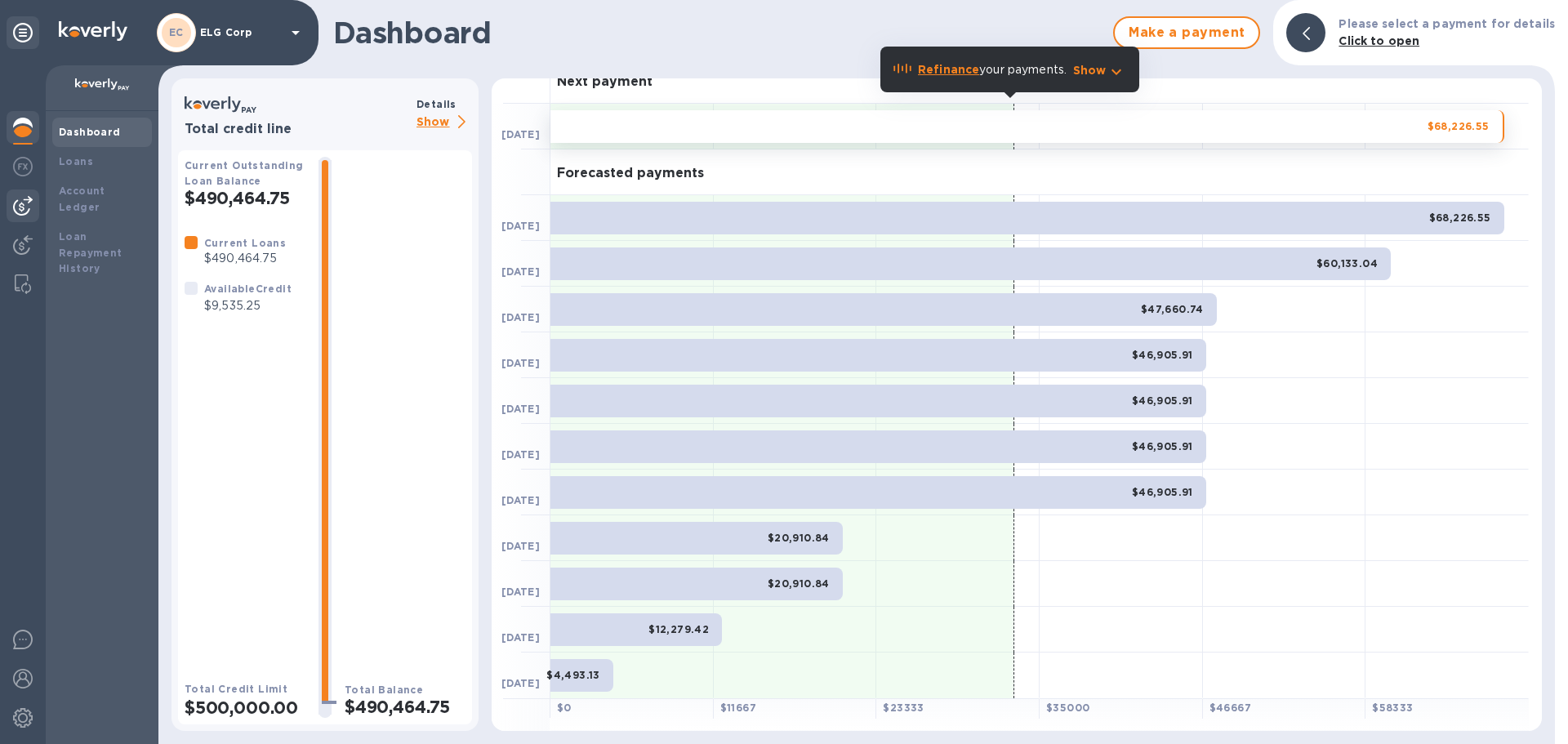
click at [18, 205] on img at bounding box center [23, 206] width 19 height 19
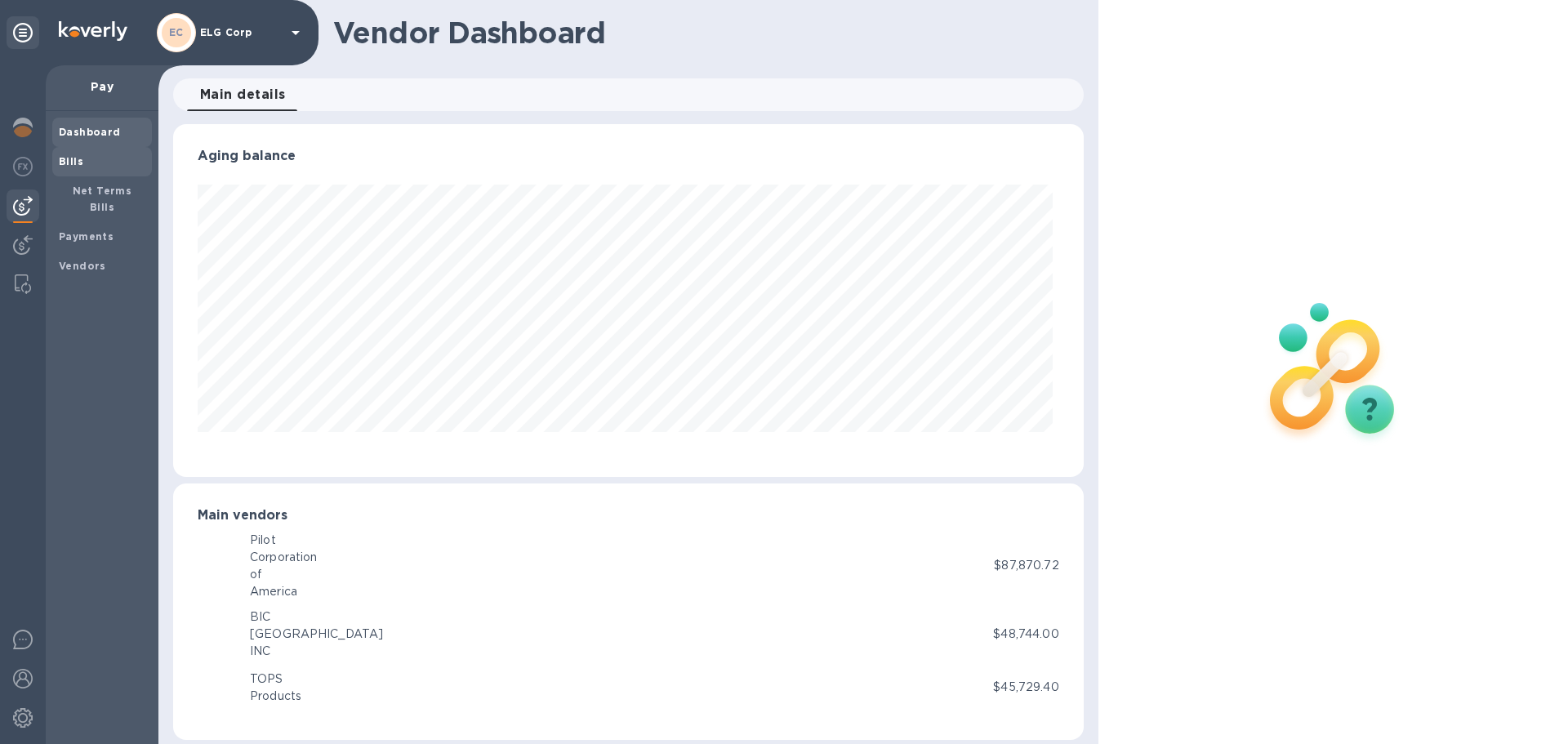
click at [106, 151] on div "Bills" at bounding box center [102, 162] width 99 height 30
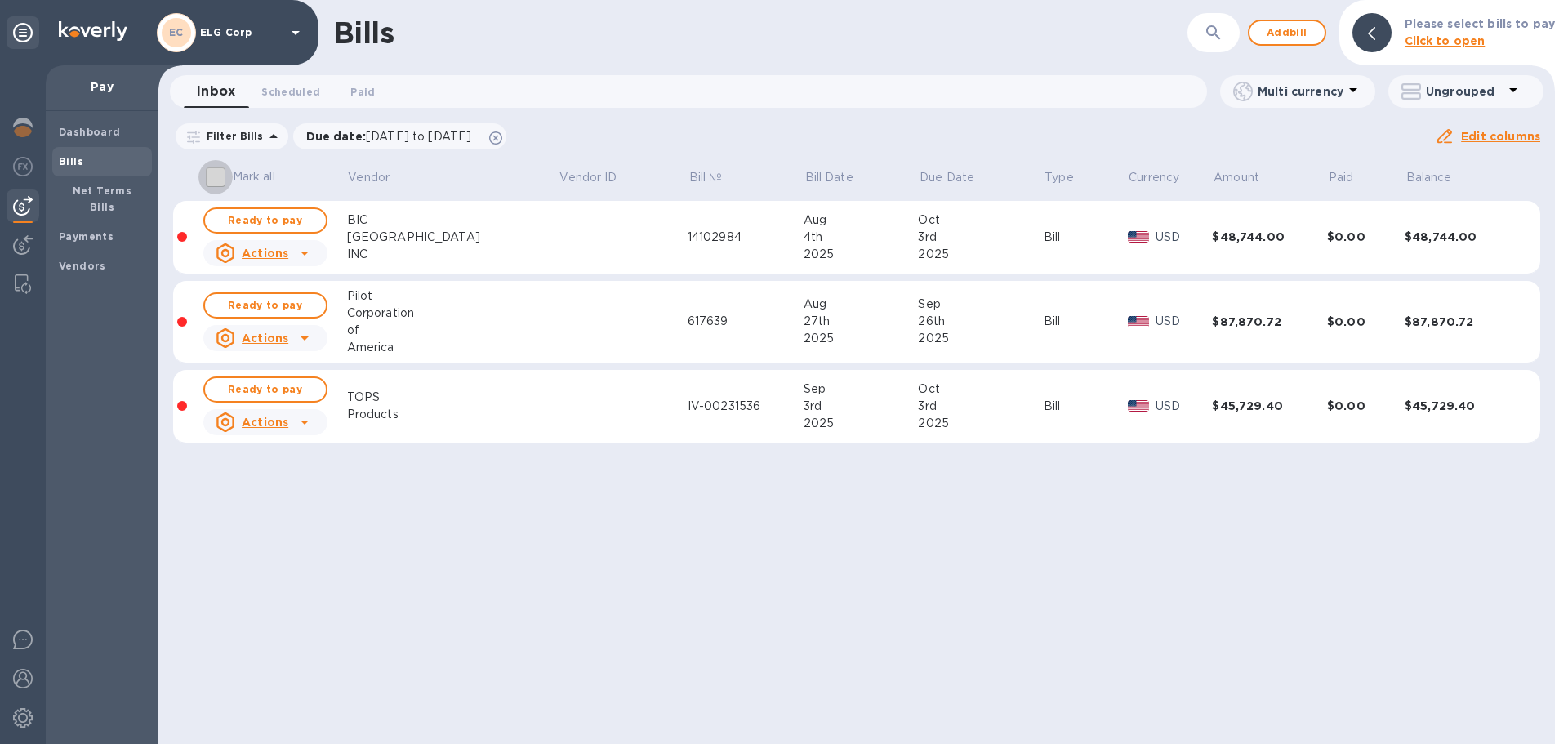
click at [210, 179] on input "Mark all" at bounding box center [215, 177] width 34 height 34
checkbox input "true"
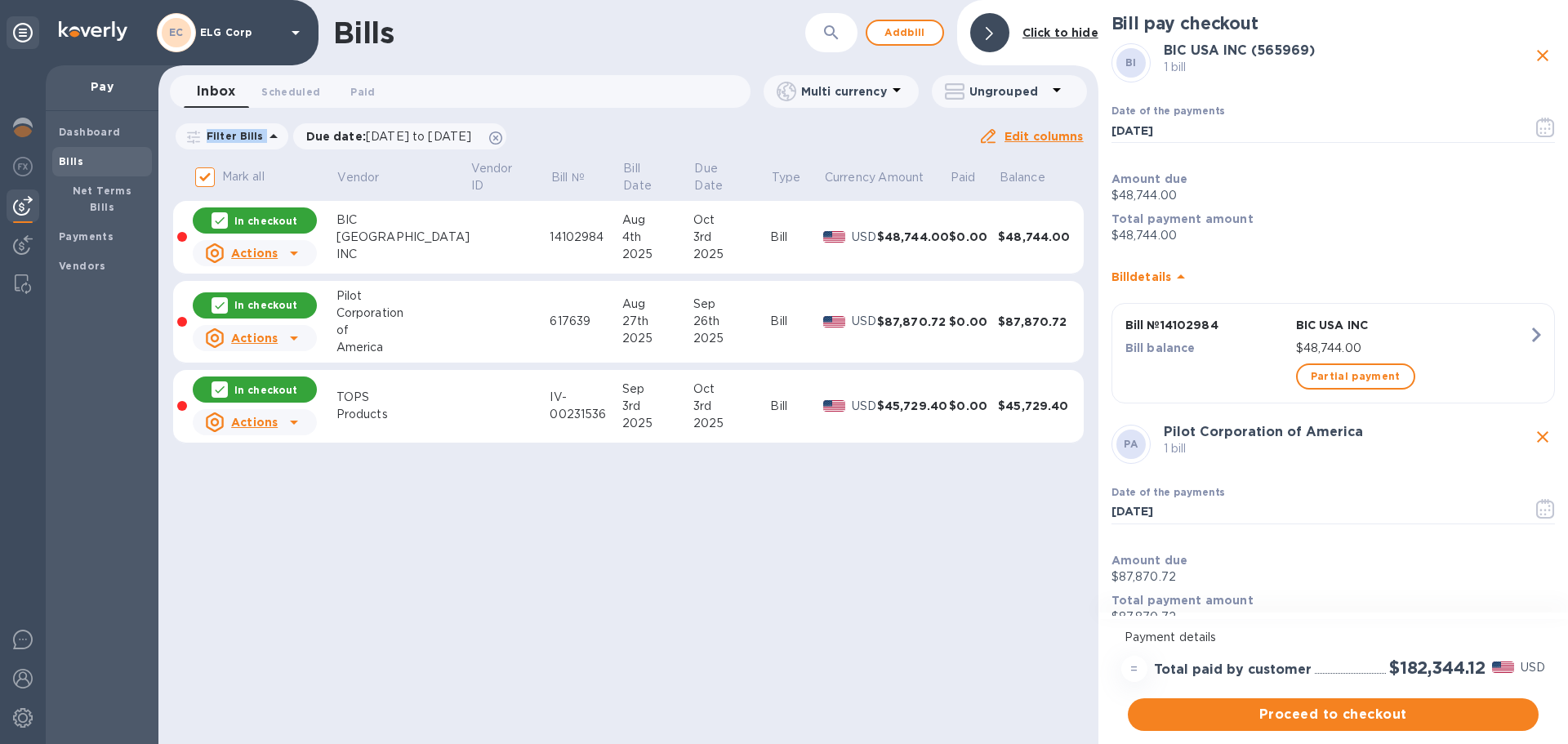
drag, startPoint x: 175, startPoint y: 131, endPoint x: 1022, endPoint y: 488, distance: 919.2
click at [1022, 488] on div "Bills ​ Add bill Click to hide Inbox 0 Scheduled 0 Paid 0 Multi currency Ungrou…" at bounding box center [629, 372] width 939 height 744
copy div "Filter Bills Due date : 08/04/2025 to 12/02/2025 Amount Paid Balance Edit colum…"
